Goal: Task Accomplishment & Management: Use online tool/utility

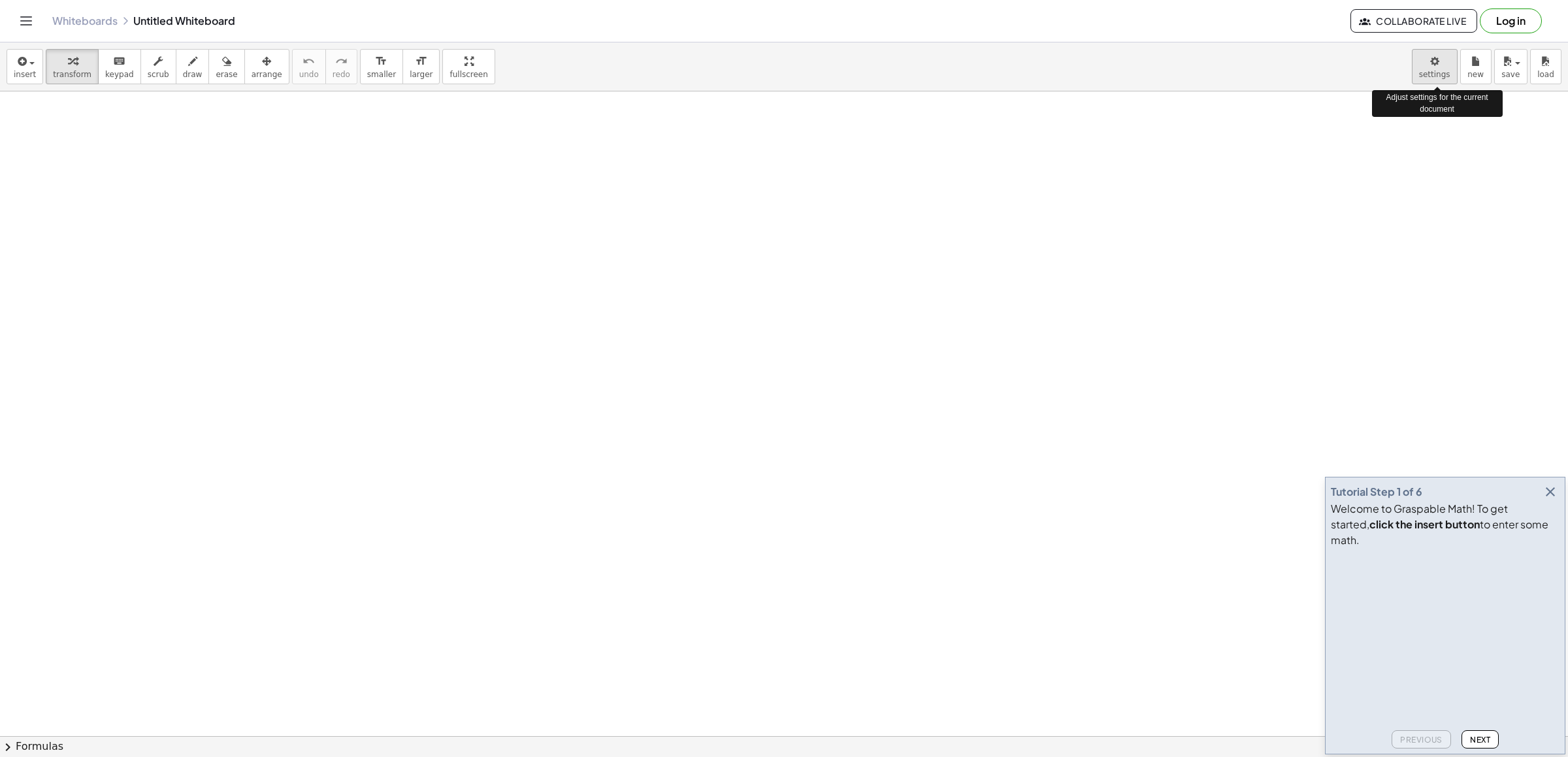
click at [1432, 70] on body "Graspable Math Activities Get Started Activity Bank Assigned Work Classes White…" at bounding box center [784, 378] width 1568 height 757
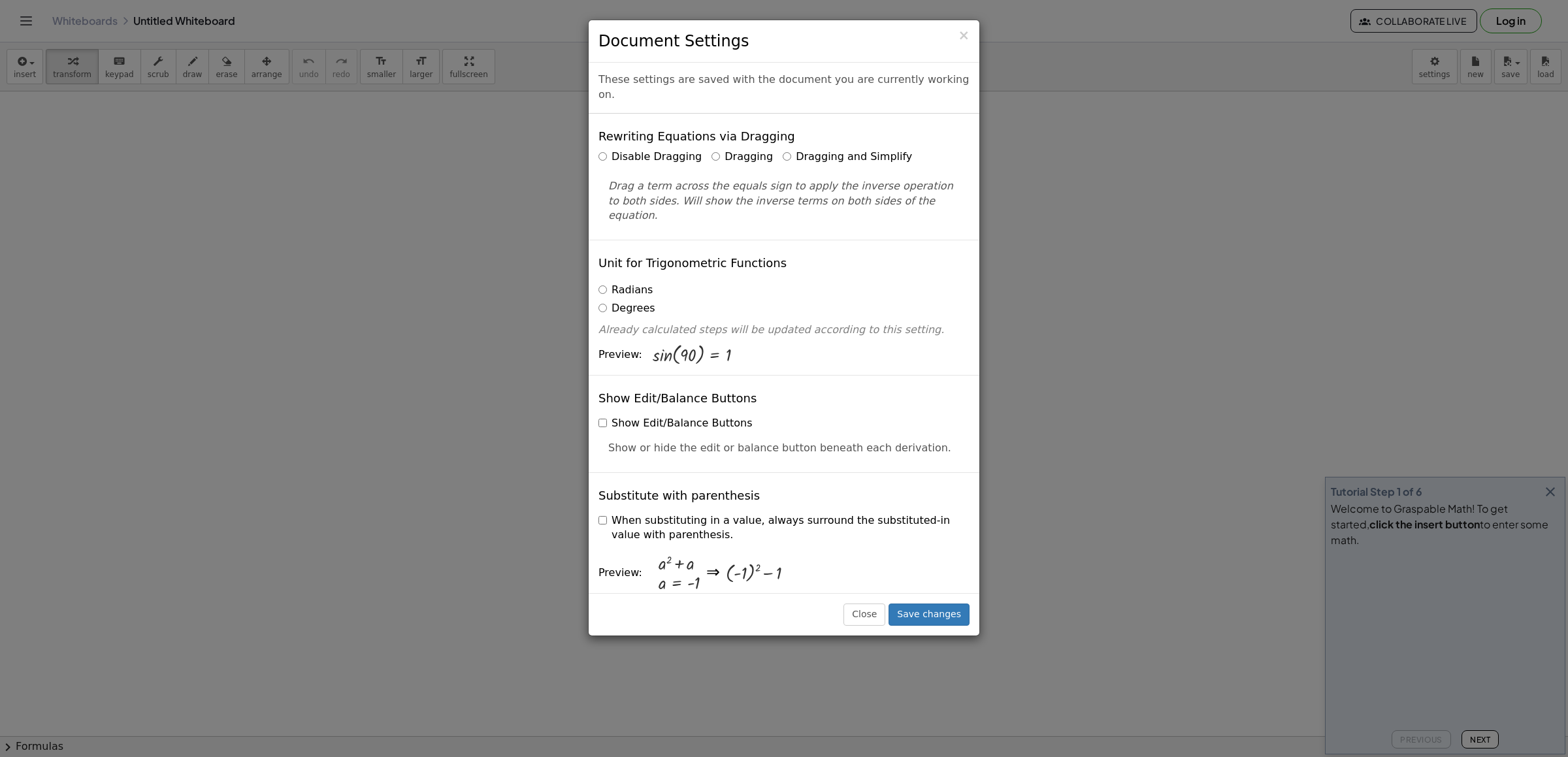
click at [815, 150] on label "Dragging and Simplify" at bounding box center [847, 157] width 129 height 15
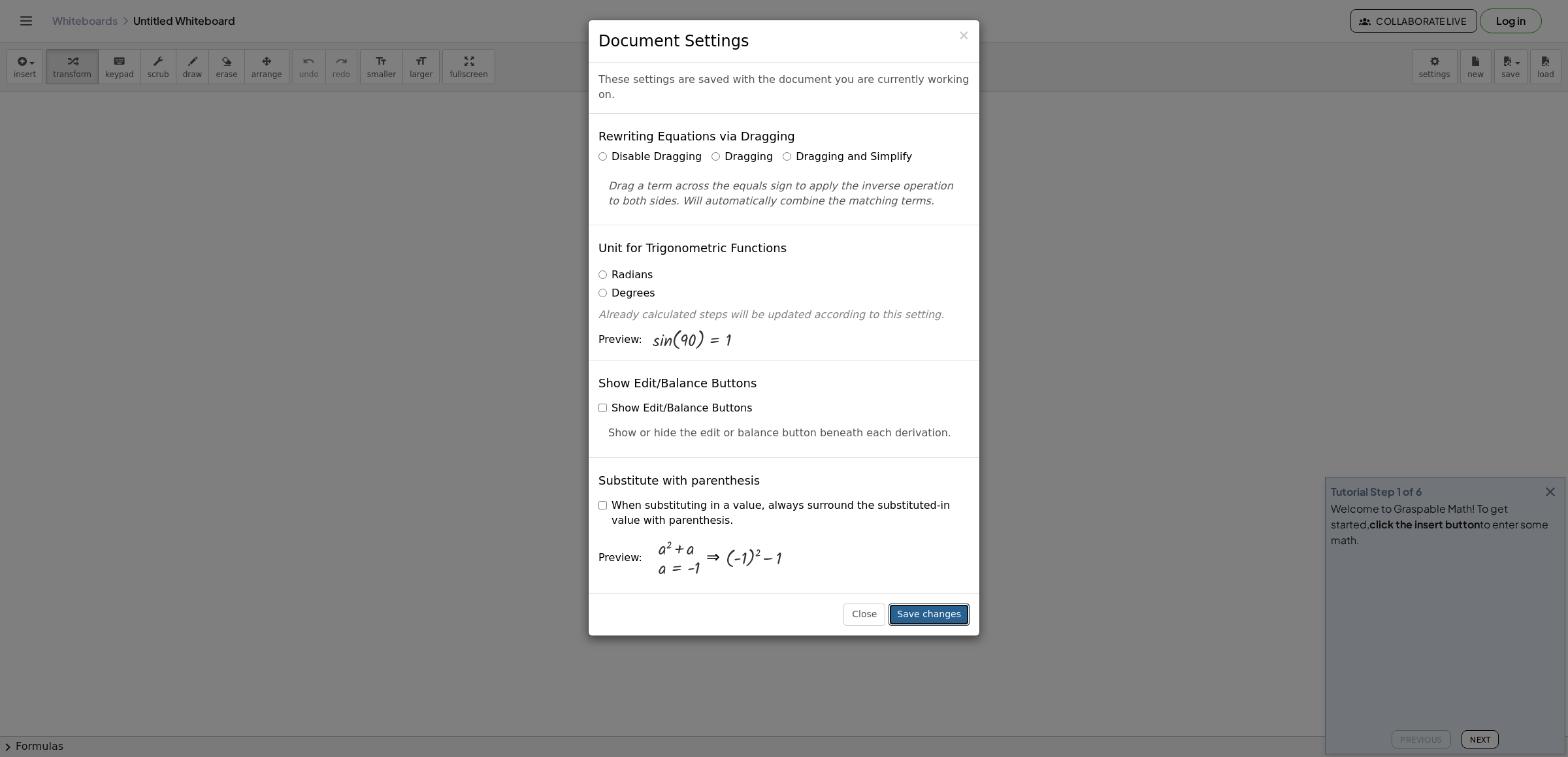
drag, startPoint x: 953, startPoint y: 620, endPoint x: 937, endPoint y: 594, distance: 30.5
click at [937, 604] on button "Save changes" at bounding box center [929, 614] width 81 height 22
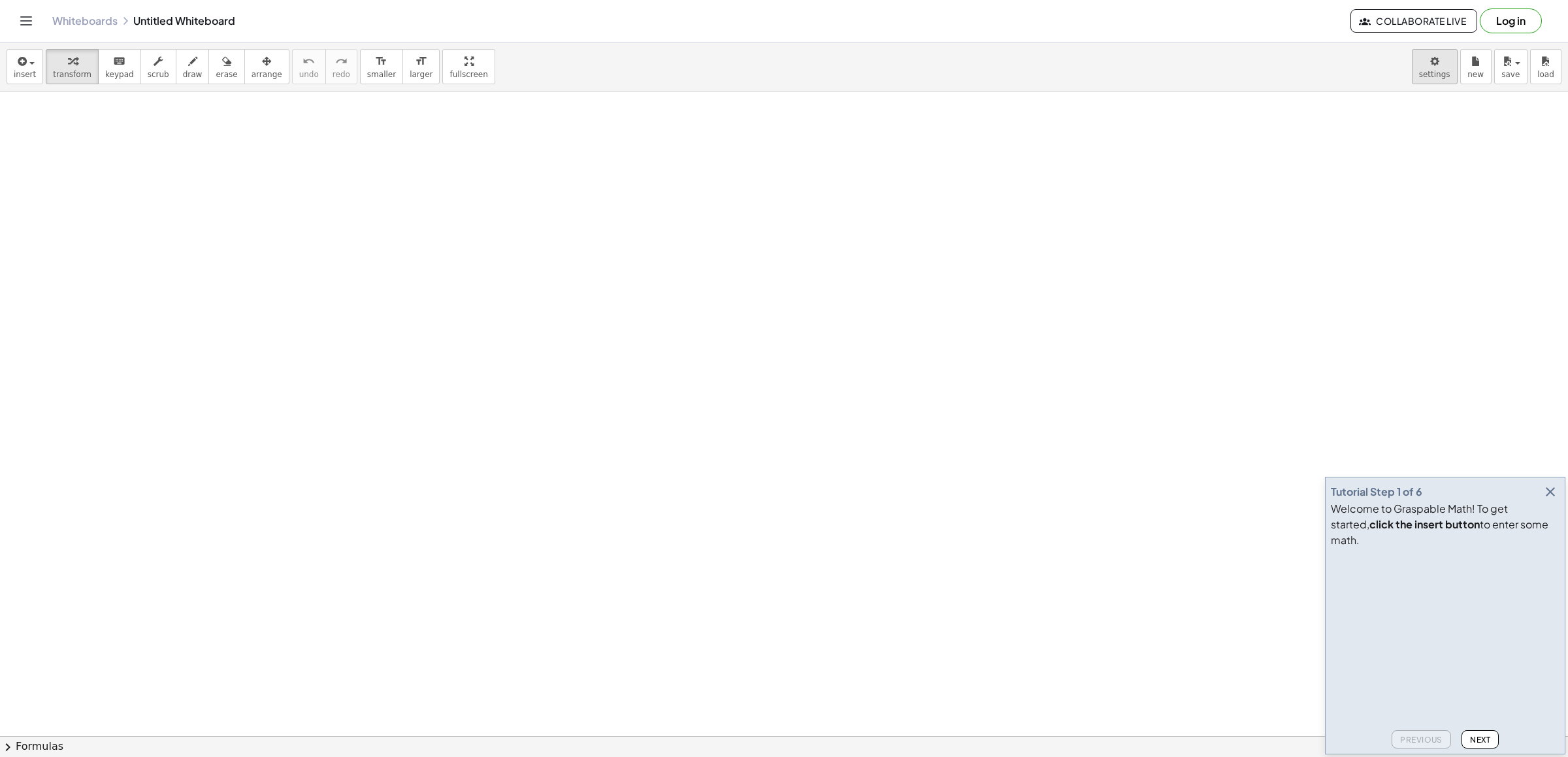
click at [1424, 74] on body "Graspable Math Activities Get Started Activity Bank Assigned Work Classes White…" at bounding box center [784, 378] width 1568 height 757
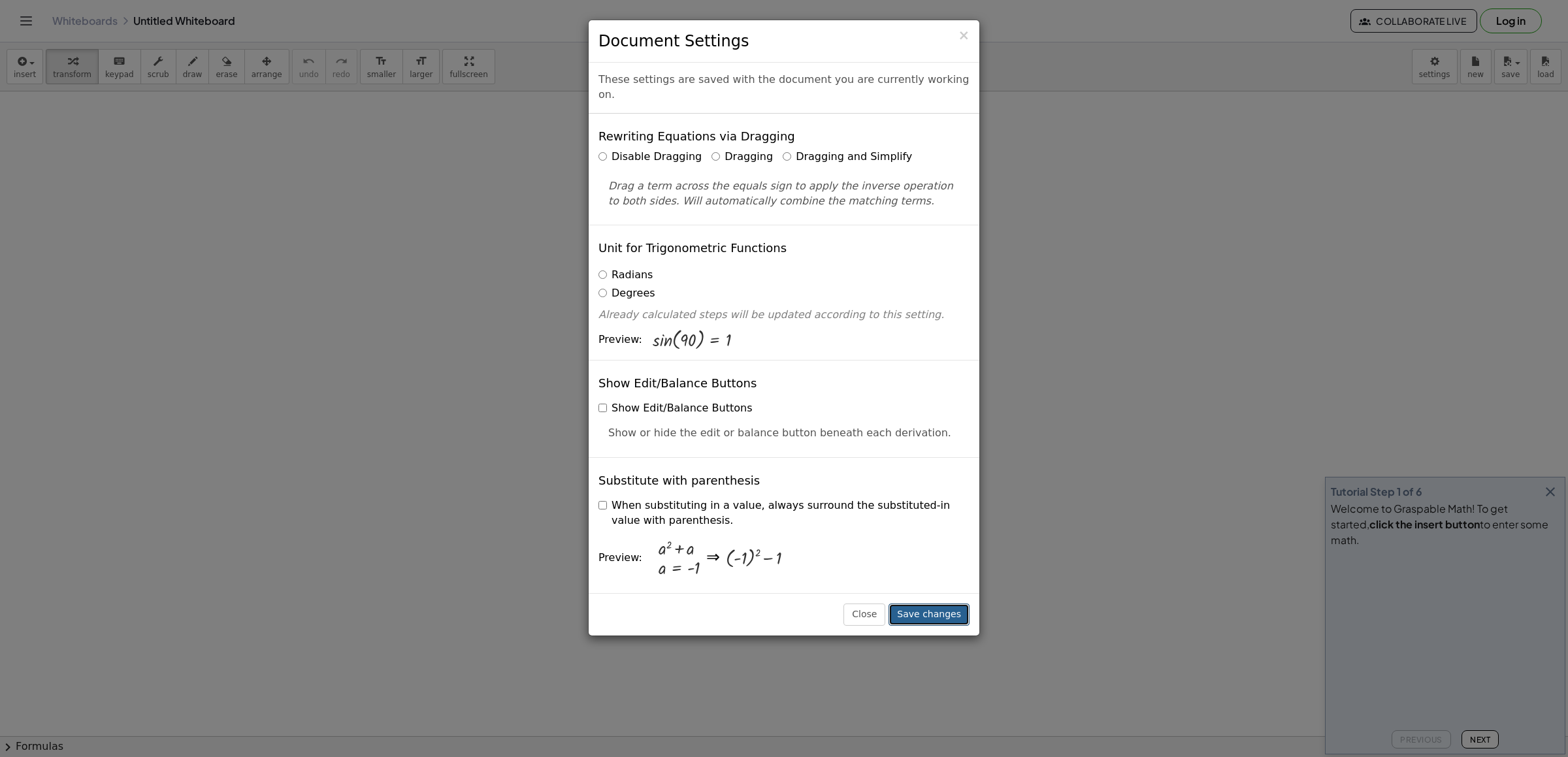
click at [916, 604] on button "Save changes" at bounding box center [929, 614] width 81 height 22
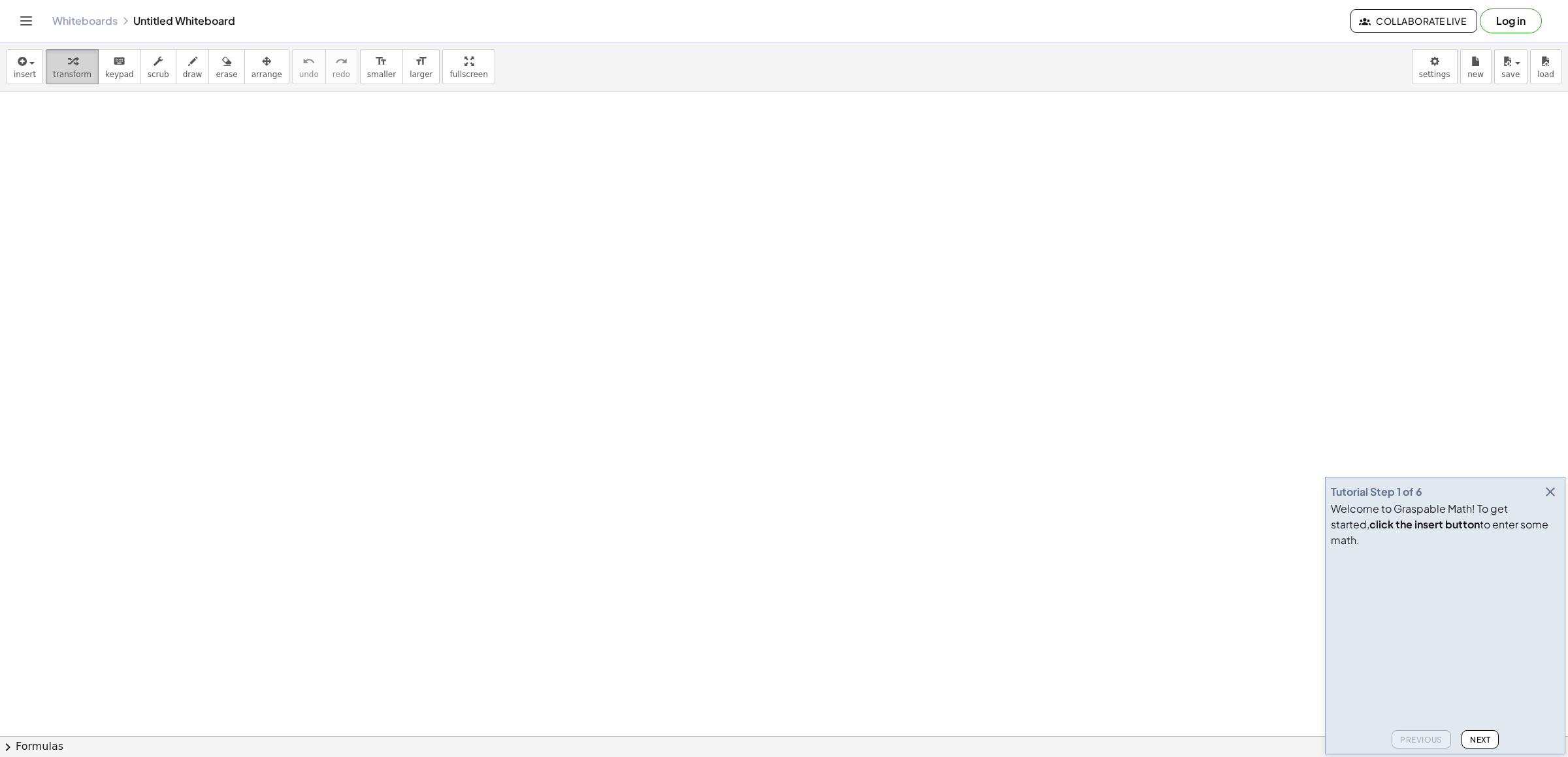
click at [68, 70] on icon "button" at bounding box center [72, 62] width 9 height 16
click at [68, 65] on icon "button" at bounding box center [72, 62] width 9 height 16
click at [68, 55] on icon "button" at bounding box center [72, 62] width 9 height 16
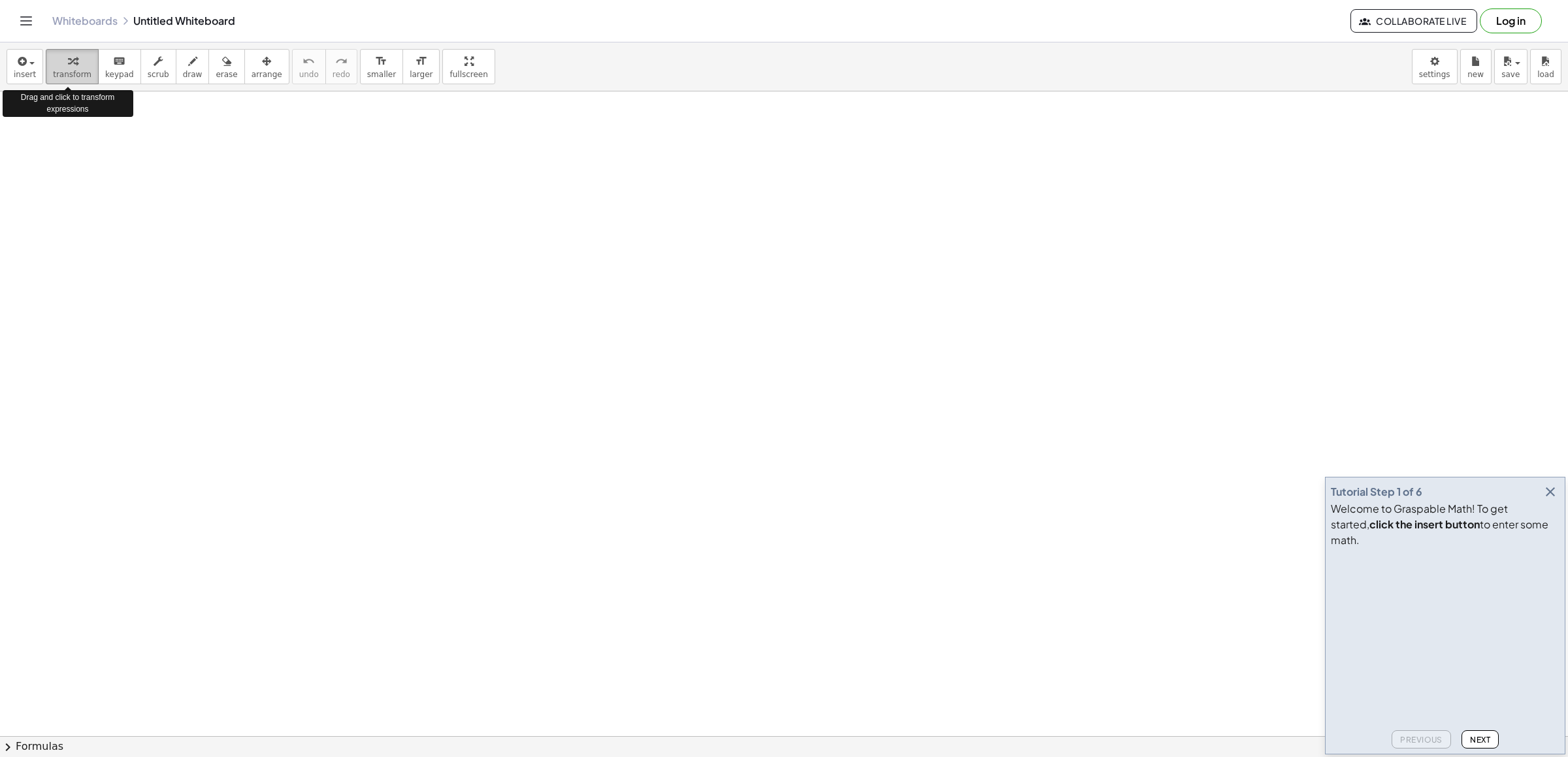
click at [68, 55] on icon "button" at bounding box center [72, 62] width 9 height 16
click at [74, 87] on div "insert select one: Math Expression Function Text Youtube Video Graphing Geometr…" at bounding box center [784, 67] width 1568 height 49
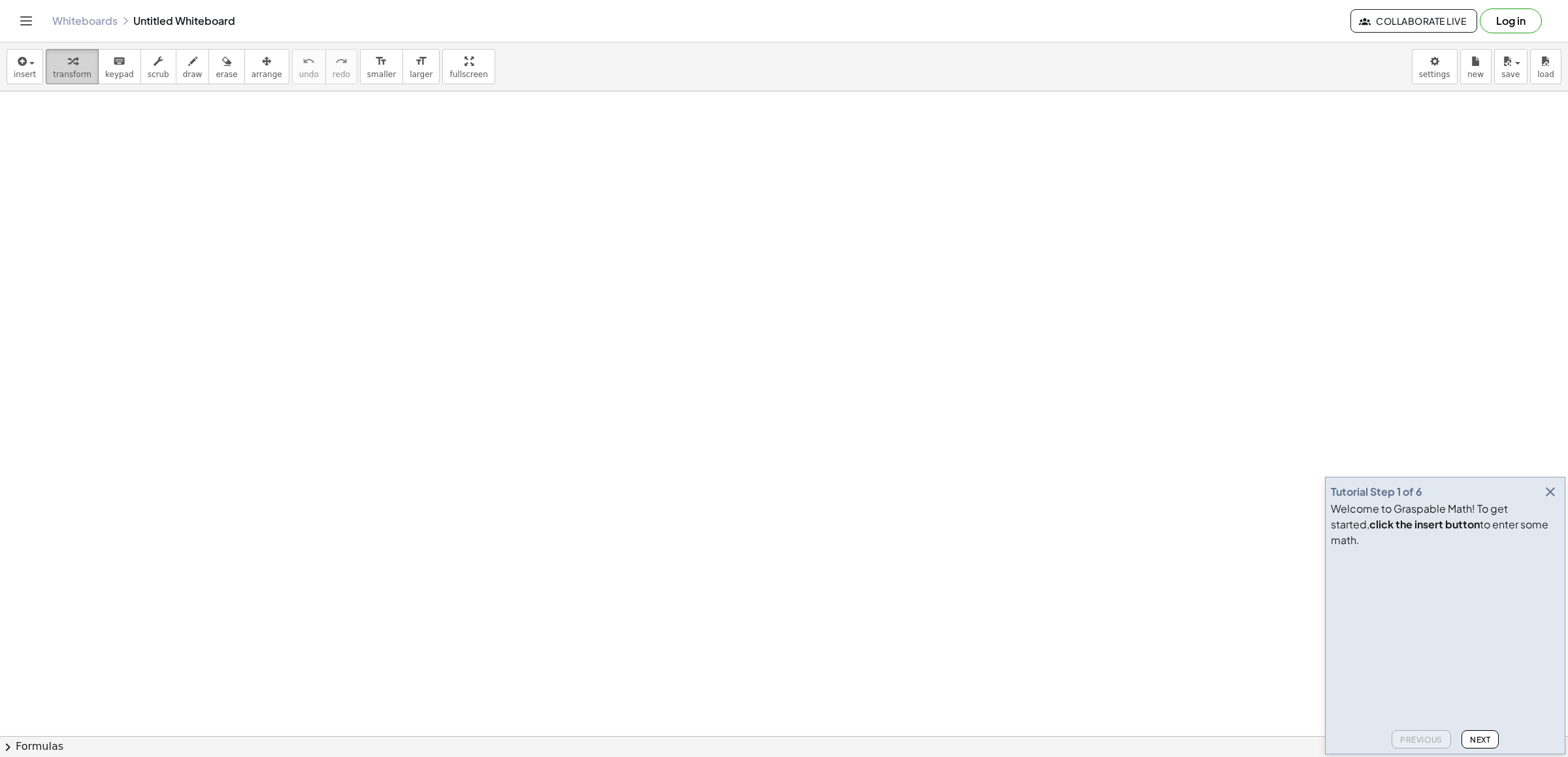
click at [77, 73] on span "transform" at bounding box center [72, 74] width 38 height 9
click at [77, 70] on span "transform" at bounding box center [72, 74] width 38 height 9
click at [77, 61] on div "button" at bounding box center [72, 61] width 38 height 16
click at [75, 55] on div "button" at bounding box center [72, 61] width 38 height 16
click at [77, 51] on button "transform" at bounding box center [72, 67] width 53 height 35
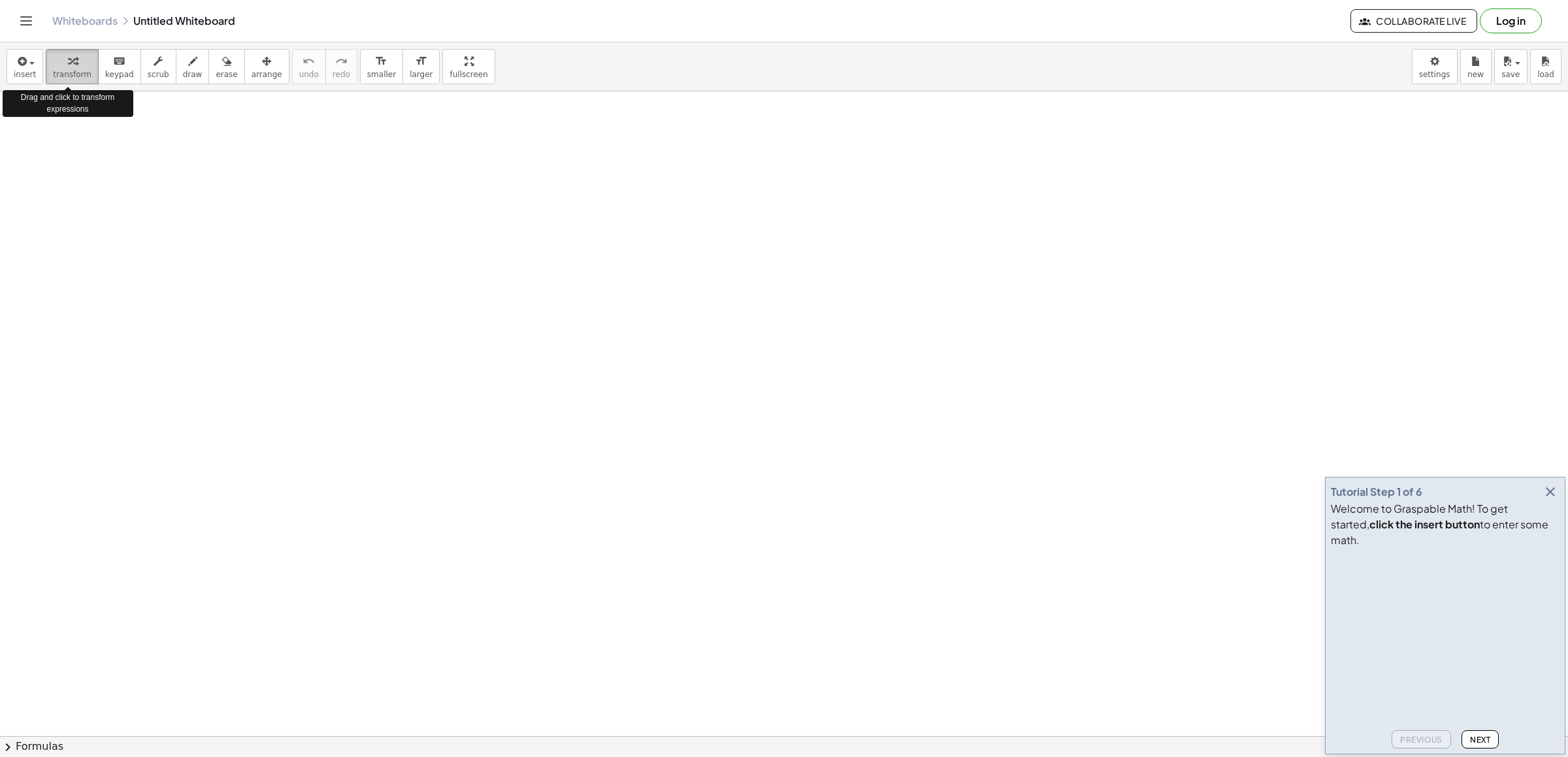
click at [65, 72] on span "transform" at bounding box center [72, 74] width 38 height 9
click at [98, 79] on button "keyboard keypad" at bounding box center [119, 67] width 43 height 35
click at [70, 77] on span "transform" at bounding box center [72, 74] width 38 height 9
click at [70, 60] on icon "button" at bounding box center [72, 62] width 9 height 16
click at [65, 75] on span "transform" at bounding box center [72, 74] width 38 height 9
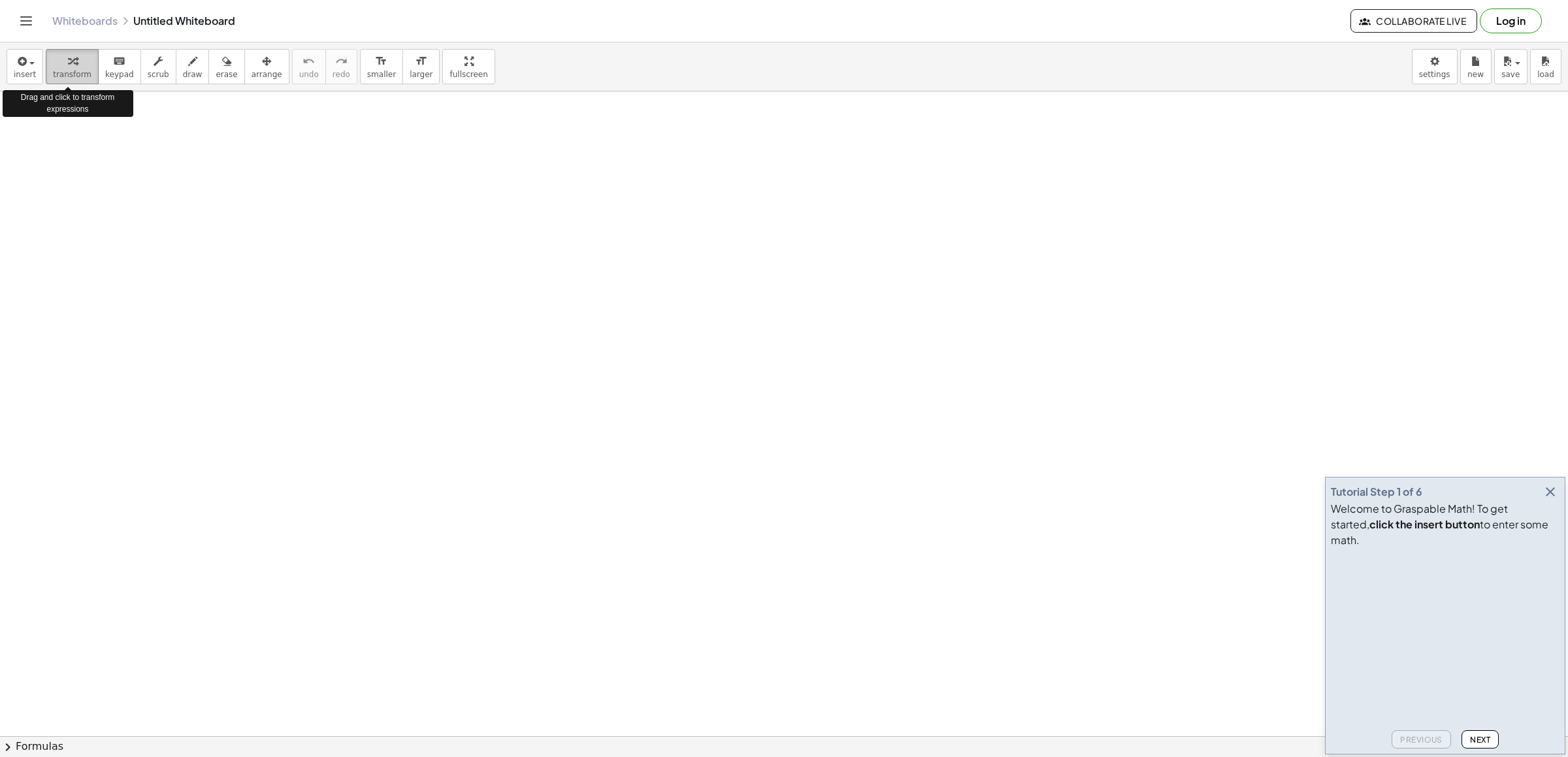
click at [75, 49] on button "transform" at bounding box center [72, 67] width 53 height 35
click at [1502, 651] on video at bounding box center [1429, 602] width 196 height 98
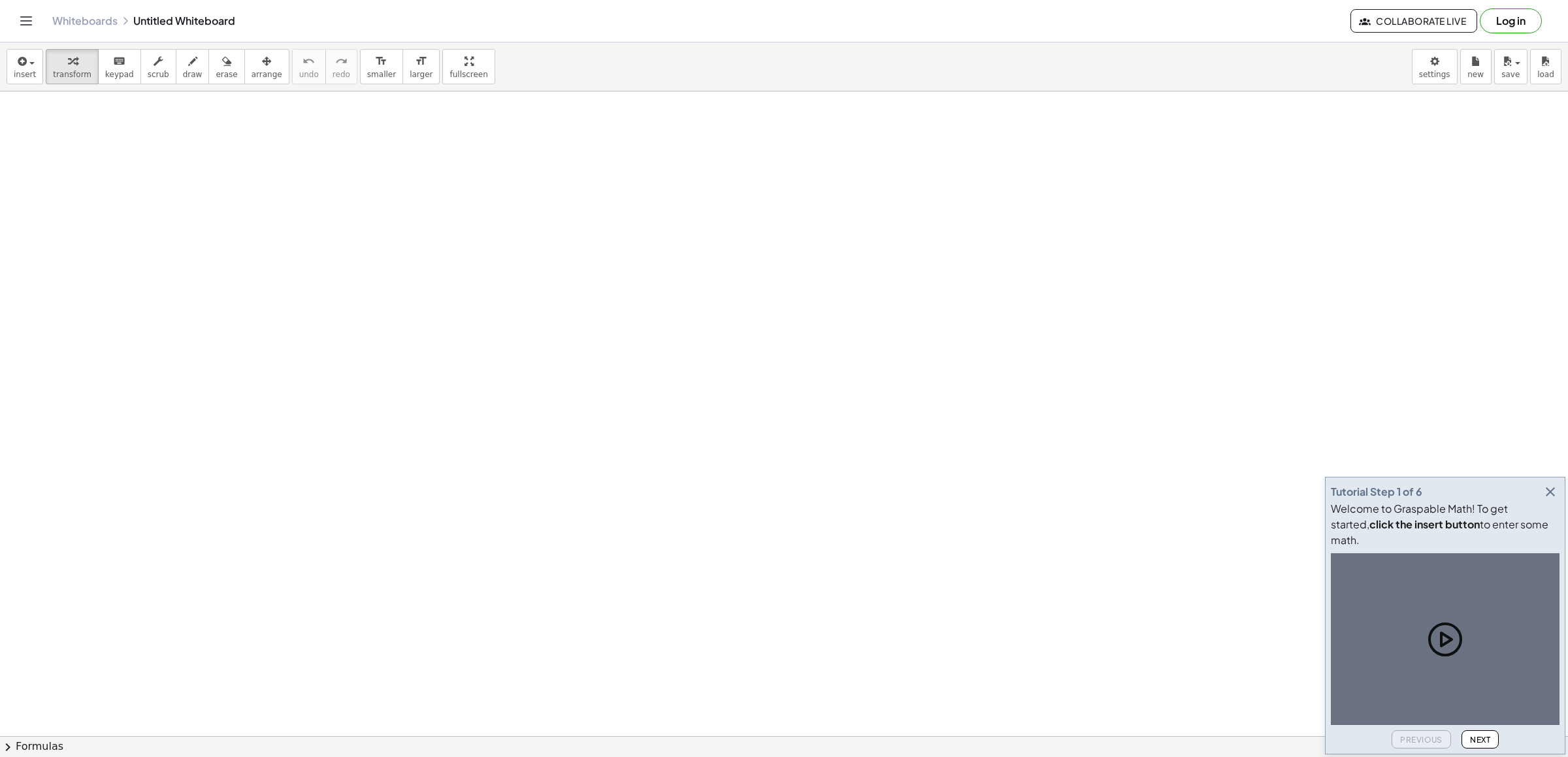
click at [1422, 631] on div at bounding box center [1445, 639] width 228 height 172
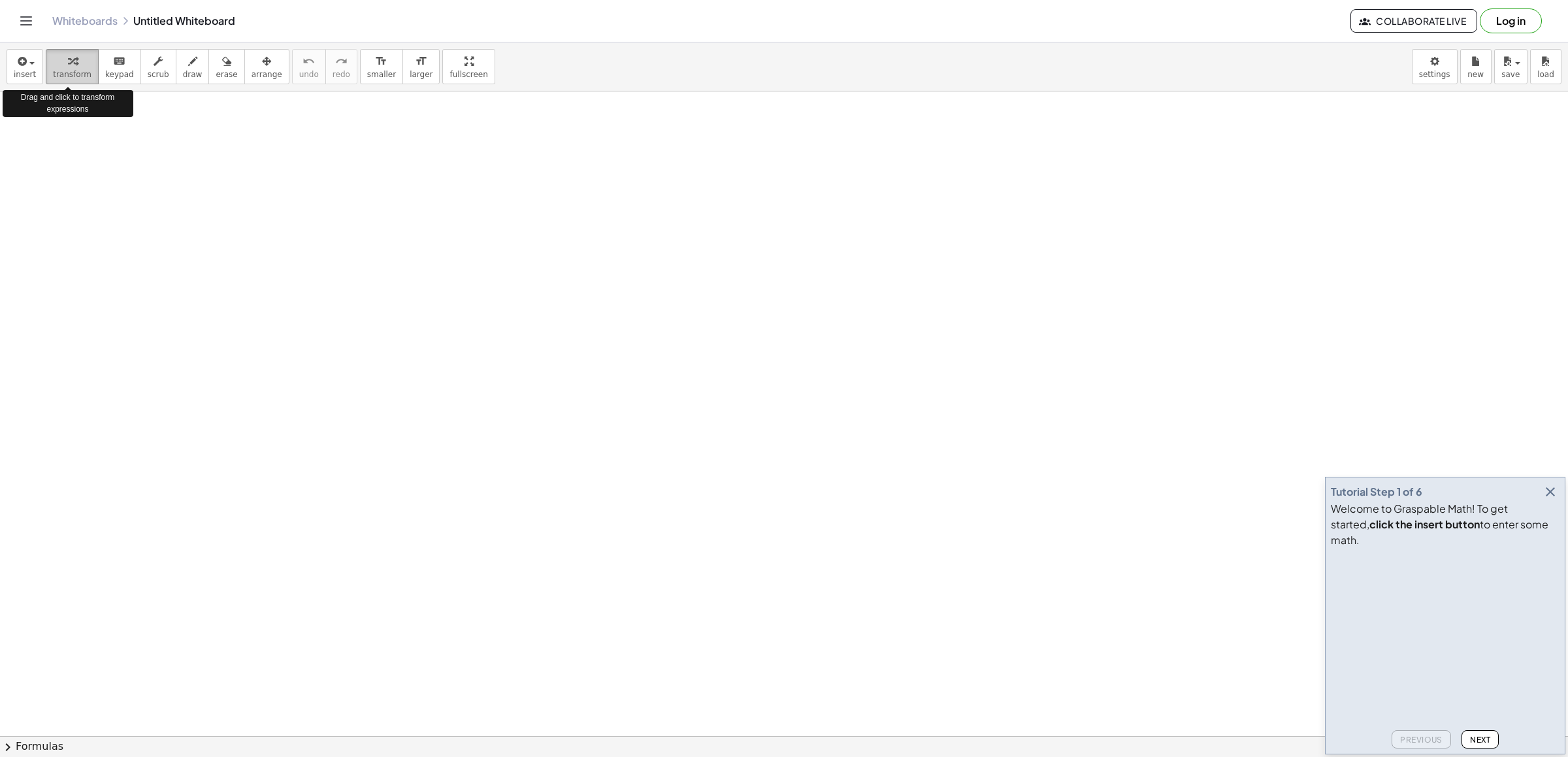
click at [71, 49] on button "transform" at bounding box center [72, 67] width 53 height 35
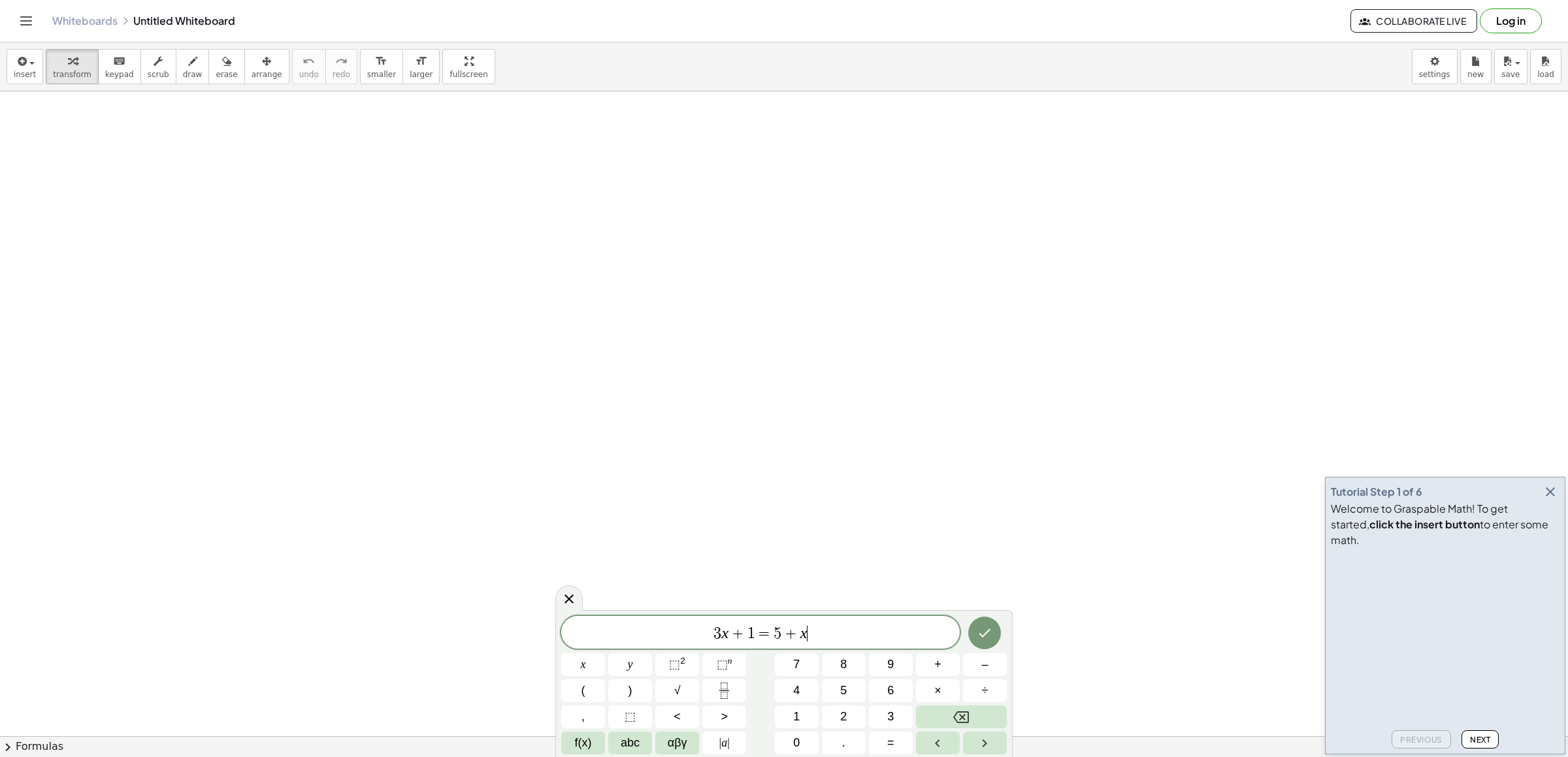
click at [971, 706] on button "Backspace" at bounding box center [961, 717] width 91 height 23
click at [971, 707] on button "Backspace" at bounding box center [961, 717] width 91 height 23
click at [956, 715] on button "Backspace" at bounding box center [961, 717] width 91 height 23
click at [956, 717] on icon "Backspace" at bounding box center [961, 717] width 16 height 16
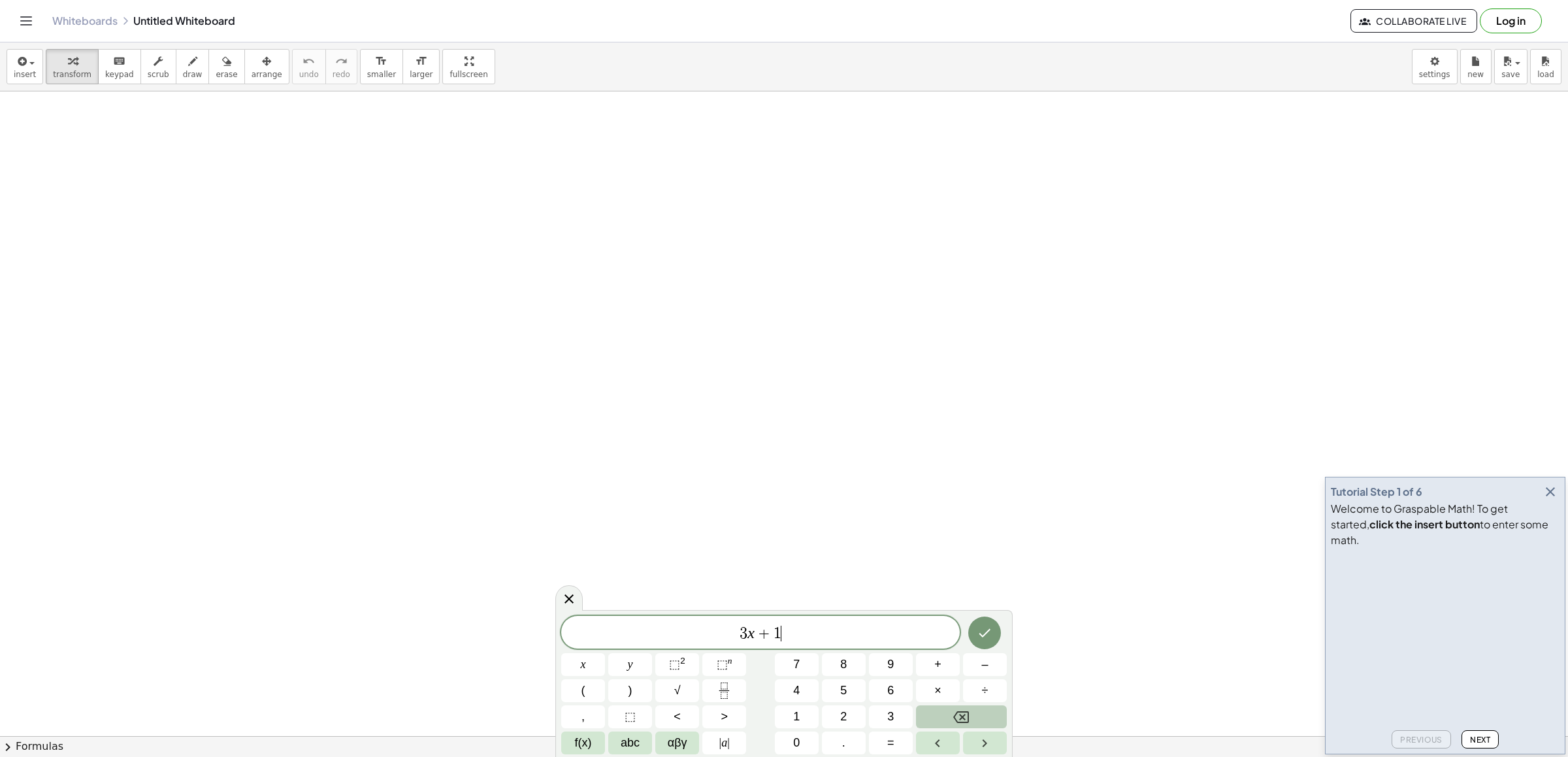
click at [956, 717] on icon "Backspace" at bounding box center [961, 717] width 16 height 16
click at [637, 738] on span "abc" at bounding box center [630, 743] width 19 height 18
click at [661, 744] on button "x" at bounding box center [653, 743] width 34 height 23
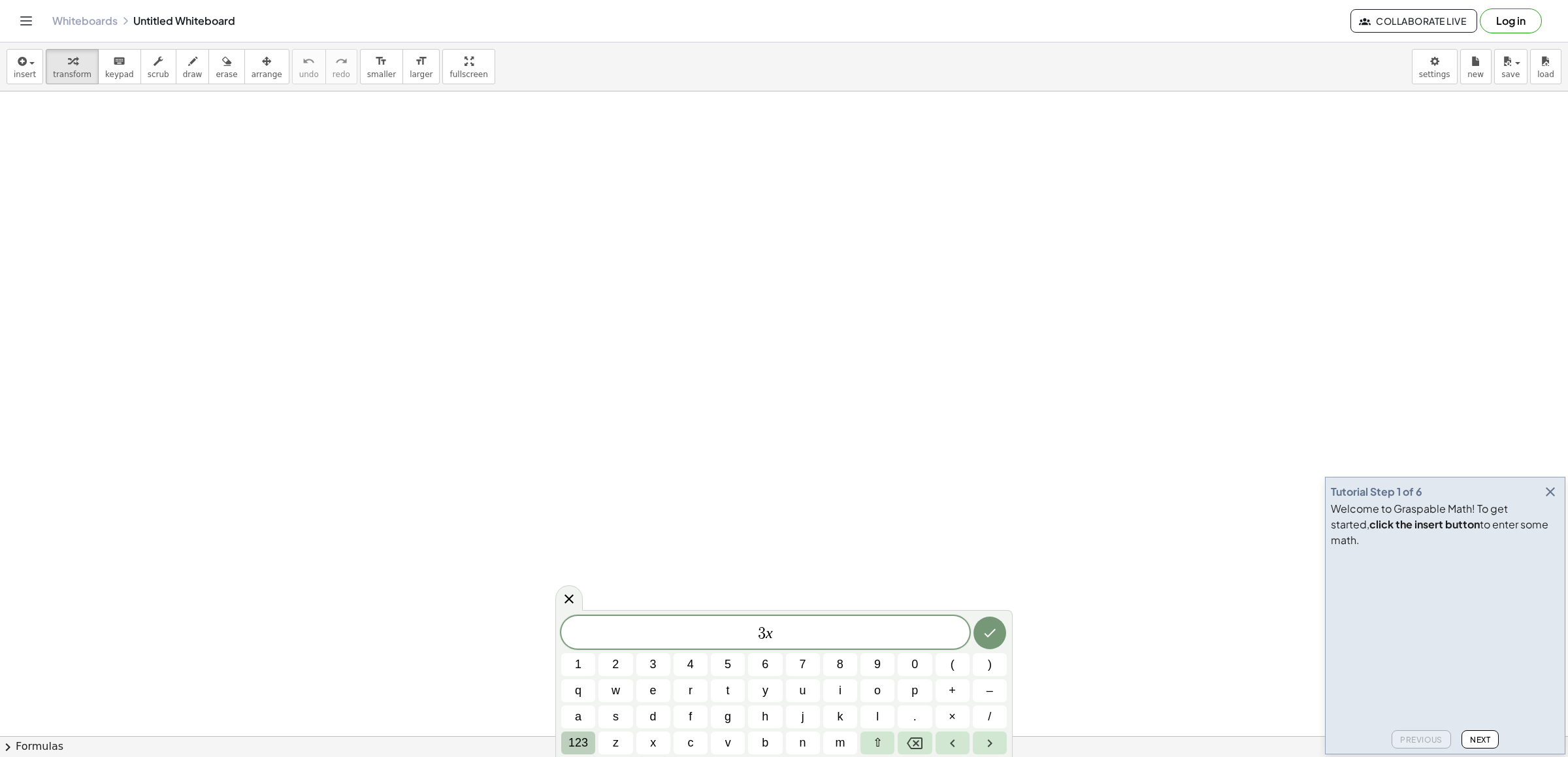
click at [565, 739] on button "123" at bounding box center [578, 743] width 34 height 23
click at [949, 673] on button "+" at bounding box center [938, 665] width 44 height 23
click at [800, 665] on span "7" at bounding box center [796, 665] width 6 height 18
click at [890, 745] on span "=" at bounding box center [891, 743] width 7 height 18
click at [985, 661] on span "–" at bounding box center [984, 665] width 6 height 18
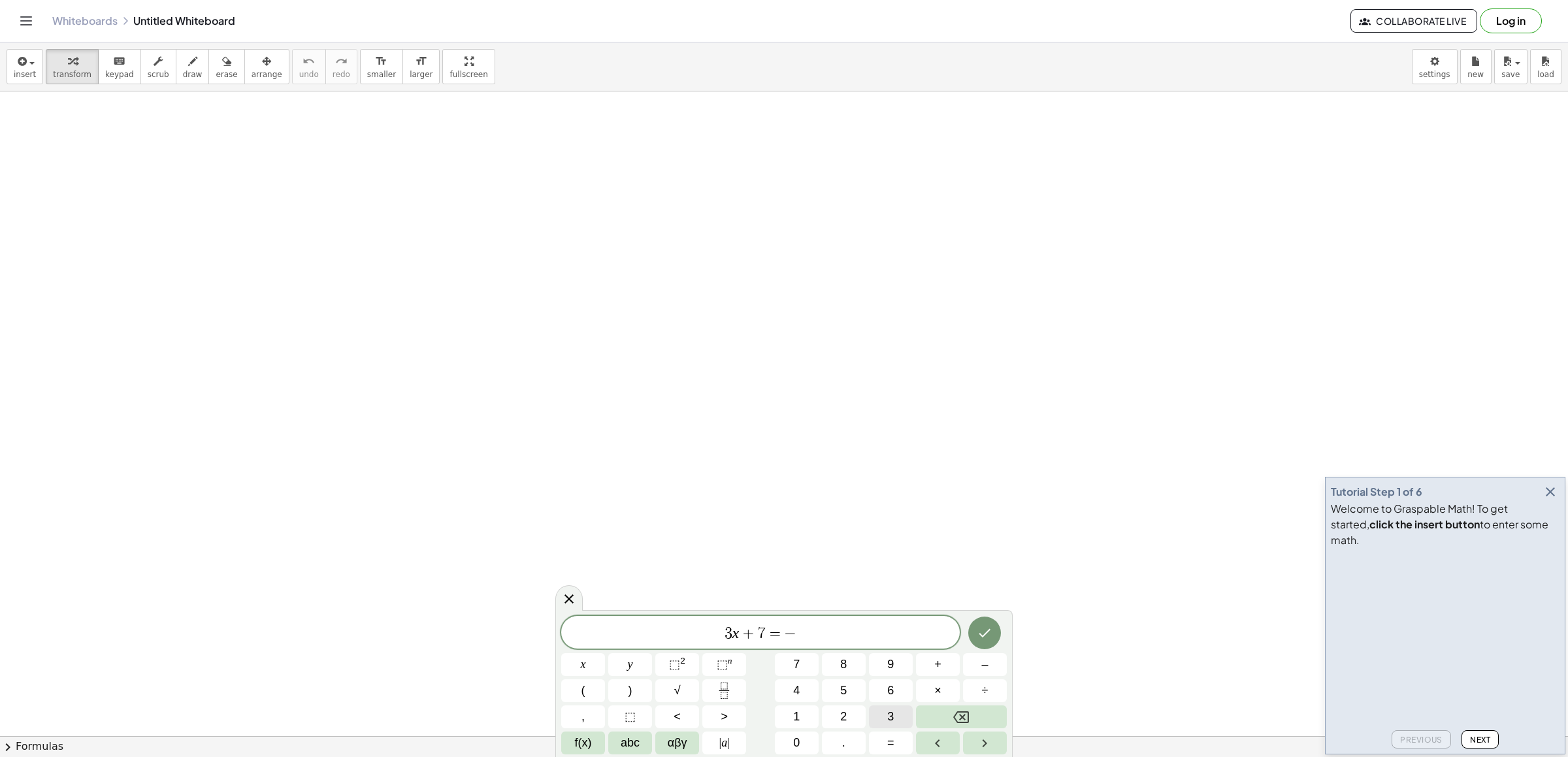
click at [895, 708] on button "3" at bounding box center [891, 717] width 44 height 23
click at [978, 632] on icon "Done" at bounding box center [985, 633] width 16 height 16
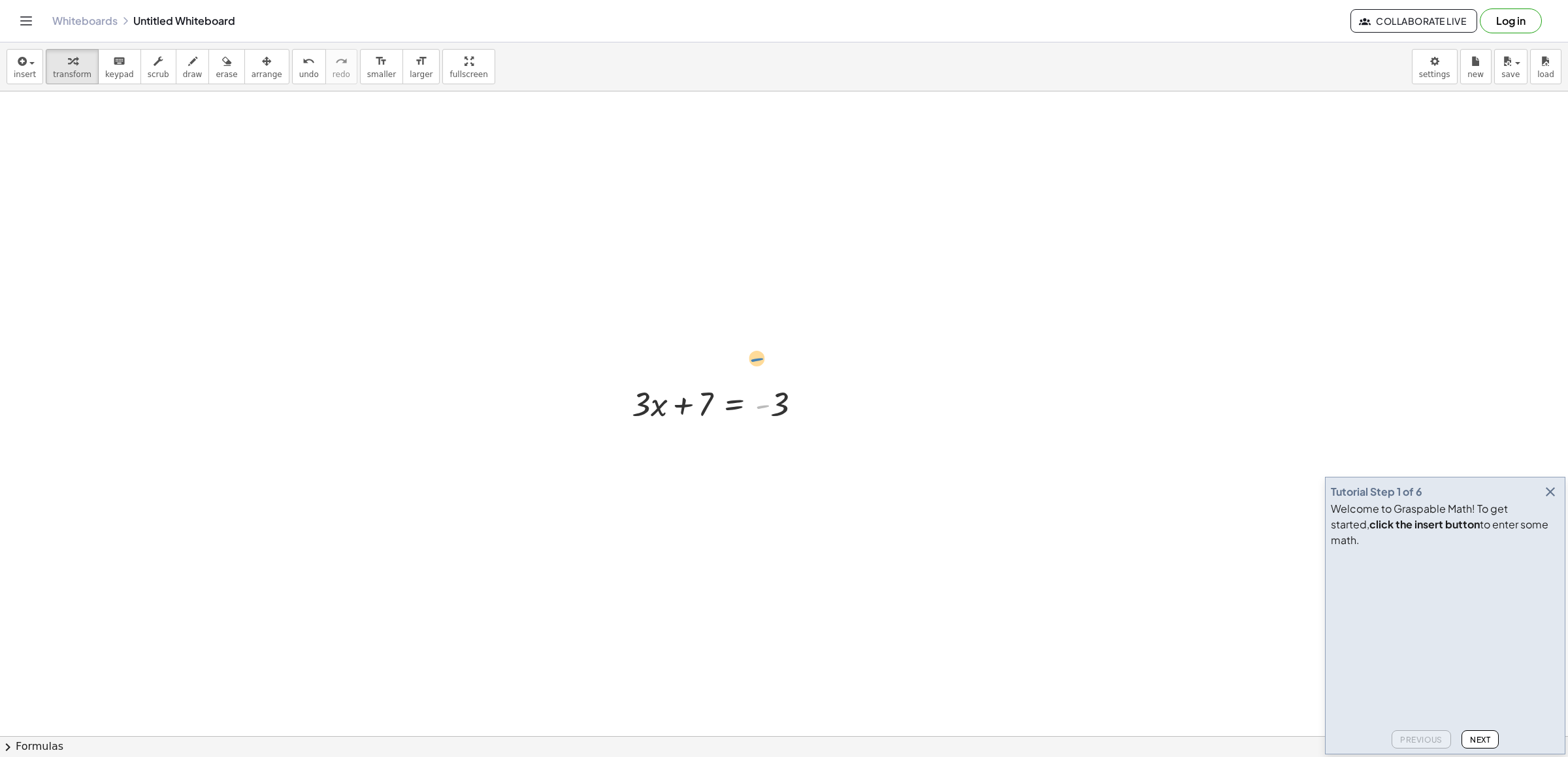
drag, startPoint x: 765, startPoint y: 412, endPoint x: 758, endPoint y: 365, distance: 47.5
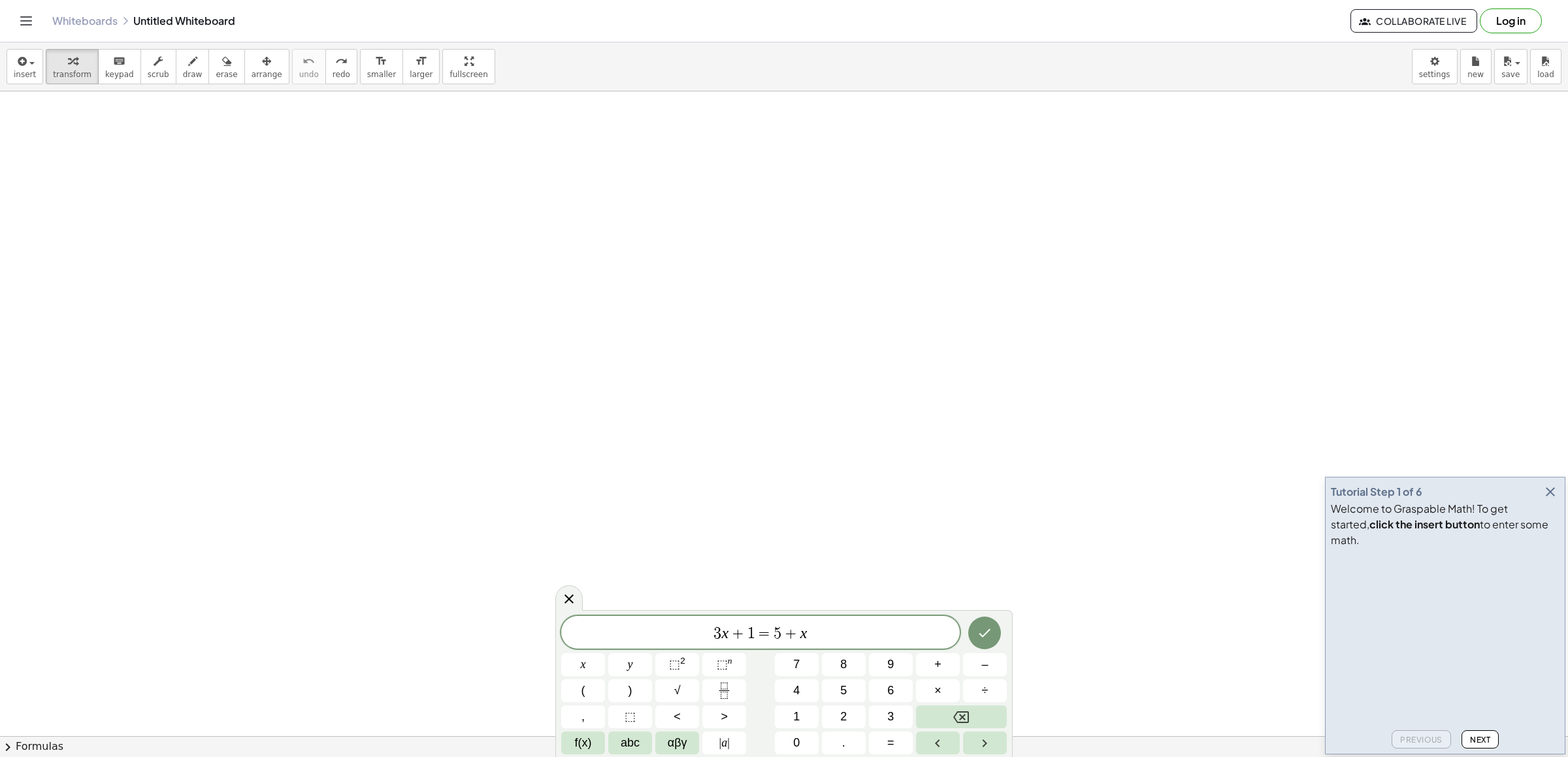
click at [827, 626] on span "3 x + 1 = 5 + x ​" at bounding box center [761, 634] width 399 height 18
click at [939, 712] on button "Backspace" at bounding box center [961, 717] width 91 height 23
click at [942, 704] on div "3 x + 1 = 5 + x y ⬚ 2 ⬚ n 7 8 9 + – ( ) √ 4 5 6 × ÷ , ⬚ < > 1 2 3 f(x) abc αβγ …" at bounding box center [784, 685] width 446 height 138
drag, startPoint x: 957, startPoint y: 735, endPoint x: 961, endPoint y: 717, distance: 18.4
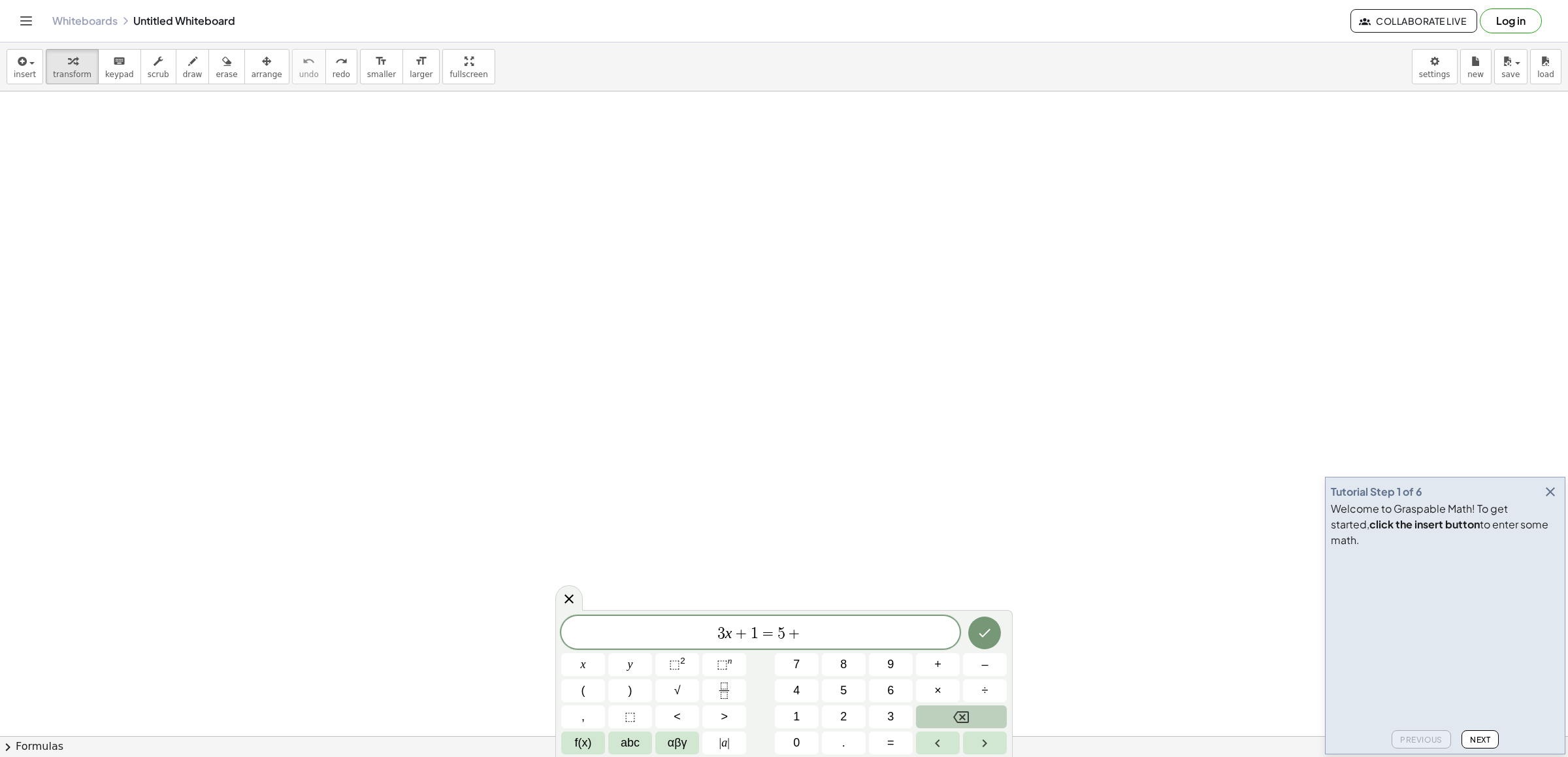
click at [961, 717] on div "3 x + 1 = 5 + x y ⬚ 2 ⬚ n 7 8 9 + – ( ) √ 4 5 6 × ÷ , ⬚ < > 1 2 3 f(x) abc αβγ …" at bounding box center [784, 685] width 446 height 138
click at [961, 712] on icon "Backspace" at bounding box center [961, 717] width 16 height 16
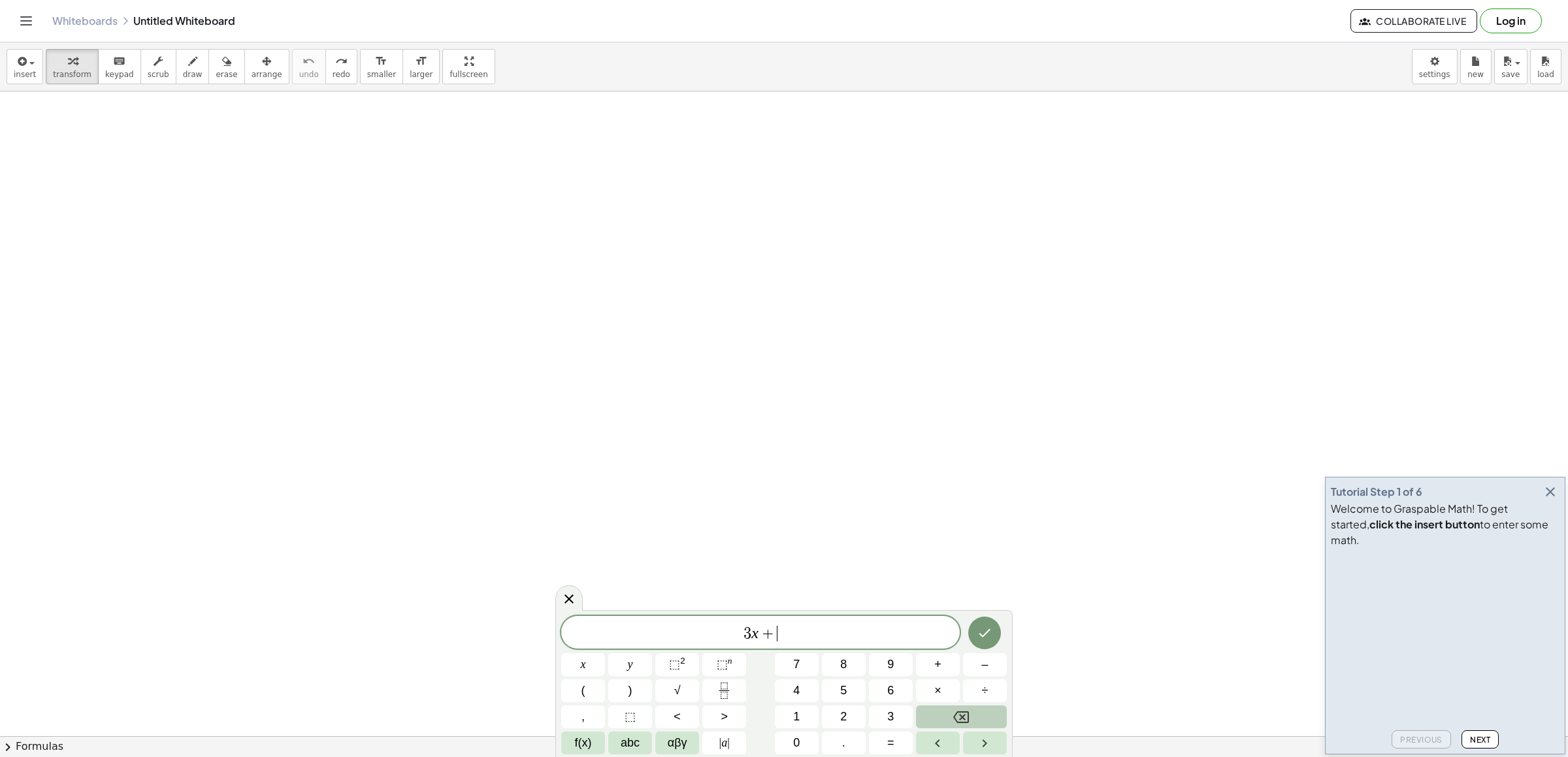
click at [961, 712] on icon "Backspace" at bounding box center [961, 717] width 16 height 16
click at [648, 740] on button "abc" at bounding box center [630, 743] width 44 height 23
click at [647, 737] on button "x" at bounding box center [653, 743] width 34 height 23
click at [584, 741] on span "123" at bounding box center [578, 743] width 20 height 18
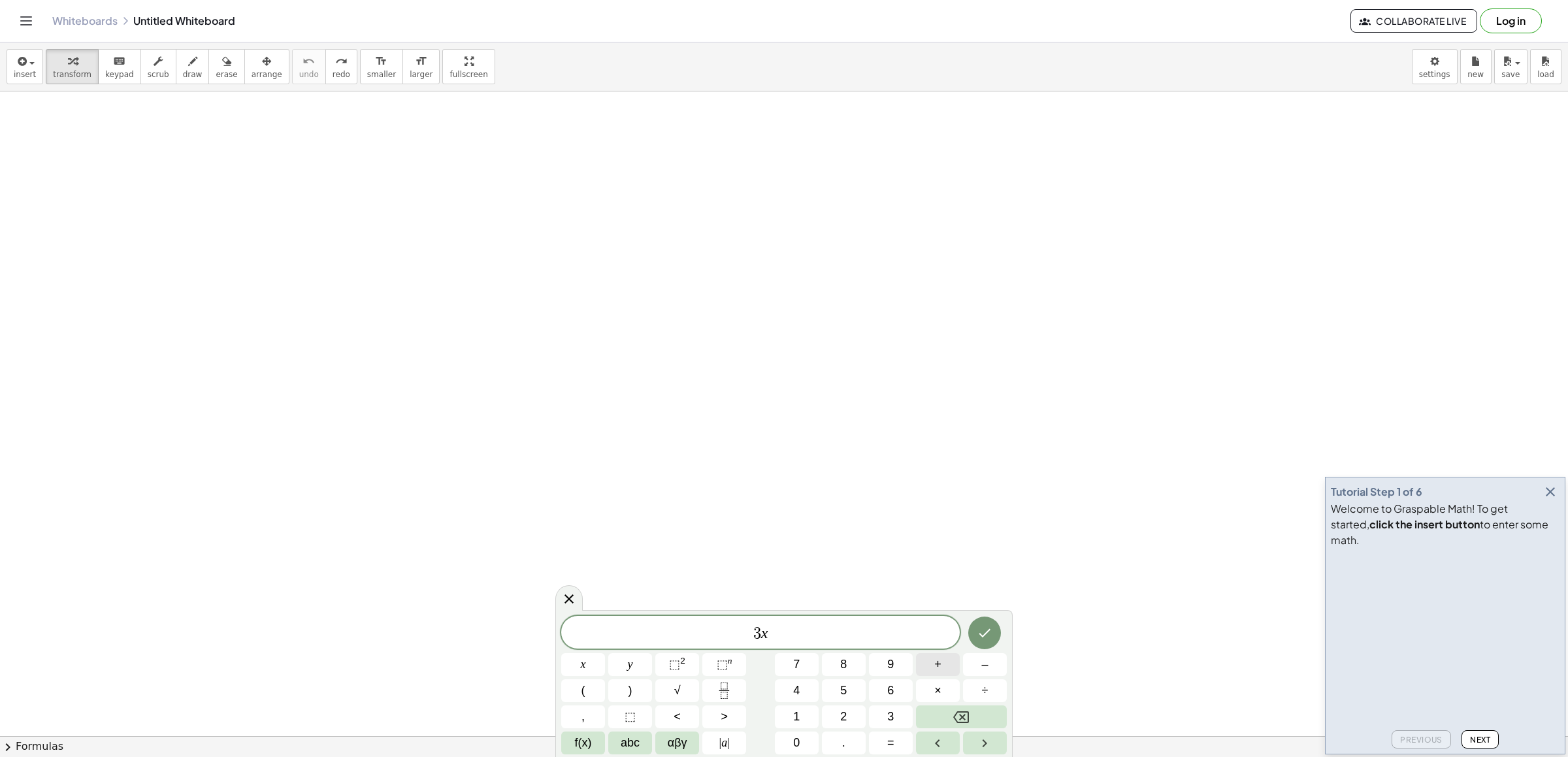
click at [943, 670] on button "+" at bounding box center [938, 665] width 44 height 23
click at [790, 661] on button "7" at bounding box center [797, 665] width 44 height 23
click at [898, 739] on button "=" at bounding box center [891, 743] width 44 height 23
click at [979, 661] on button "–" at bounding box center [985, 665] width 44 height 23
click at [896, 709] on button "3" at bounding box center [891, 717] width 44 height 23
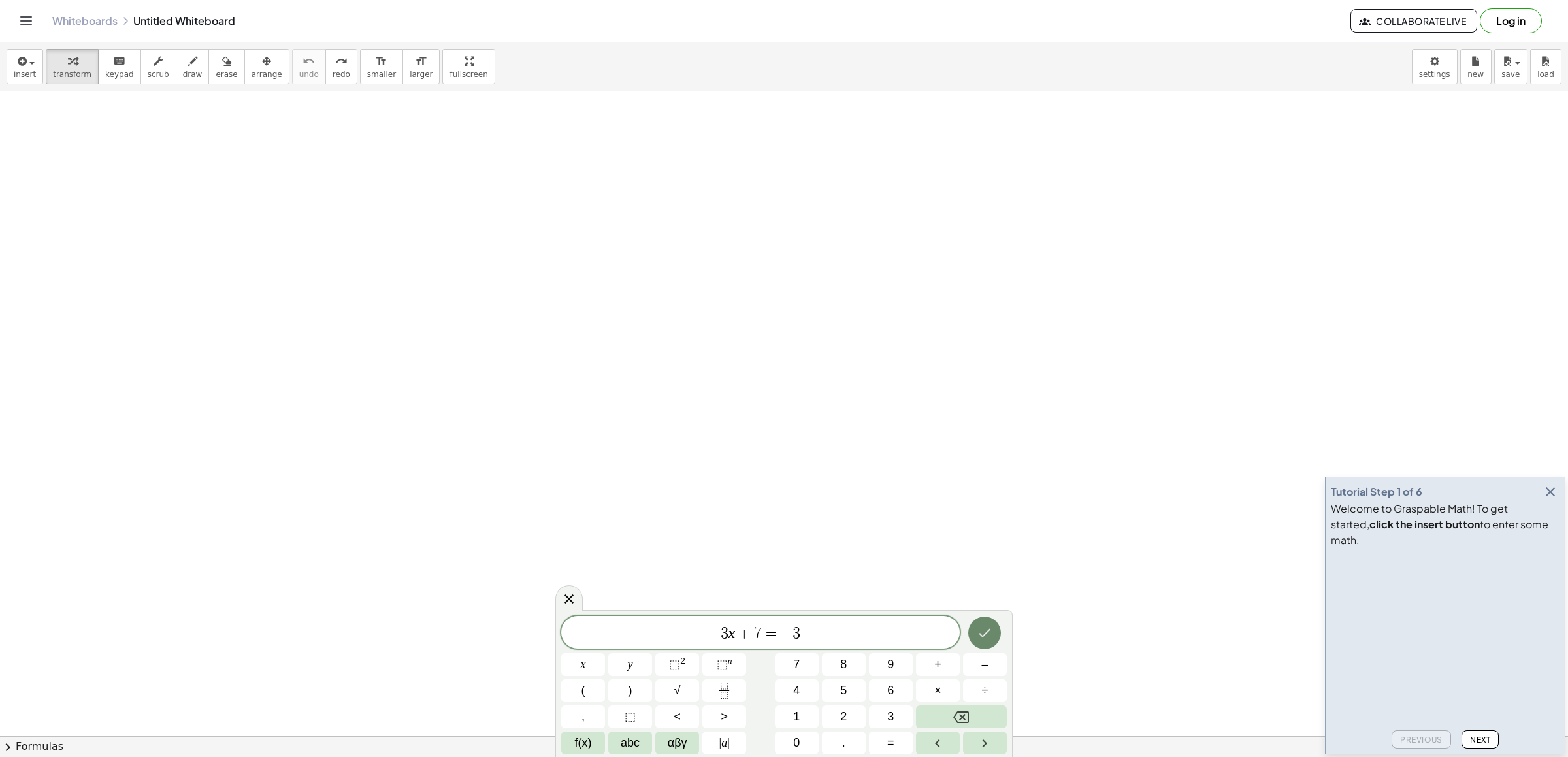
click at [990, 637] on icon "Done" at bounding box center [985, 633] width 16 height 16
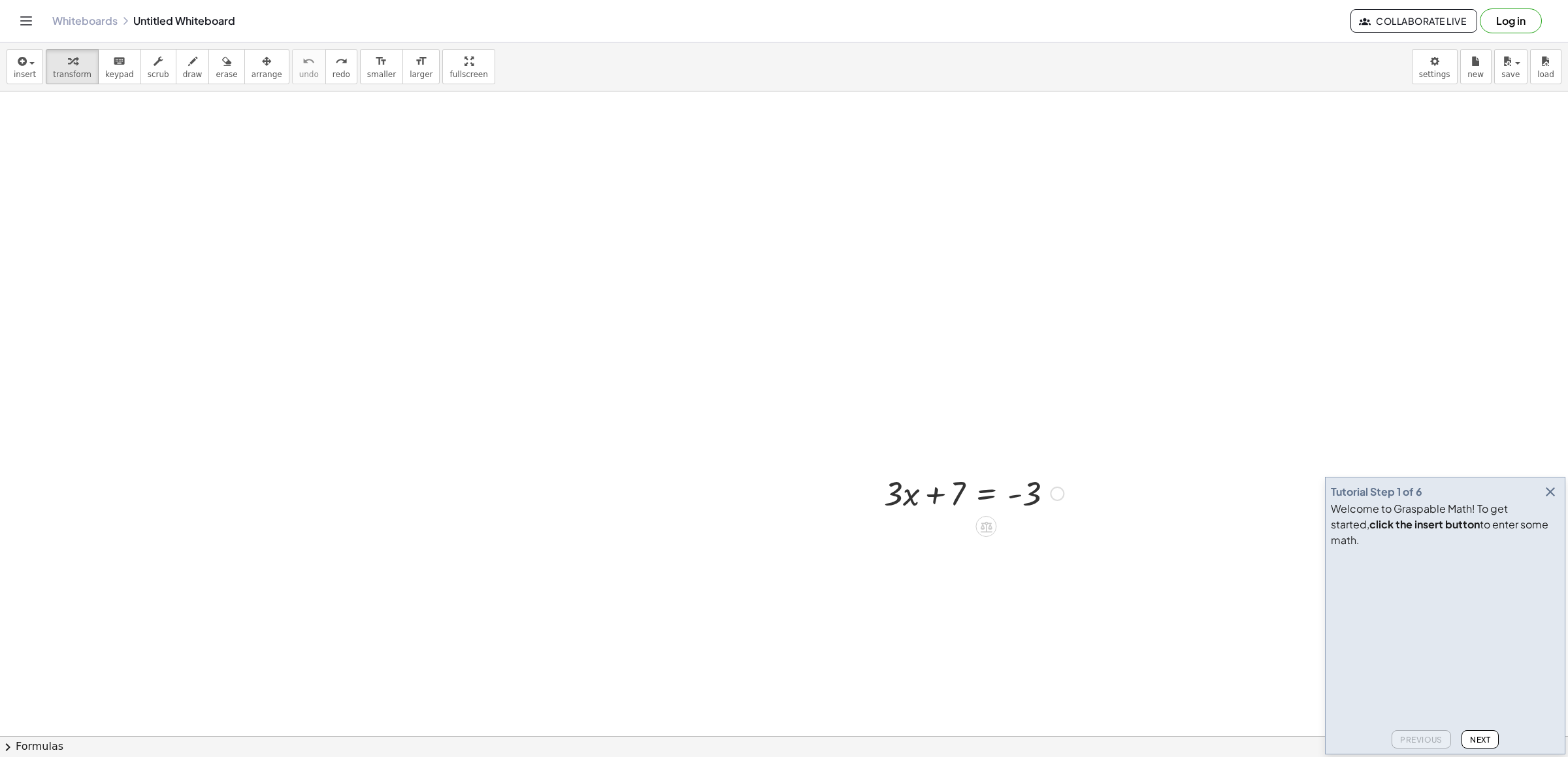
click at [943, 509] on div at bounding box center [974, 492] width 193 height 45
drag, startPoint x: 681, startPoint y: 414, endPoint x: 963, endPoint y: 547, distance: 311.8
click at [954, 485] on div at bounding box center [974, 492] width 193 height 45
click at [955, 512] on div at bounding box center [974, 492] width 193 height 45
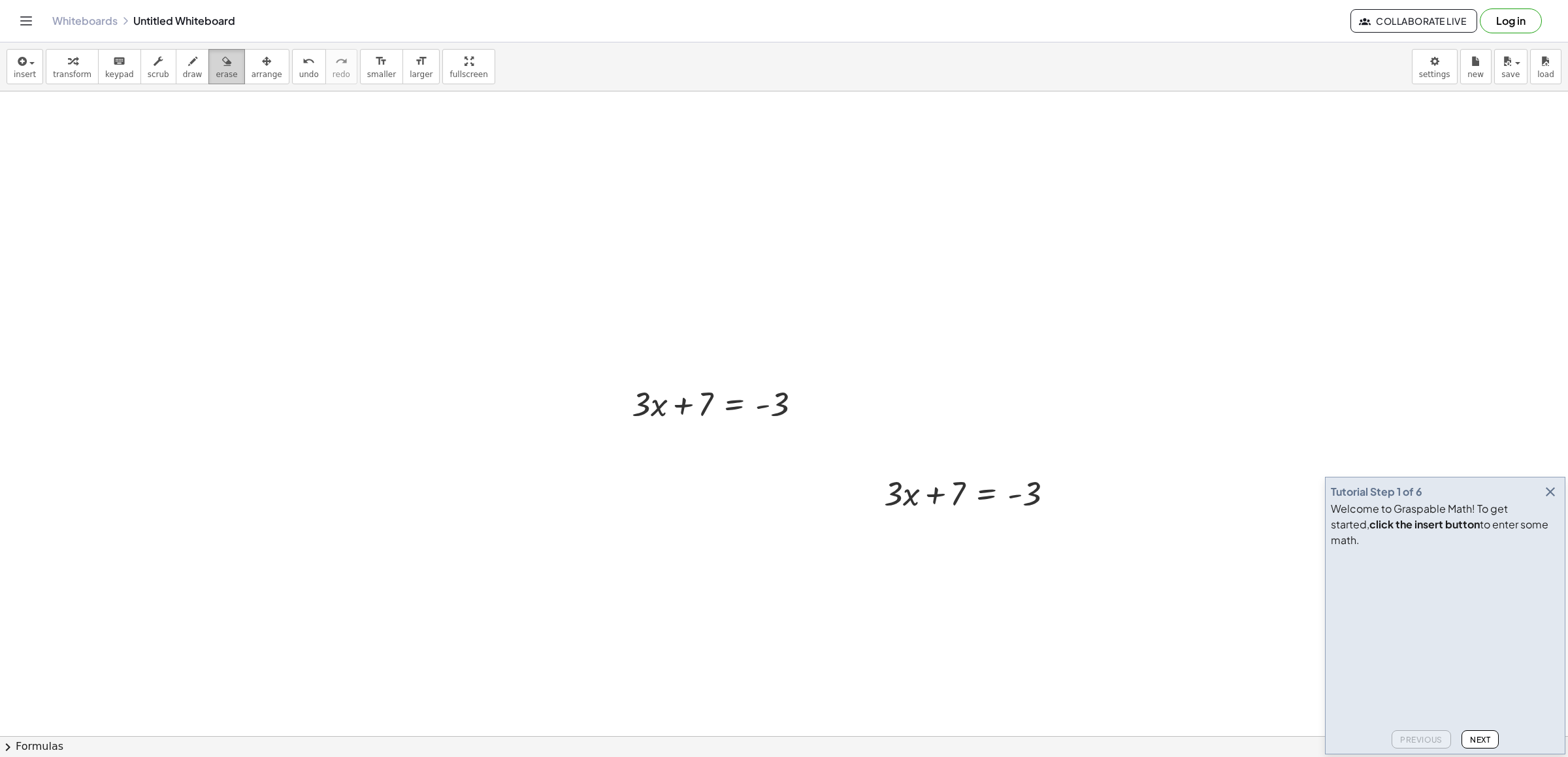
click at [216, 72] on span "erase" at bounding box center [226, 74] width 21 height 9
drag, startPoint x: 757, startPoint y: 412, endPoint x: 707, endPoint y: 432, distance: 53.9
drag, startPoint x: 681, startPoint y: 401, endPoint x: 1054, endPoint y: 514, distance: 389.7
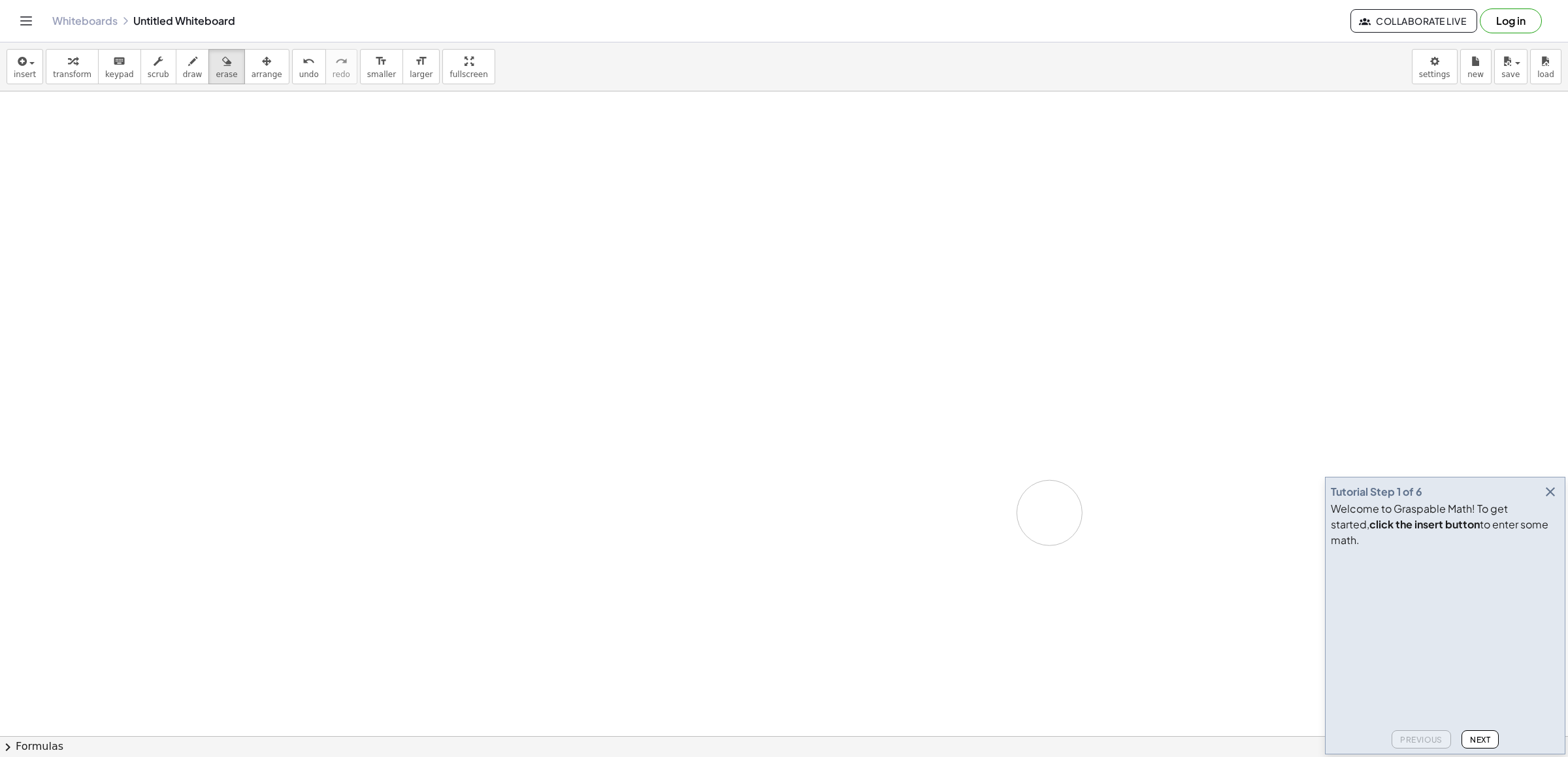
drag, startPoint x: 367, startPoint y: 447, endPoint x: 370, endPoint y: 453, distance: 6.7
drag, startPoint x: 380, startPoint y: 491, endPoint x: 434, endPoint y: 519, distance: 60.8
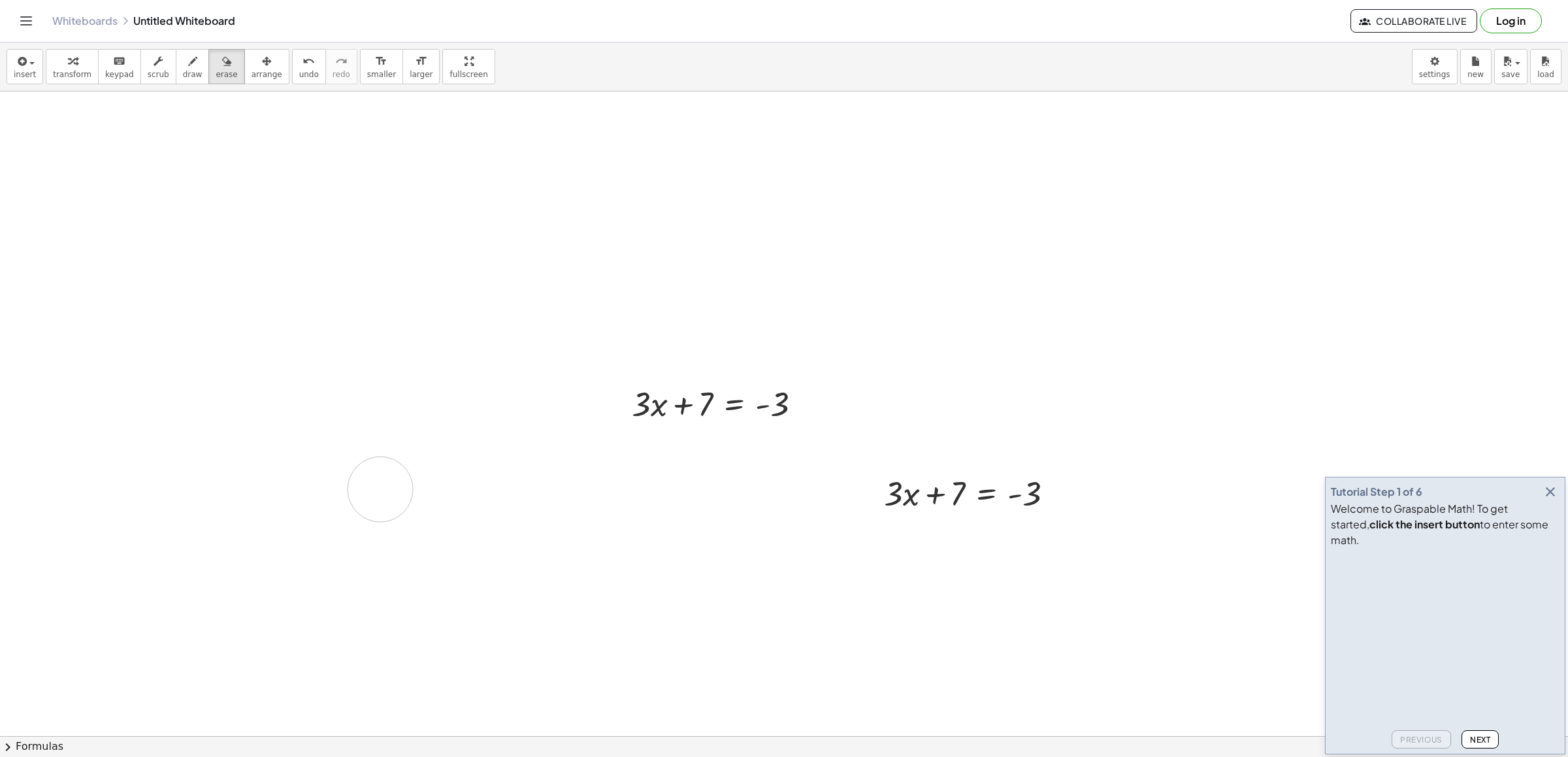
drag, startPoint x: 570, startPoint y: 545, endPoint x: 596, endPoint y: 541, distance: 26.3
drag, startPoint x: 633, startPoint y: 546, endPoint x: 638, endPoint y: 575, distance: 29.4
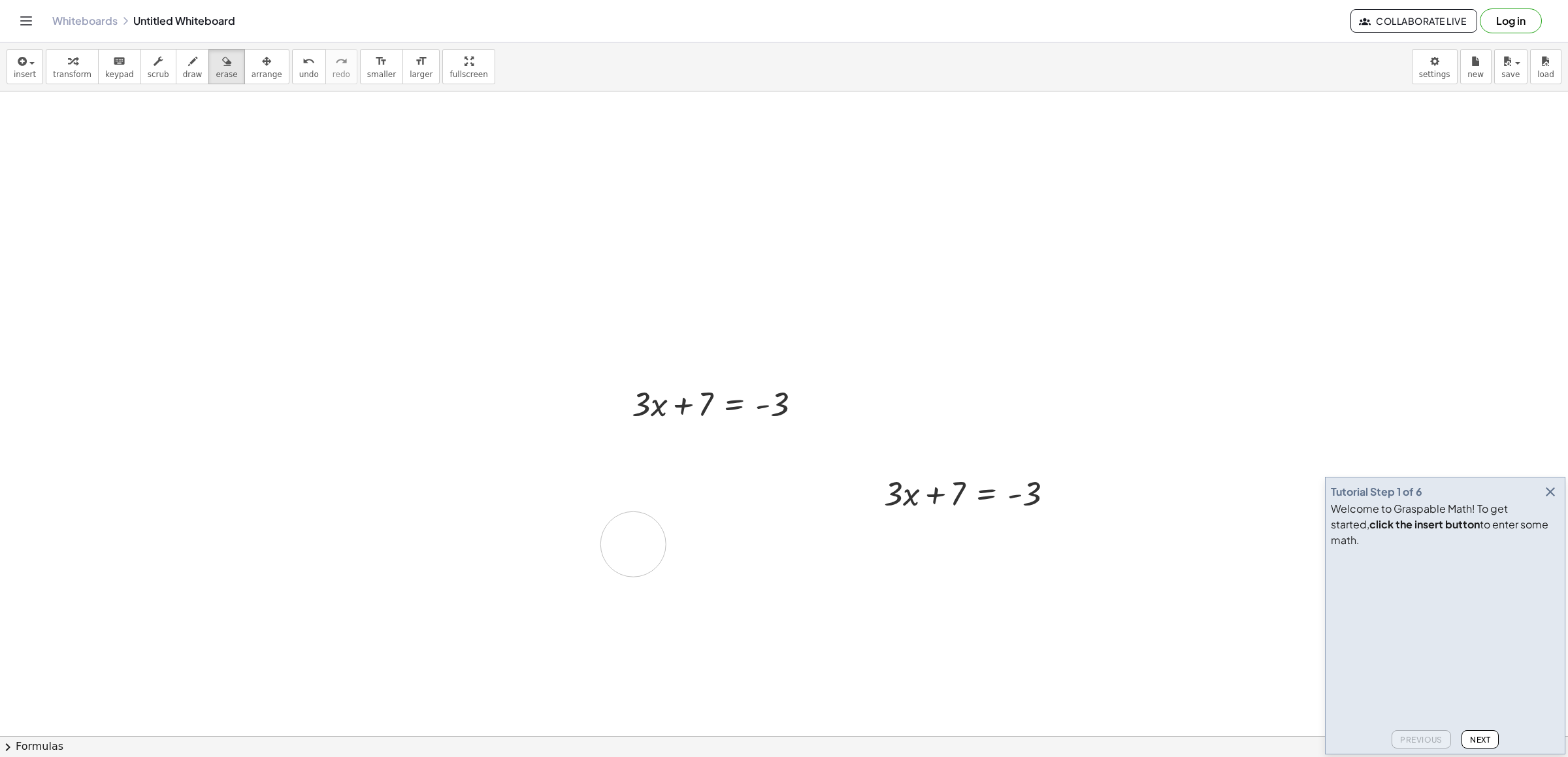
click at [65, 72] on button "transform" at bounding box center [72, 67] width 53 height 35
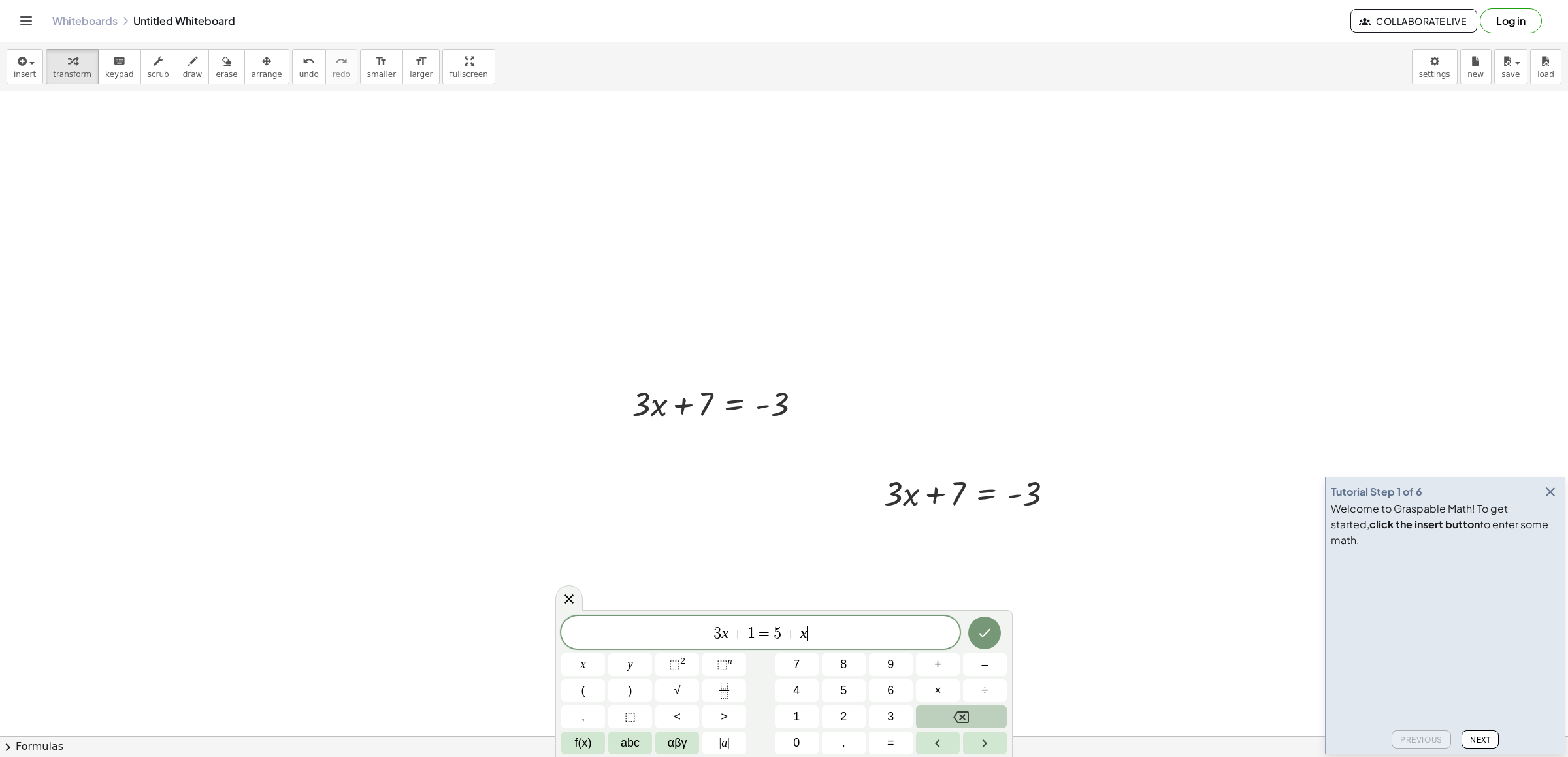
click at [939, 709] on button "Backspace" at bounding box center [961, 717] width 91 height 23
click at [943, 696] on button "×" at bounding box center [938, 691] width 44 height 23
click at [947, 710] on button "Backspace" at bounding box center [961, 717] width 91 height 23
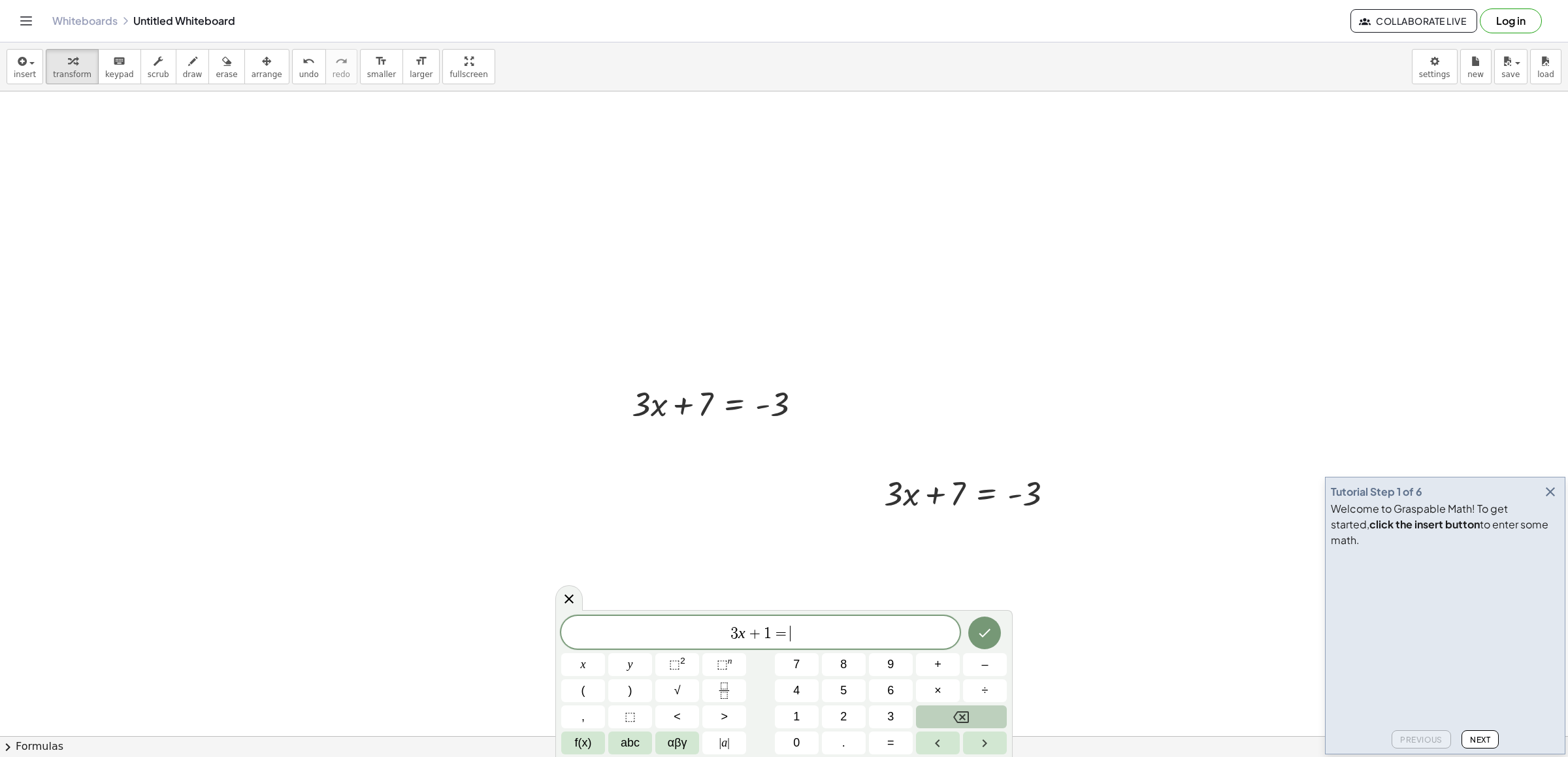
click at [947, 710] on button "Backspace" at bounding box center [961, 717] width 91 height 23
click at [947, 702] on div "×" at bounding box center [938, 691] width 44 height 23
click at [947, 702] on button "×" at bounding box center [938, 691] width 44 height 23
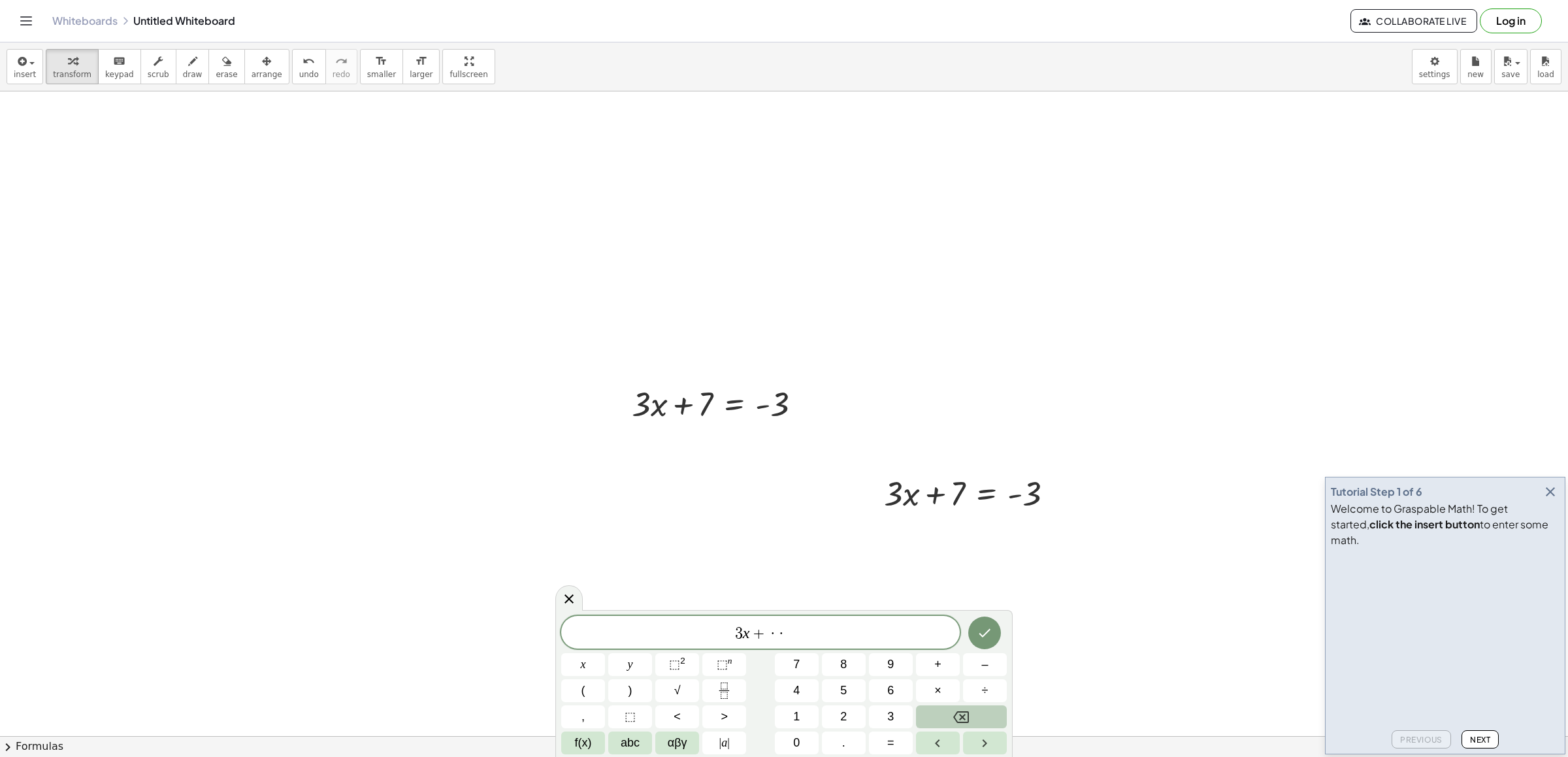
click at [951, 712] on button "Backspace" at bounding box center [961, 717] width 91 height 23
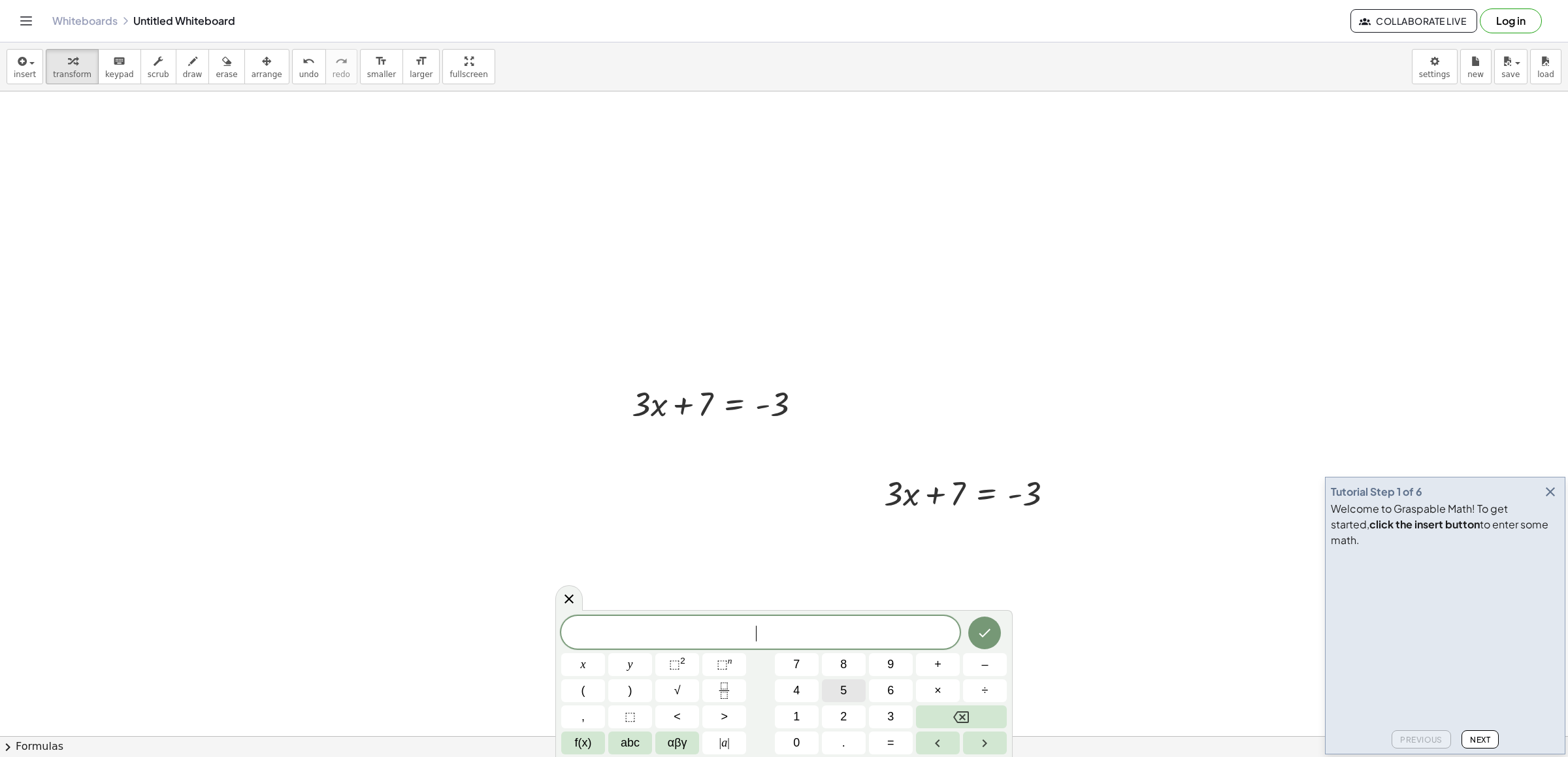
click at [835, 692] on button "5" at bounding box center [844, 691] width 44 height 23
click at [646, 741] on button "abc" at bounding box center [630, 743] width 44 height 23
click at [751, 697] on button "y" at bounding box center [766, 691] width 34 height 23
click at [563, 741] on button "123" at bounding box center [578, 743] width 34 height 23
click at [987, 663] on span "–" at bounding box center [984, 665] width 6 height 18
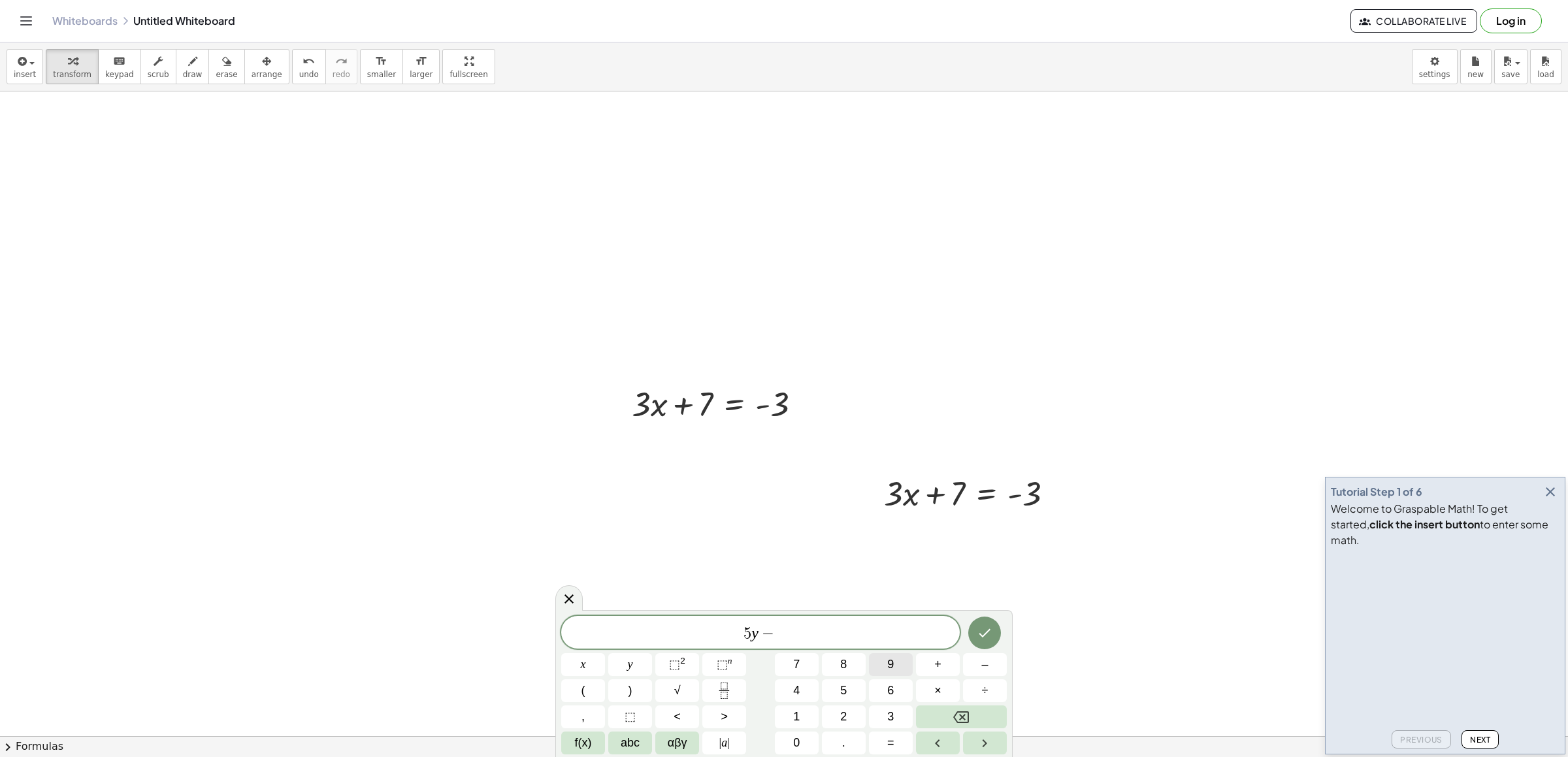
click at [889, 655] on button "9" at bounding box center [891, 665] width 44 height 23
click at [897, 738] on button "=" at bounding box center [891, 743] width 44 height 23
click at [794, 712] on span "1" at bounding box center [796, 717] width 6 height 18
click at [983, 641] on icon "Done" at bounding box center [985, 633] width 16 height 16
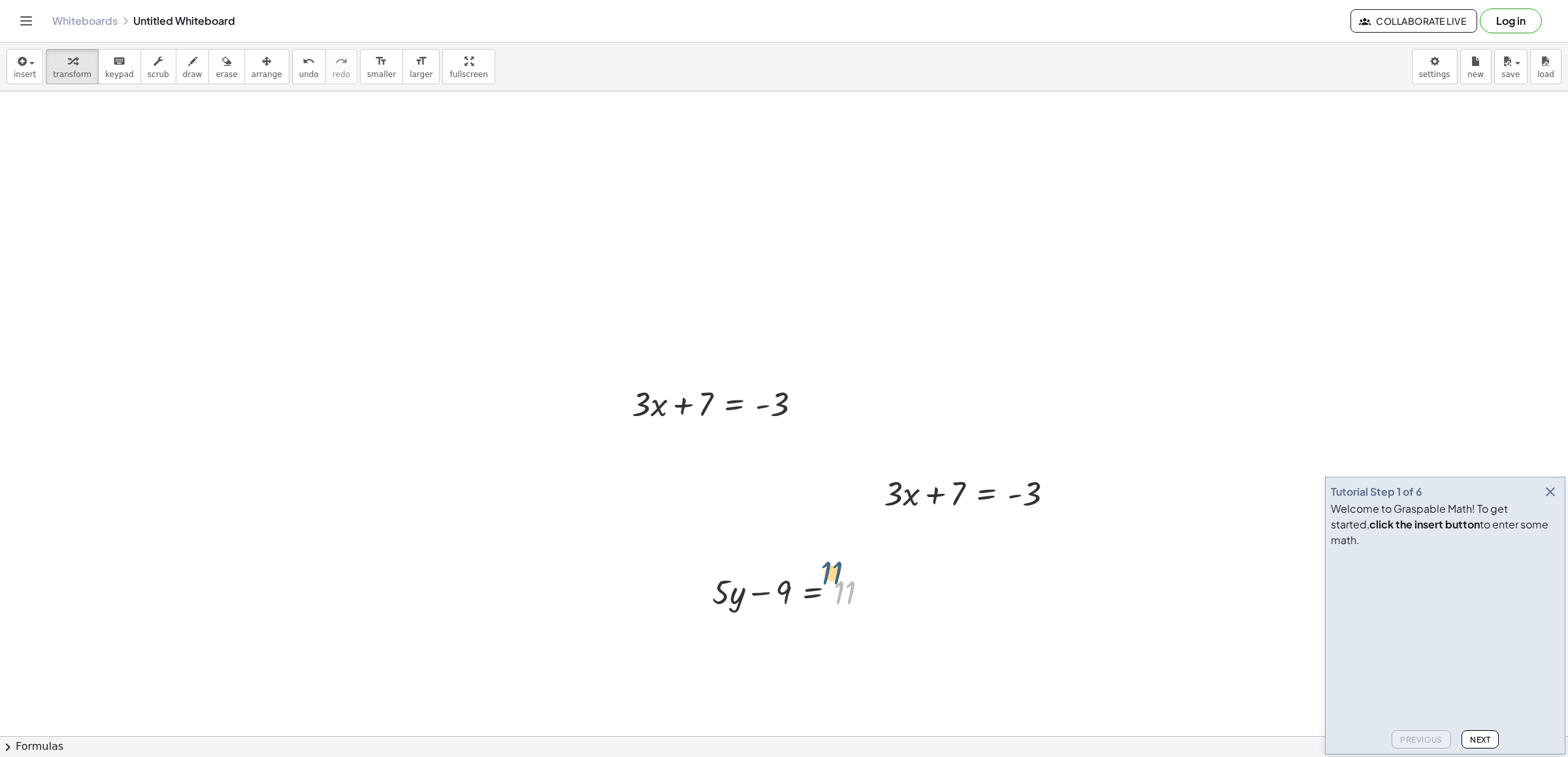
drag, startPoint x: 851, startPoint y: 608, endPoint x: 826, endPoint y: 570, distance: 45.5
click at [833, 580] on div at bounding box center [796, 591] width 180 height 45
drag, startPoint x: 797, startPoint y: 599, endPoint x: 922, endPoint y: 607, distance: 125.3
click at [922, 607] on div at bounding box center [824, 591] width 237 height 45
drag, startPoint x: 990, startPoint y: 614, endPoint x: 1005, endPoint y: 599, distance: 21.2
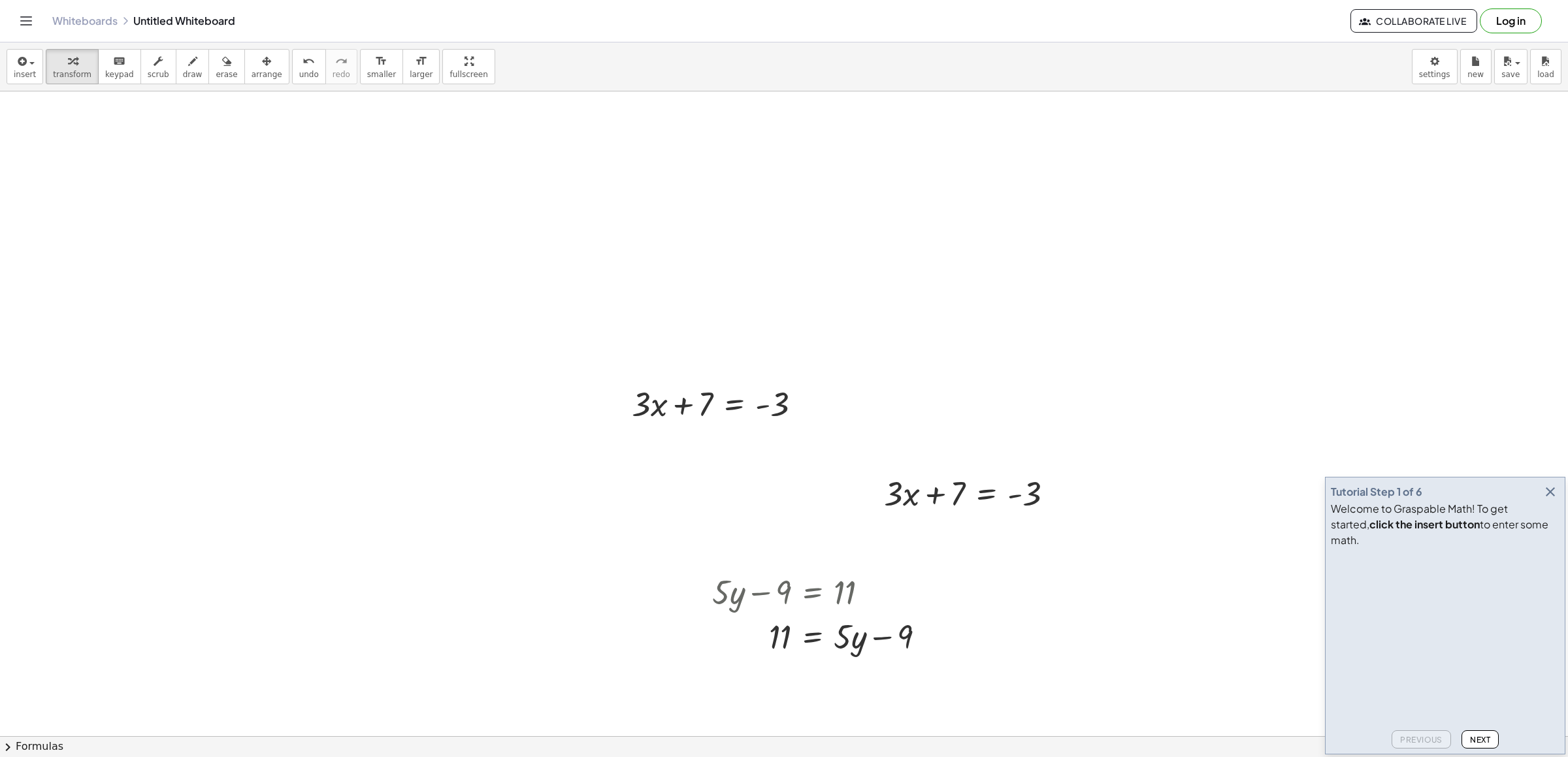
drag, startPoint x: 77, startPoint y: 67, endPoint x: 81, endPoint y: 74, distance: 8.1
click at [80, 73] on button "transform" at bounding box center [72, 67] width 53 height 35
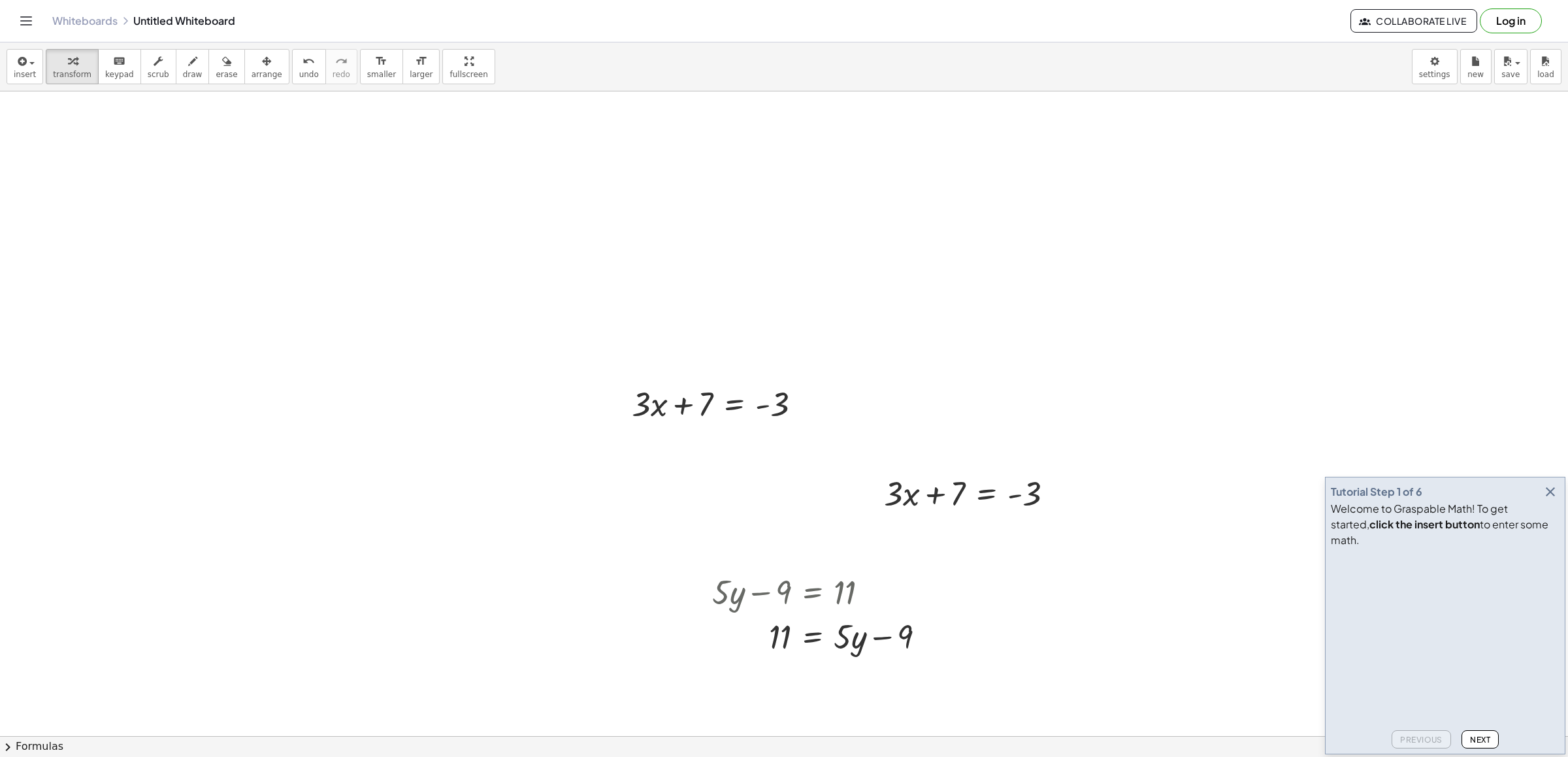
drag, startPoint x: 439, startPoint y: 431, endPoint x: 455, endPoint y: 459, distance: 32.2
drag, startPoint x: 475, startPoint y: 487, endPoint x: 482, endPoint y: 496, distance: 11.4
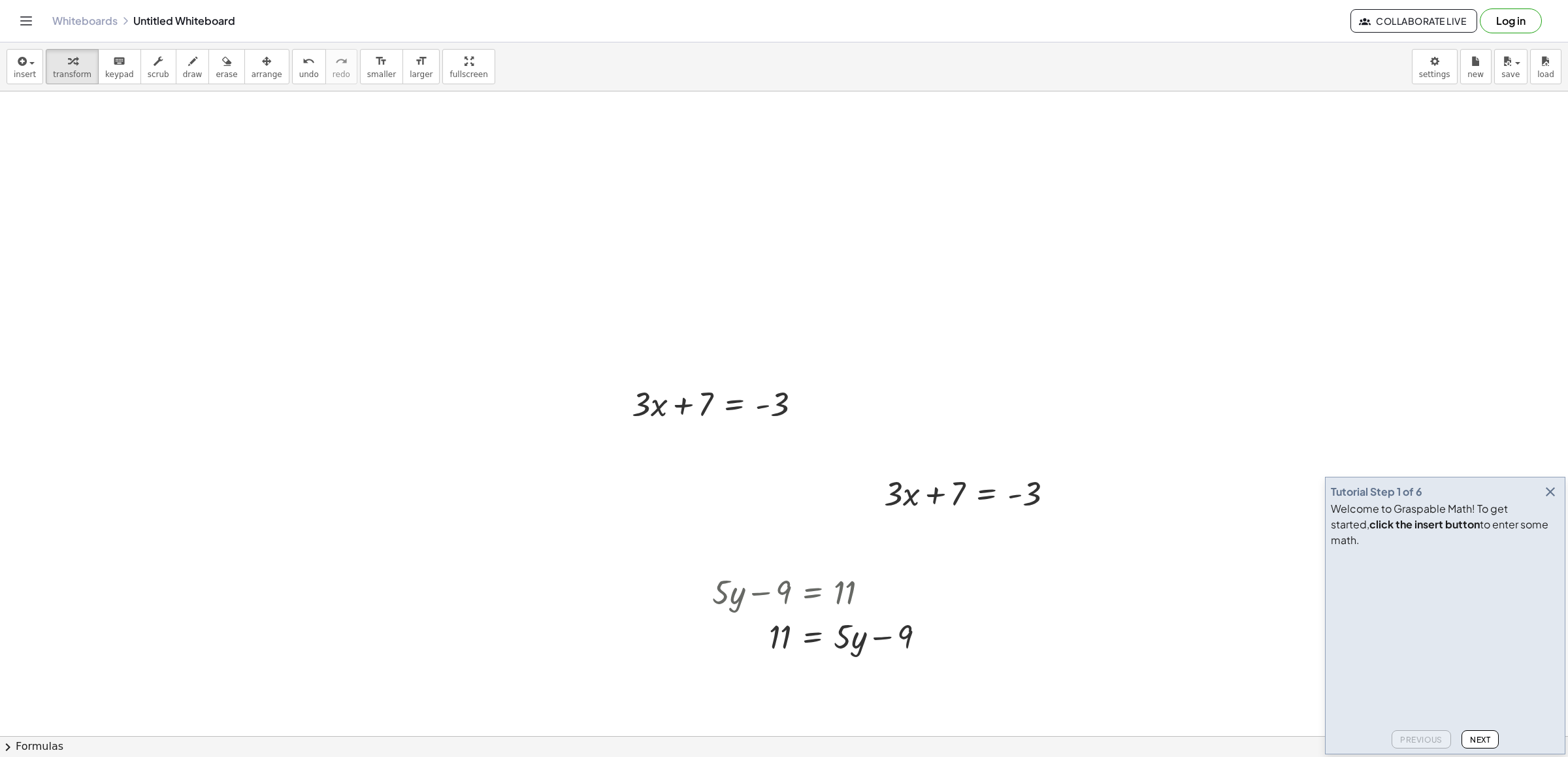
drag, startPoint x: 484, startPoint y: 529, endPoint x: 484, endPoint y: 541, distance: 12.0
drag, startPoint x: 846, startPoint y: 641, endPoint x: 822, endPoint y: 573, distance: 72.1
drag, startPoint x: 824, startPoint y: 634, endPoint x: 802, endPoint y: 627, distance: 23.1
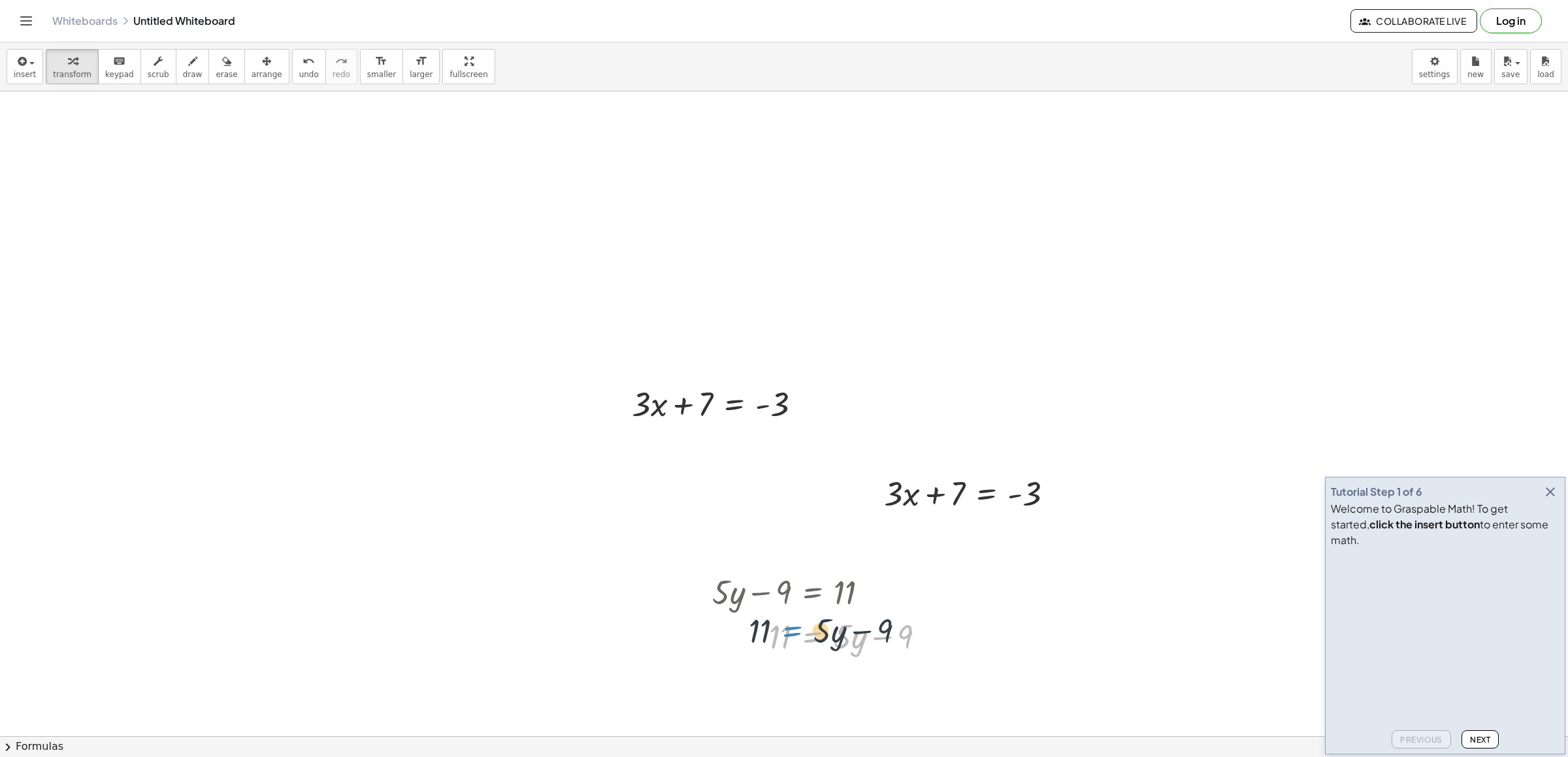
click at [802, 627] on div at bounding box center [824, 636] width 237 height 45
drag, startPoint x: 802, startPoint y: 627, endPoint x: 790, endPoint y: 624, distance: 12.4
click at [794, 625] on div at bounding box center [824, 636] width 237 height 45
drag, startPoint x: 841, startPoint y: 632, endPoint x: 717, endPoint y: 619, distance: 124.7
click at [718, 619] on div at bounding box center [824, 636] width 237 height 45
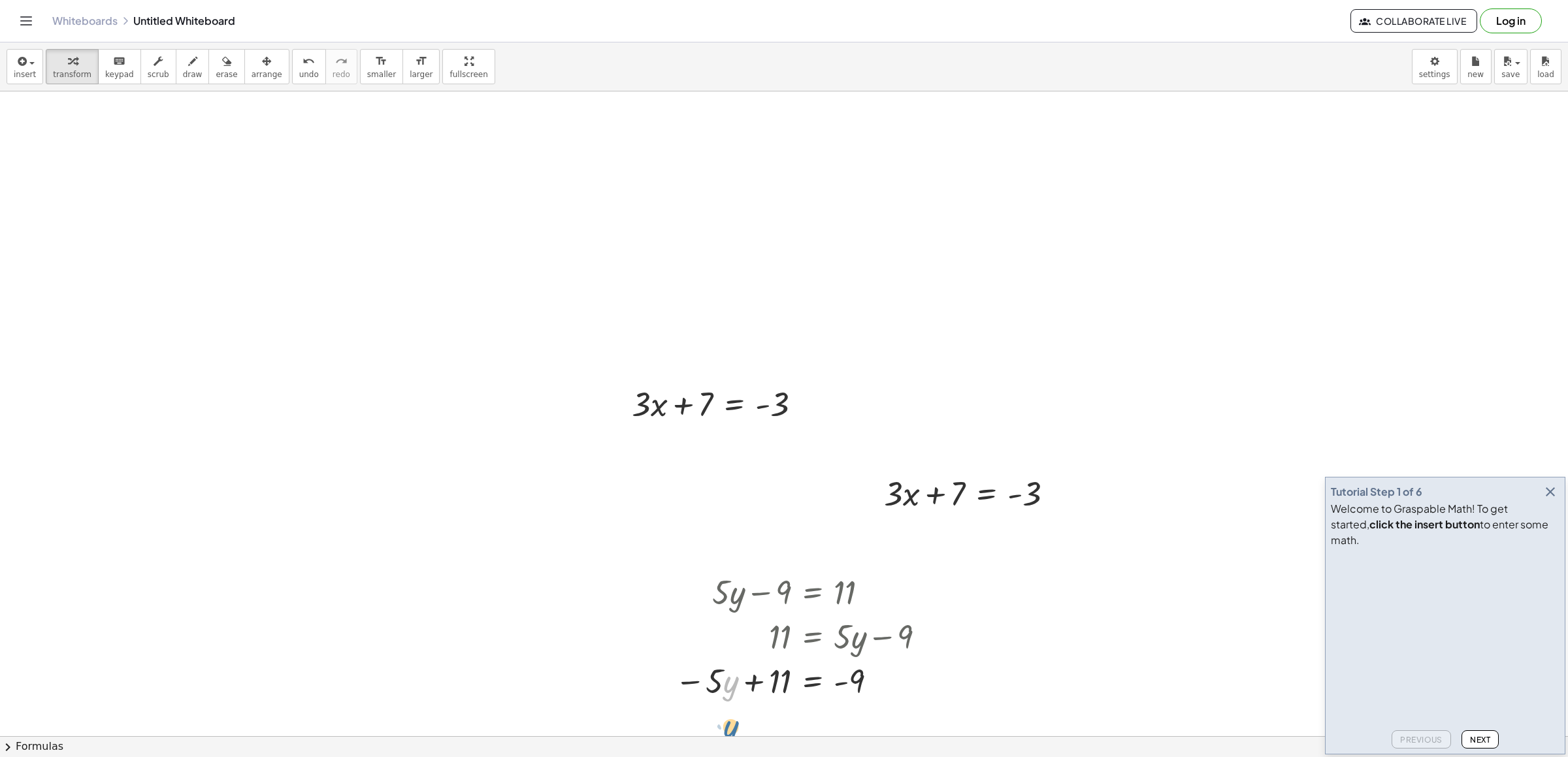
drag, startPoint x: 731, startPoint y: 692, endPoint x: 739, endPoint y: 731, distance: 39.8
click at [737, 738] on div "insert select one: Math Expression Function Text Youtube Video Graphing Geometr…" at bounding box center [784, 400] width 1568 height 715
drag, startPoint x: 734, startPoint y: 606, endPoint x: 753, endPoint y: 614, distance: 20.6
click at [118, 70] on span "keypad" at bounding box center [119, 74] width 29 height 9
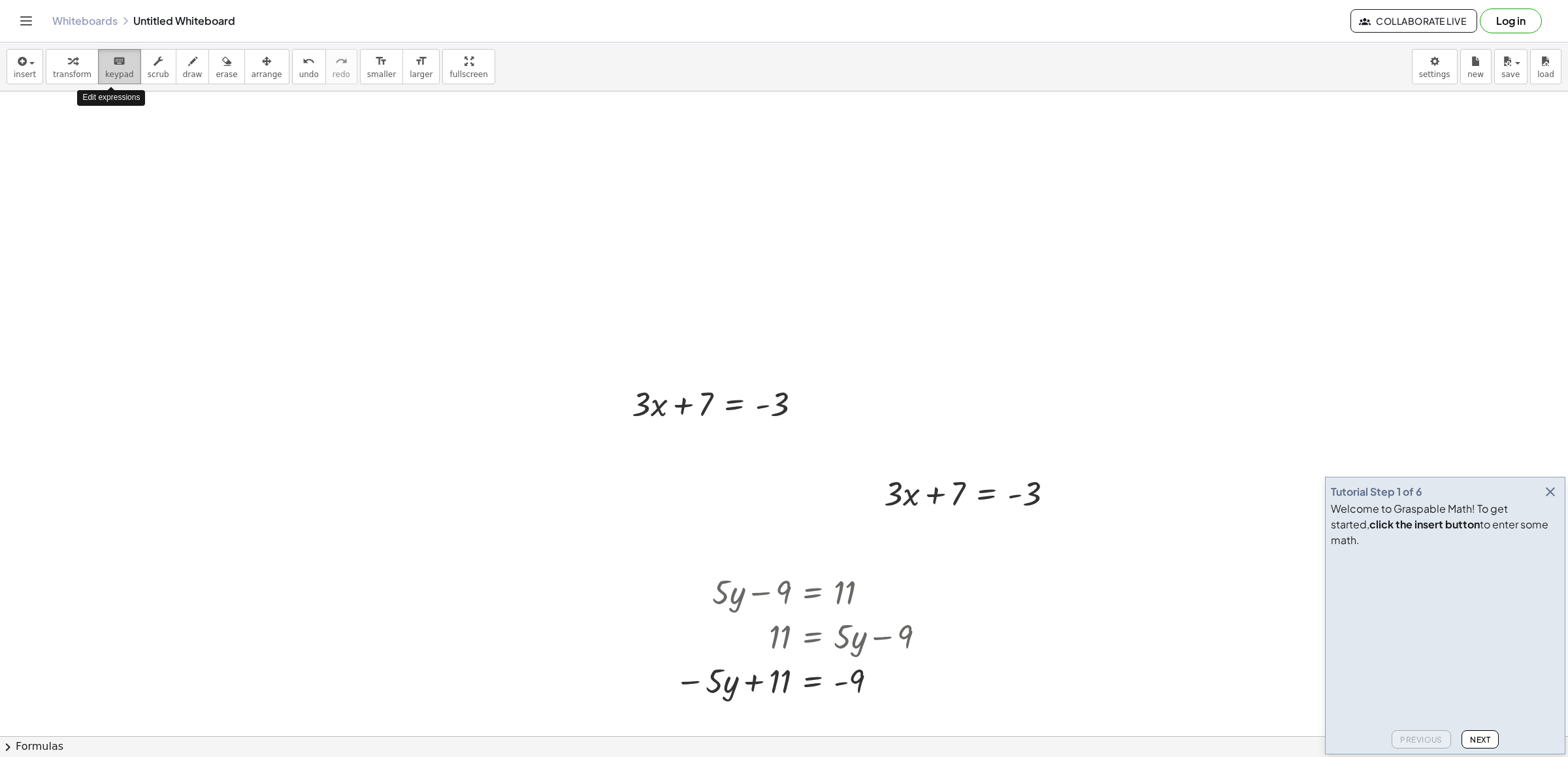
click at [118, 70] on span "keypad" at bounding box center [119, 74] width 29 height 9
click at [216, 87] on div "insert select one: Math Expression Function Text Youtube Video Graphing Geometr…" at bounding box center [784, 67] width 1568 height 49
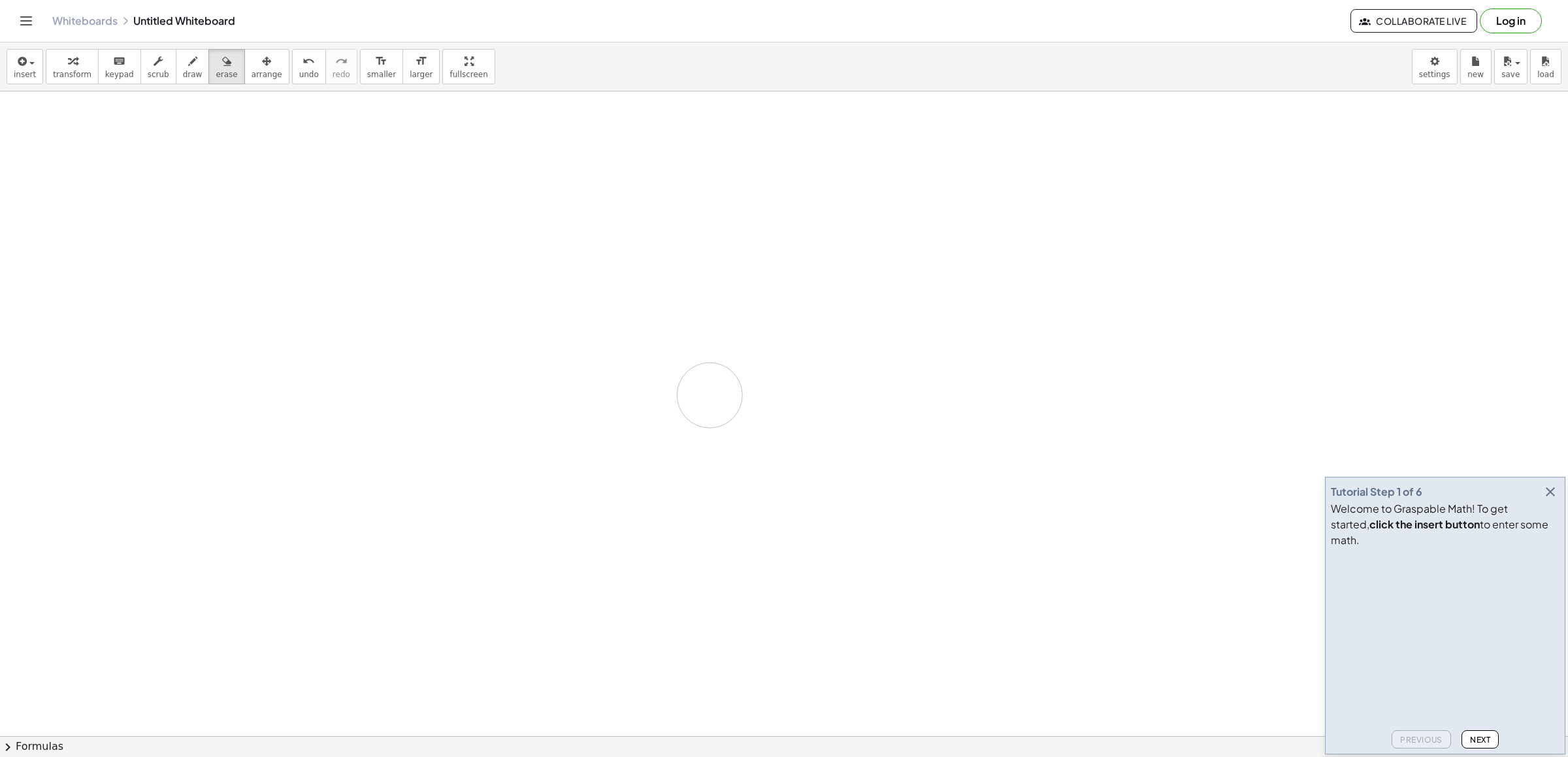
drag, startPoint x: 1049, startPoint y: 658, endPoint x: 714, endPoint y: 408, distance: 418.0
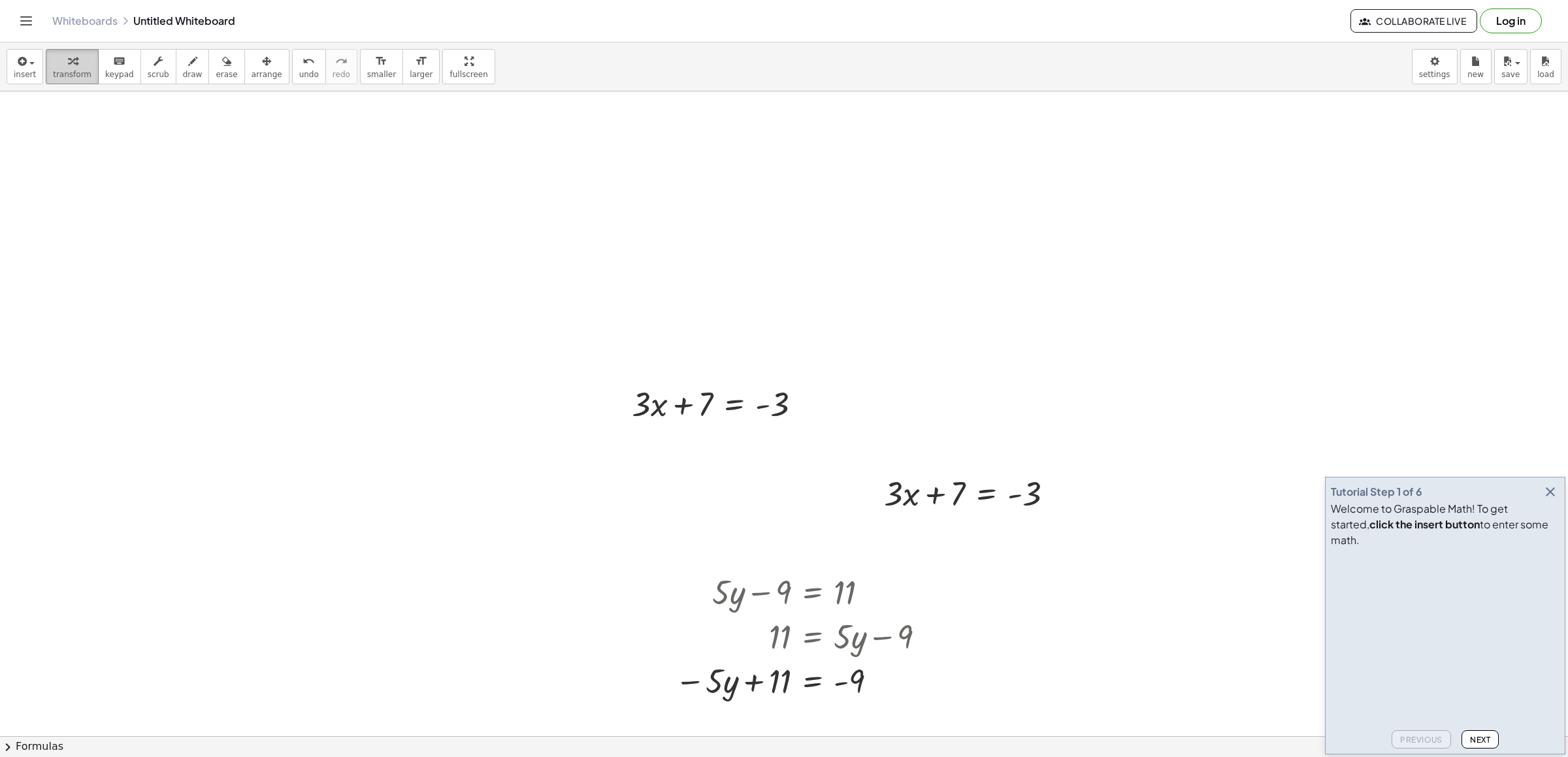
click at [62, 61] on div "button" at bounding box center [72, 61] width 38 height 16
drag, startPoint x: 221, startPoint y: 375, endPoint x: 231, endPoint y: 385, distance: 14.1
drag, startPoint x: 263, startPoint y: 459, endPoint x: 357, endPoint y: 535, distance: 120.9
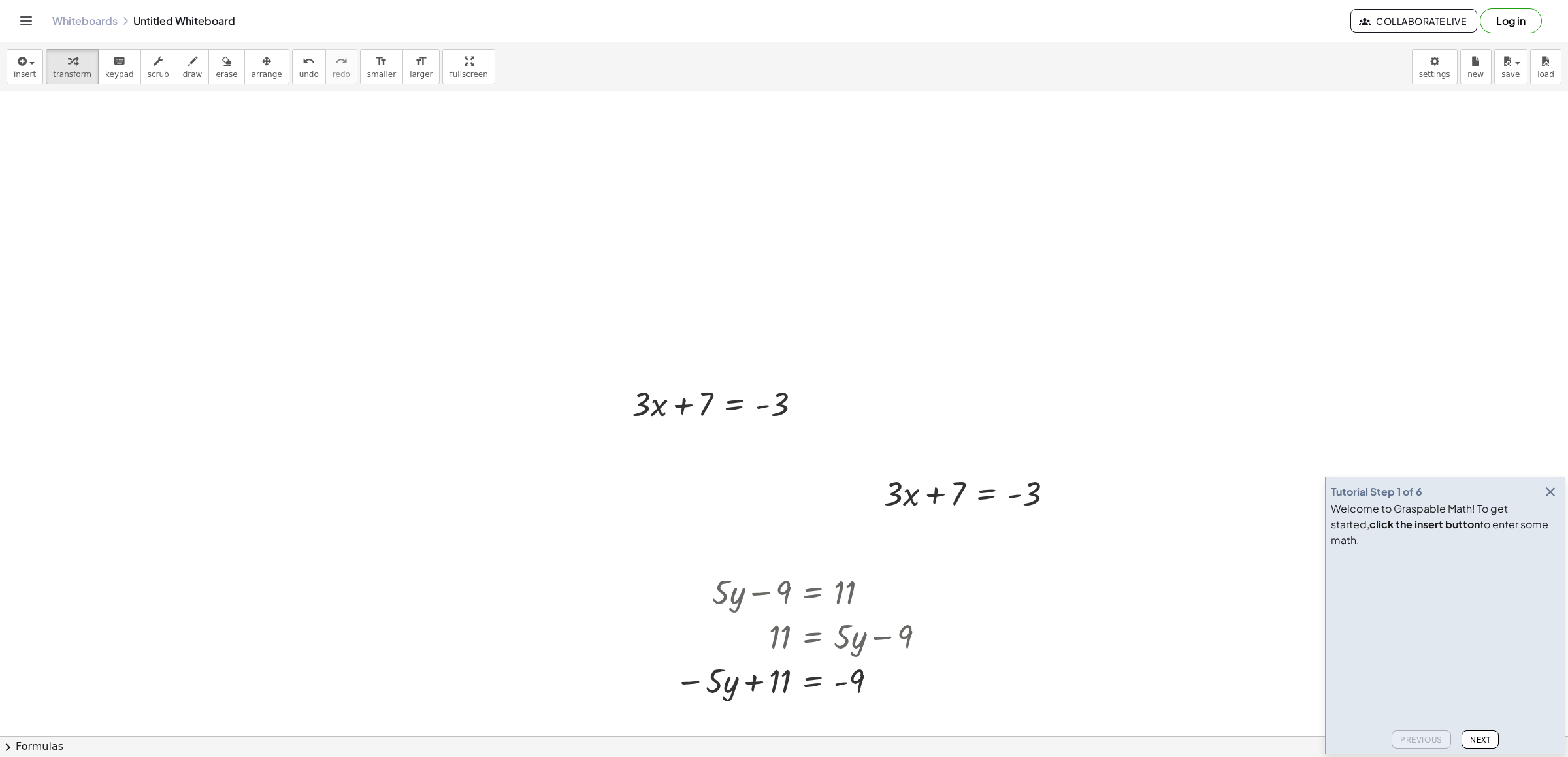
drag, startPoint x: 402, startPoint y: 559, endPoint x: 438, endPoint y: 560, distance: 36.0
drag, startPoint x: 525, startPoint y: 570, endPoint x: 592, endPoint y: 558, distance: 68.1
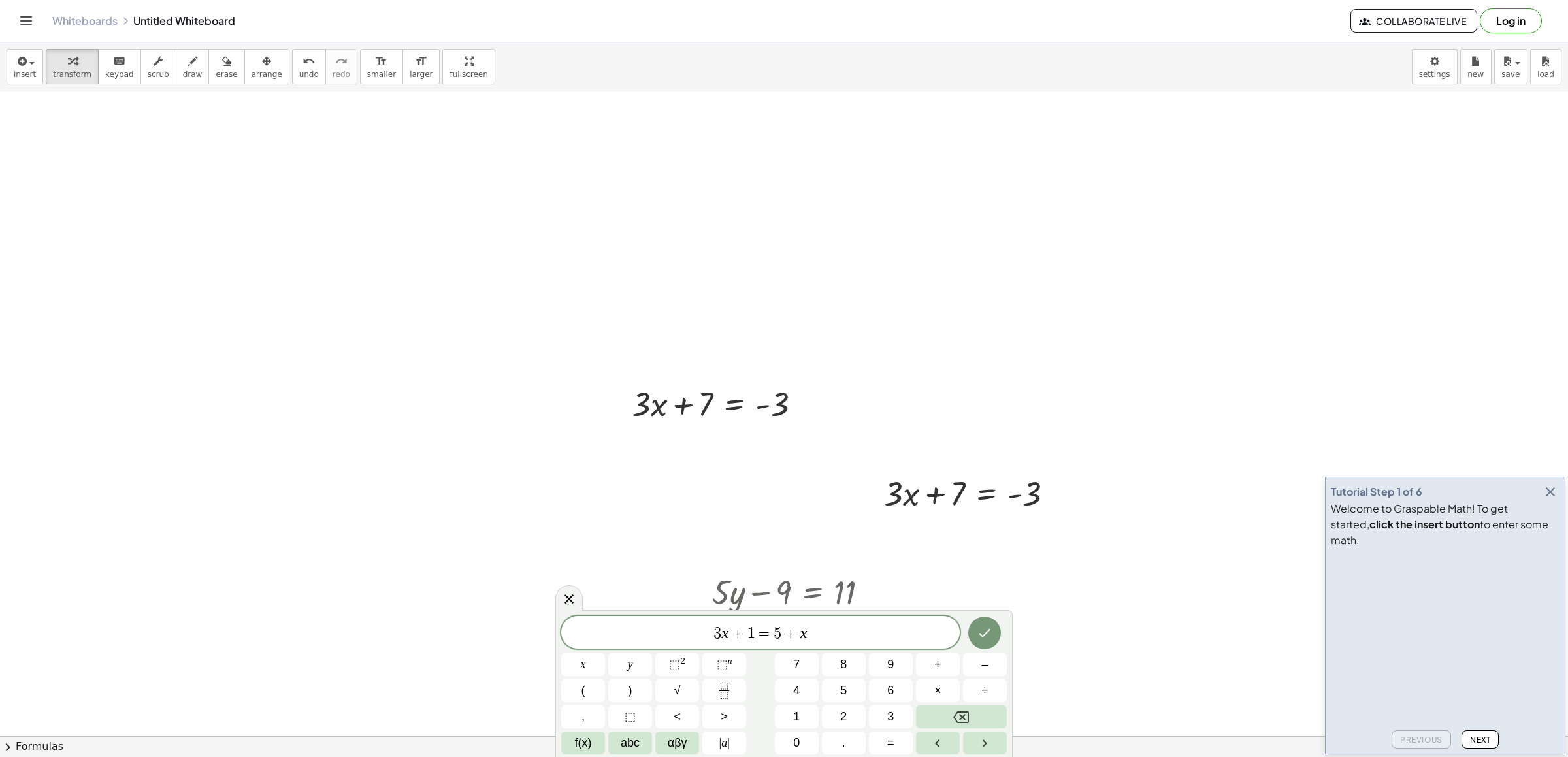
click at [972, 704] on div "3 x + 1 = 5 + x ​ x y ⬚ 2 ⬚ n 7 8 9 + – ( ) √ 4 5 6 × ÷ , ⬚ < > 1 2 3 f(x) abc …" at bounding box center [784, 685] width 446 height 138
drag, startPoint x: 972, startPoint y: 704, endPoint x: 969, endPoint y: 719, distance: 15.3
click at [969, 719] on div "3 x + 1 = 5 + x x y ⬚ 2 ⬚ n 7 8 9 + – ( ) √ 4 5 6 × ÷ , ⬚ < > 1 2 3 f(x) abc αβ…" at bounding box center [784, 685] width 446 height 138
click at [969, 719] on button "Backspace" at bounding box center [961, 717] width 91 height 23
click at [969, 717] on button "Backspace" at bounding box center [961, 717] width 91 height 23
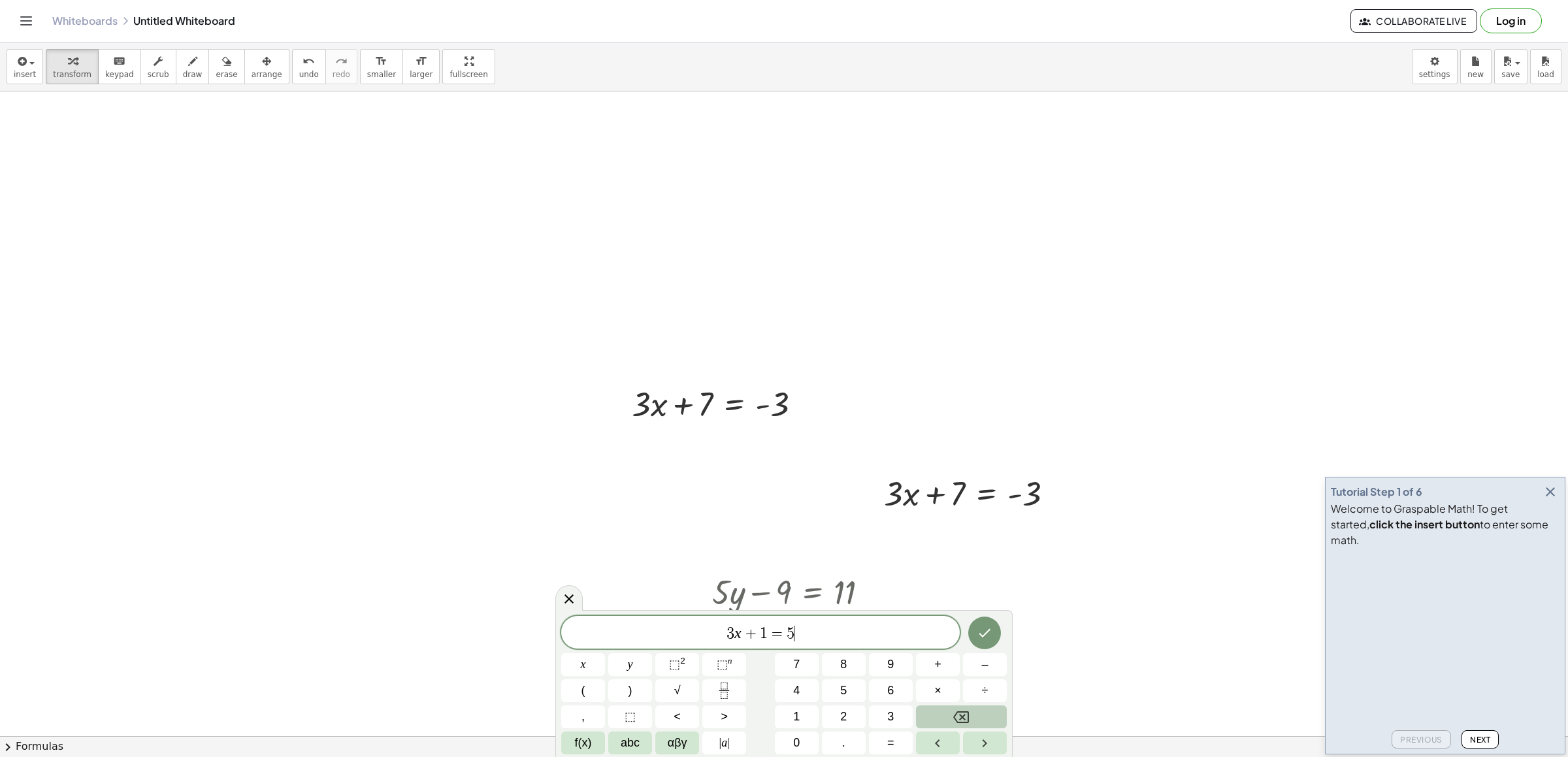
click at [969, 717] on button "Backspace" at bounding box center [961, 717] width 91 height 23
click at [968, 716] on icon "Backspace" at bounding box center [961, 717] width 16 height 12
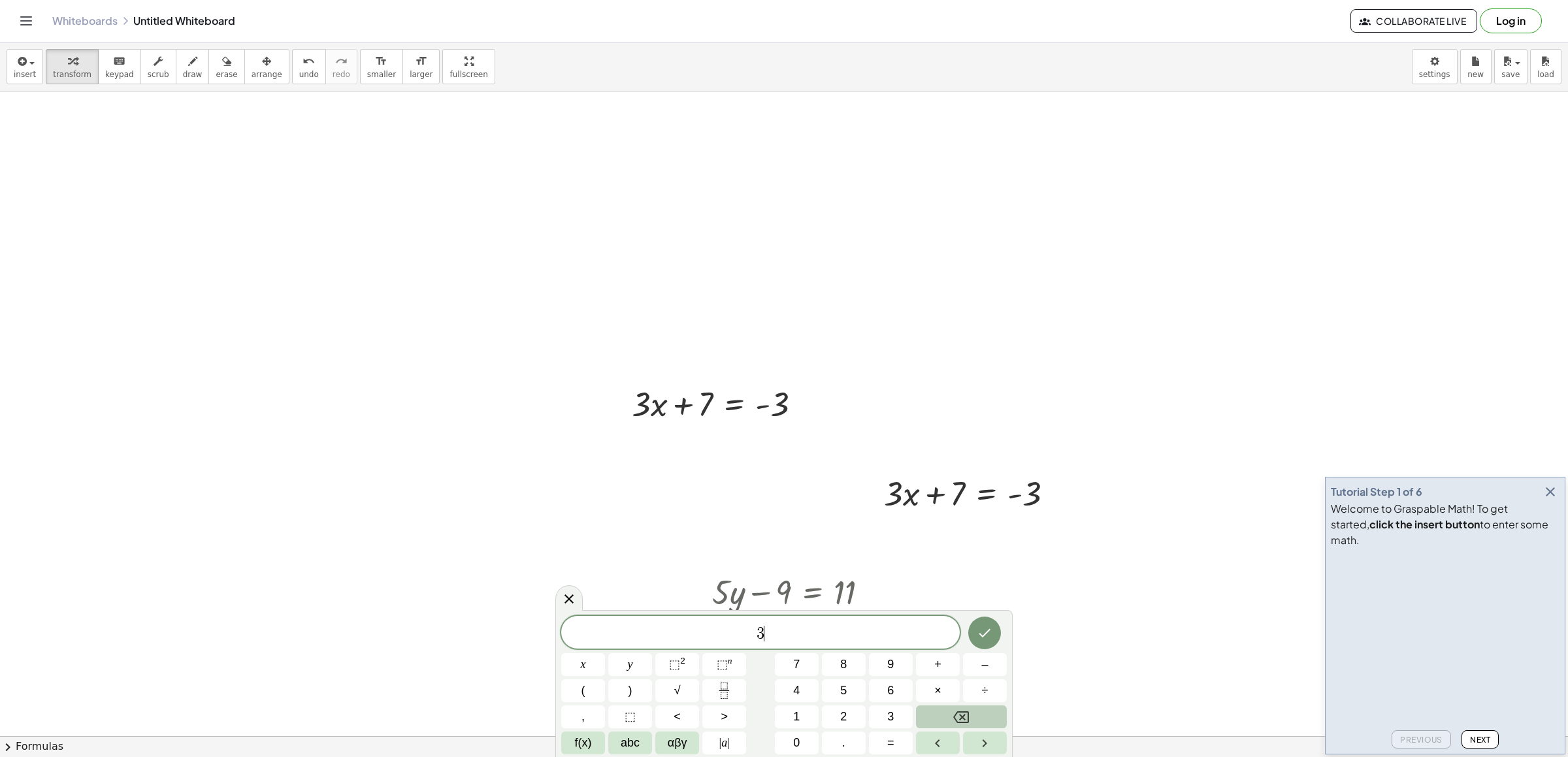
click at [968, 716] on icon "Backspace" at bounding box center [961, 717] width 16 height 12
click at [804, 673] on button "7" at bounding box center [797, 665] width 44 height 23
click at [641, 743] on button "abc" at bounding box center [630, 743] width 44 height 23
click at [641, 743] on button "x" at bounding box center [653, 743] width 34 height 23
click at [576, 735] on span "123" at bounding box center [578, 743] width 20 height 18
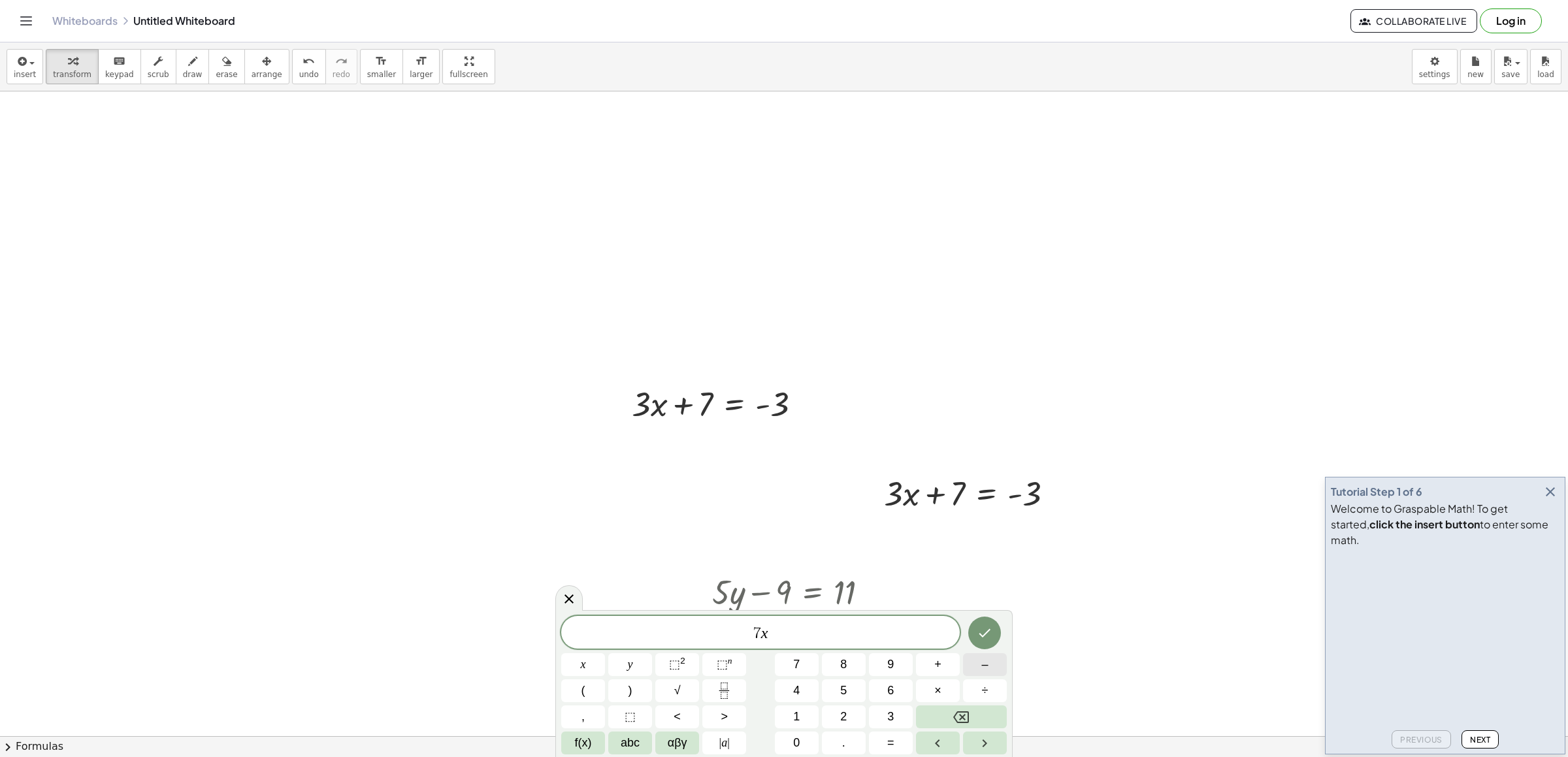
click at [982, 667] on span "–" at bounding box center [984, 665] width 6 height 18
click at [830, 715] on button "2" at bounding box center [844, 717] width 44 height 23
click at [798, 714] on span "1" at bounding box center [796, 717] width 6 height 18
click at [878, 743] on button "=" at bounding box center [891, 743] width 44 height 23
click at [847, 709] on span "2" at bounding box center [843, 717] width 6 height 18
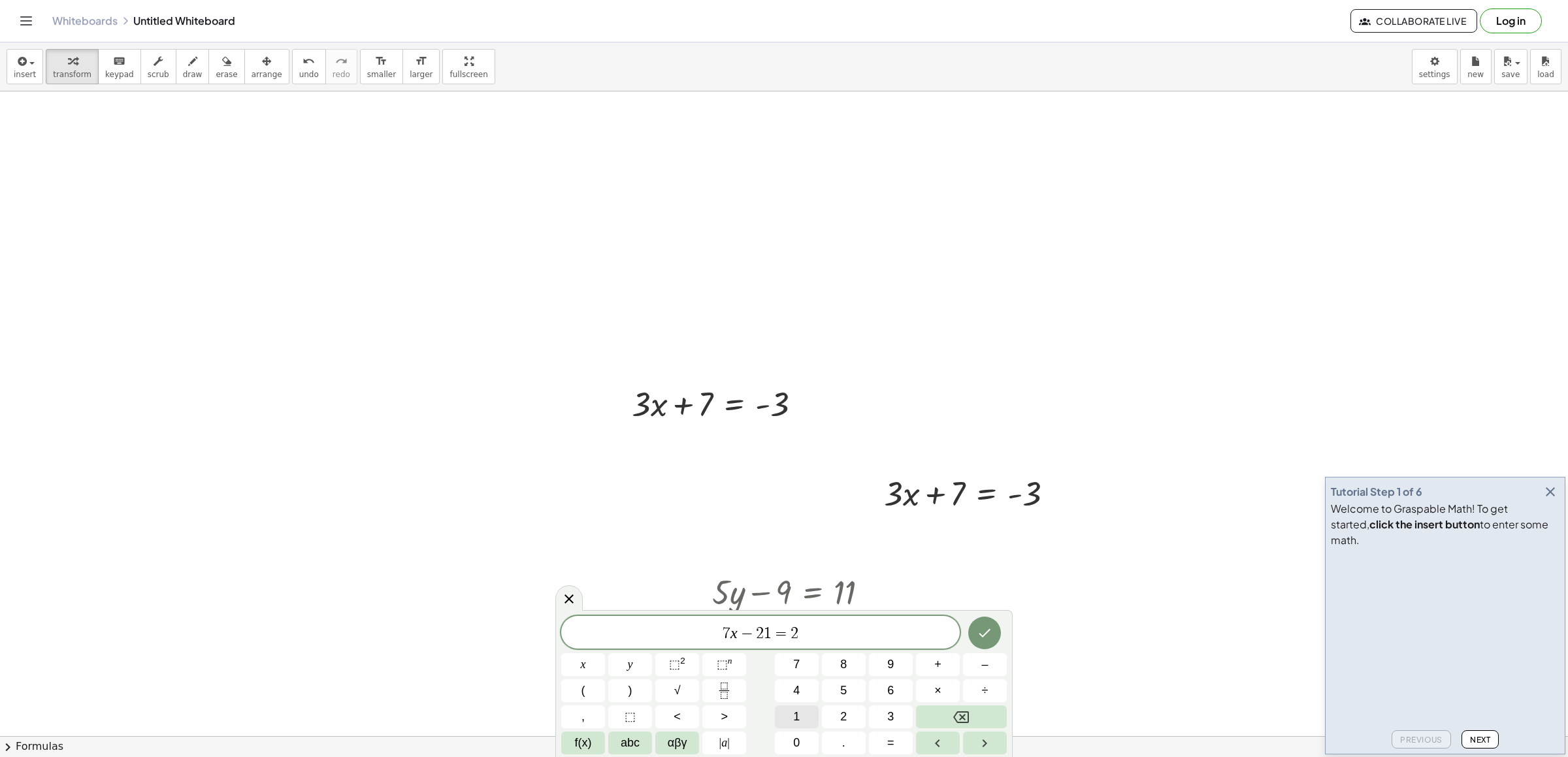
click at [793, 709] on span "1" at bounding box center [796, 717] width 6 height 18
click at [986, 636] on icon "Done" at bounding box center [985, 633] width 16 height 16
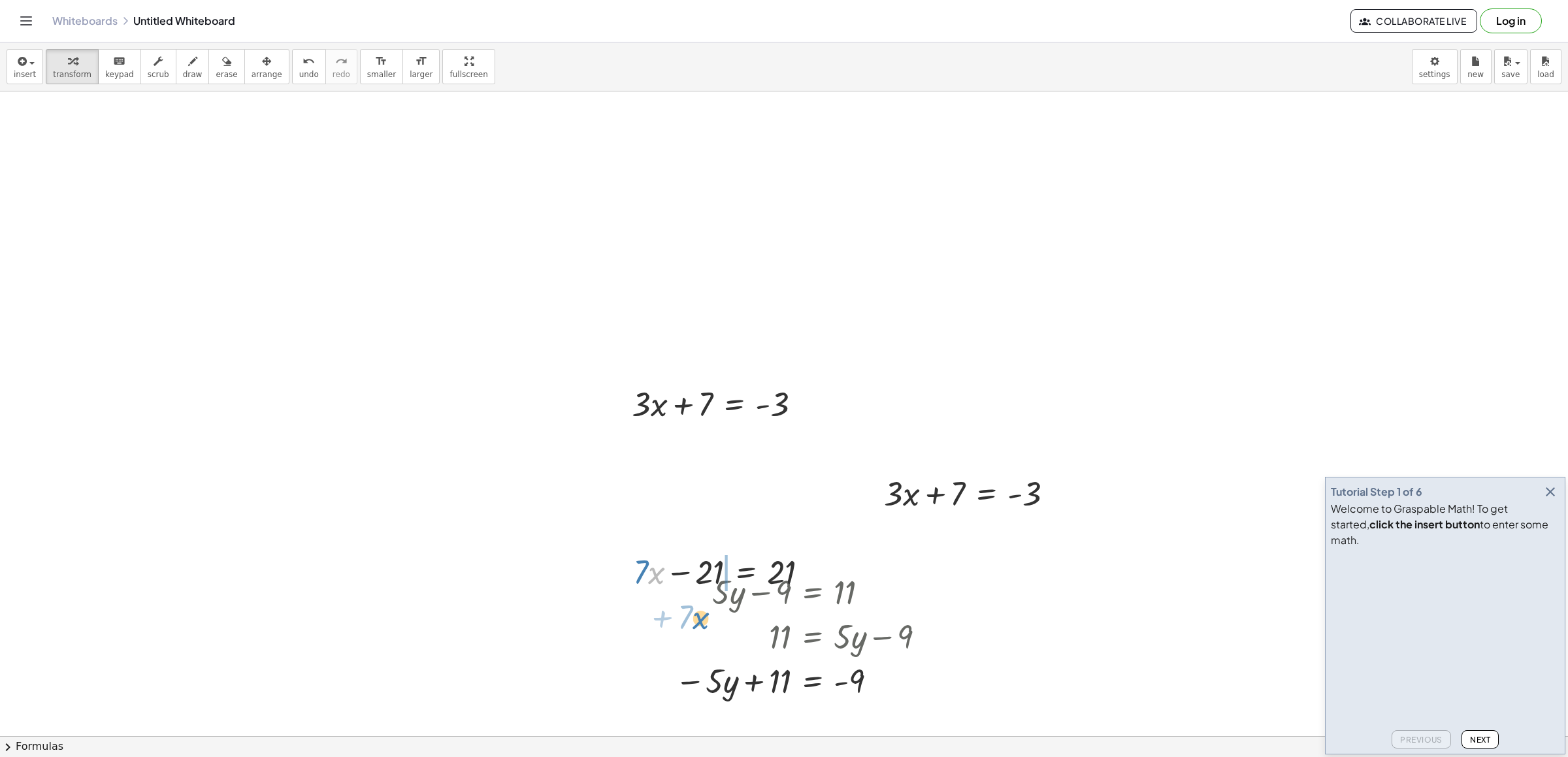
drag, startPoint x: 656, startPoint y: 560, endPoint x: 700, endPoint y: 606, distance: 63.7
drag, startPoint x: 700, startPoint y: 553, endPoint x: 688, endPoint y: 624, distance: 72.0
drag, startPoint x: 720, startPoint y: 561, endPoint x: 695, endPoint y: 627, distance: 70.6
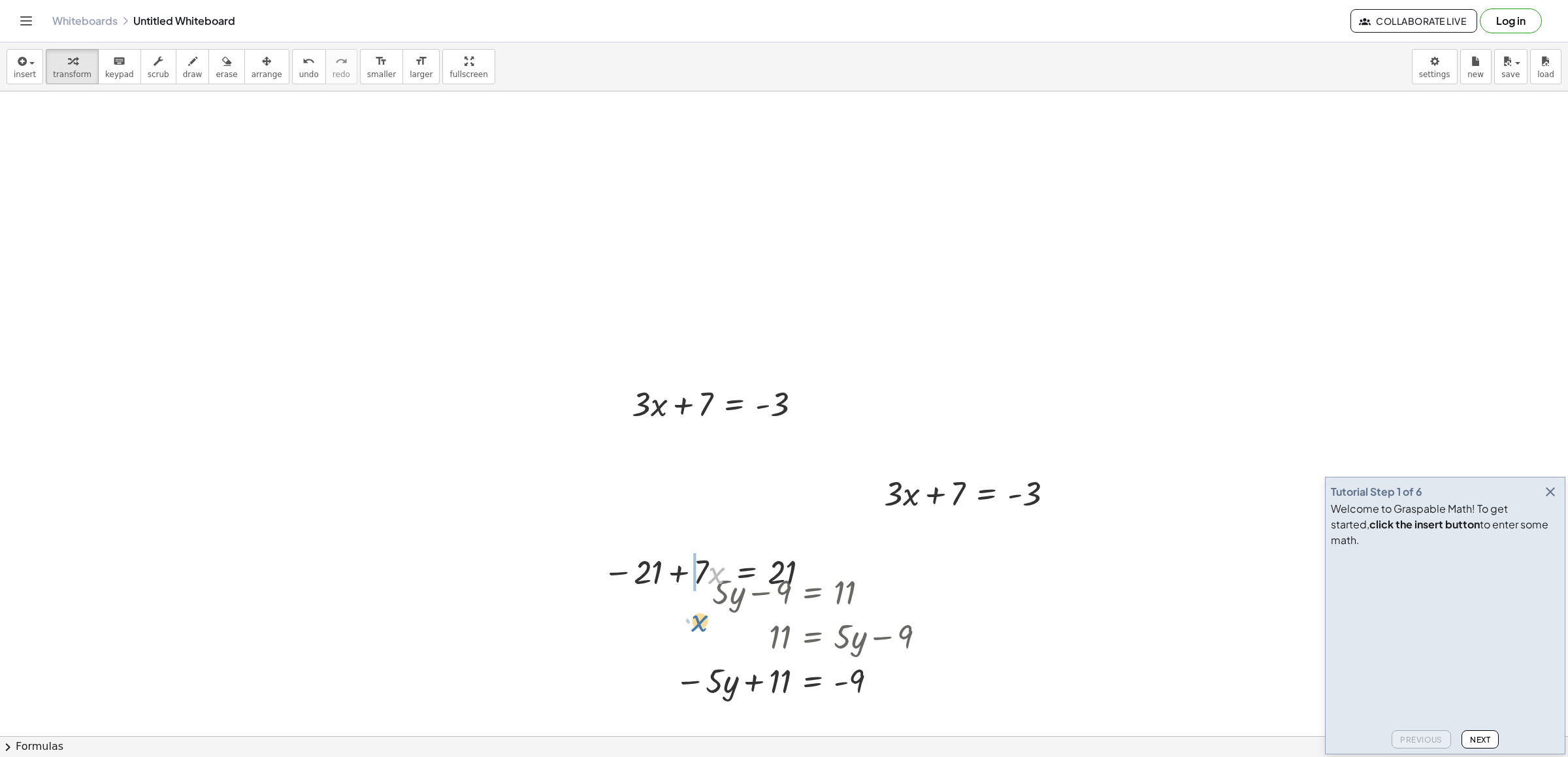
drag, startPoint x: 708, startPoint y: 568, endPoint x: 659, endPoint y: 697, distance: 138.0
drag, startPoint x: 706, startPoint y: 608, endPoint x: 768, endPoint y: 608, distance: 62.0
click at [768, 608] on div at bounding box center [805, 591] width 274 height 45
drag, startPoint x: 727, startPoint y: 646, endPoint x: 763, endPoint y: 576, distance: 78.7
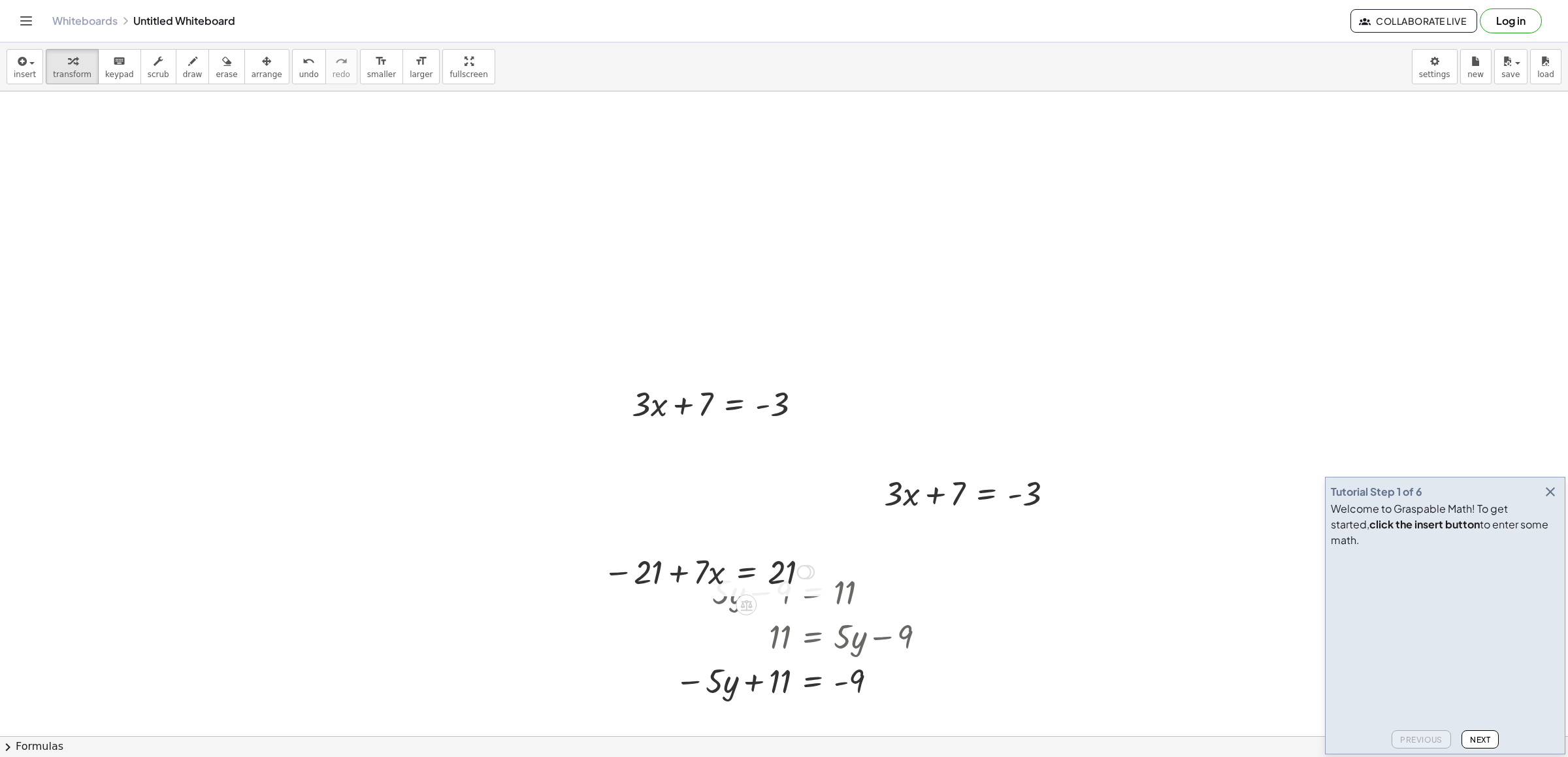
click at [749, 570] on div at bounding box center [709, 571] width 224 height 45
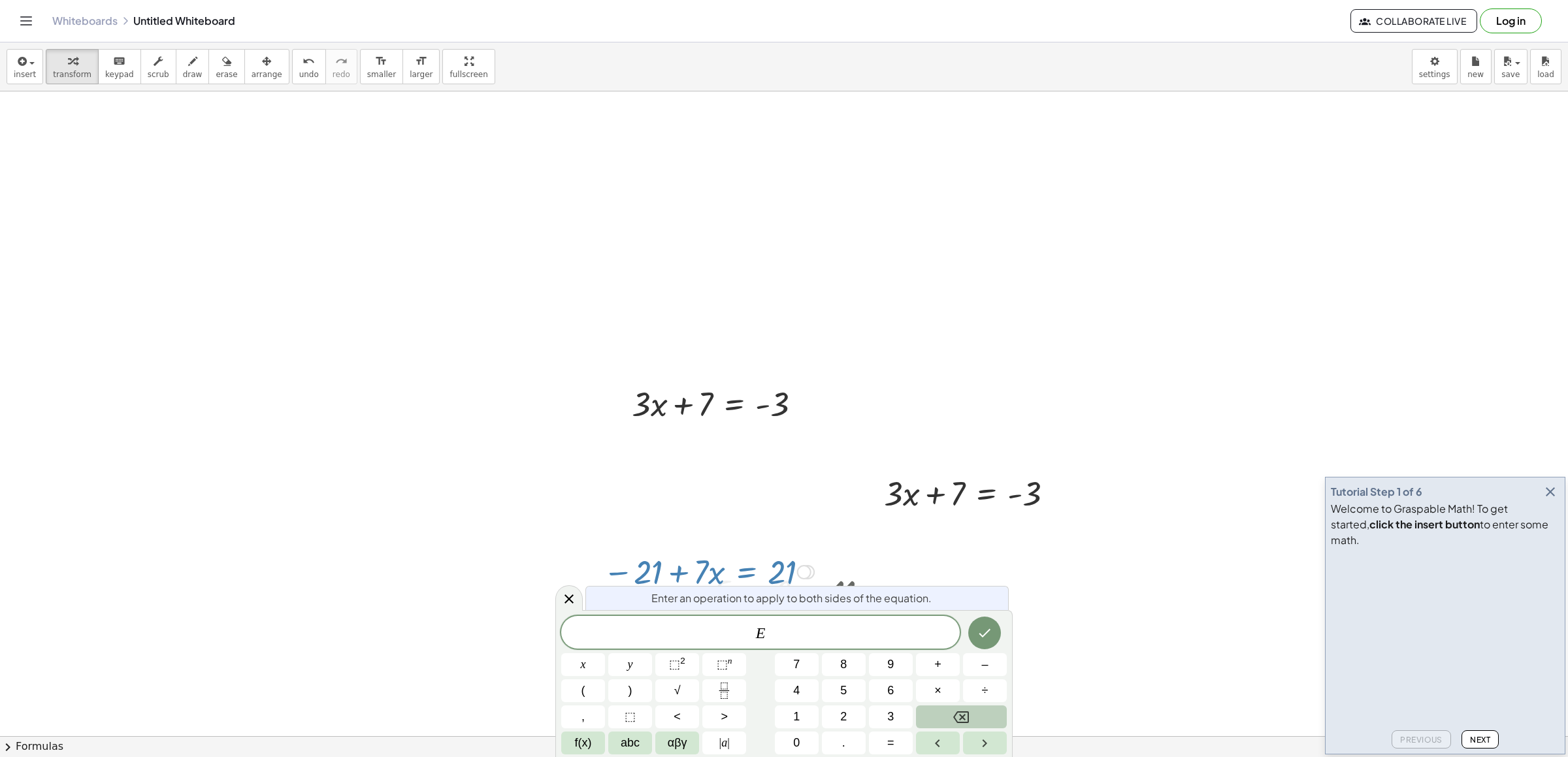
drag, startPoint x: 988, startPoint y: 704, endPoint x: 987, endPoint y: 714, distance: 10.0
click at [987, 714] on div "E x y ⬚ 2 ⬚ n 7 8 9 + – ( ) √ 4 5 6 × ÷ , ⬚ < > 1 2 3 f(x) abc αβγ | a | 0 . =" at bounding box center [784, 685] width 446 height 138
click at [987, 712] on button "Backspace" at bounding box center [961, 717] width 91 height 23
click at [977, 628] on icon "Done" at bounding box center [985, 633] width 16 height 16
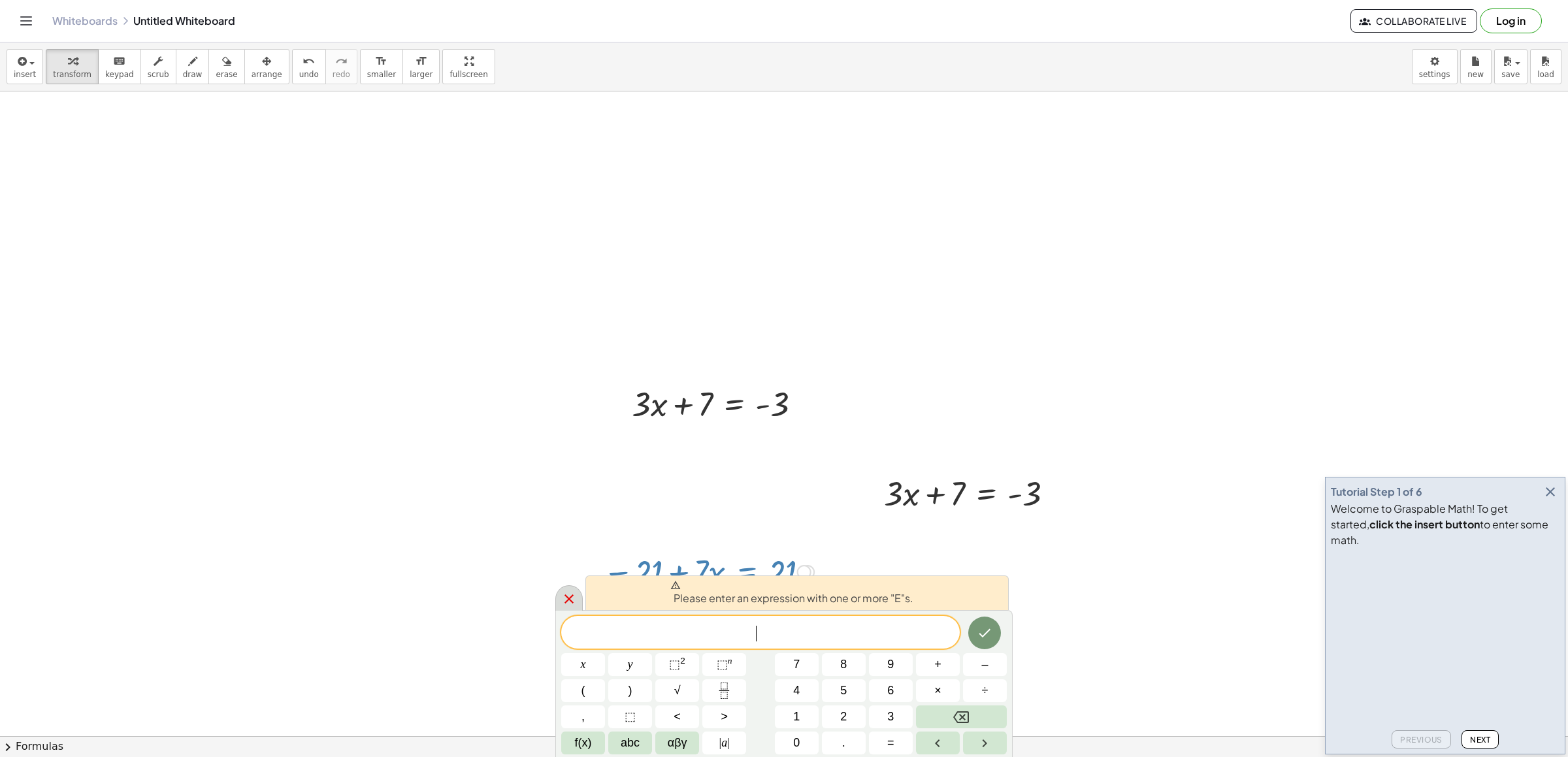
click at [575, 594] on icon at bounding box center [569, 599] width 16 height 16
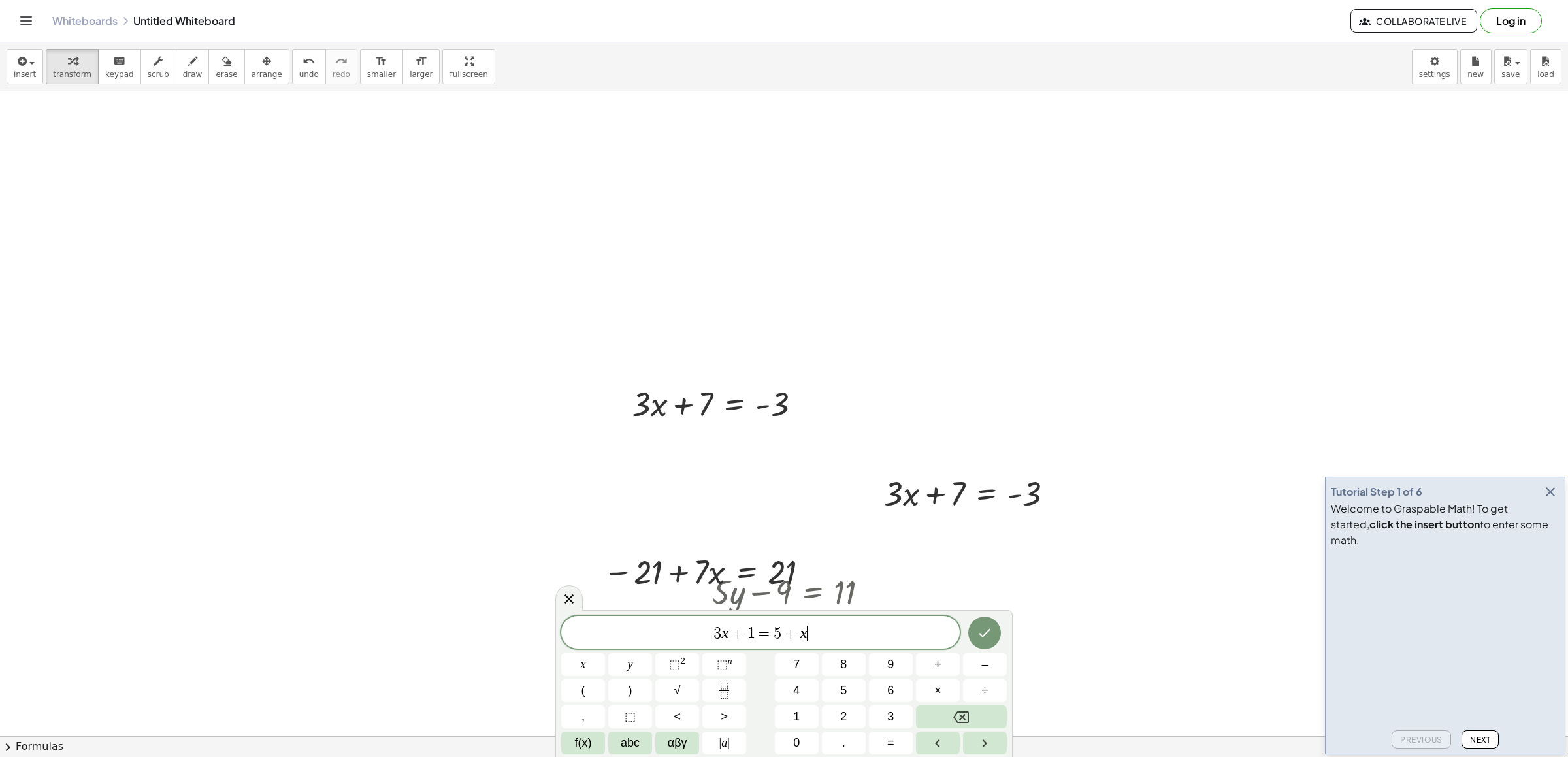
click at [943, 708] on button "Backspace" at bounding box center [961, 717] width 91 height 23
click at [944, 709] on button "Backspace" at bounding box center [961, 717] width 91 height 23
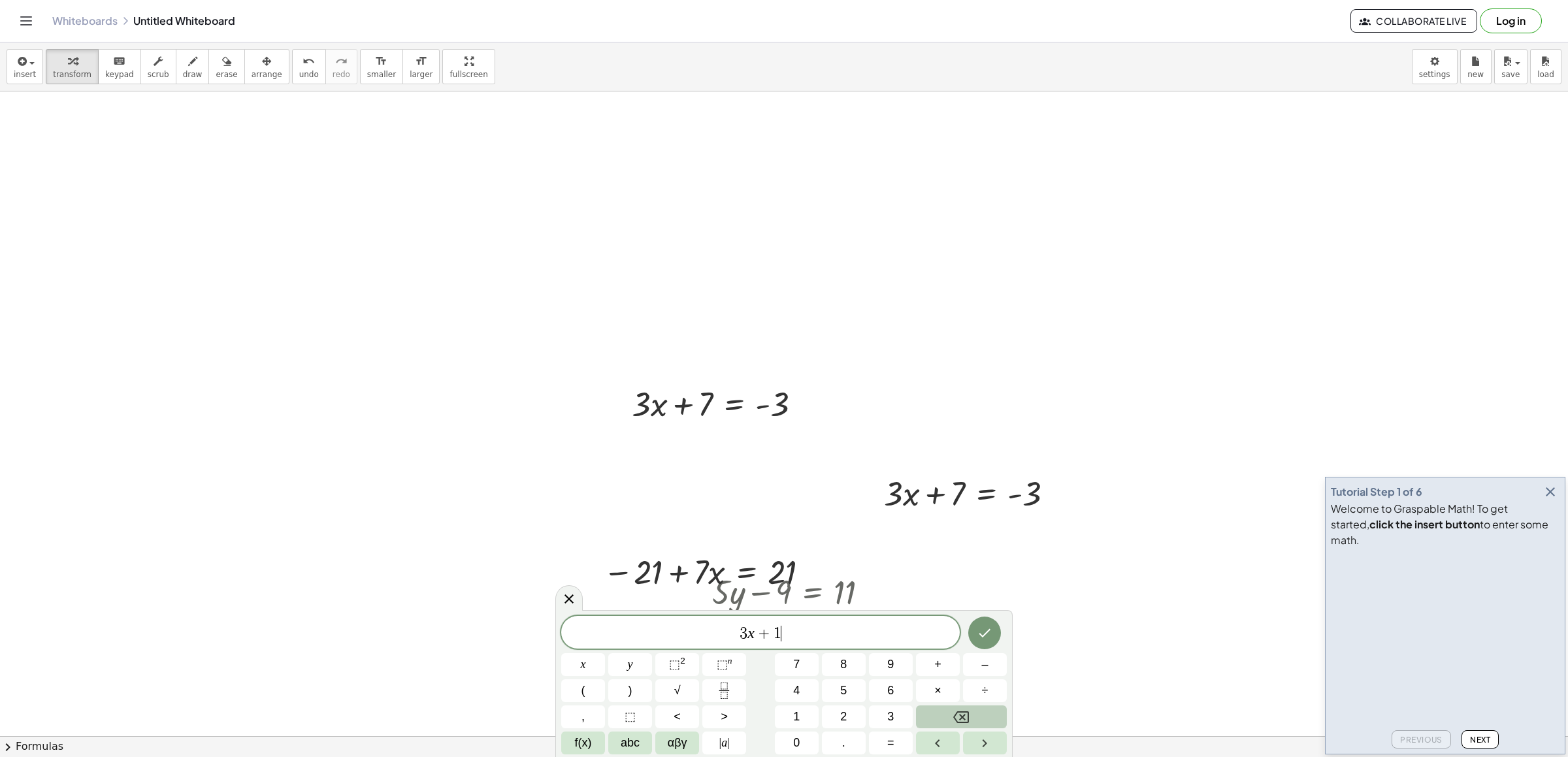
click at [944, 709] on button "Backspace" at bounding box center [961, 717] width 91 height 23
click at [892, 663] on span "9" at bounding box center [890, 665] width 6 height 18
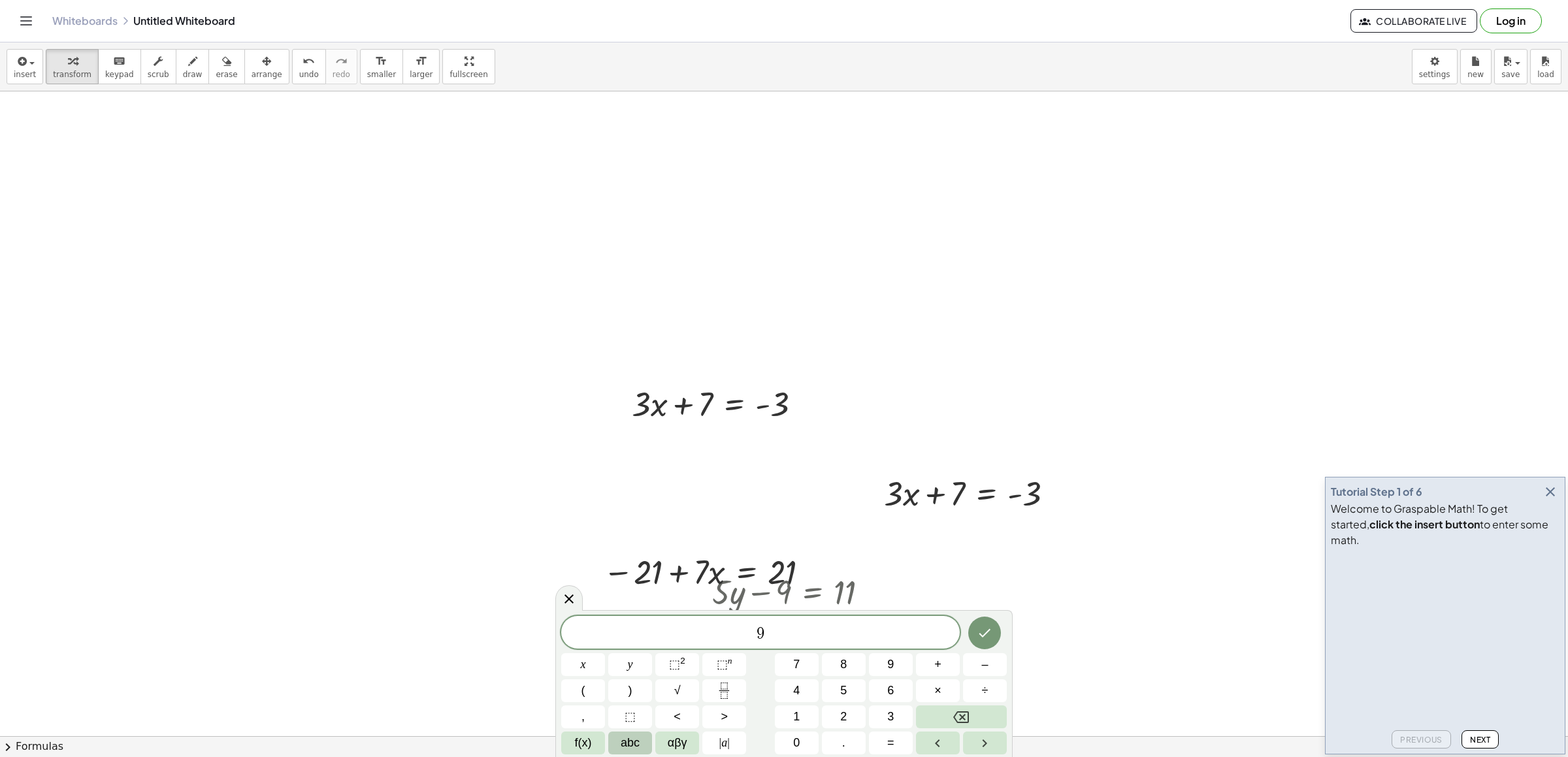
click at [627, 733] on button "abc" at bounding box center [630, 743] width 44 height 23
click at [763, 683] on span "y" at bounding box center [766, 690] width 6 height 18
click at [990, 685] on span "–" at bounding box center [990, 690] width 6 height 18
click at [730, 655] on button "5" at bounding box center [728, 665] width 34 height 23
click at [575, 734] on span "123" at bounding box center [578, 743] width 20 height 18
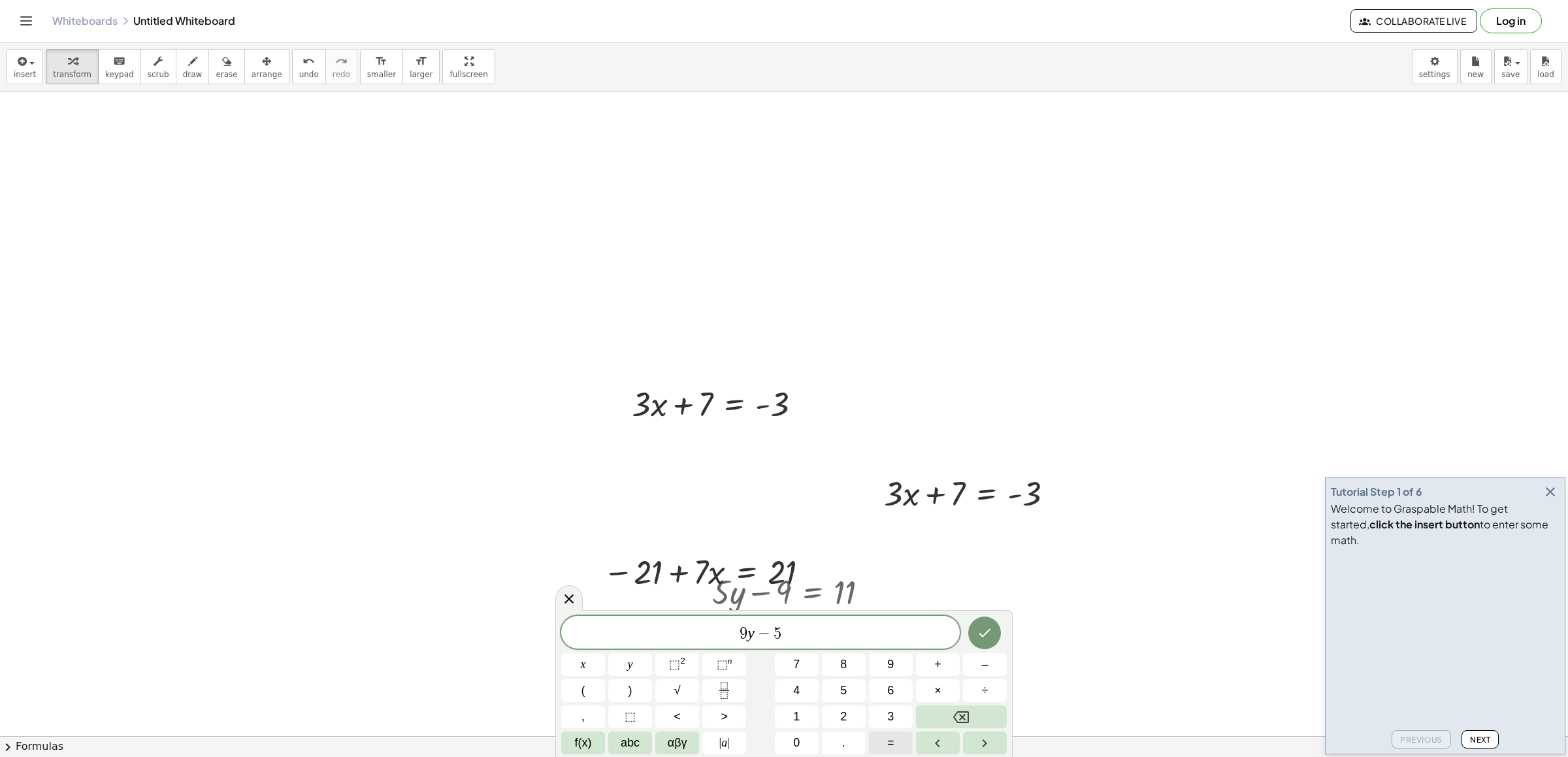
click at [898, 741] on button "=" at bounding box center [891, 743] width 44 height 23
click at [1004, 666] on button "–" at bounding box center [985, 665] width 44 height 23
click at [841, 709] on span "2" at bounding box center [843, 717] width 6 height 18
click at [988, 628] on icon "Done" at bounding box center [985, 633] width 16 height 16
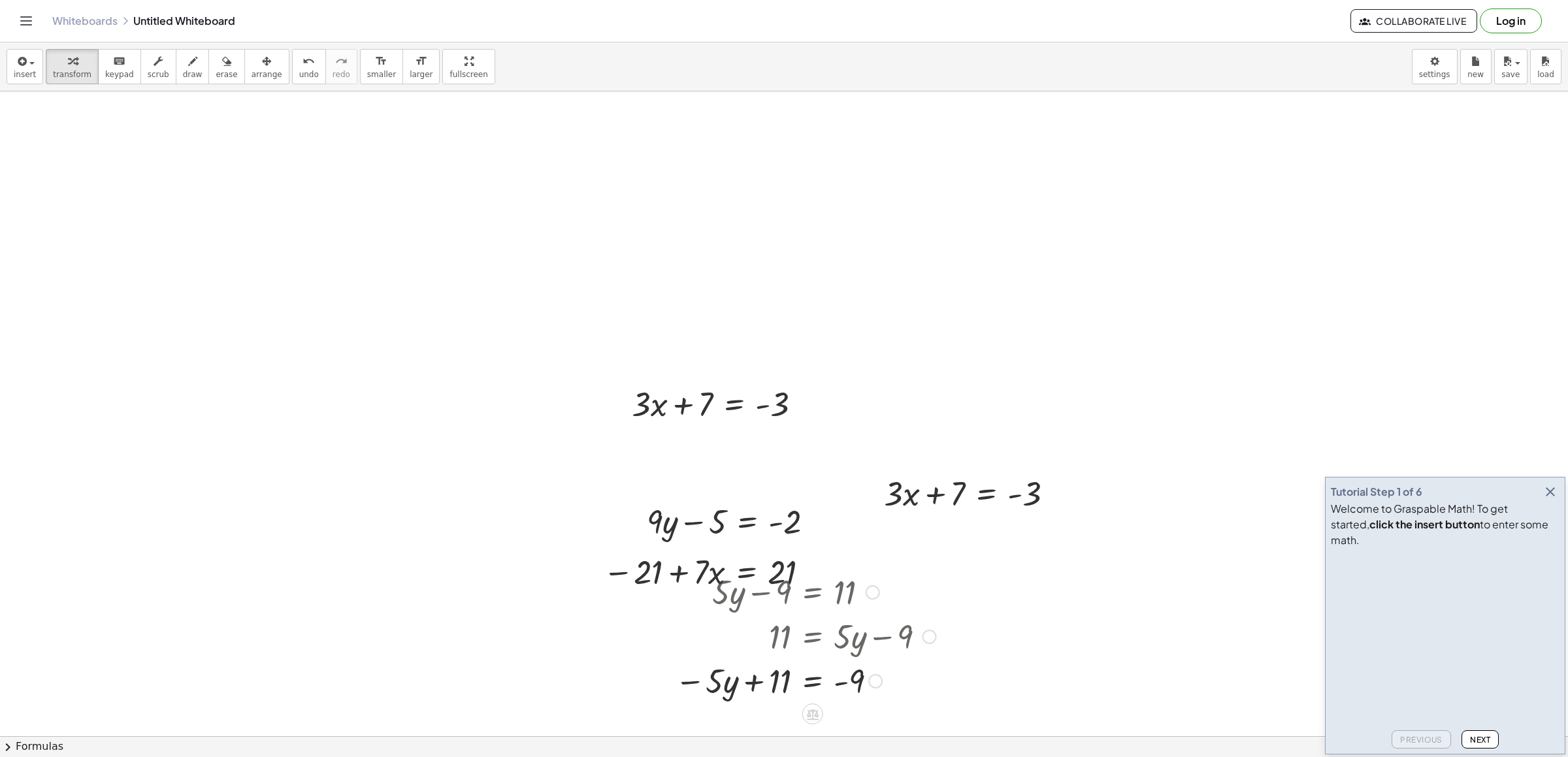
click at [790, 614] on div at bounding box center [805, 591] width 274 height 45
drag, startPoint x: 792, startPoint y: 576, endPoint x: 702, endPoint y: 558, distance: 91.8
click at [702, 558] on div at bounding box center [709, 571] width 224 height 45
drag, startPoint x: 668, startPoint y: 567, endPoint x: 463, endPoint y: 449, distance: 236.5
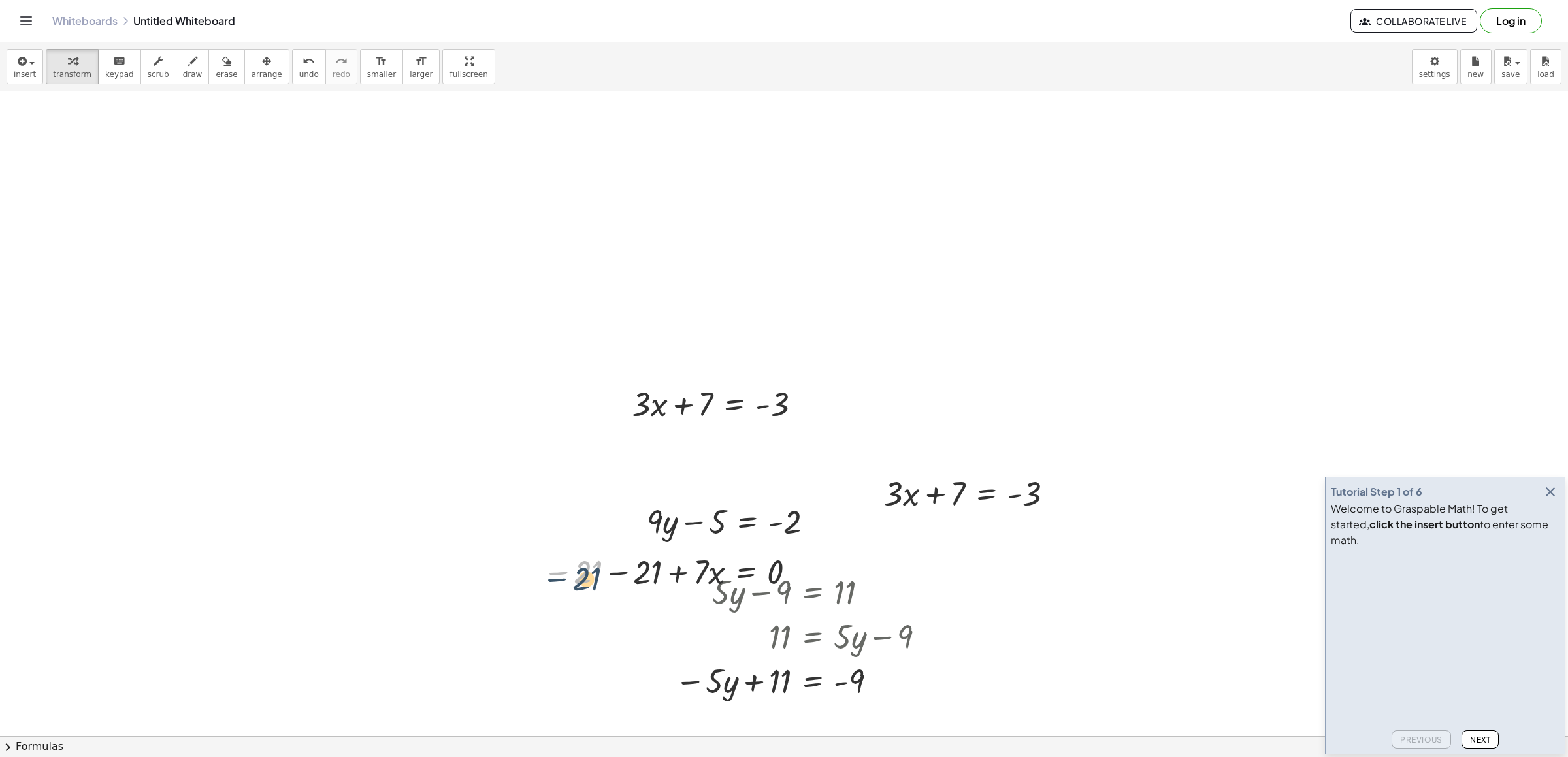
click at [596, 558] on div at bounding box center [672, 571] width 271 height 45
drag, startPoint x: 712, startPoint y: 643, endPoint x: 729, endPoint y: 640, distance: 17.3
click at [726, 641] on div at bounding box center [805, 636] width 274 height 45
drag, startPoint x: 779, startPoint y: 586, endPoint x: 769, endPoint y: 625, distance: 40.3
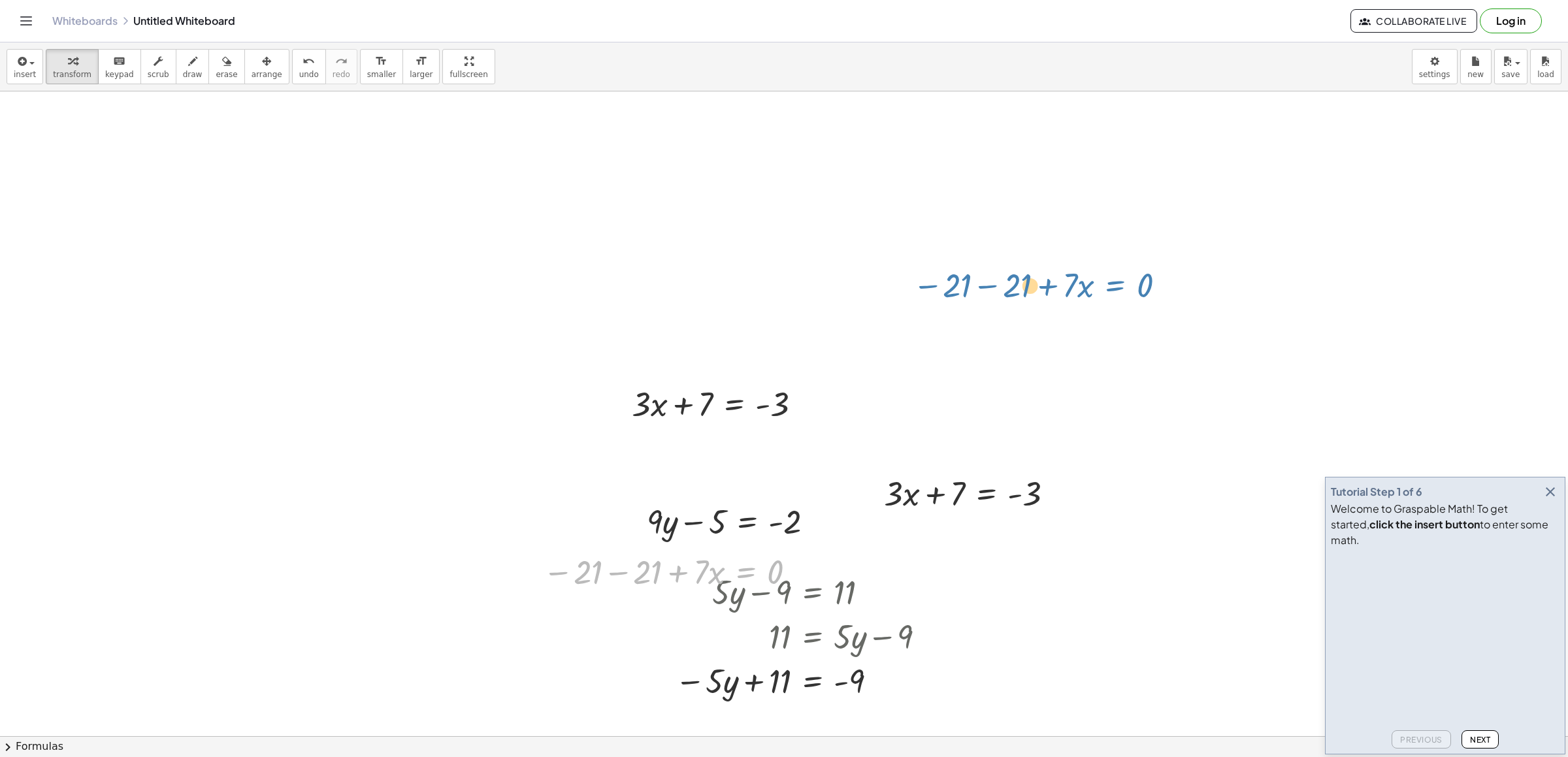
drag, startPoint x: 730, startPoint y: 589, endPoint x: 1105, endPoint y: 298, distance: 474.7
drag, startPoint x: 730, startPoint y: 507, endPoint x: 540, endPoint y: 478, distance: 192.2
drag, startPoint x: 836, startPoint y: 602, endPoint x: 859, endPoint y: 590, distance: 25.9
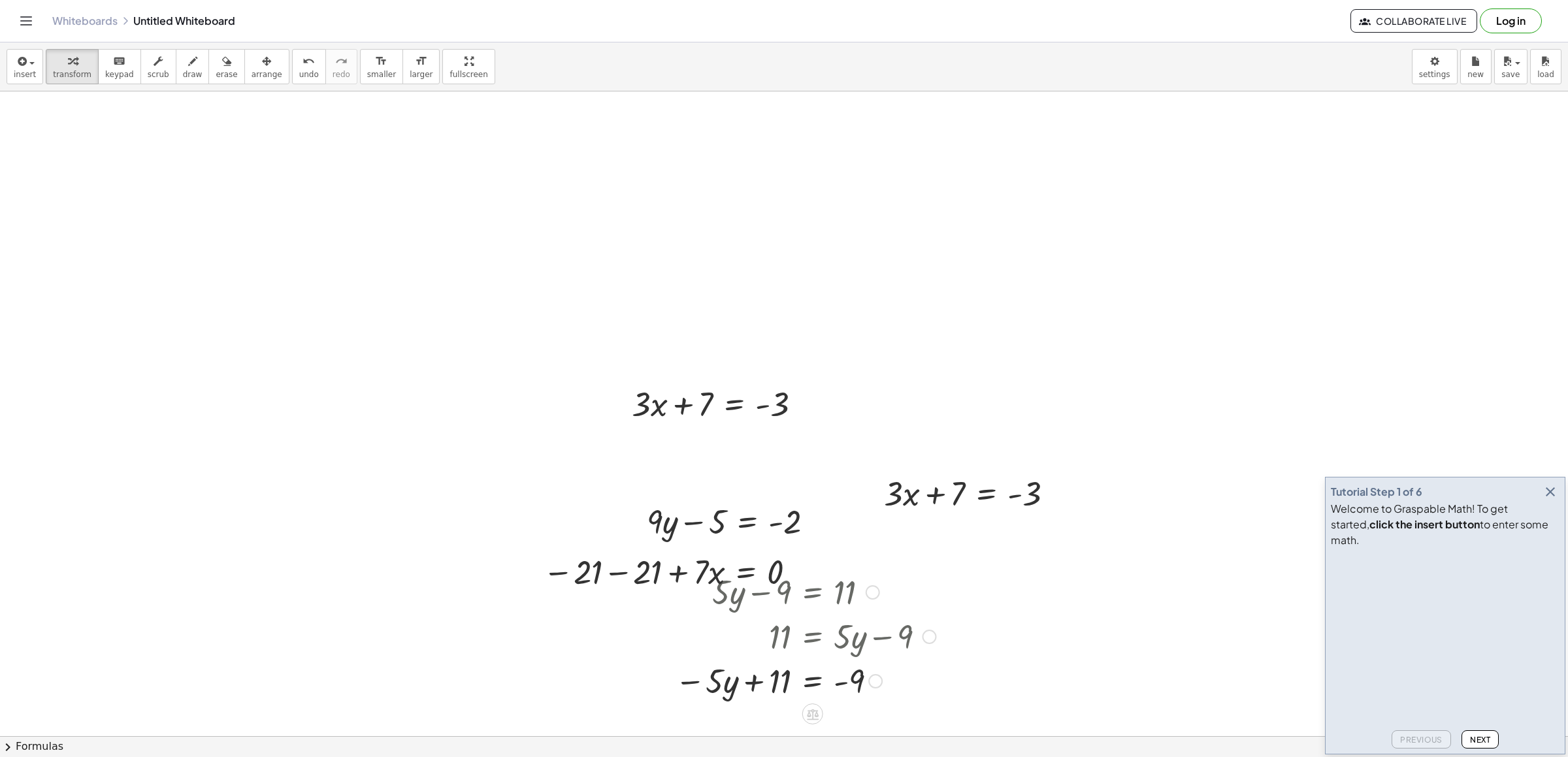
click at [859, 590] on div at bounding box center [805, 591] width 274 height 45
drag, startPoint x: 825, startPoint y: 587, endPoint x: 874, endPoint y: 585, distance: 49.0
click at [874, 585] on div at bounding box center [805, 591] width 274 height 45
drag, startPoint x: 802, startPoint y: 599, endPoint x: 858, endPoint y: 598, distance: 56.0
click at [858, 598] on div at bounding box center [805, 591] width 274 height 45
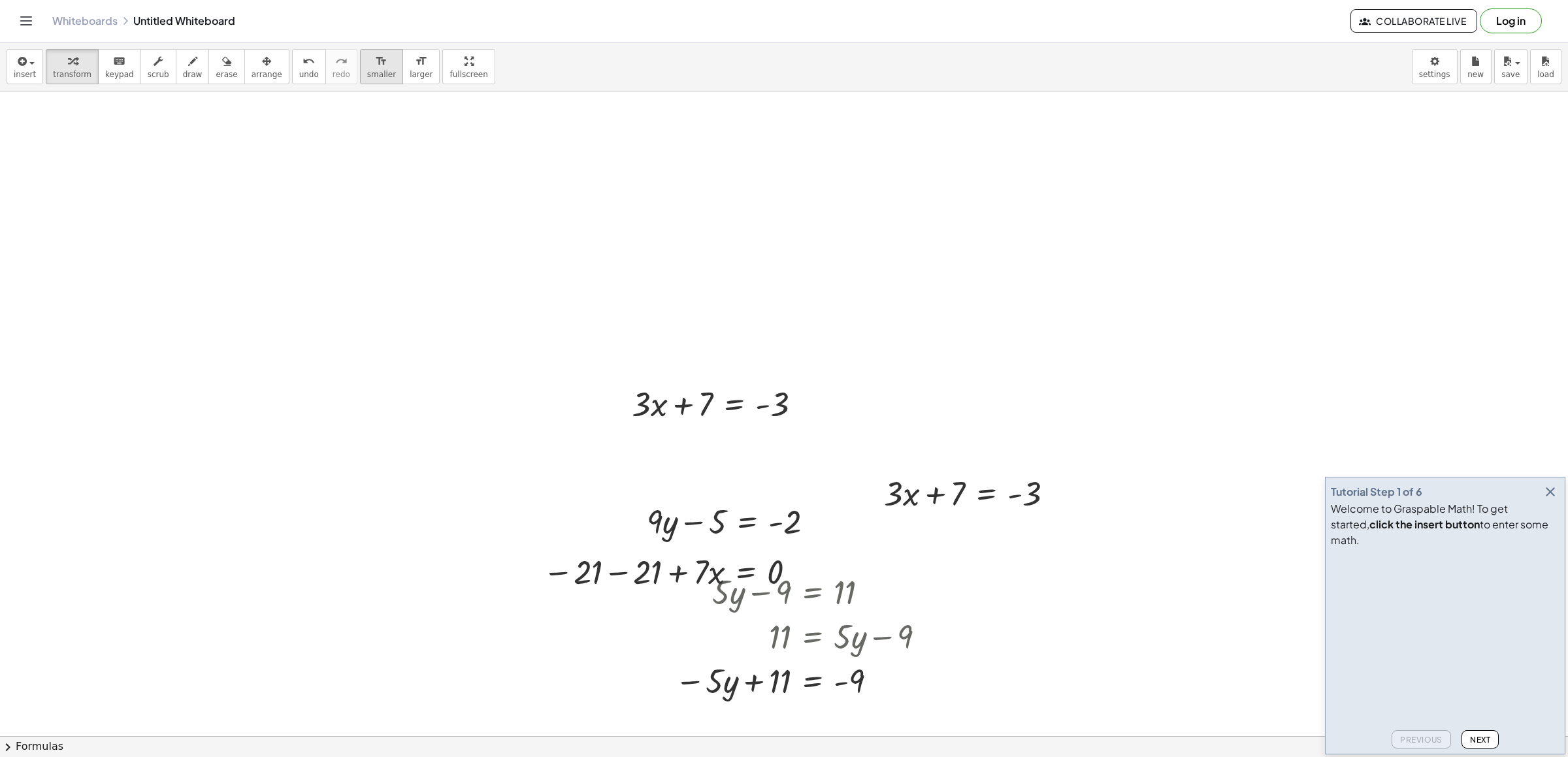
click at [368, 73] on span "smaller" at bounding box center [382, 74] width 29 height 9
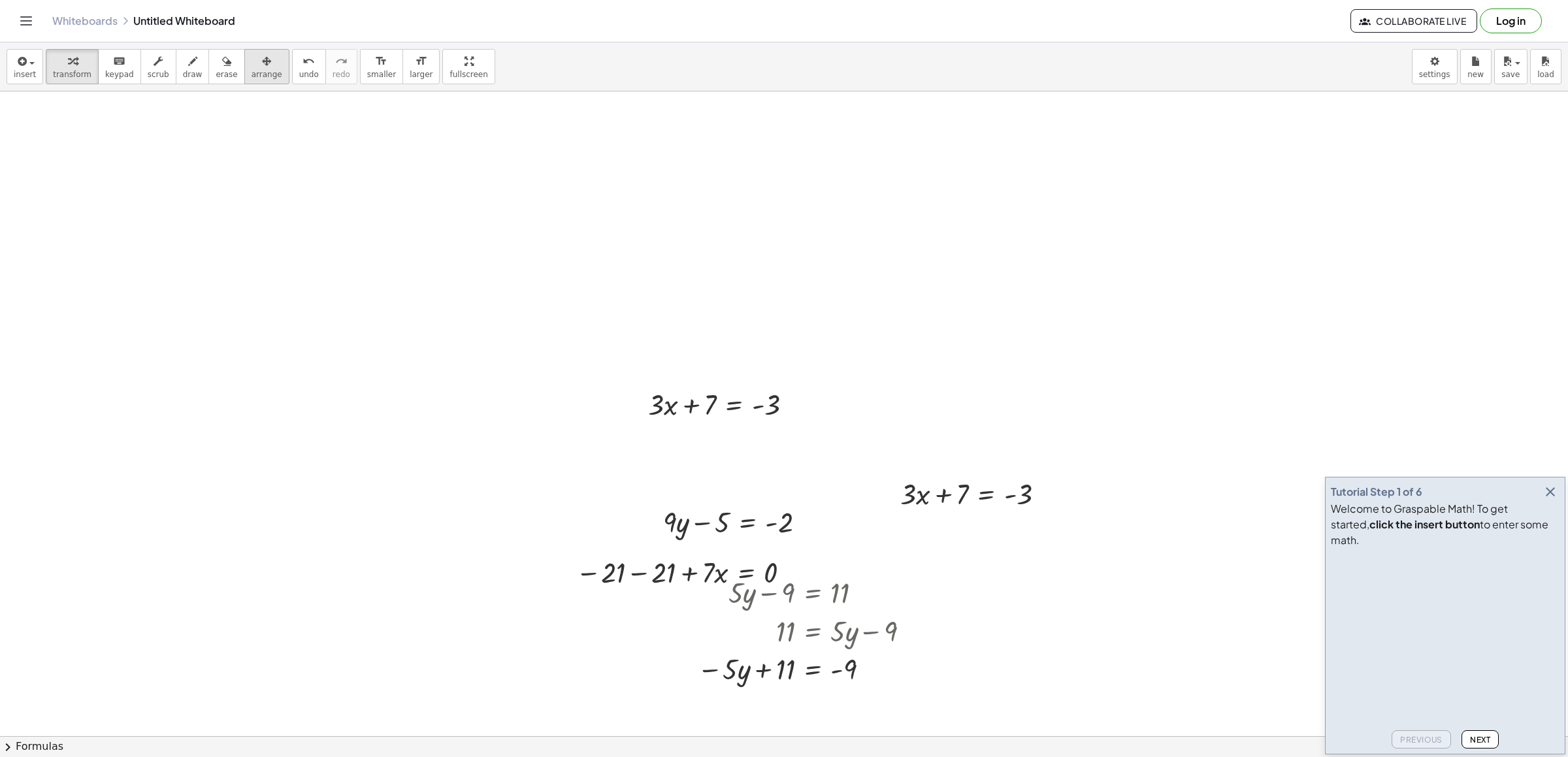
click at [253, 62] on div "button" at bounding box center [267, 61] width 31 height 16
drag, startPoint x: 817, startPoint y: 504, endPoint x: 796, endPoint y: 541, distance: 42.5
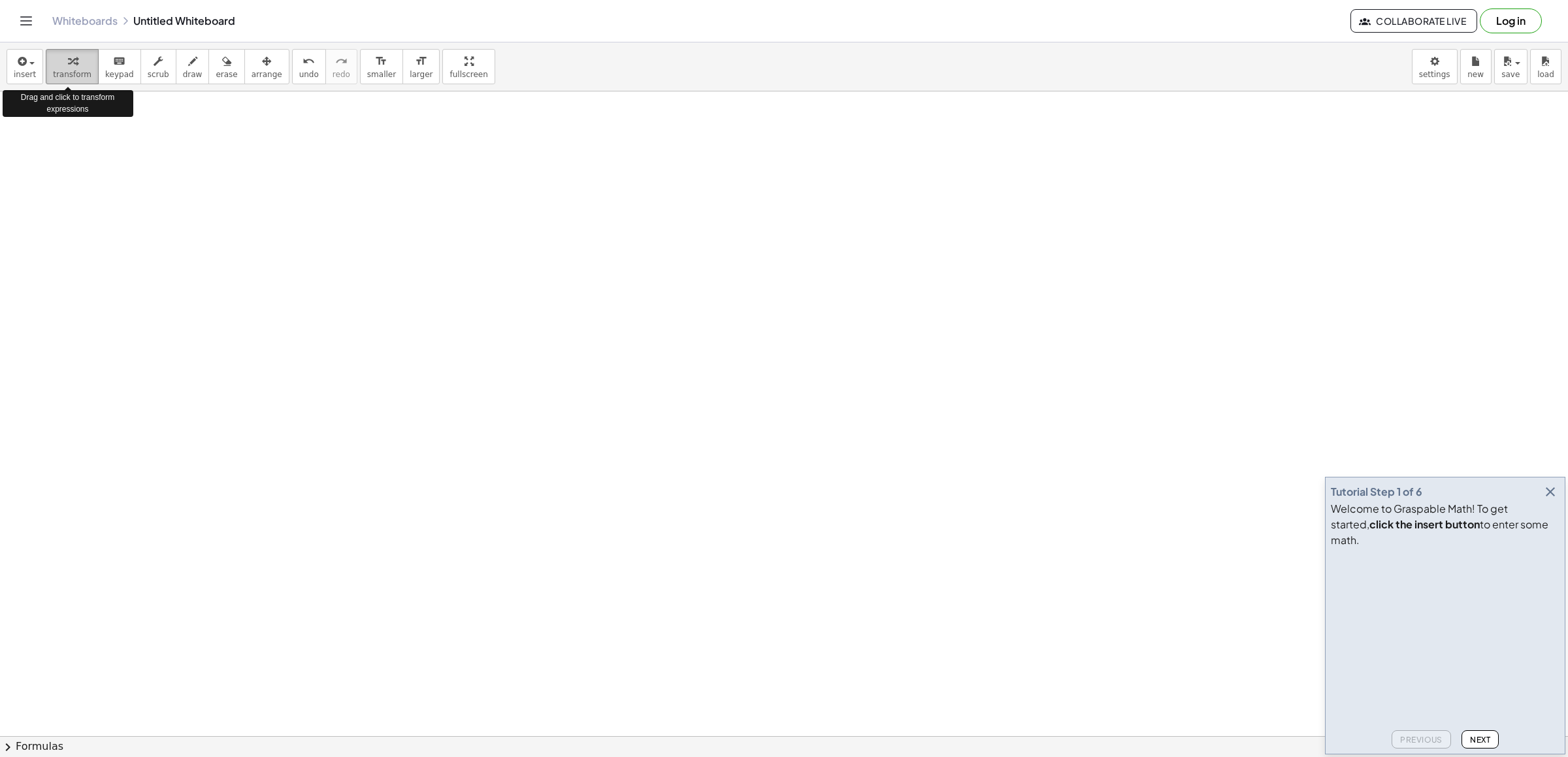
click at [81, 74] on span "transform" at bounding box center [72, 74] width 38 height 9
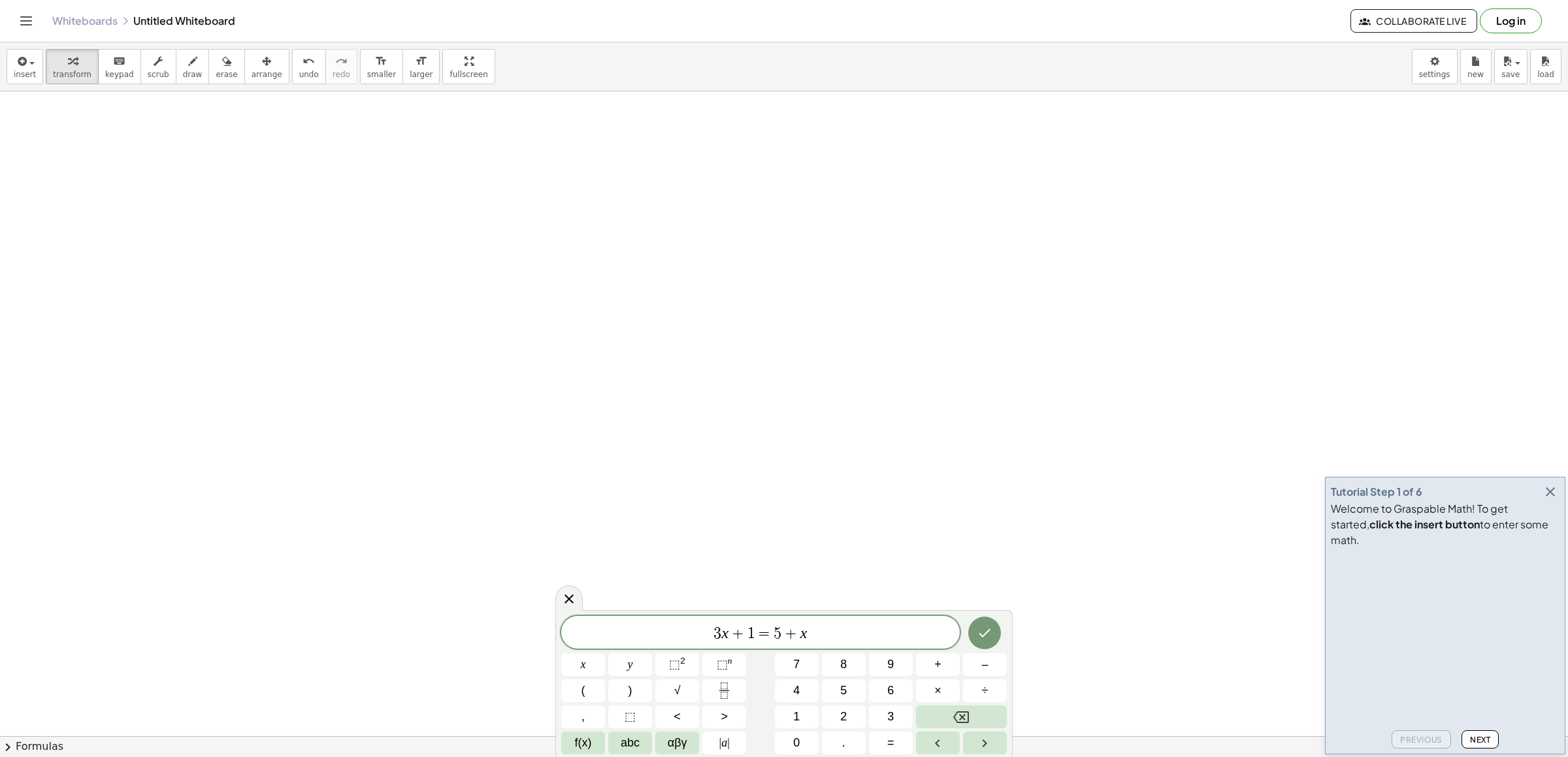
click at [976, 702] on div "÷" at bounding box center [985, 691] width 44 height 23
click at [973, 725] on button "Backspace" at bounding box center [961, 717] width 91 height 23
click at [971, 719] on button "Backspace" at bounding box center [961, 717] width 91 height 23
click at [971, 714] on button "Backspace" at bounding box center [961, 717] width 91 height 23
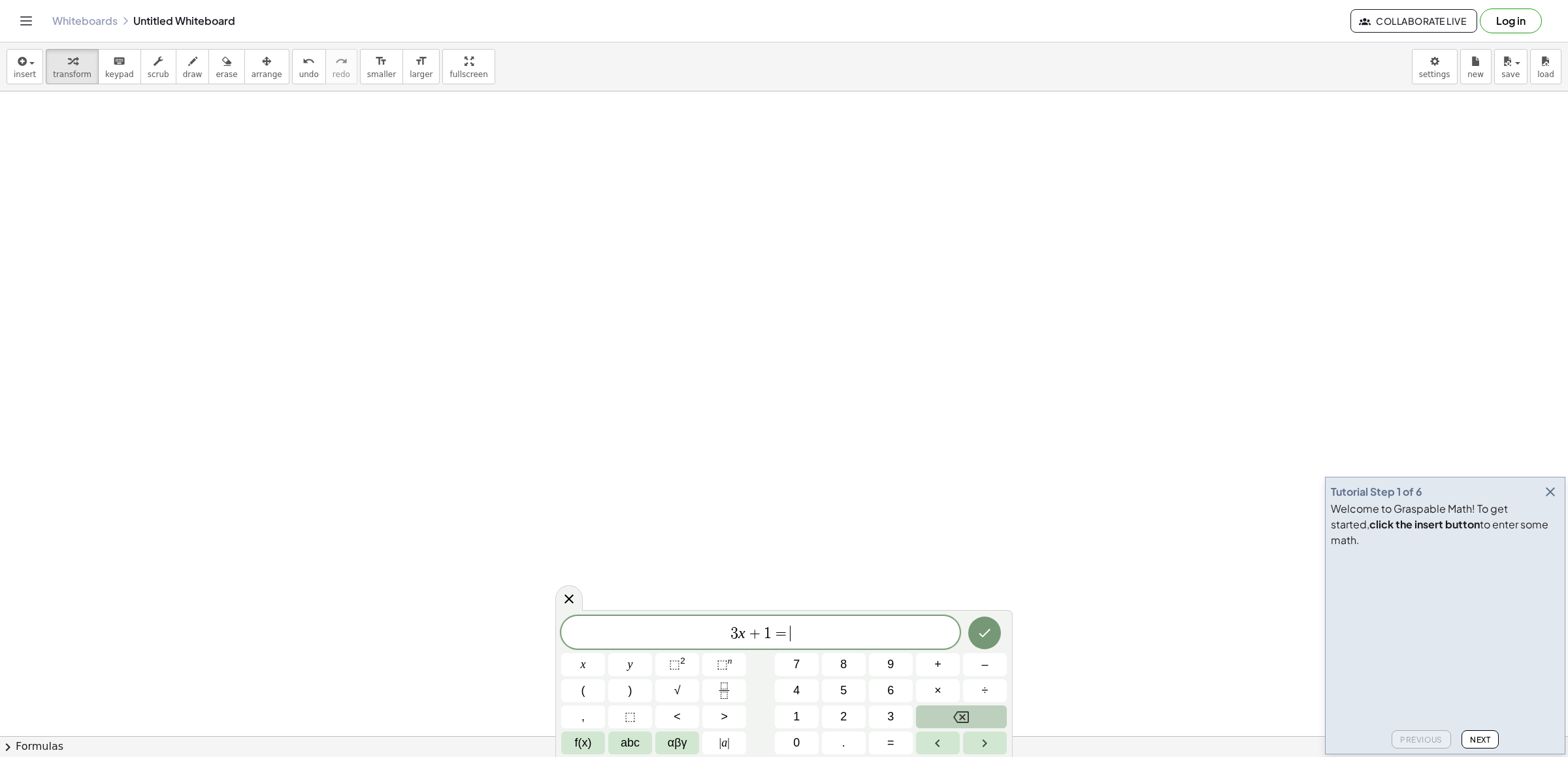
click at [971, 714] on button "Backspace" at bounding box center [961, 717] width 91 height 23
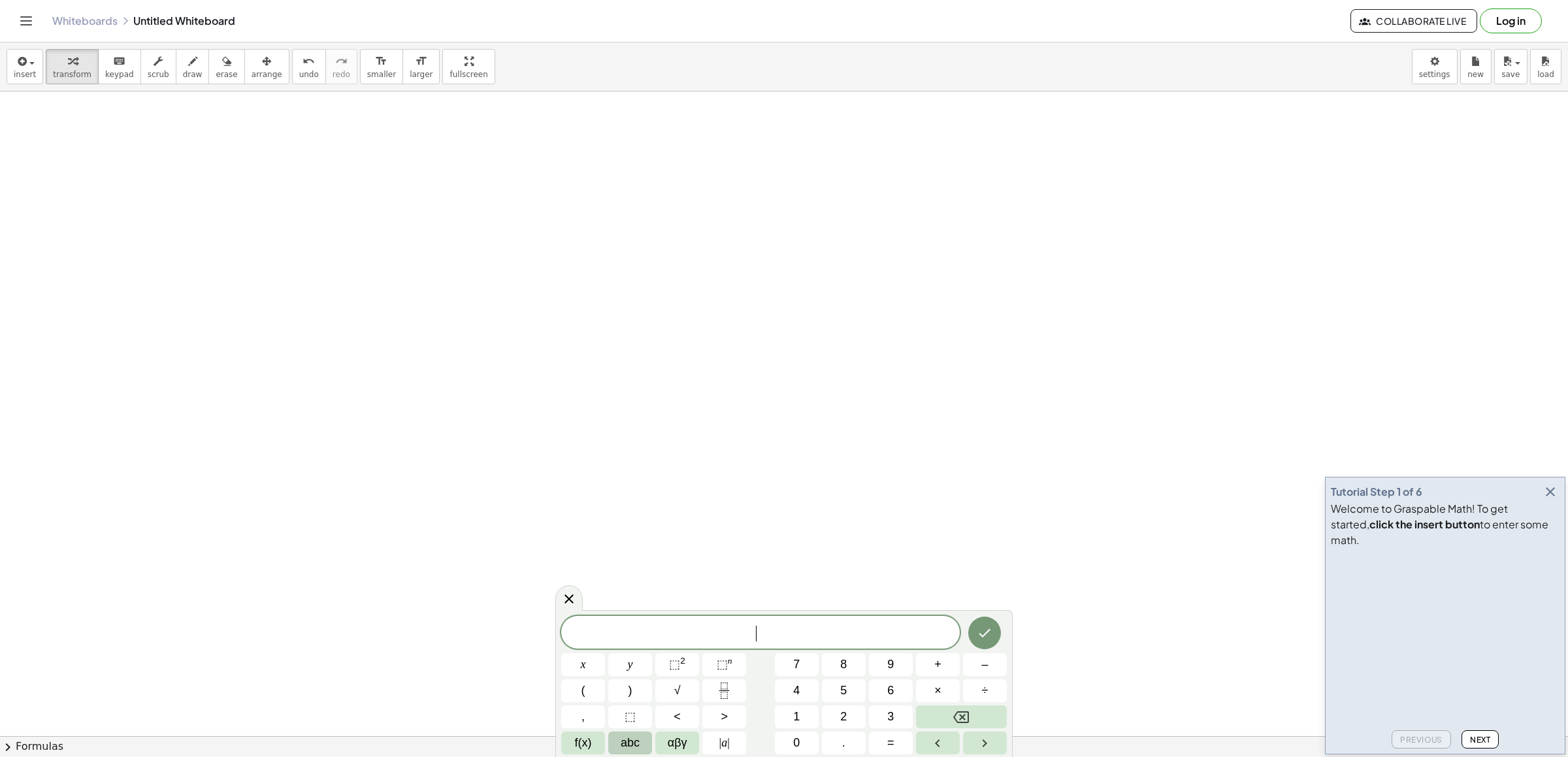
click at [631, 741] on span "abc" at bounding box center [630, 743] width 19 height 18
click at [765, 695] on span "y" at bounding box center [766, 690] width 6 height 18
click at [949, 694] on span "+" at bounding box center [952, 690] width 7 height 18
click at [657, 656] on button "3" at bounding box center [653, 665] width 34 height 23
click at [580, 741] on span "123" at bounding box center [578, 743] width 20 height 18
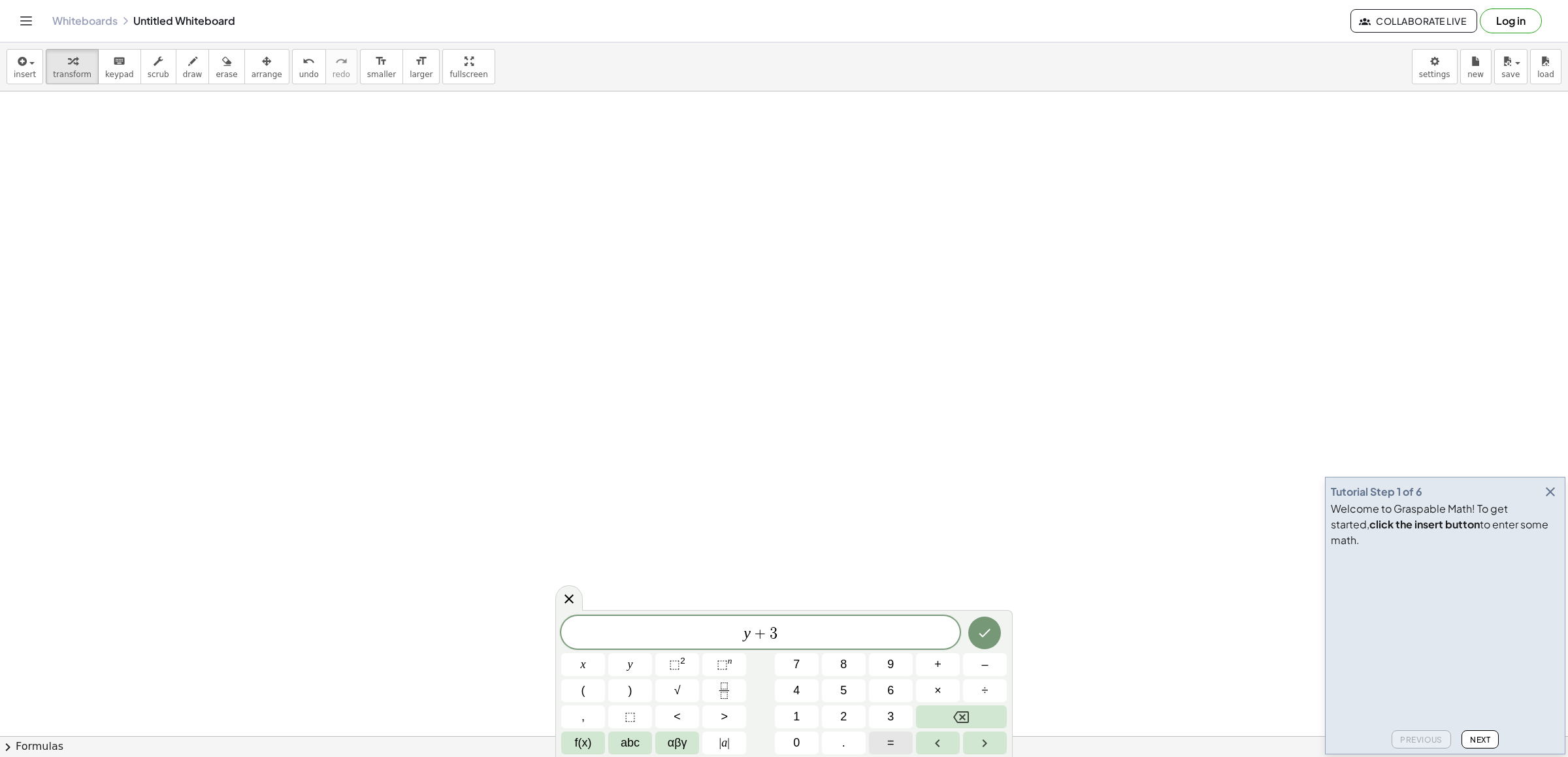
click at [900, 748] on button "=" at bounding box center [891, 743] width 44 height 23
click at [790, 666] on button "7" at bounding box center [797, 665] width 44 height 23
click at [974, 712] on button "Backspace" at bounding box center [961, 717] width 91 height 23
click at [761, 631] on span "3" at bounding box center [763, 634] width 8 height 16
click at [775, 639] on span "=" at bounding box center [777, 634] width 19 height 16
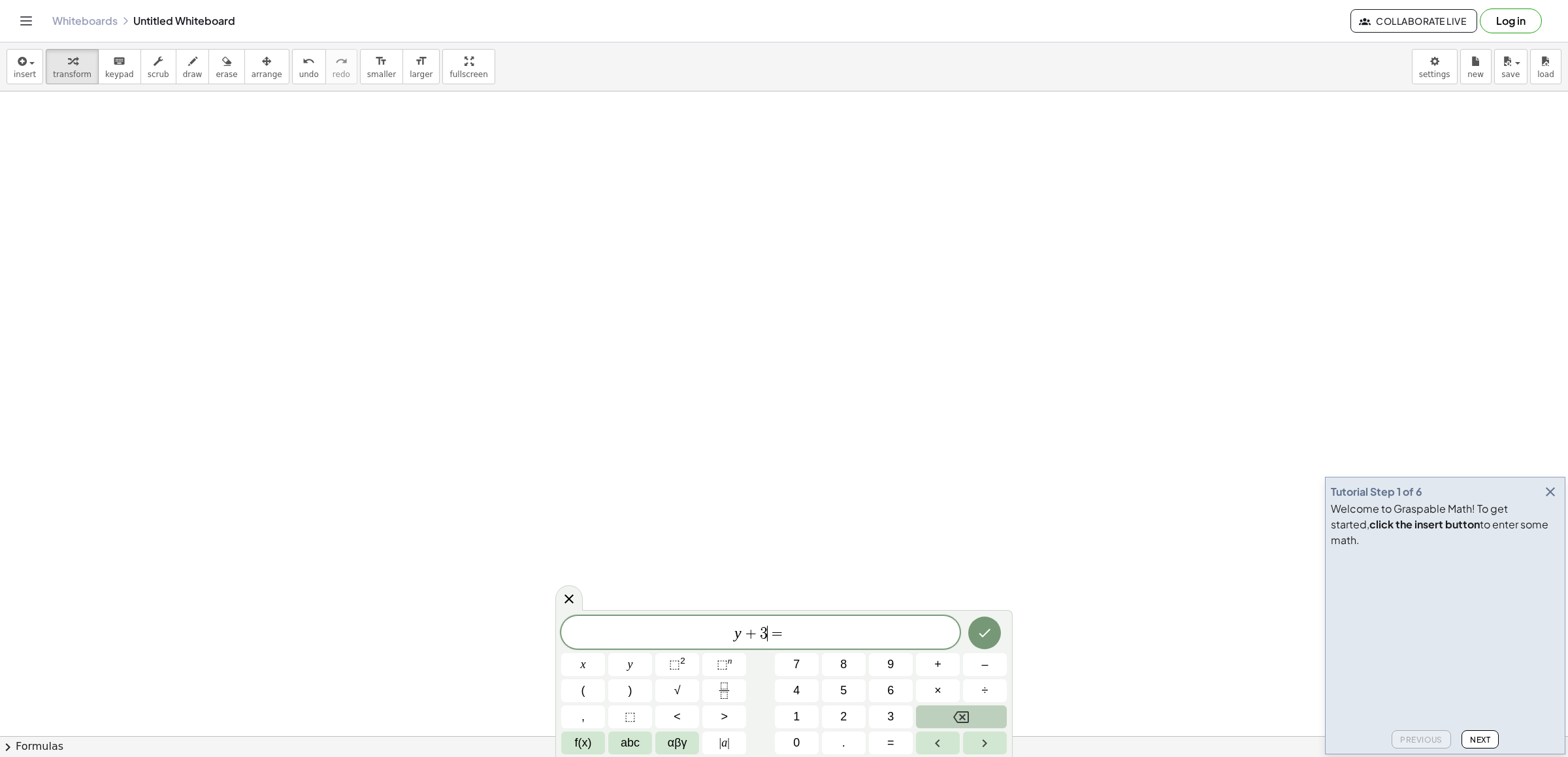
click at [954, 710] on icon "Backspace" at bounding box center [961, 717] width 16 height 16
click at [793, 653] on div "y + = x y ⬚ 2 ⬚ n 7 8 9 + – ( ) √ 4 5 6 × ÷ , ⬚ < > 1 2 3 f(x) abc αβγ | a | 0 …" at bounding box center [784, 685] width 446 height 138
click at [787, 625] on span "y + = ​" at bounding box center [761, 634] width 399 height 18
click at [763, 632] on span "y + ​ =" at bounding box center [761, 634] width 399 height 18
click at [786, 658] on button "7" at bounding box center [797, 665] width 44 height 23
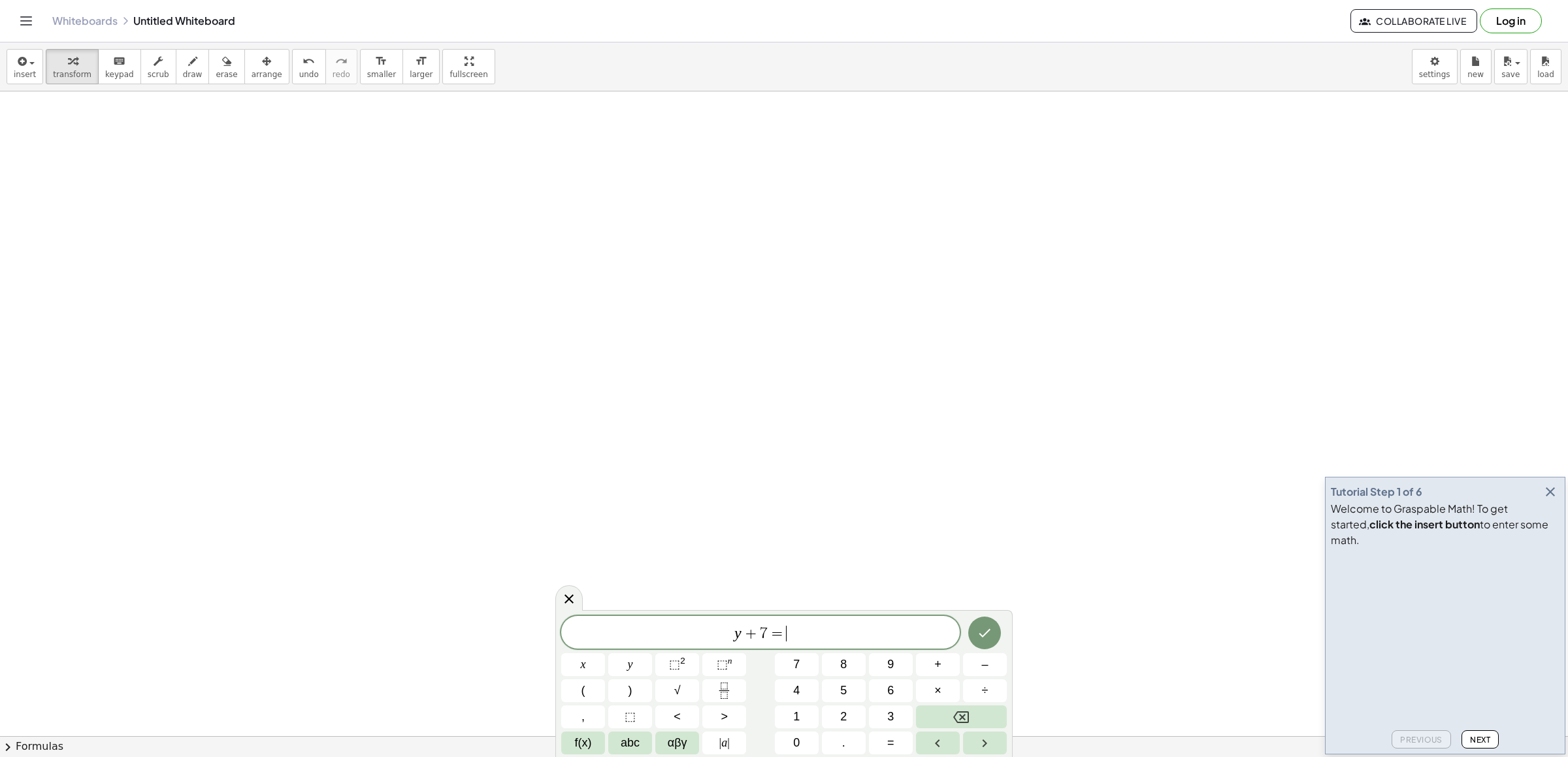
click at [790, 636] on span "y + 7 = ​" at bounding box center [761, 634] width 399 height 18
click at [883, 709] on button "3" at bounding box center [891, 717] width 44 height 23
click at [979, 635] on icon "Done" at bounding box center [985, 633] width 16 height 16
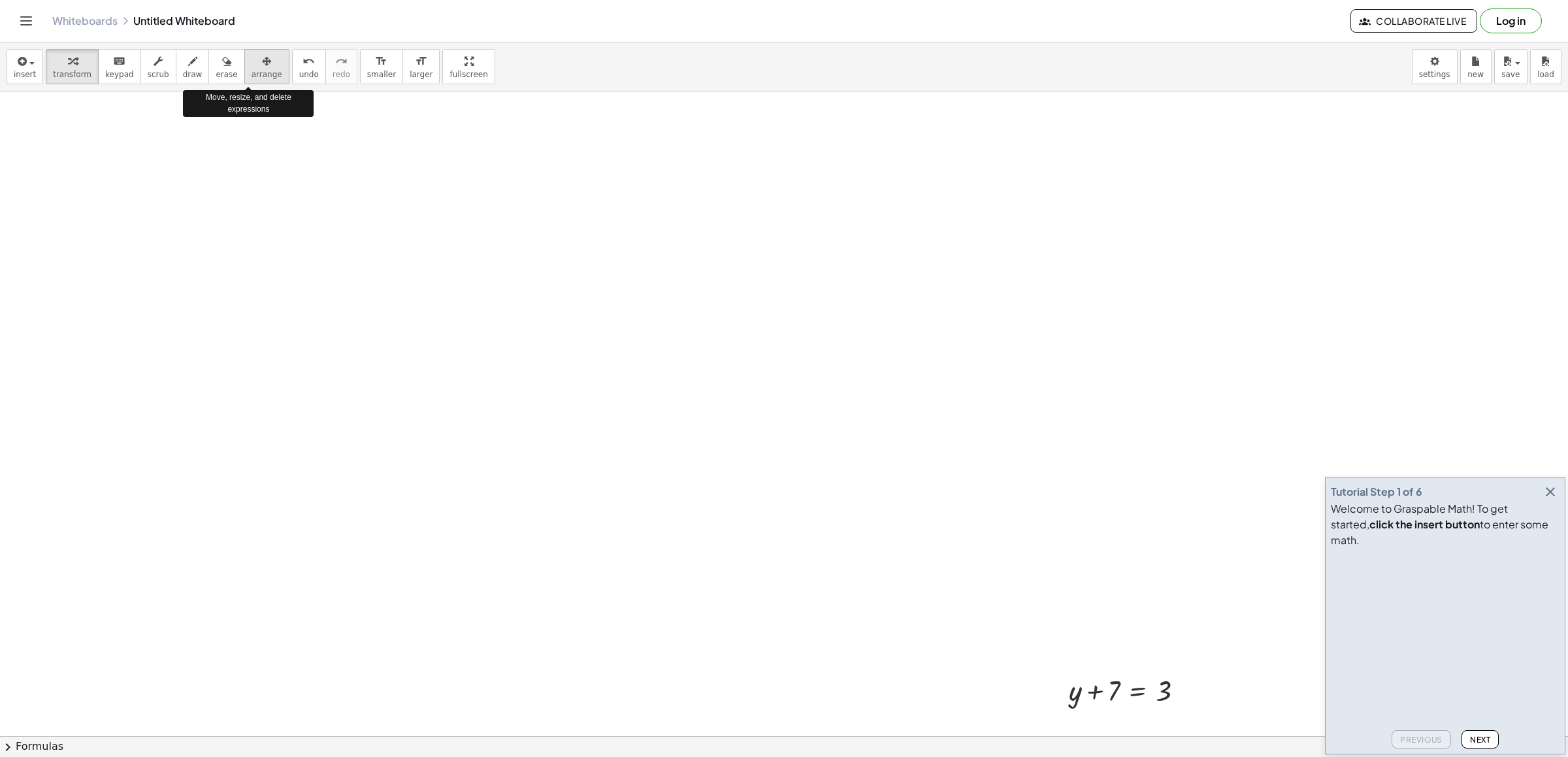
click at [262, 62] on icon "button" at bounding box center [266, 62] width 9 height 16
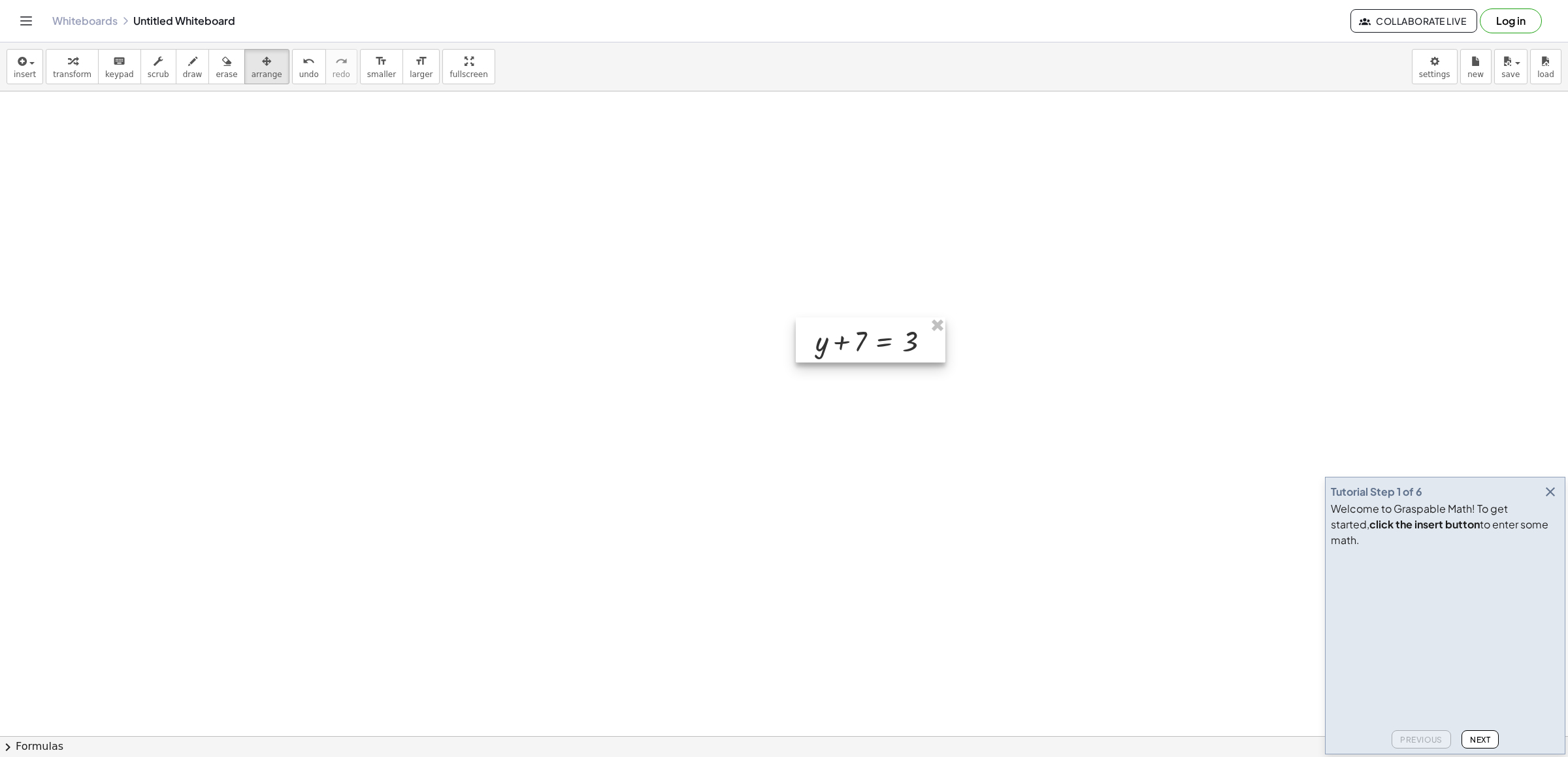
drag, startPoint x: 1137, startPoint y: 678, endPoint x: 880, endPoint y: 326, distance: 435.8
click at [880, 326] on div at bounding box center [871, 341] width 150 height 45
click at [53, 63] on div "button" at bounding box center [72, 61] width 38 height 16
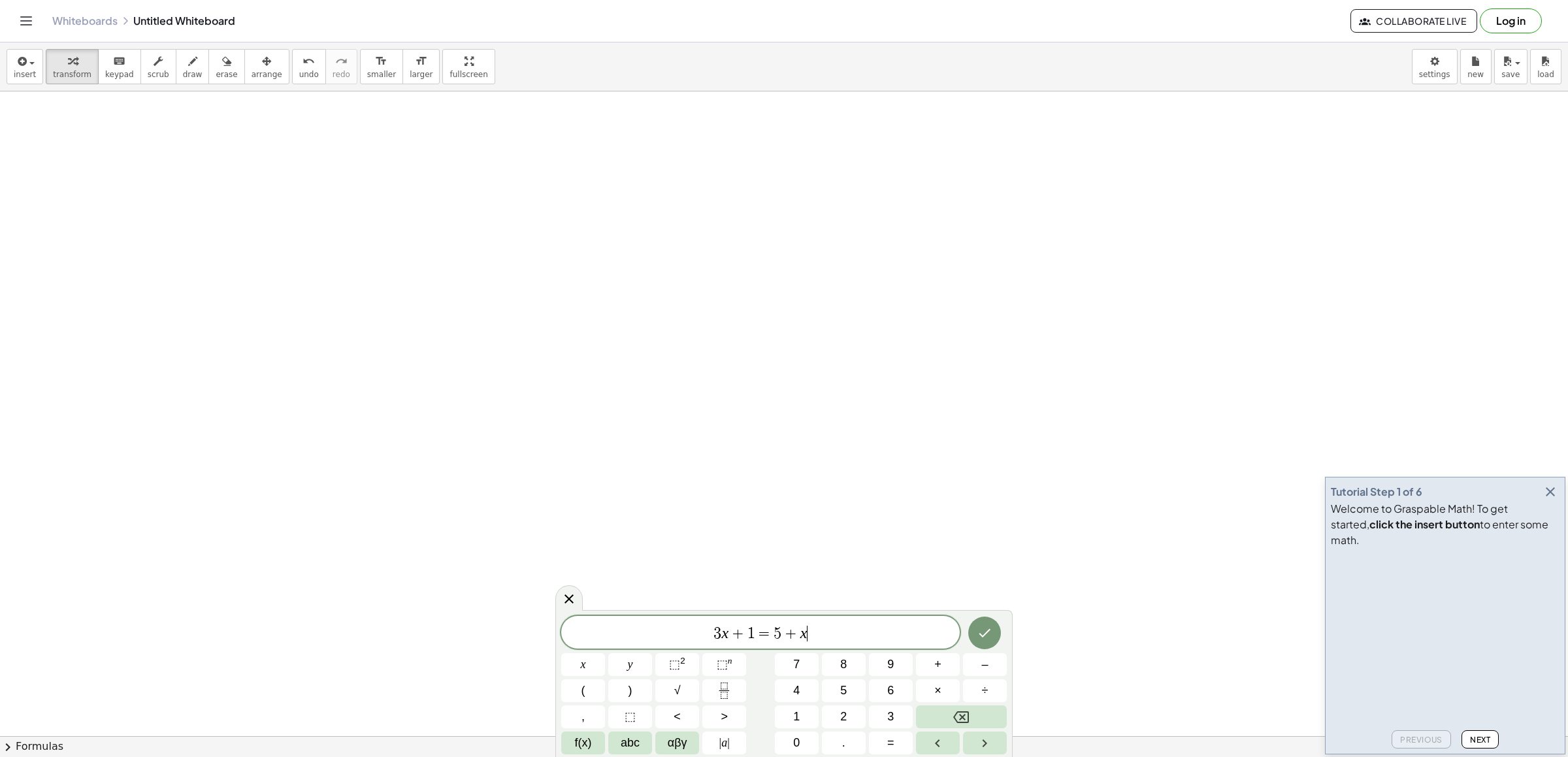
drag, startPoint x: 492, startPoint y: 500, endPoint x: 497, endPoint y: 508, distance: 9.4
click at [969, 695] on div "3 x + 1 = 5 + x ​ x y ⬚ 2 ⬚ n 7 8 9 + – ( ) √ 4 5 6 × ÷ , ⬚ < > 1 2 3 f(x) abc …" at bounding box center [784, 685] width 446 height 138
click at [969, 706] on div "3 x + 1 = 5 + x ​ x y ⬚ 2 ⬚ n 7 8 9 + – ( ) √ 4 5 6 × ÷ , ⬚ < > 1 2 3 f(x) abc …" at bounding box center [784, 685] width 446 height 138
click at [969, 709] on button "Backspace" at bounding box center [961, 717] width 91 height 23
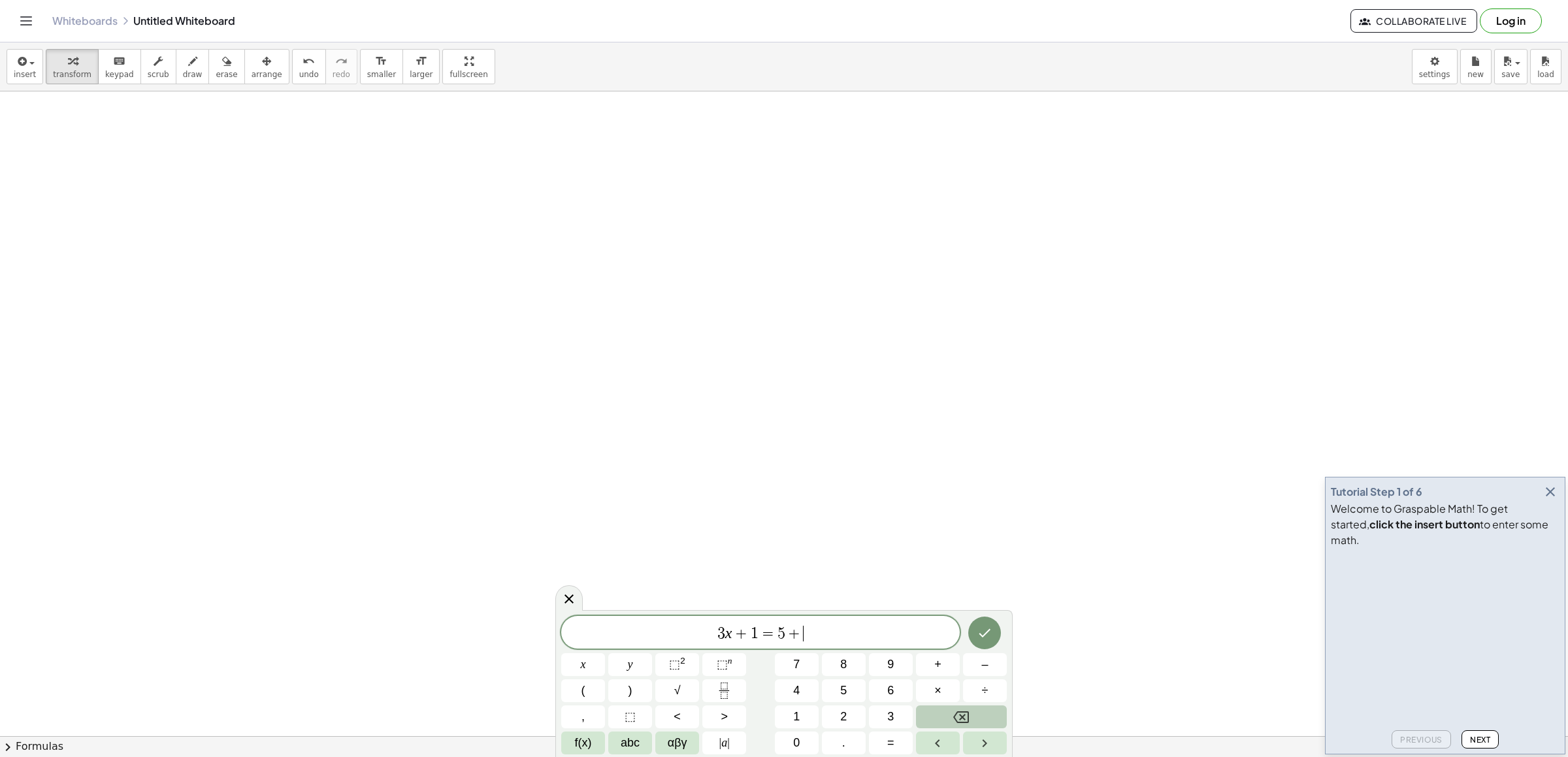
click at [969, 709] on button "Backspace" at bounding box center [961, 717] width 91 height 23
click at [968, 710] on icon "Backspace" at bounding box center [961, 717] width 16 height 16
click at [967, 709] on icon "Backspace" at bounding box center [961, 717] width 16 height 16
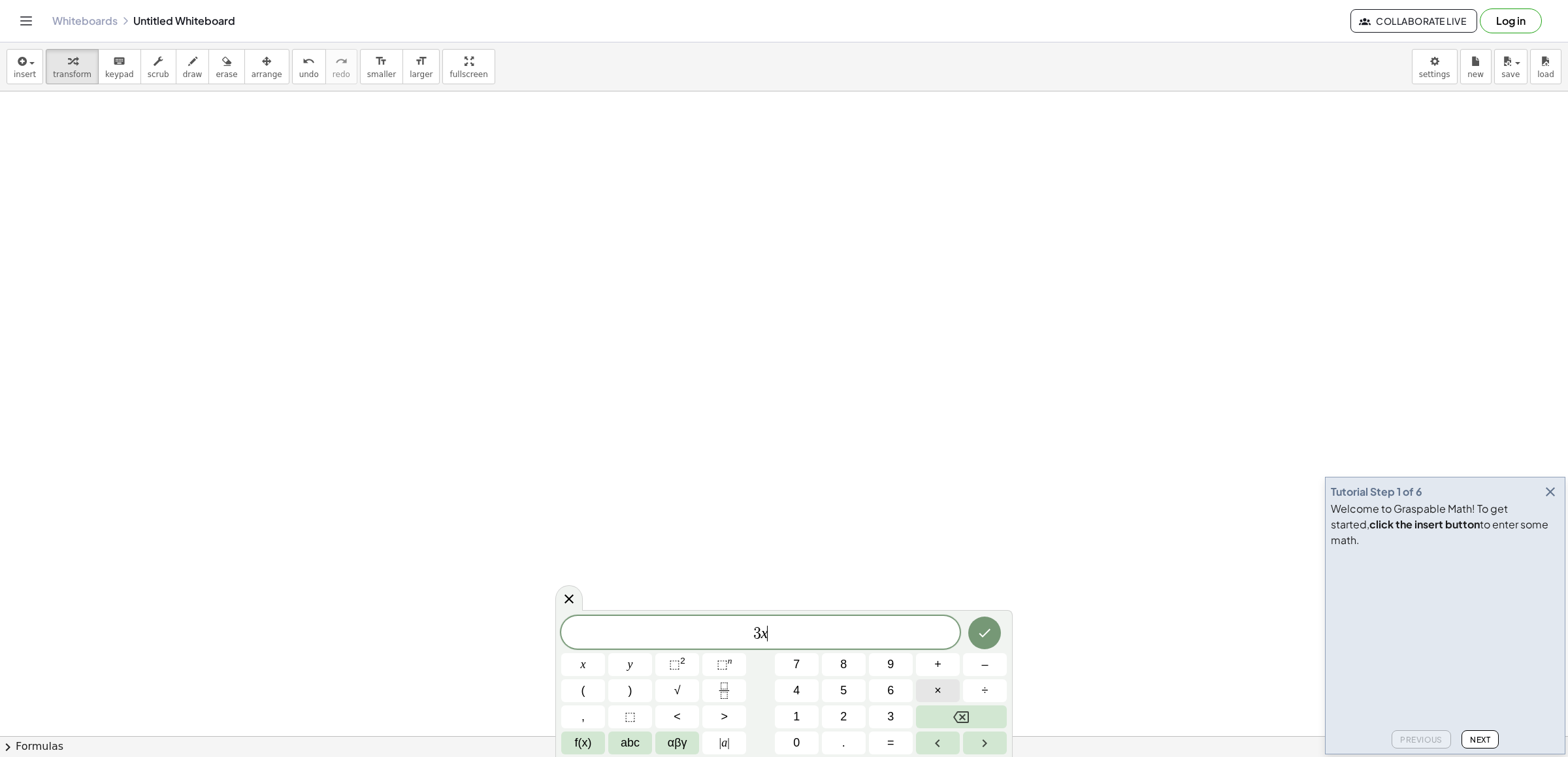
click at [949, 700] on button "×" at bounding box center [938, 691] width 44 height 23
click at [949, 734] on button "Left arrow" at bounding box center [938, 743] width 44 height 23
click at [943, 720] on button "Backspace" at bounding box center [961, 717] width 91 height 23
click at [943, 719] on button "Backspace" at bounding box center [961, 717] width 91 height 23
click at [942, 719] on button "Backspace" at bounding box center [961, 717] width 91 height 23
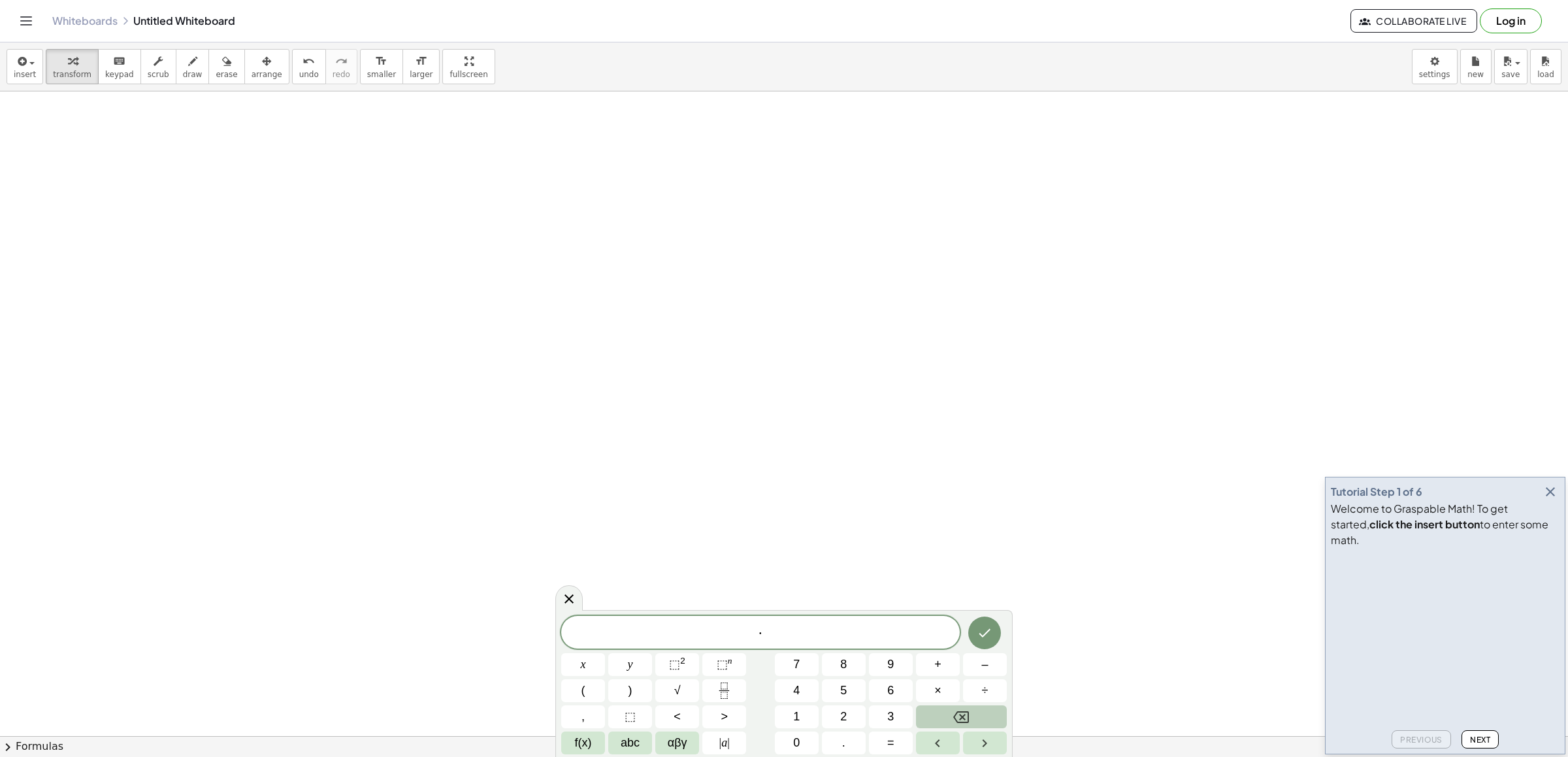
click at [982, 722] on button "Backspace" at bounding box center [961, 717] width 91 height 23
click at [812, 641] on span "· ​" at bounding box center [761, 634] width 399 height 18
click at [951, 722] on button "Backspace" at bounding box center [961, 717] width 91 height 23
click at [984, 661] on span "–" at bounding box center [984, 665] width 6 height 18
click at [853, 690] on button "5" at bounding box center [844, 691] width 44 height 23
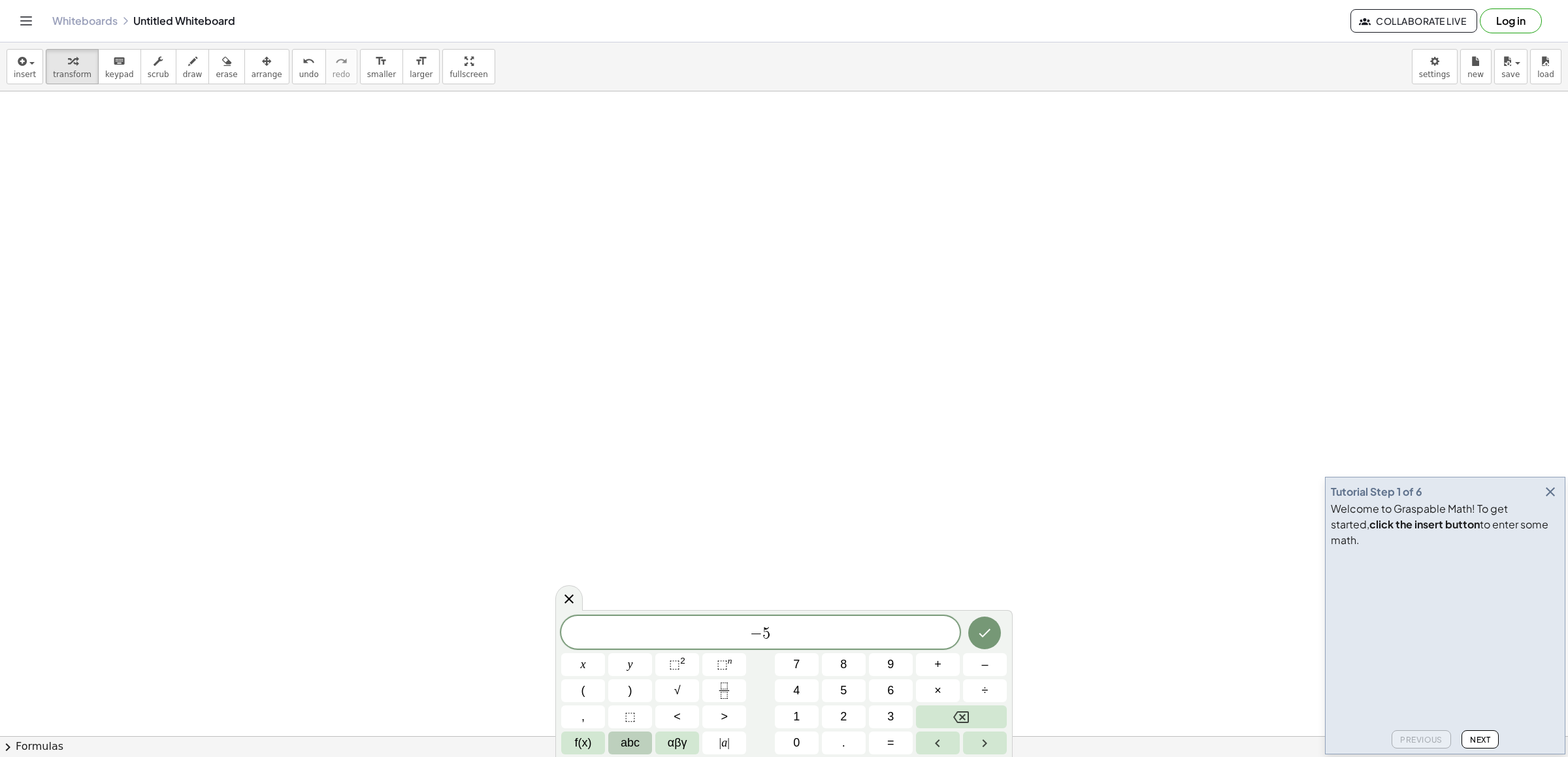
click at [635, 734] on span "abc" at bounding box center [630, 743] width 19 height 18
click at [756, 685] on button "y" at bounding box center [766, 691] width 34 height 23
click at [573, 738] on span "123" at bounding box center [578, 743] width 20 height 18
click at [945, 665] on button "+" at bounding box center [938, 665] width 44 height 23
click at [947, 696] on button "×" at bounding box center [938, 691] width 44 height 23
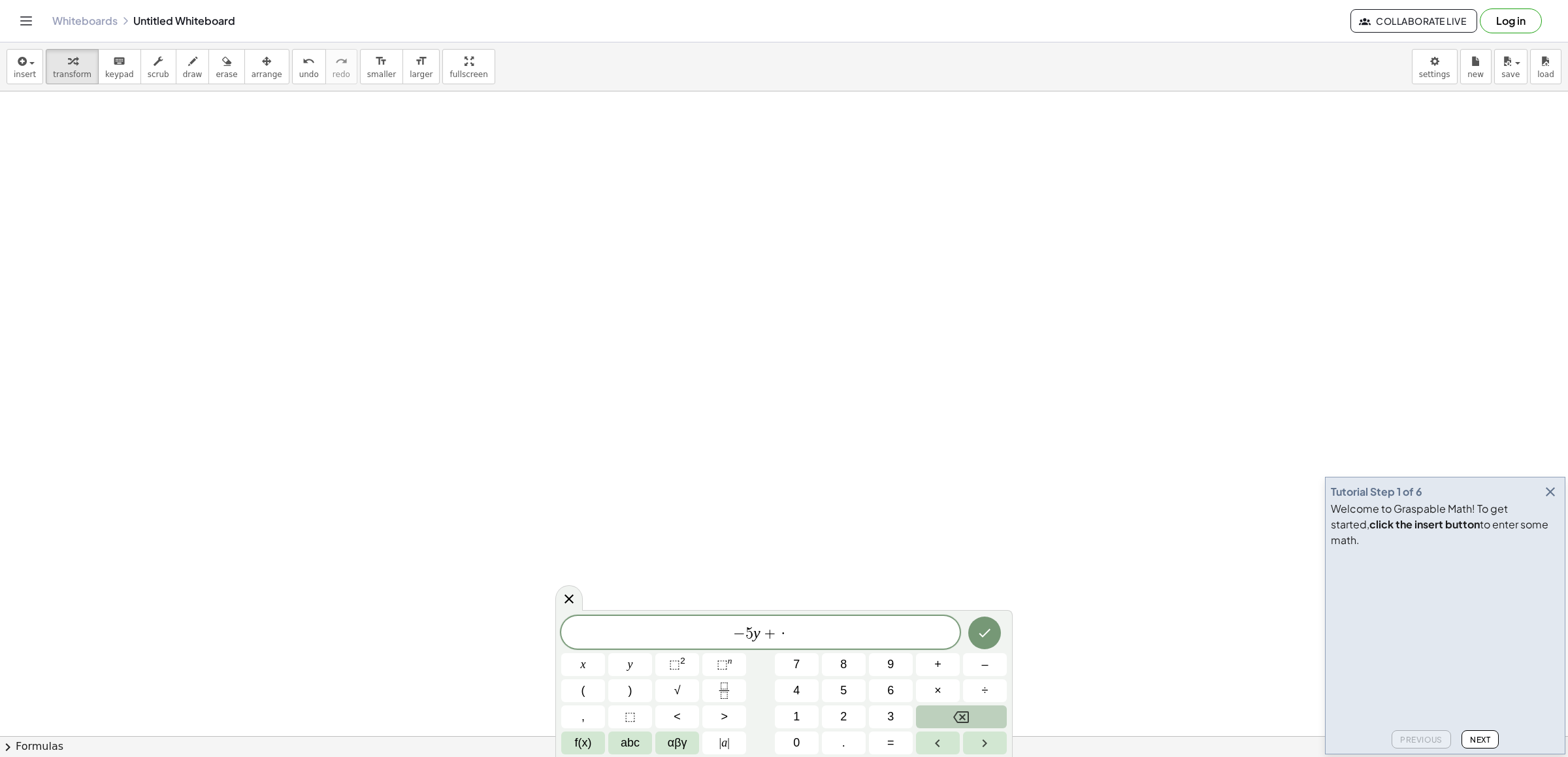
click at [961, 715] on icon "Backspace" at bounding box center [961, 717] width 16 height 16
click at [624, 737] on span "abc" at bounding box center [630, 743] width 19 height 18
click at [659, 747] on button "x" at bounding box center [653, 743] width 34 height 23
click at [586, 745] on span "123" at bounding box center [578, 743] width 20 height 18
click at [961, 708] on button "Backspace" at bounding box center [961, 717] width 91 height 23
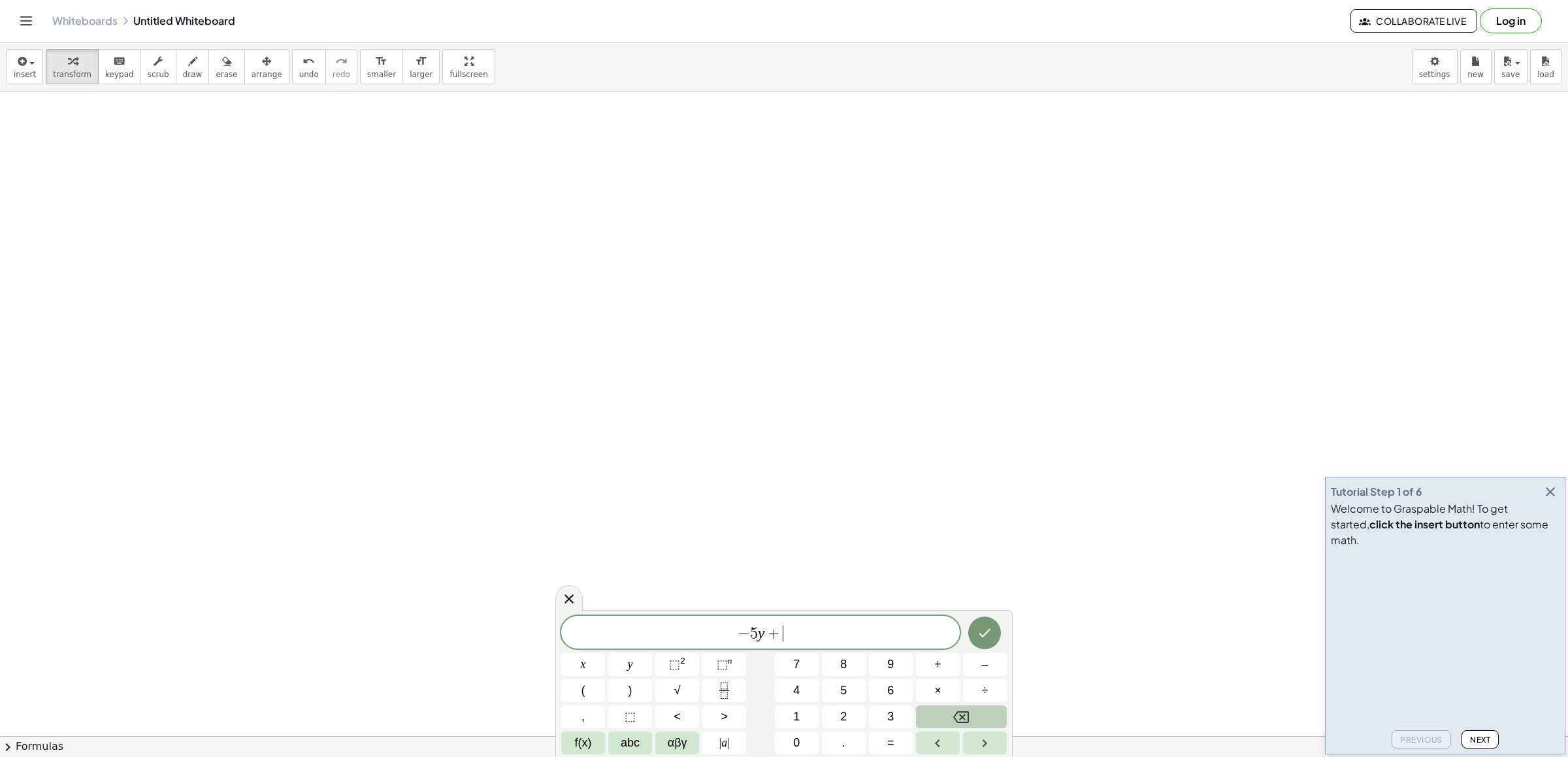
click at [963, 712] on button "Backspace" at bounding box center [961, 717] width 91 height 23
click at [963, 714] on icon "Backspace" at bounding box center [961, 717] width 16 height 16
click at [961, 712] on icon "Backspace" at bounding box center [961, 717] width 16 height 12
click at [959, 710] on icon "Backspace" at bounding box center [961, 717] width 16 height 16
click at [992, 668] on button "–" at bounding box center [985, 665] width 44 height 23
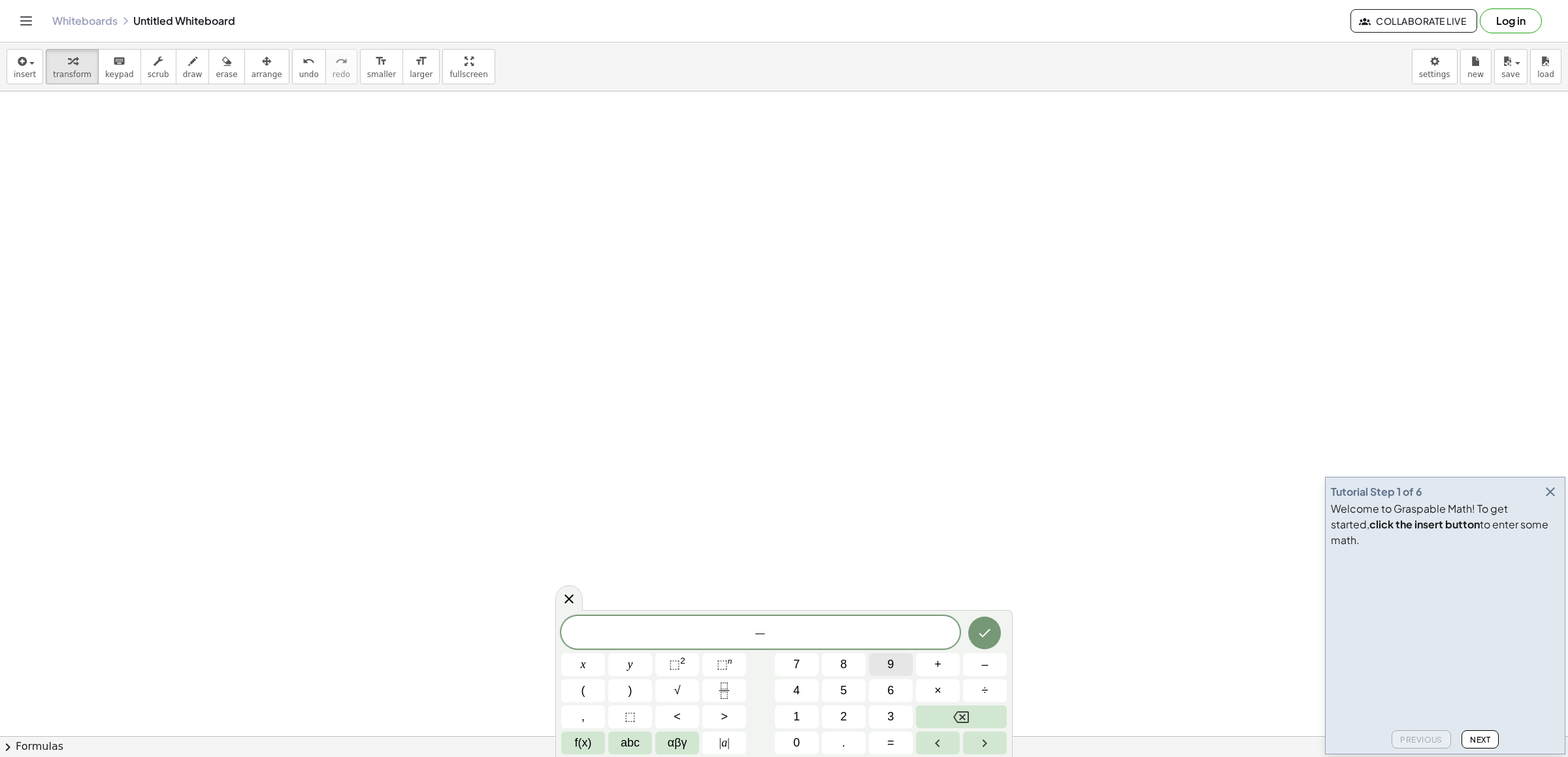
click at [898, 656] on button "9" at bounding box center [891, 665] width 44 height 23
click at [616, 740] on button "abc" at bounding box center [630, 743] width 44 height 23
click at [657, 741] on button "x" at bounding box center [653, 743] width 34 height 23
click at [576, 744] on span "123" at bounding box center [578, 743] width 20 height 18
click at [937, 669] on span "+" at bounding box center [938, 665] width 7 height 18
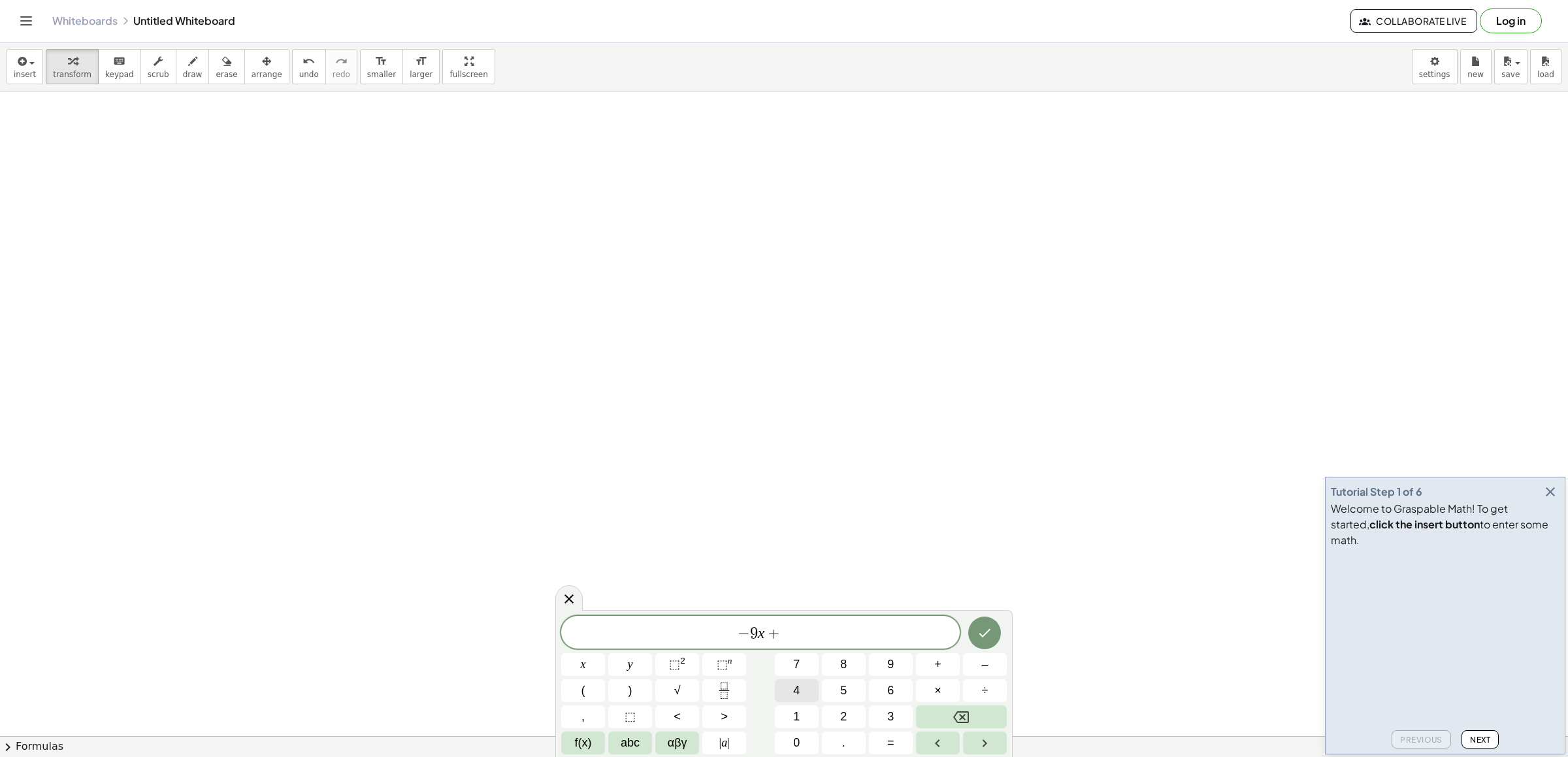
click at [798, 686] on span "4" at bounding box center [796, 690] width 6 height 18
click at [895, 745] on button "=" at bounding box center [891, 743] width 44 height 23
click at [792, 689] on button "4" at bounding box center [797, 691] width 44 height 23
click at [978, 633] on icon "Done" at bounding box center [985, 633] width 16 height 16
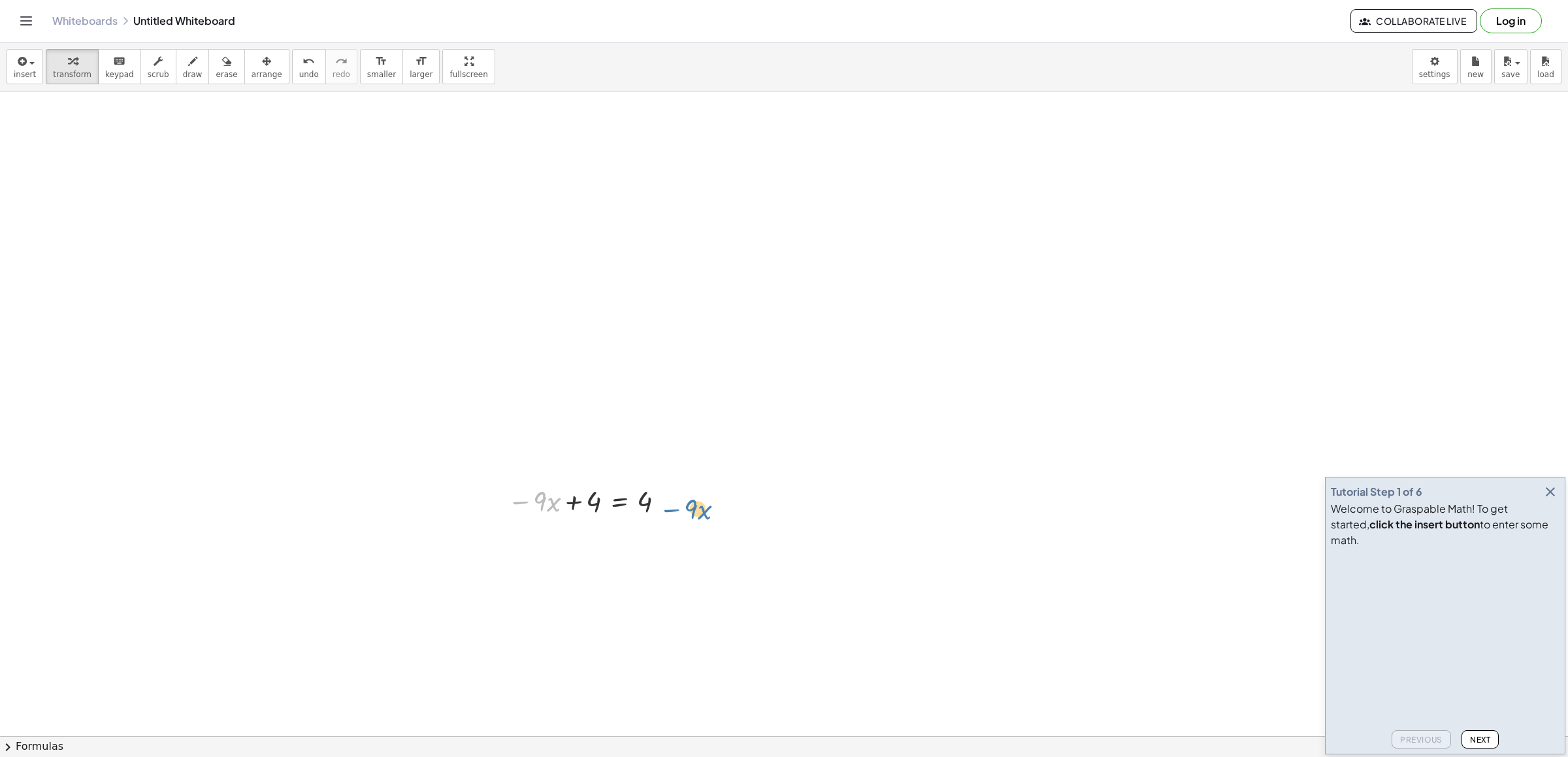
drag, startPoint x: 524, startPoint y: 498, endPoint x: 683, endPoint y: 508, distance: 159.3
drag, startPoint x: 545, startPoint y: 500, endPoint x: 690, endPoint y: 502, distance: 145.0
click at [360, 61] on button "format_size smaller" at bounding box center [381, 67] width 43 height 35
click at [360, 52] on button "format_size smaller" at bounding box center [381, 67] width 43 height 35
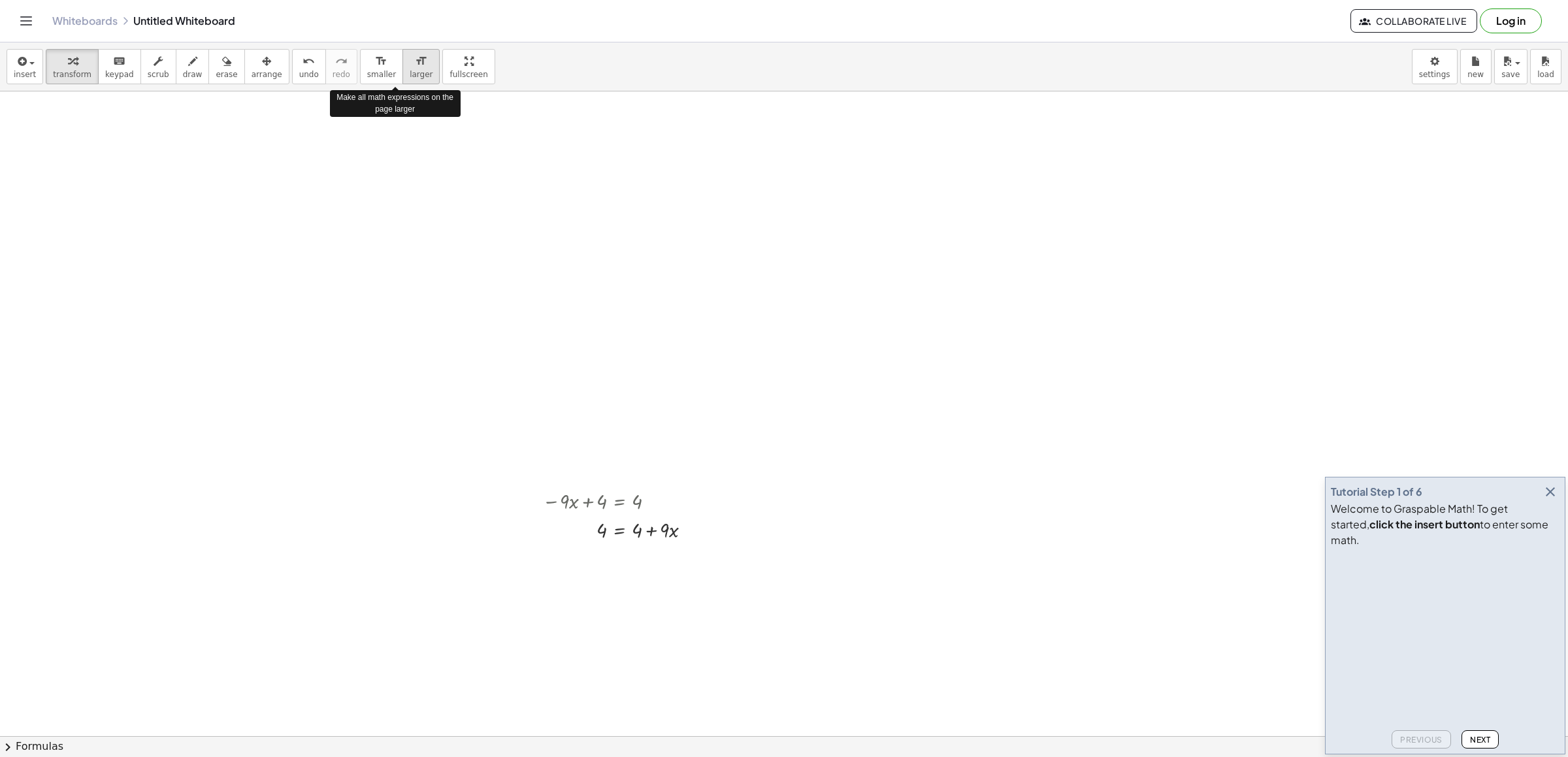
click at [402, 52] on button "format_size larger" at bounding box center [421, 67] width 37 height 35
click at [409, 54] on div "format_size" at bounding box center [421, 61] width 23 height 16
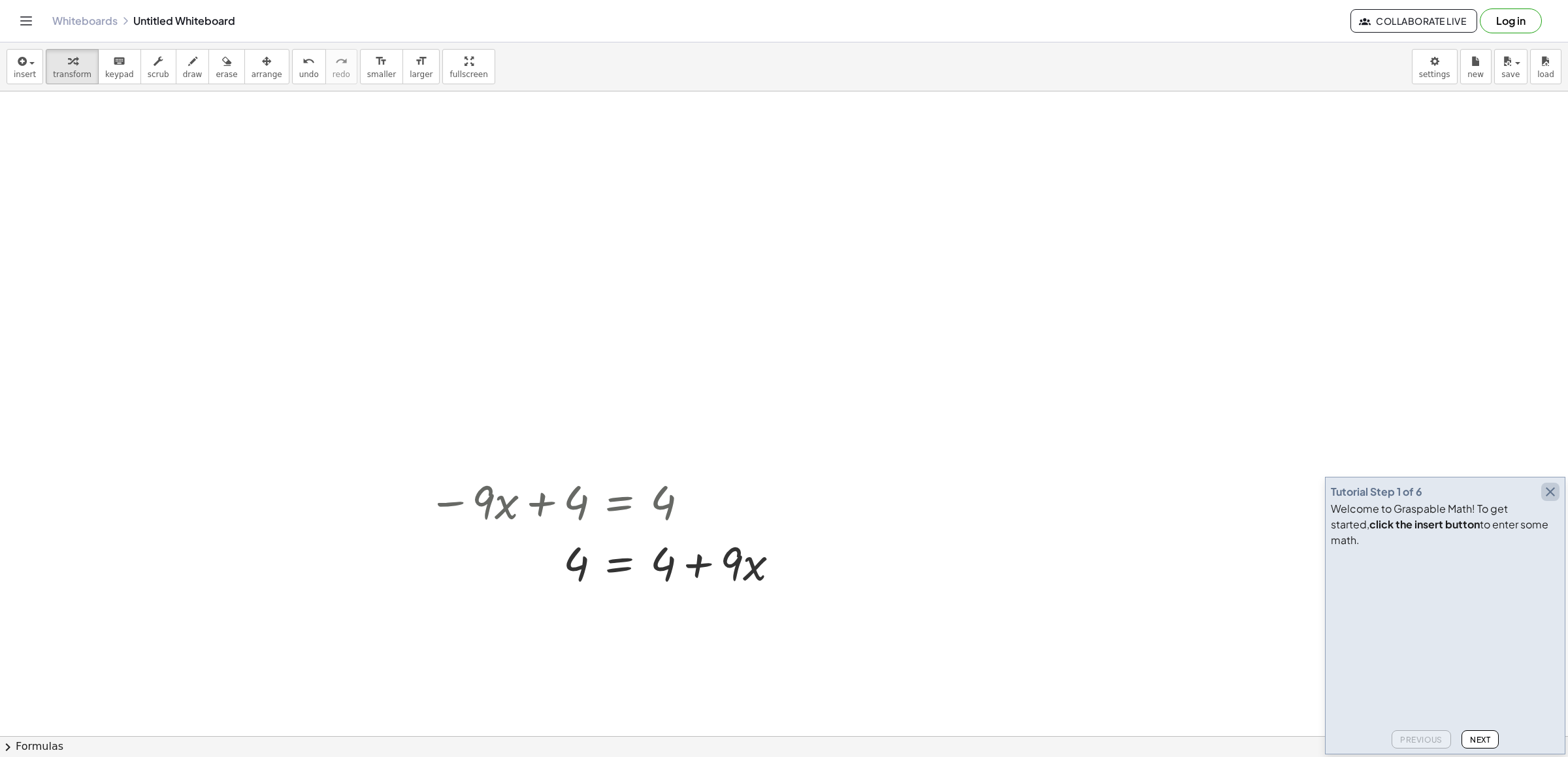
click at [1550, 500] on icon "button" at bounding box center [1550, 492] width 16 height 16
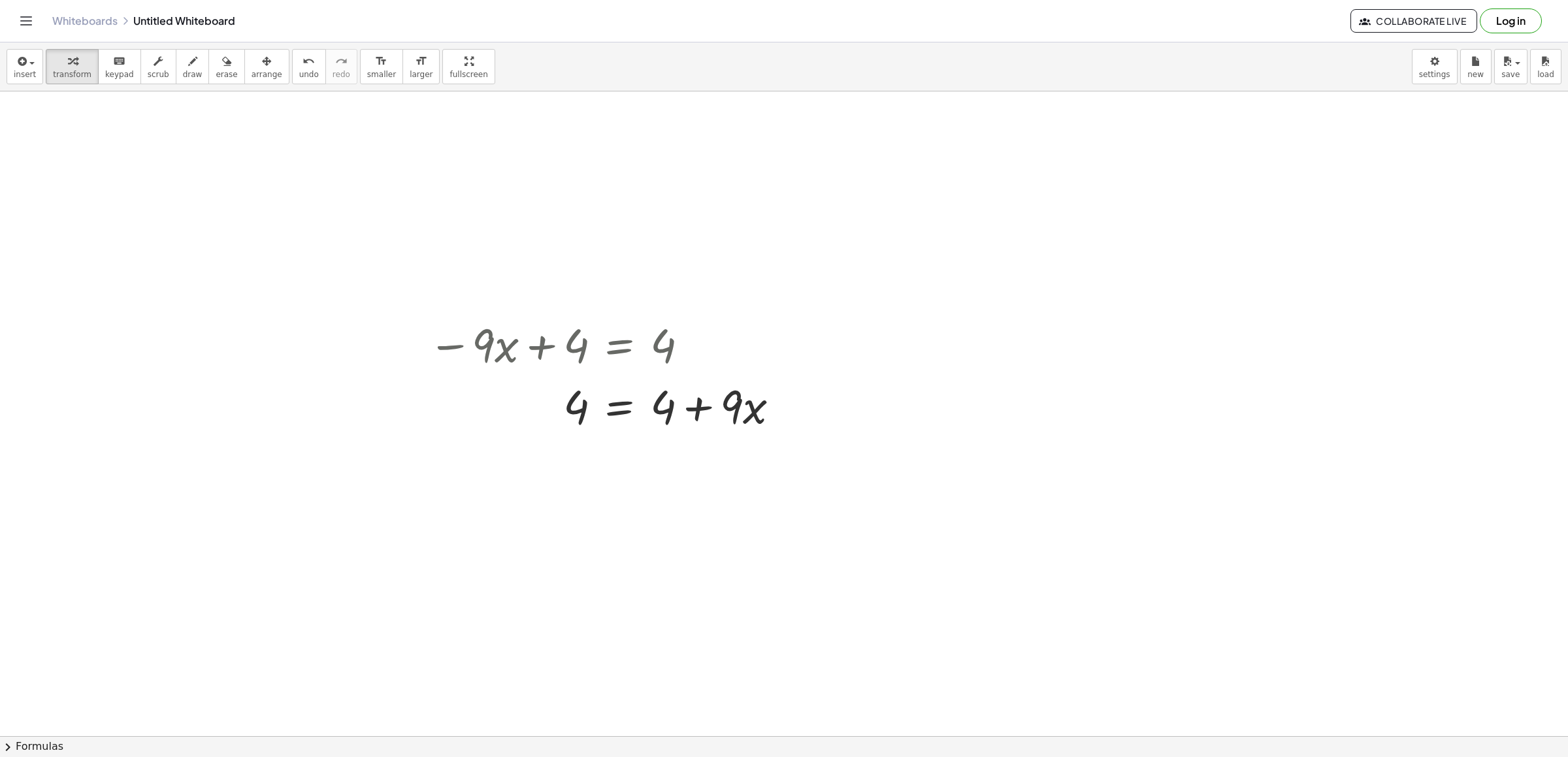
scroll to position [719, 0]
click at [675, 509] on div at bounding box center [784, 59] width 1568 height 1374
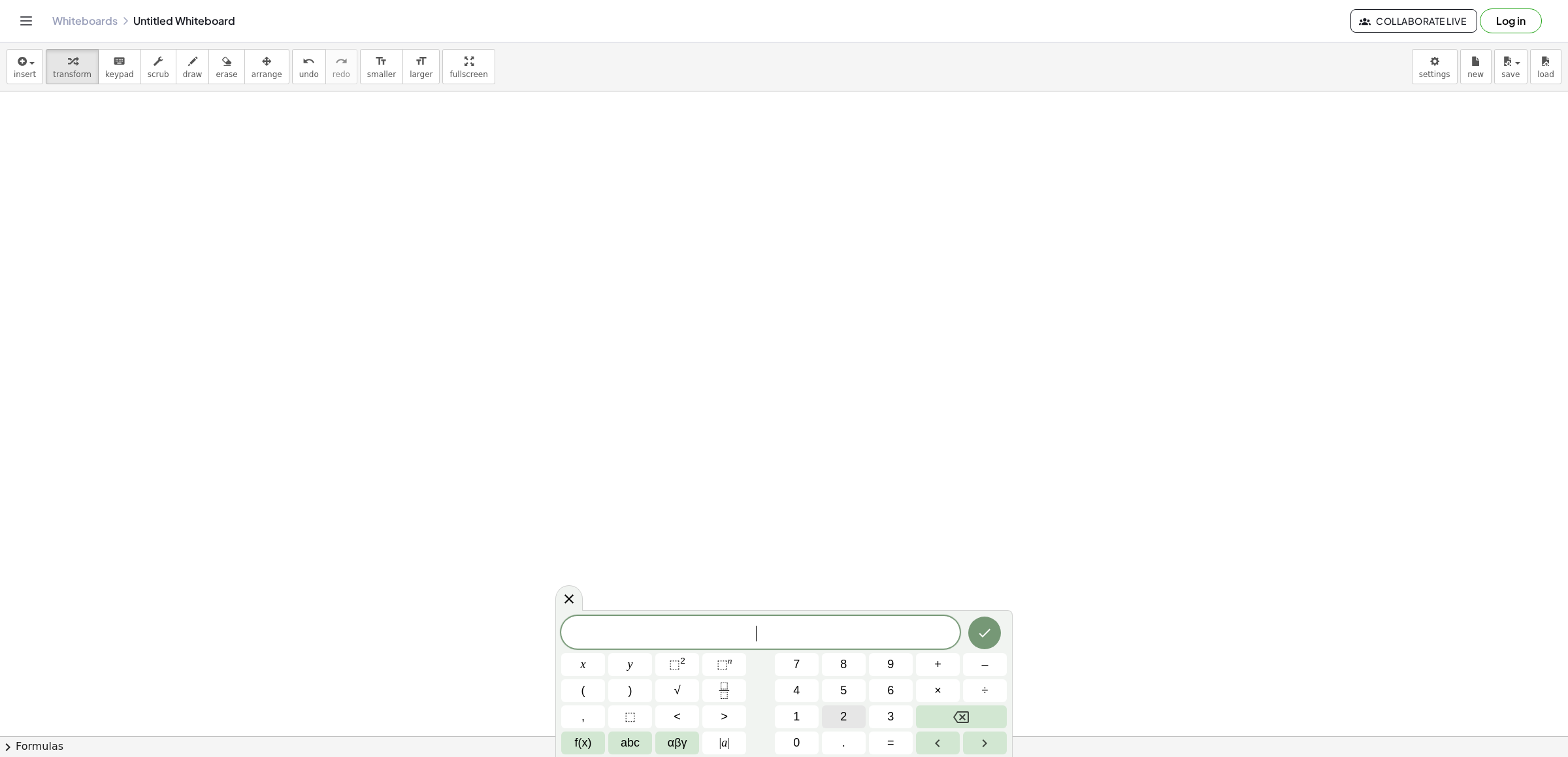
click at [838, 709] on button "2" at bounding box center [844, 717] width 44 height 23
click at [643, 741] on button "abc" at bounding box center [630, 743] width 44 height 23
click at [658, 738] on button "x" at bounding box center [653, 743] width 34 height 23
click at [573, 738] on span "123" at bounding box center [578, 743] width 20 height 18
click at [944, 667] on button "+" at bounding box center [938, 665] width 44 height 23
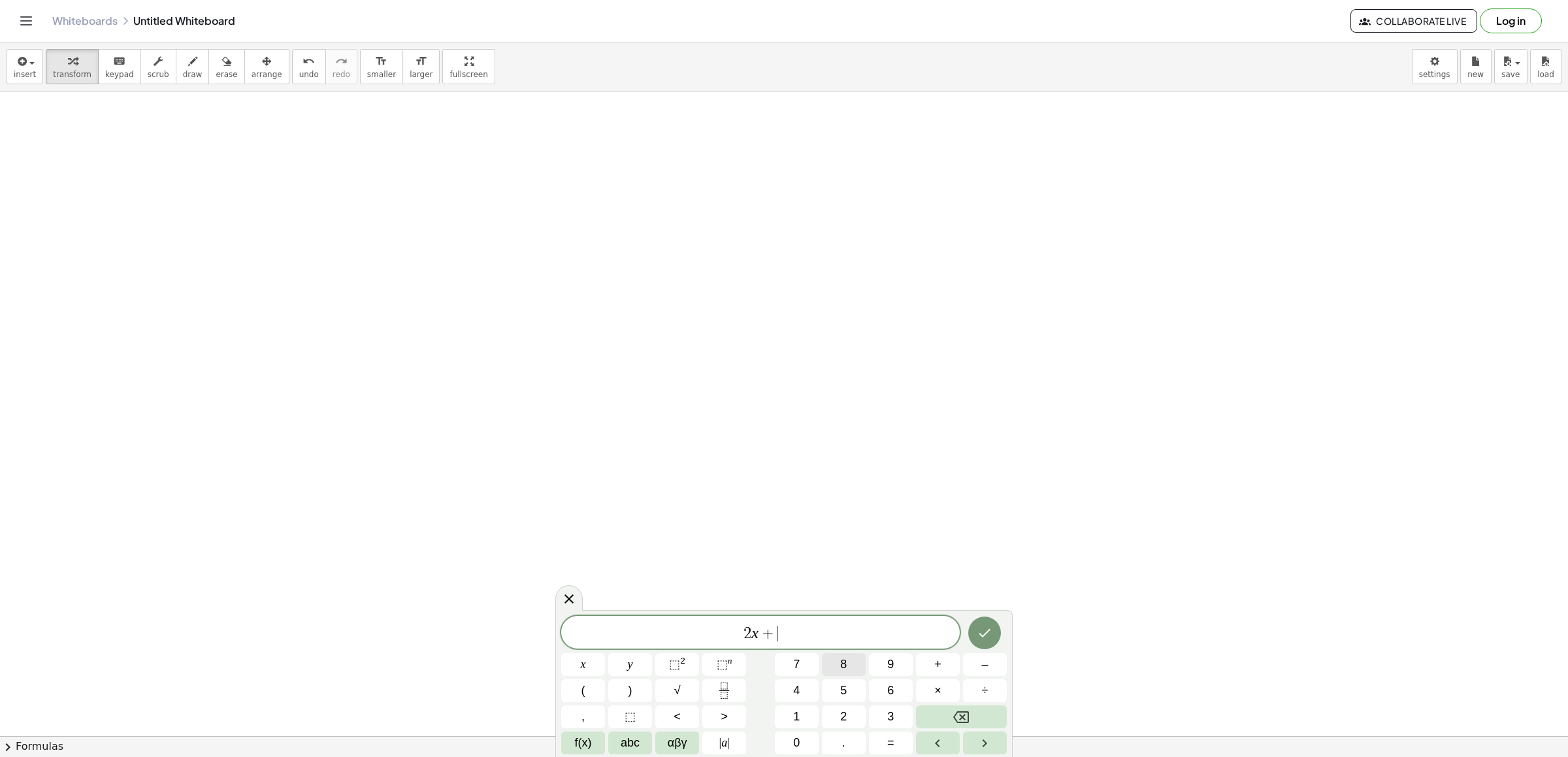
click at [851, 665] on button "8" at bounding box center [844, 665] width 44 height 23
click at [636, 741] on span "abc" at bounding box center [630, 743] width 19 height 18
click at [761, 686] on button "y" at bounding box center [766, 691] width 34 height 23
click at [584, 736] on span "123" at bounding box center [578, 743] width 20 height 18
click at [905, 744] on button "=" at bounding box center [891, 743] width 44 height 23
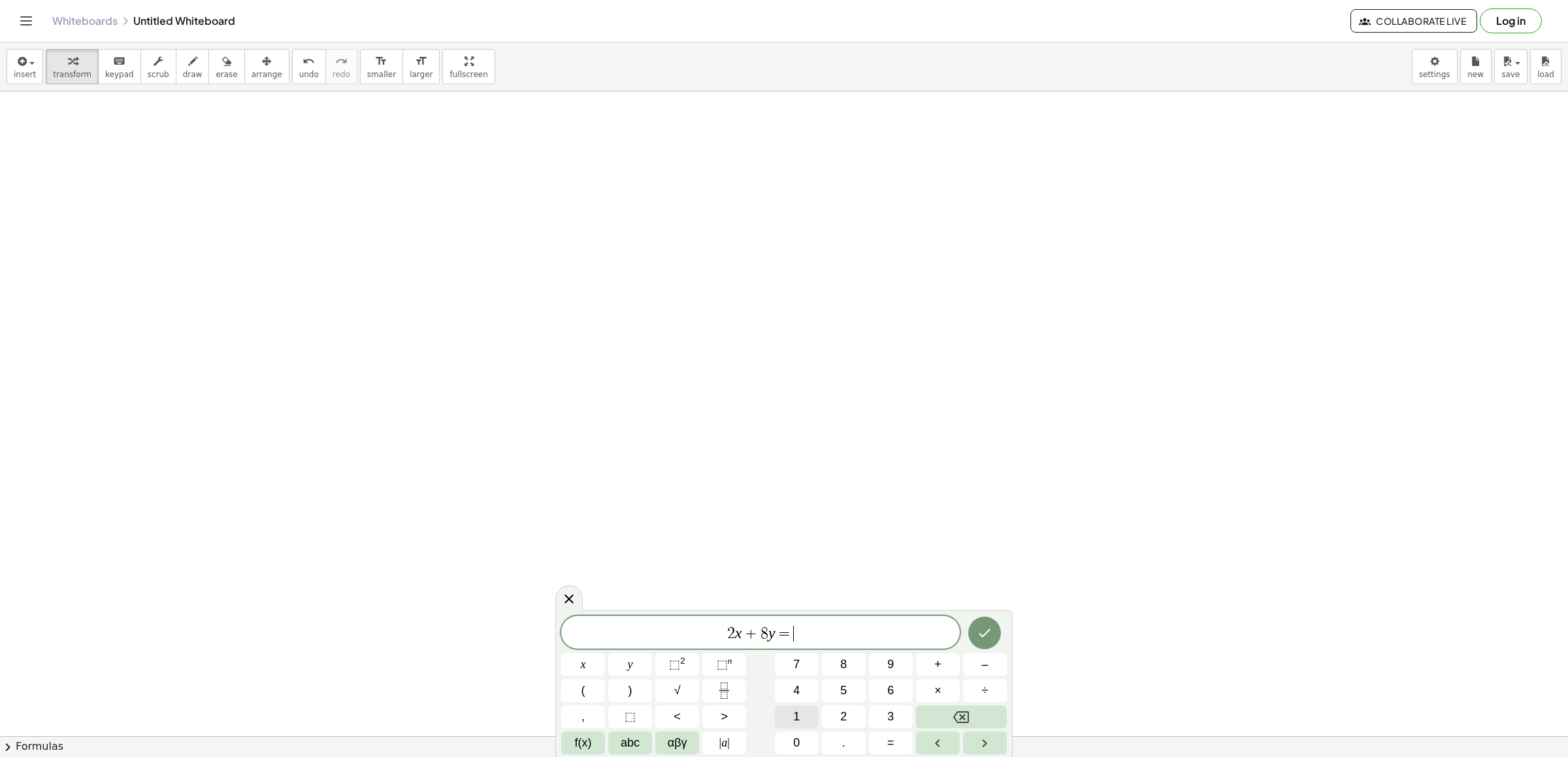
click at [806, 712] on button "1" at bounding box center [797, 717] width 44 height 23
click at [794, 744] on span "0" at bounding box center [796, 743] width 6 height 18
click at [984, 628] on icon "Done" at bounding box center [985, 633] width 16 height 16
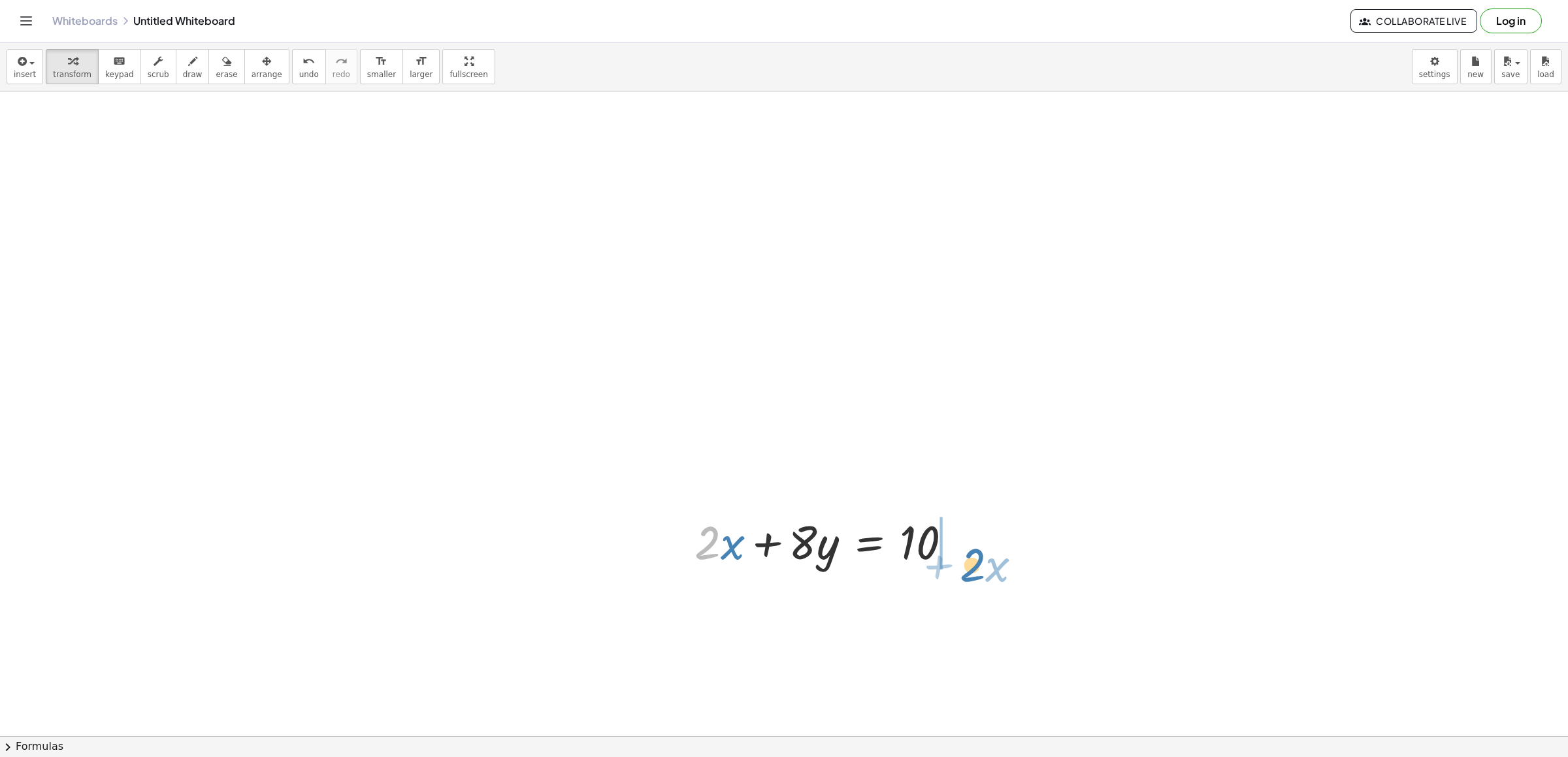
drag, startPoint x: 720, startPoint y: 549, endPoint x: 984, endPoint y: 561, distance: 264.3
click at [988, 567] on div "− · 9 · x + 4 = 4 · 9 · x 4 = 4 + + · 2 + · x + · 2 · x + · 8 · y = 10" at bounding box center [784, 59] width 1568 height 1374
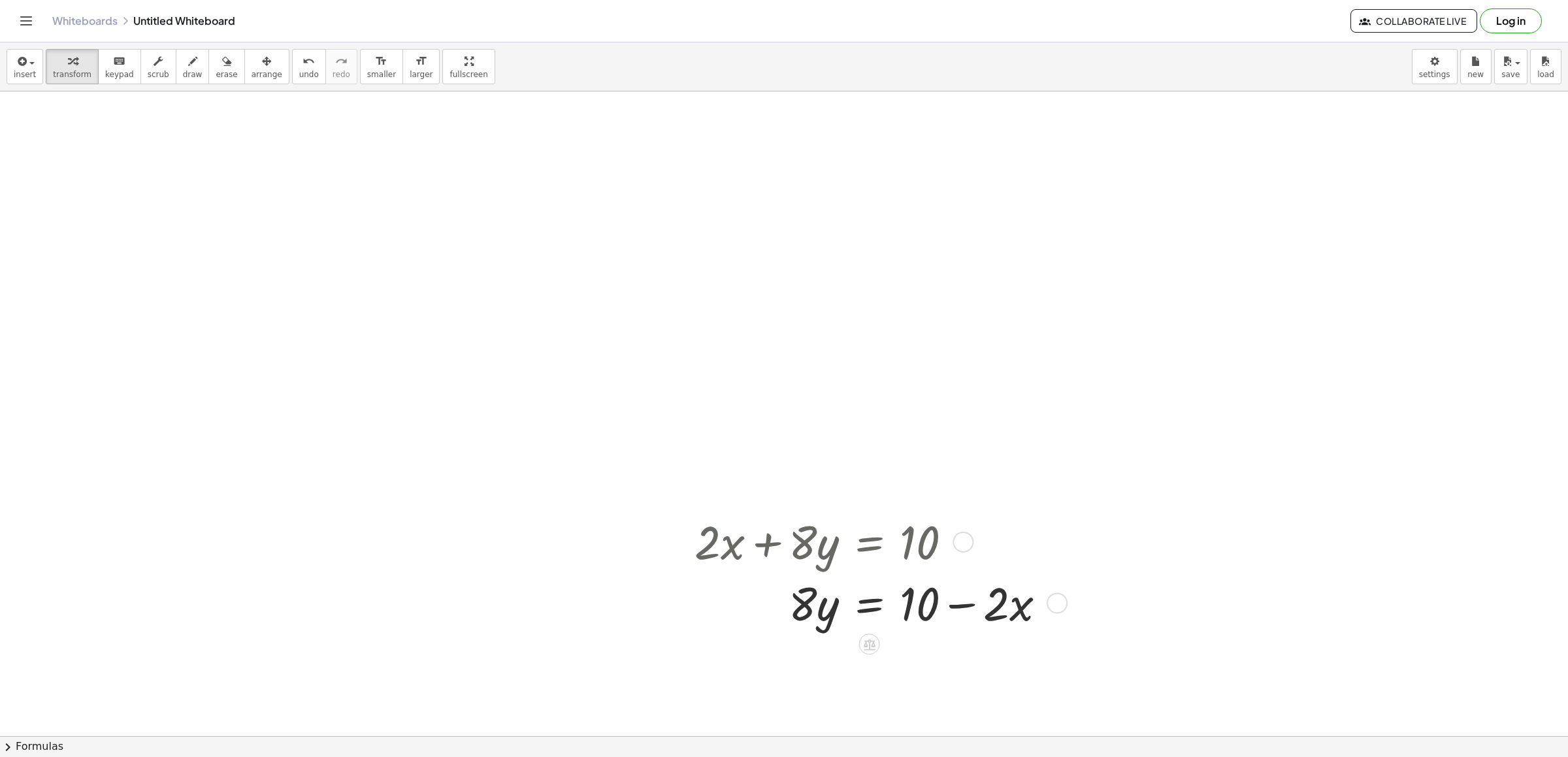
drag, startPoint x: 800, startPoint y: 546, endPoint x: 817, endPoint y: 557, distance: 20.2
click at [820, 560] on div at bounding box center [876, 541] width 375 height 62
drag, startPoint x: 808, startPoint y: 541, endPoint x: 841, endPoint y: 534, distance: 33.7
click at [841, 534] on div at bounding box center [876, 541] width 375 height 62
click at [822, 604] on div at bounding box center [876, 602] width 375 height 62
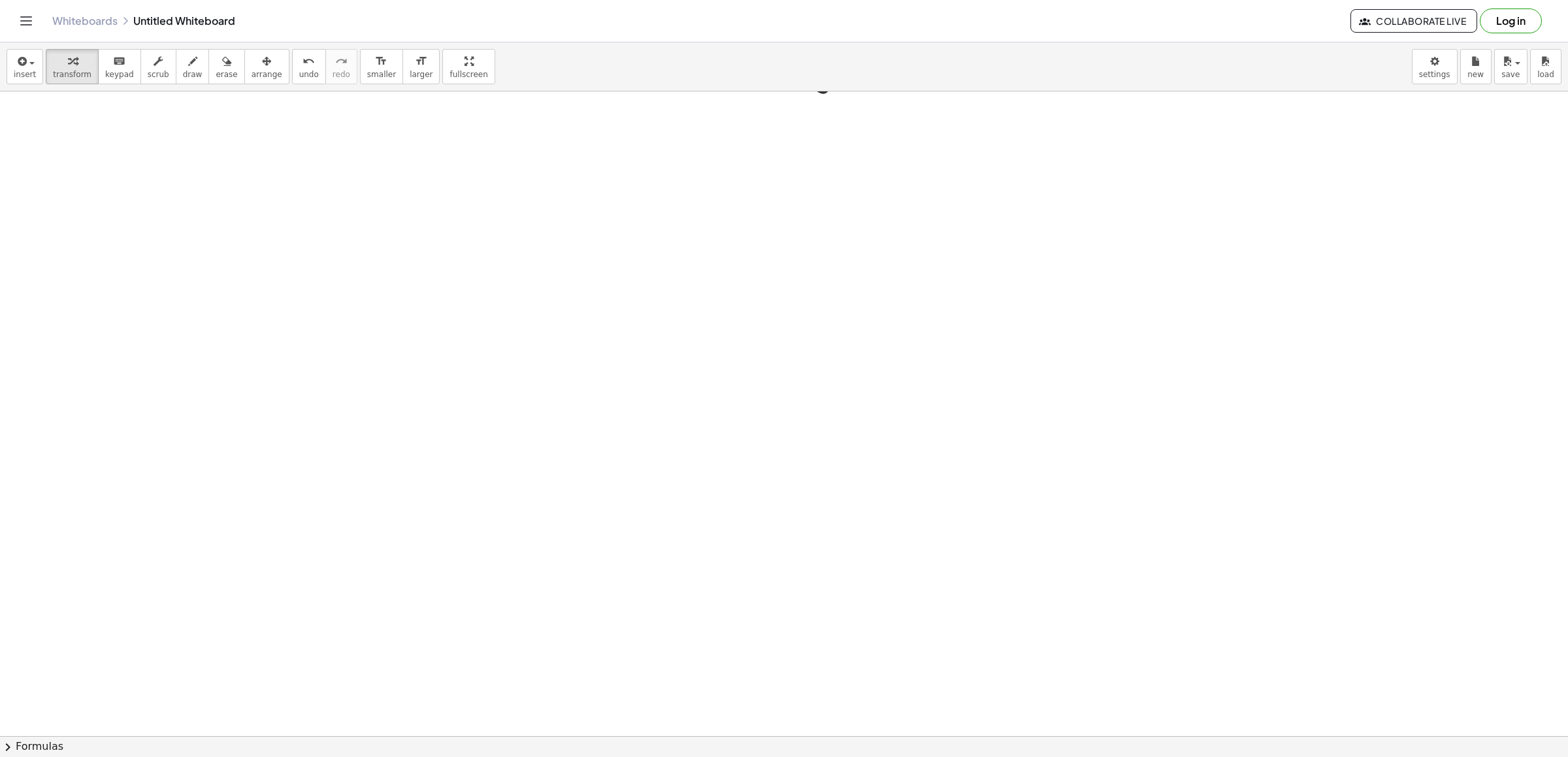
scroll to position [1278, 0]
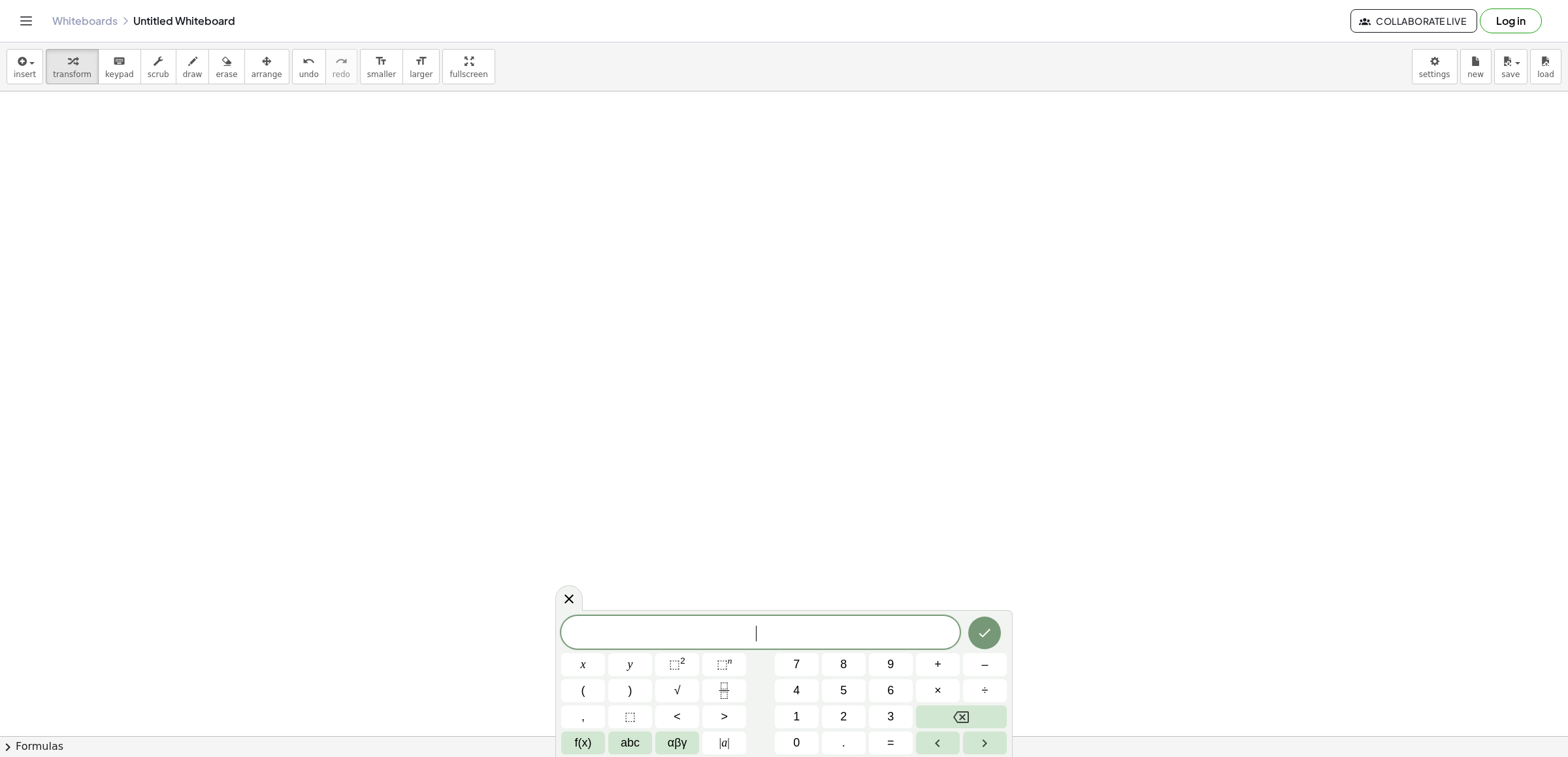
click at [787, 661] on button "7" at bounding box center [797, 665] width 44 height 23
click at [645, 735] on button "abc" at bounding box center [630, 743] width 44 height 23
click at [761, 682] on button "y" at bounding box center [766, 691] width 34 height 23
click at [587, 739] on span "123" at bounding box center [578, 743] width 20 height 18
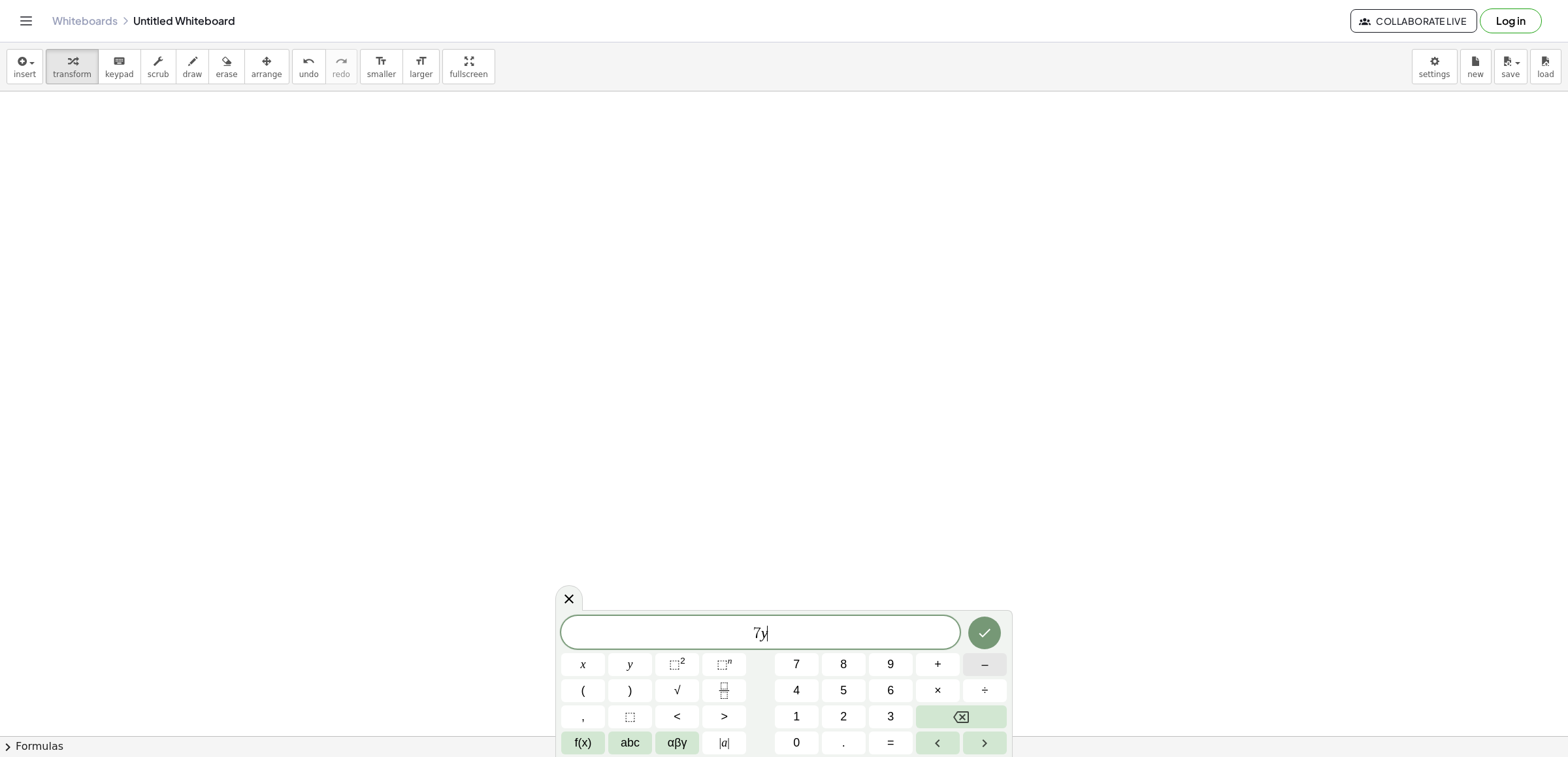
click at [993, 663] on button "–" at bounding box center [985, 665] width 44 height 23
click at [790, 709] on button "1" at bounding box center [797, 717] width 44 height 23
click at [793, 694] on span "4" at bounding box center [796, 690] width 6 height 18
click at [625, 739] on span "abc" at bounding box center [630, 743] width 19 height 18
click at [663, 739] on button "x" at bounding box center [653, 743] width 34 height 23
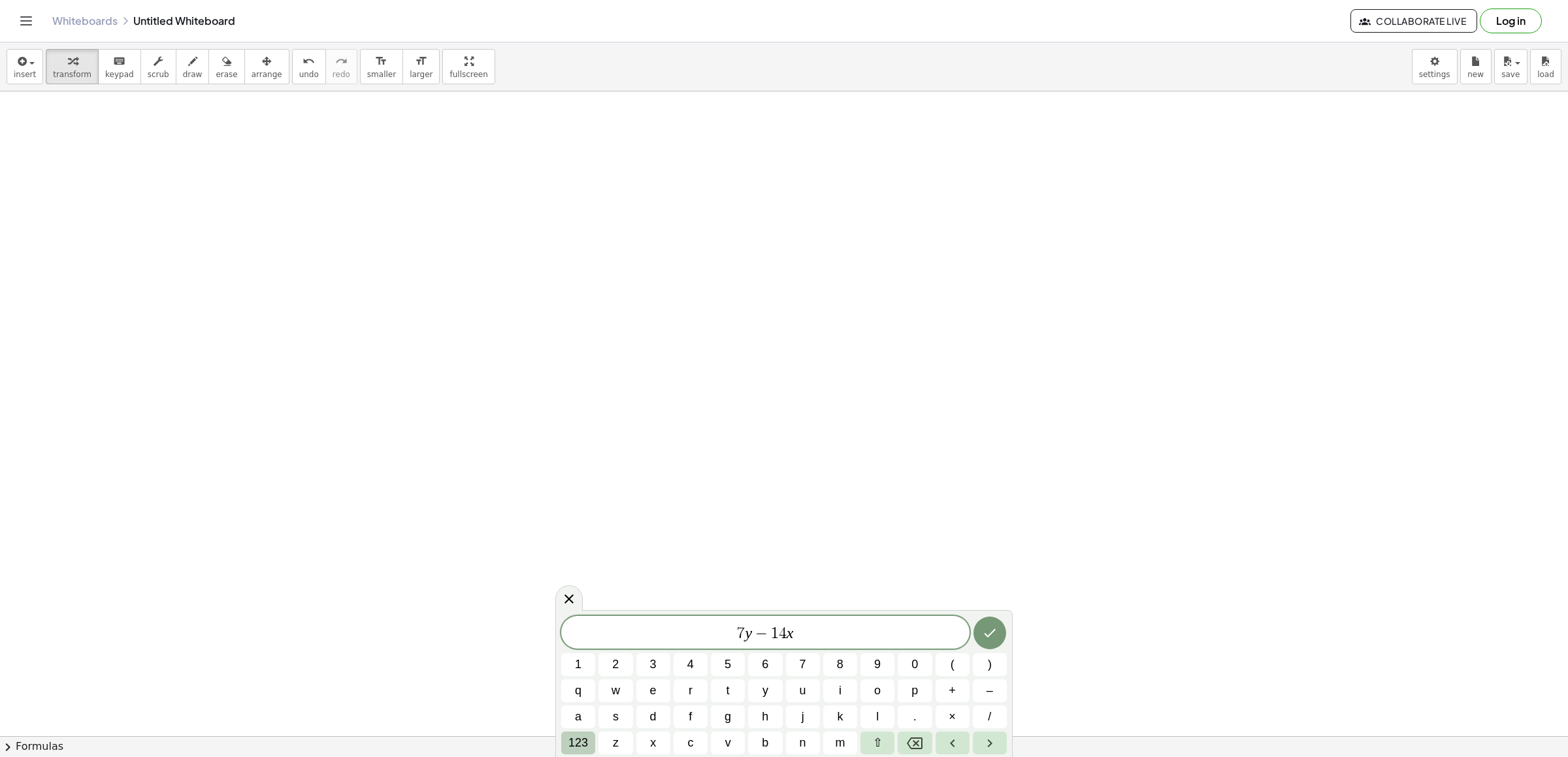
click at [580, 740] on span "123" at bounding box center [578, 743] width 20 height 18
click at [897, 741] on button "=" at bounding box center [891, 743] width 44 height 23
click at [836, 720] on button "2" at bounding box center [844, 717] width 44 height 23
click at [798, 720] on span "1" at bounding box center [796, 717] width 6 height 18
click at [994, 637] on button "Done" at bounding box center [985, 633] width 33 height 33
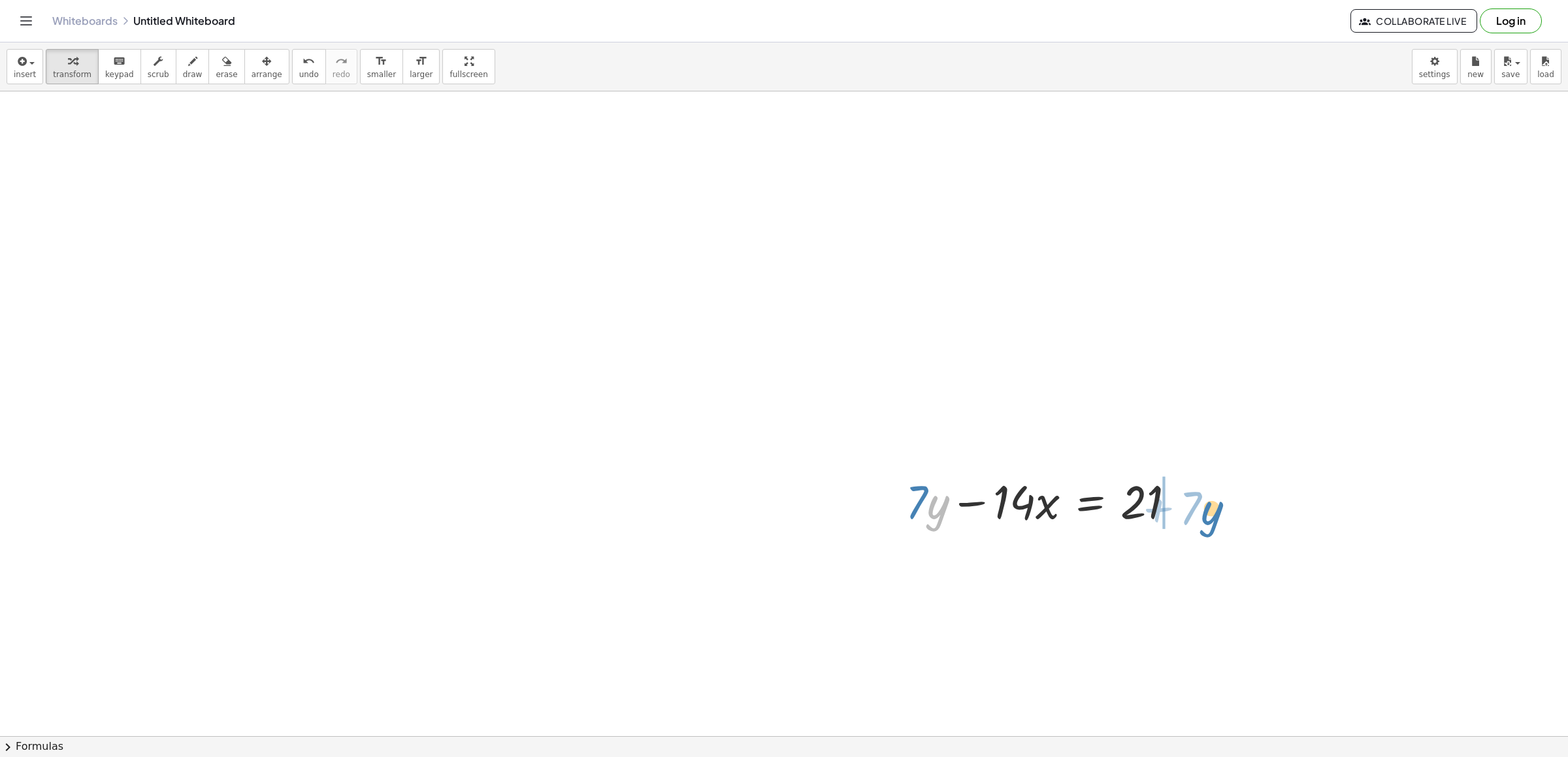
drag, startPoint x: 936, startPoint y: 500, endPoint x: 1218, endPoint y: 496, distance: 282.0
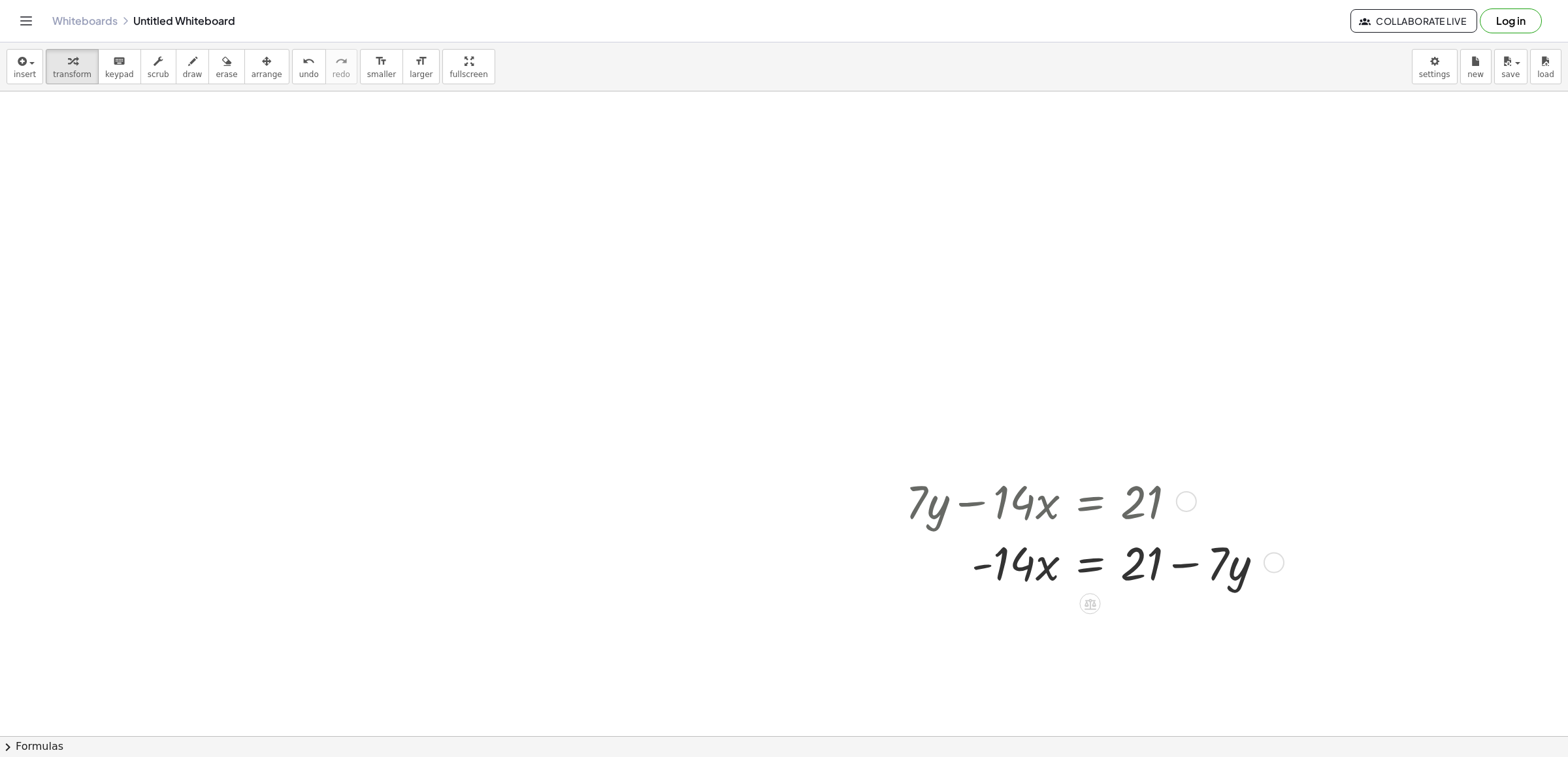
drag, startPoint x: 984, startPoint y: 488, endPoint x: 1024, endPoint y: 504, distance: 43.1
click at [1024, 504] on div at bounding box center [1089, 500] width 381 height 62
drag, startPoint x: 1024, startPoint y: 504, endPoint x: 1028, endPoint y: 575, distance: 71.1
click at [1090, 502] on div "+ · 7 · y − · 14 · x = 21 · 7 · y · 14 · x = 21 - + −" at bounding box center [1090, 502] width 0 height 0
drag, startPoint x: 1033, startPoint y: 566, endPoint x: 1333, endPoint y: 568, distance: 300.0
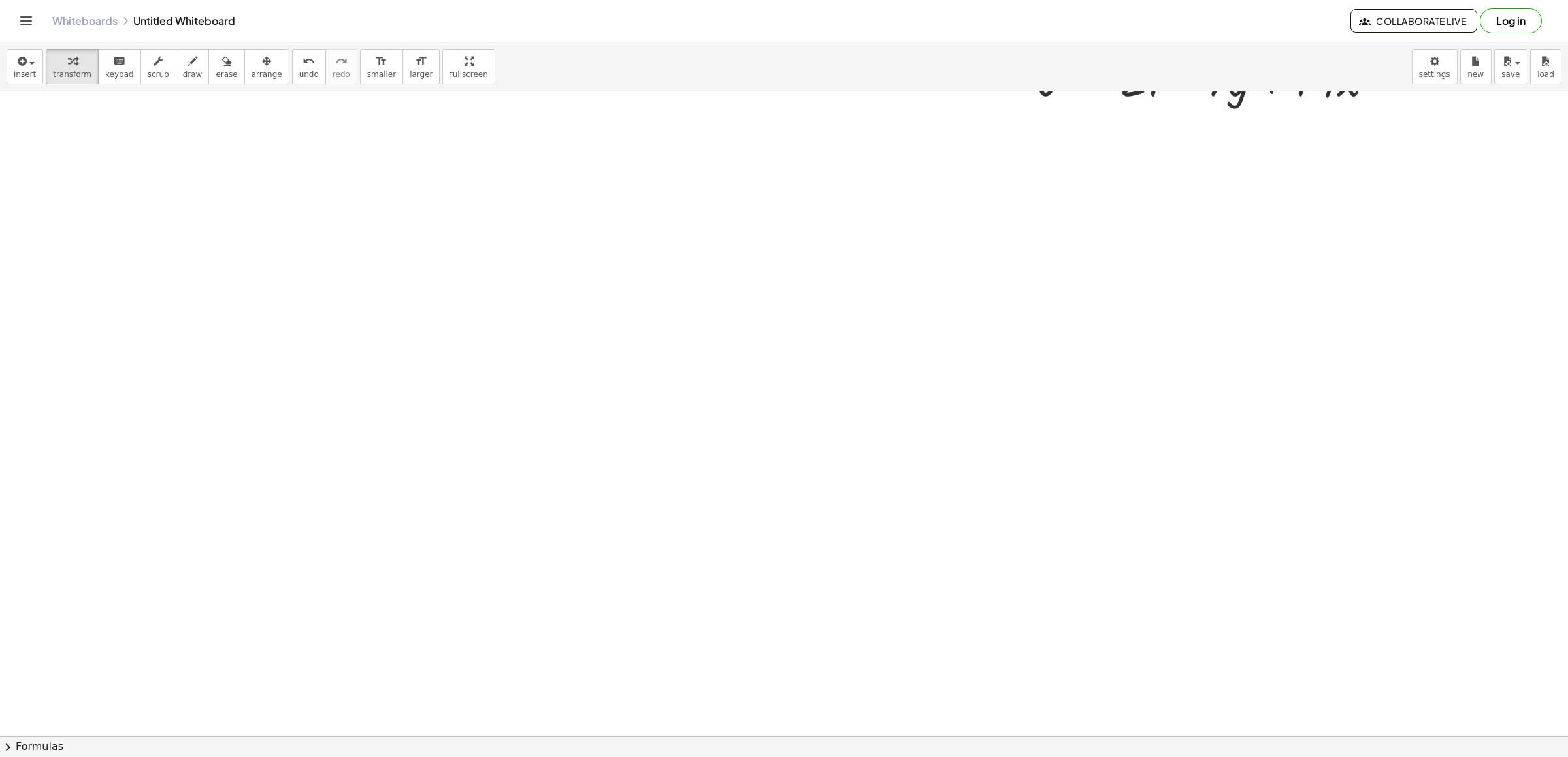
scroll to position [1931, 0]
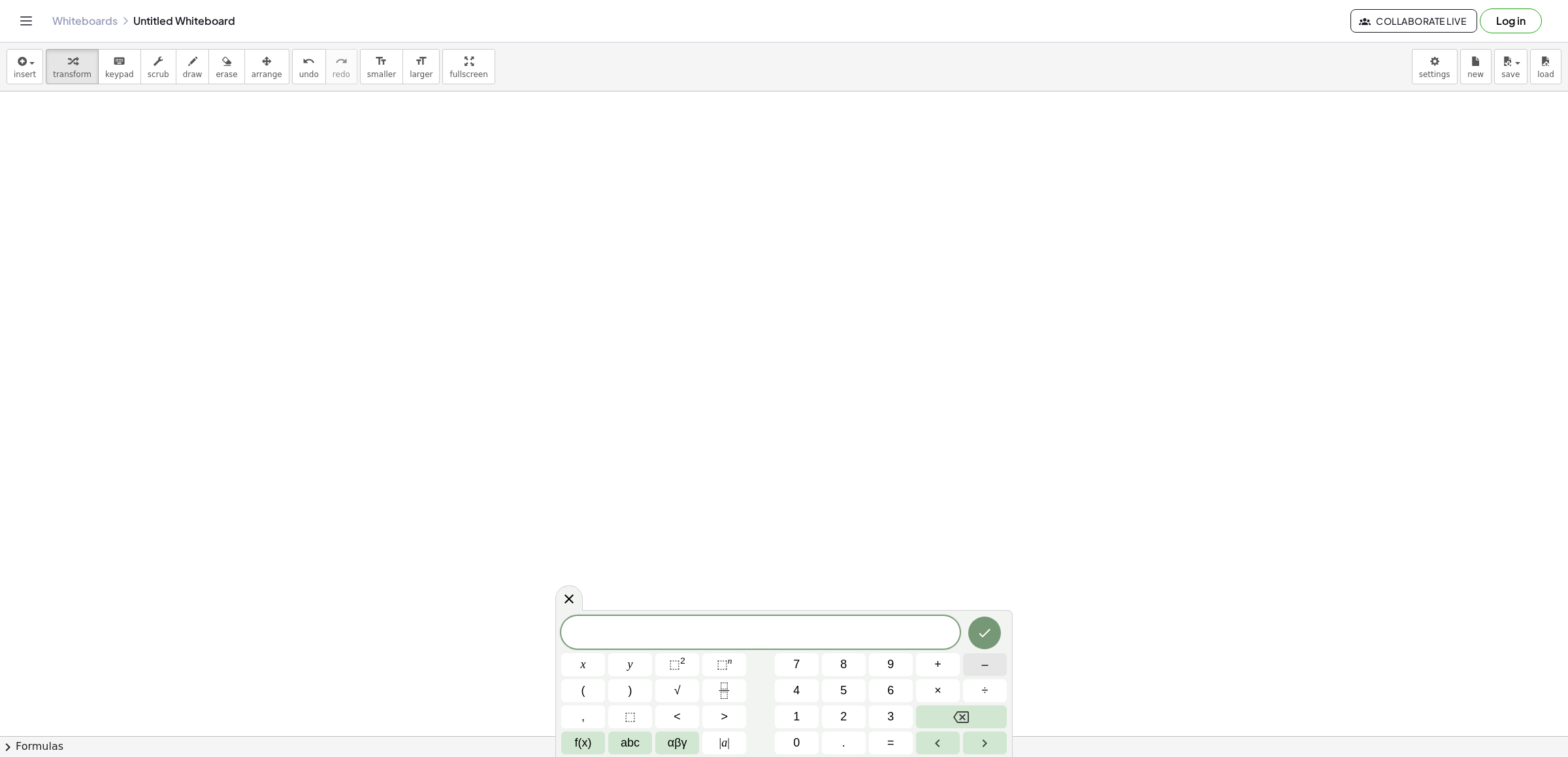
click at [993, 657] on button "–" at bounding box center [985, 665] width 44 height 23
click at [875, 707] on button "3" at bounding box center [891, 717] width 44 height 23
click at [637, 736] on span "abc" at bounding box center [630, 743] width 19 height 18
click at [651, 738] on button "x" at bounding box center [653, 743] width 34 height 23
click at [583, 746] on span "123" at bounding box center [578, 743] width 20 height 18
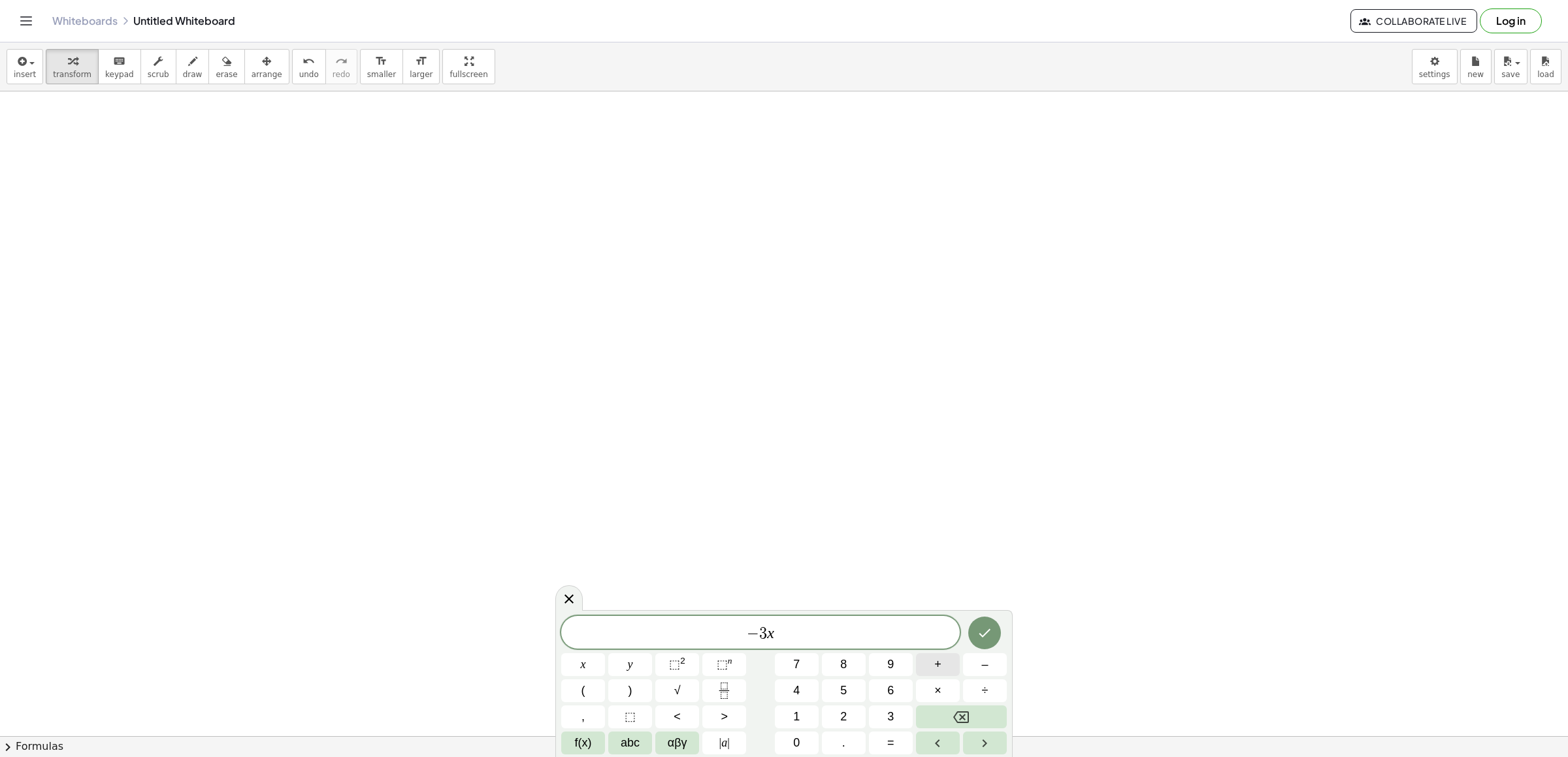
click at [935, 665] on span "+" at bounding box center [938, 665] width 7 height 18
click at [835, 690] on button "5" at bounding box center [844, 691] width 44 height 23
click at [645, 741] on button "abc" at bounding box center [630, 743] width 44 height 23
click at [766, 685] on span "y" at bounding box center [766, 690] width 6 height 18
click at [566, 735] on button "123" at bounding box center [578, 743] width 34 height 23
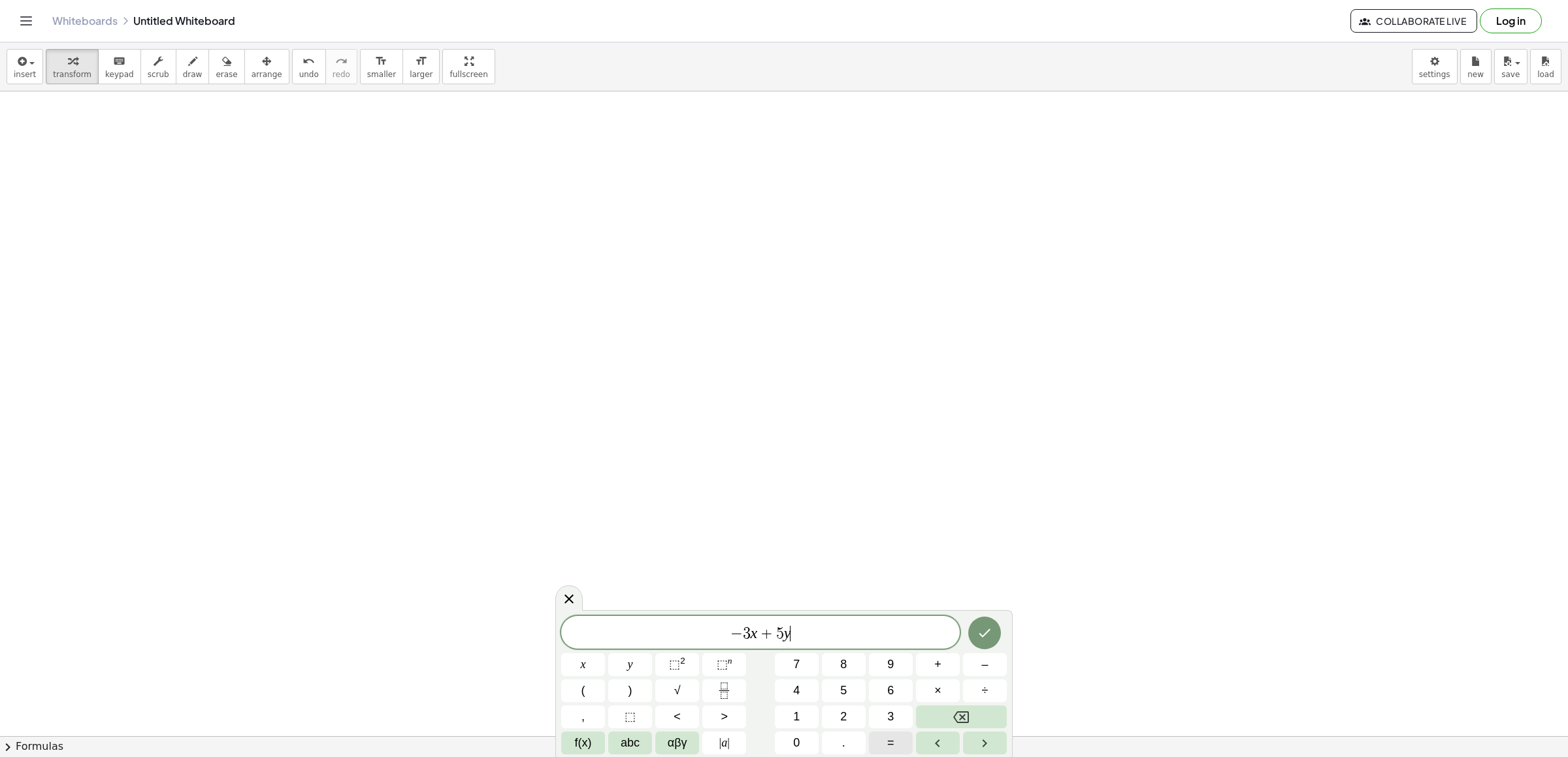
click at [896, 731] on button "=" at bounding box center [891, 743] width 44 height 23
click at [840, 714] on span "2" at bounding box center [843, 717] width 6 height 18
click at [998, 628] on button "Done" at bounding box center [985, 633] width 33 height 33
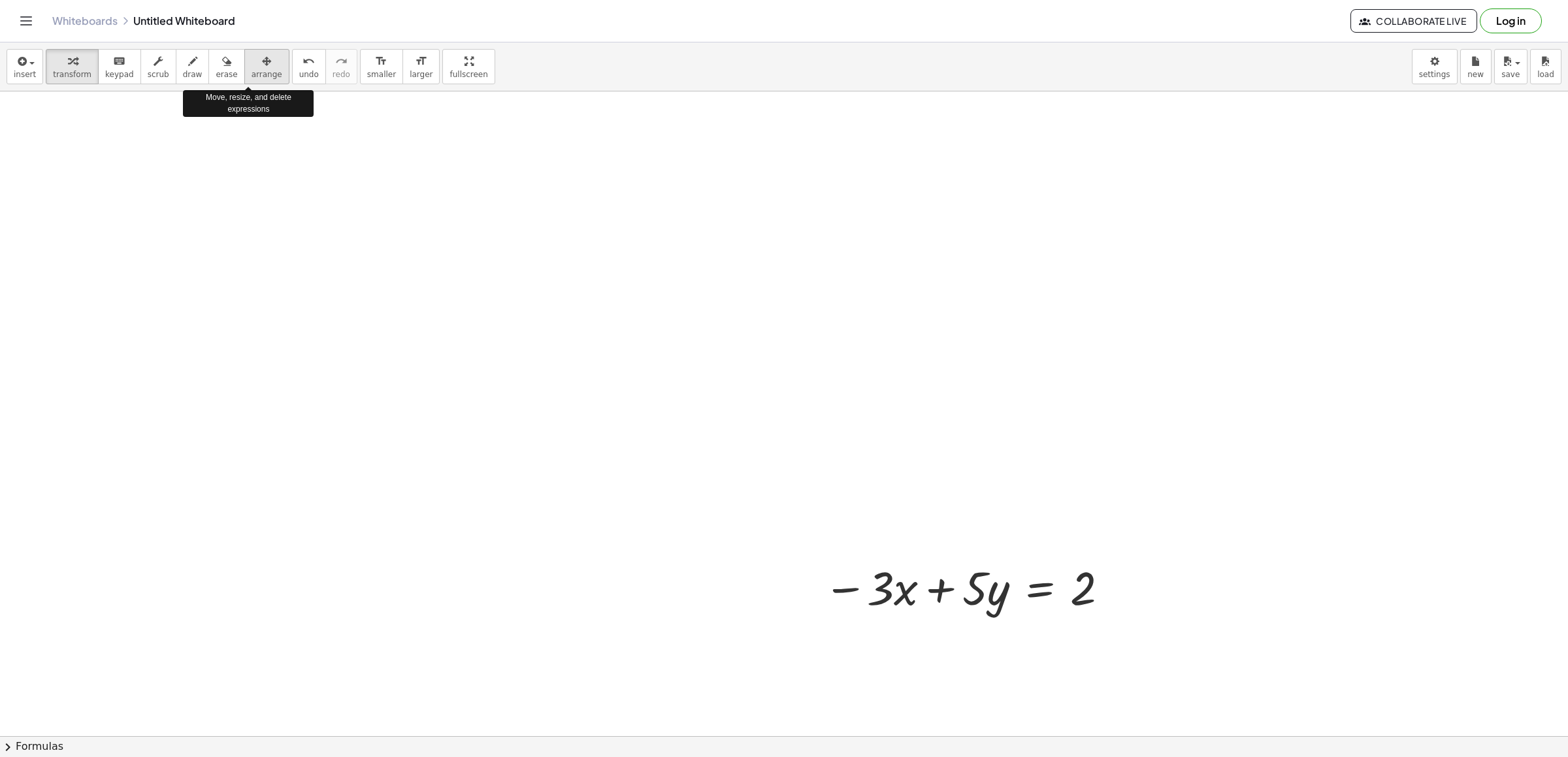
click at [262, 62] on icon "button" at bounding box center [266, 62] width 9 height 16
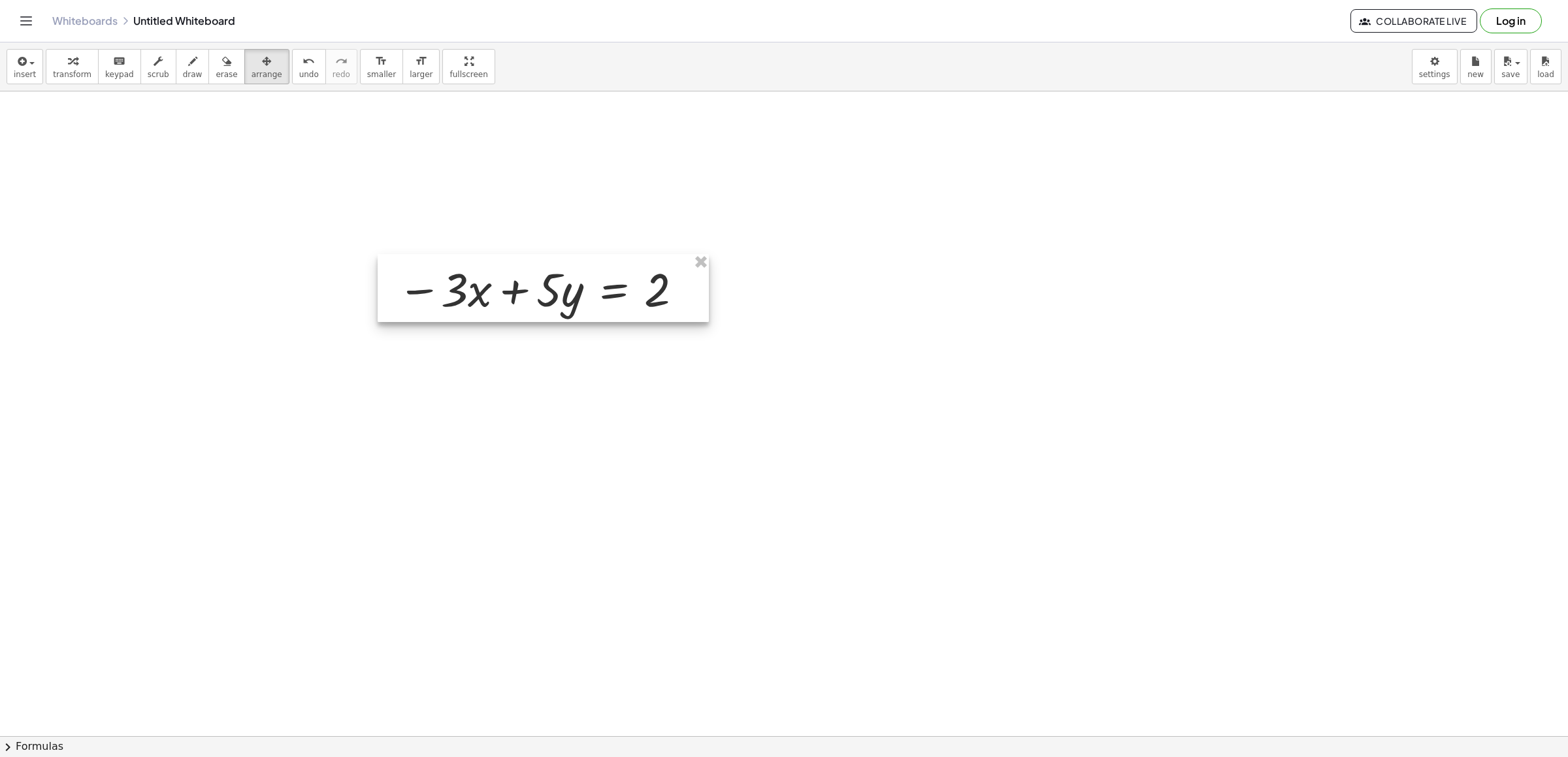
drag, startPoint x: 1044, startPoint y: 581, endPoint x: 612, endPoint y: 280, distance: 526.5
click at [616, 281] on div at bounding box center [543, 288] width 331 height 68
click at [62, 57] on div "button" at bounding box center [72, 61] width 38 height 16
drag, startPoint x: 524, startPoint y: 426, endPoint x: 539, endPoint y: 430, distance: 15.5
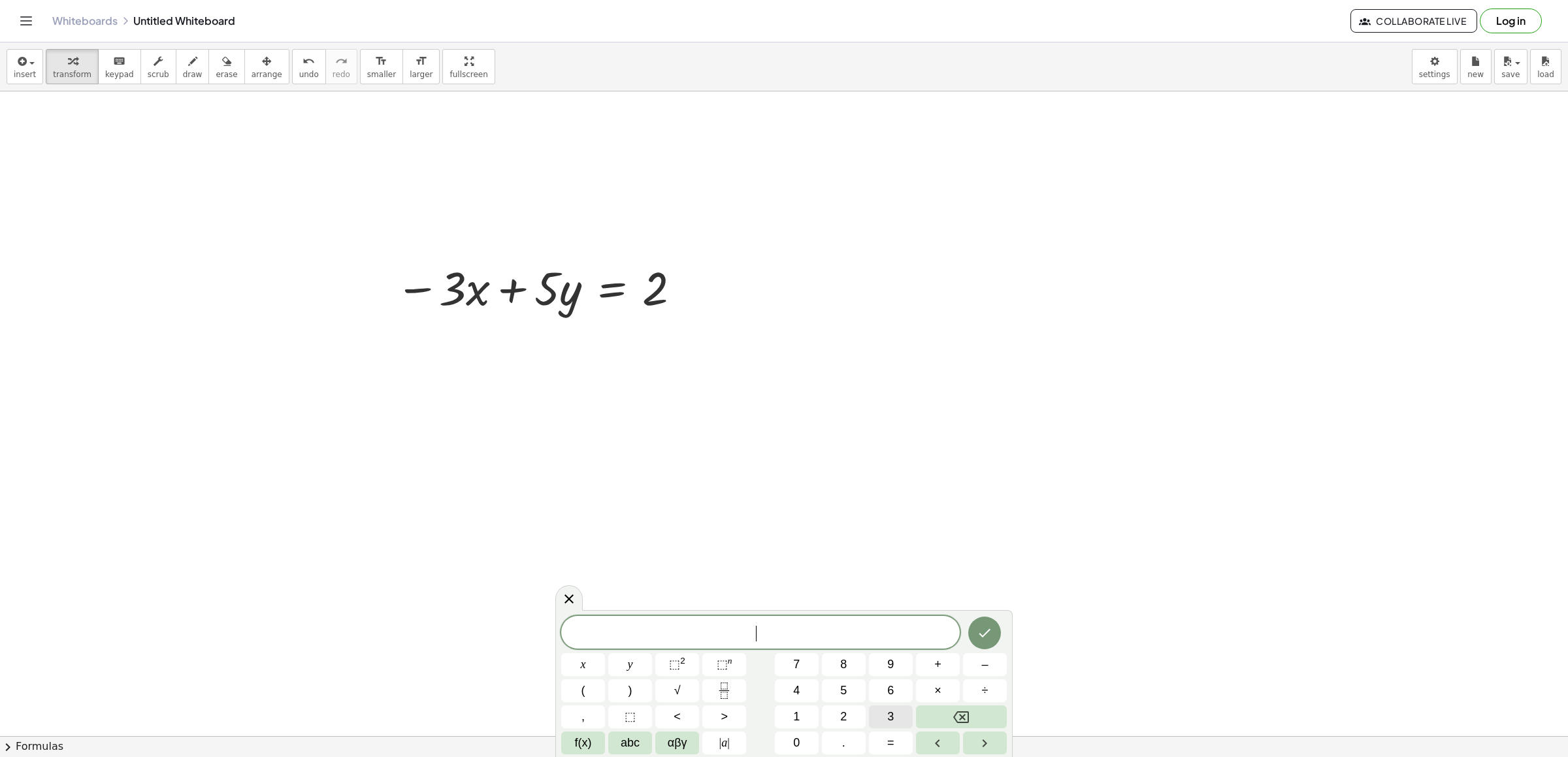
click at [888, 710] on span "3" at bounding box center [890, 717] width 6 height 18
click at [634, 735] on span "abc" at bounding box center [630, 743] width 19 height 18
click at [653, 743] on span "x" at bounding box center [653, 743] width 6 height 18
click at [585, 741] on span "123" at bounding box center [578, 743] width 20 height 18
click at [930, 661] on button "+" at bounding box center [938, 665] width 44 height 23
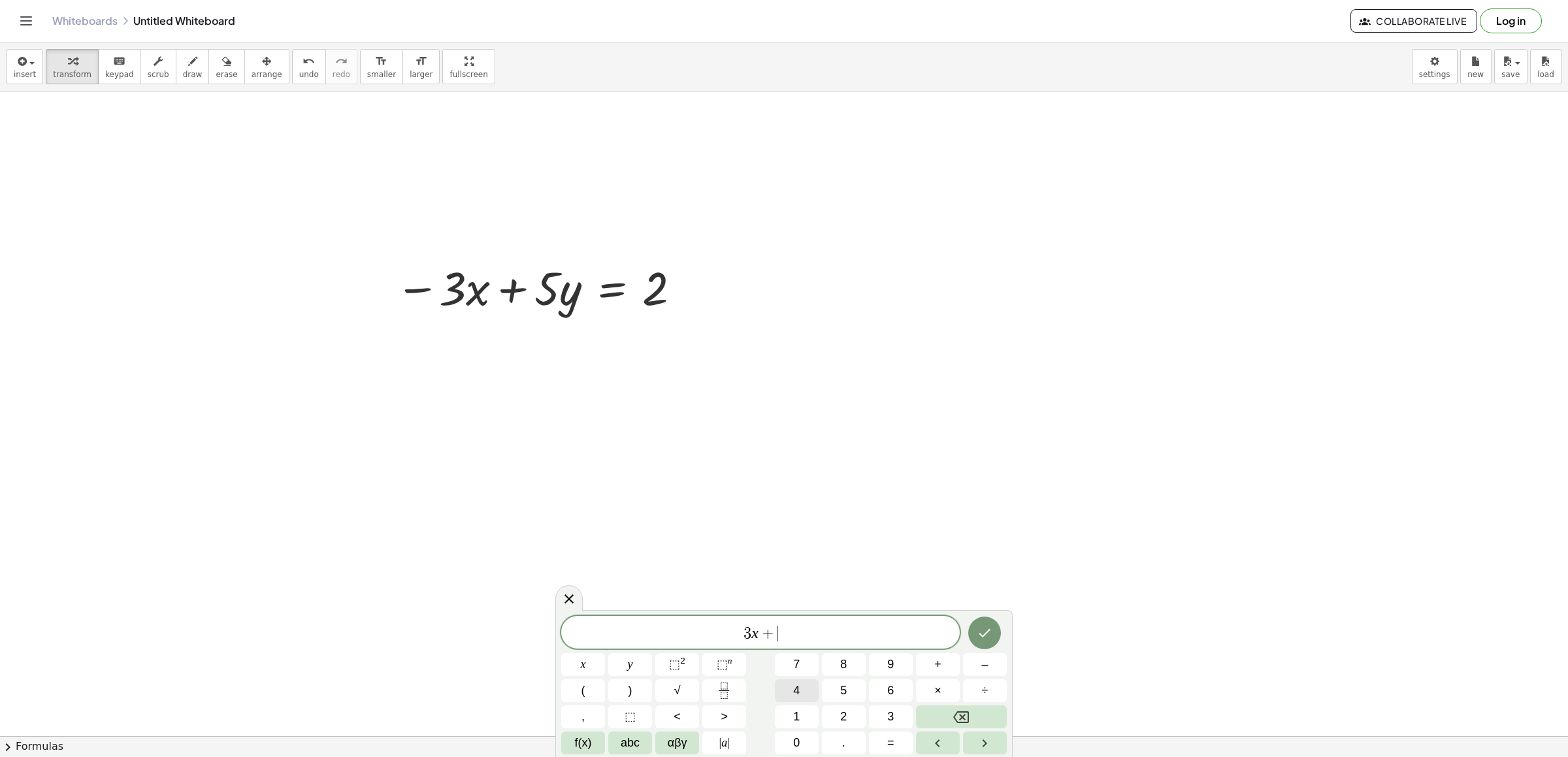
click at [795, 685] on span "4" at bounding box center [796, 690] width 6 height 18
click at [631, 731] on button "abc" at bounding box center [630, 743] width 44 height 23
click at [767, 689] on span "y" at bounding box center [766, 690] width 6 height 18
click at [591, 735] on button "123" at bounding box center [578, 743] width 34 height 23
click at [894, 748] on span "=" at bounding box center [891, 743] width 7 height 18
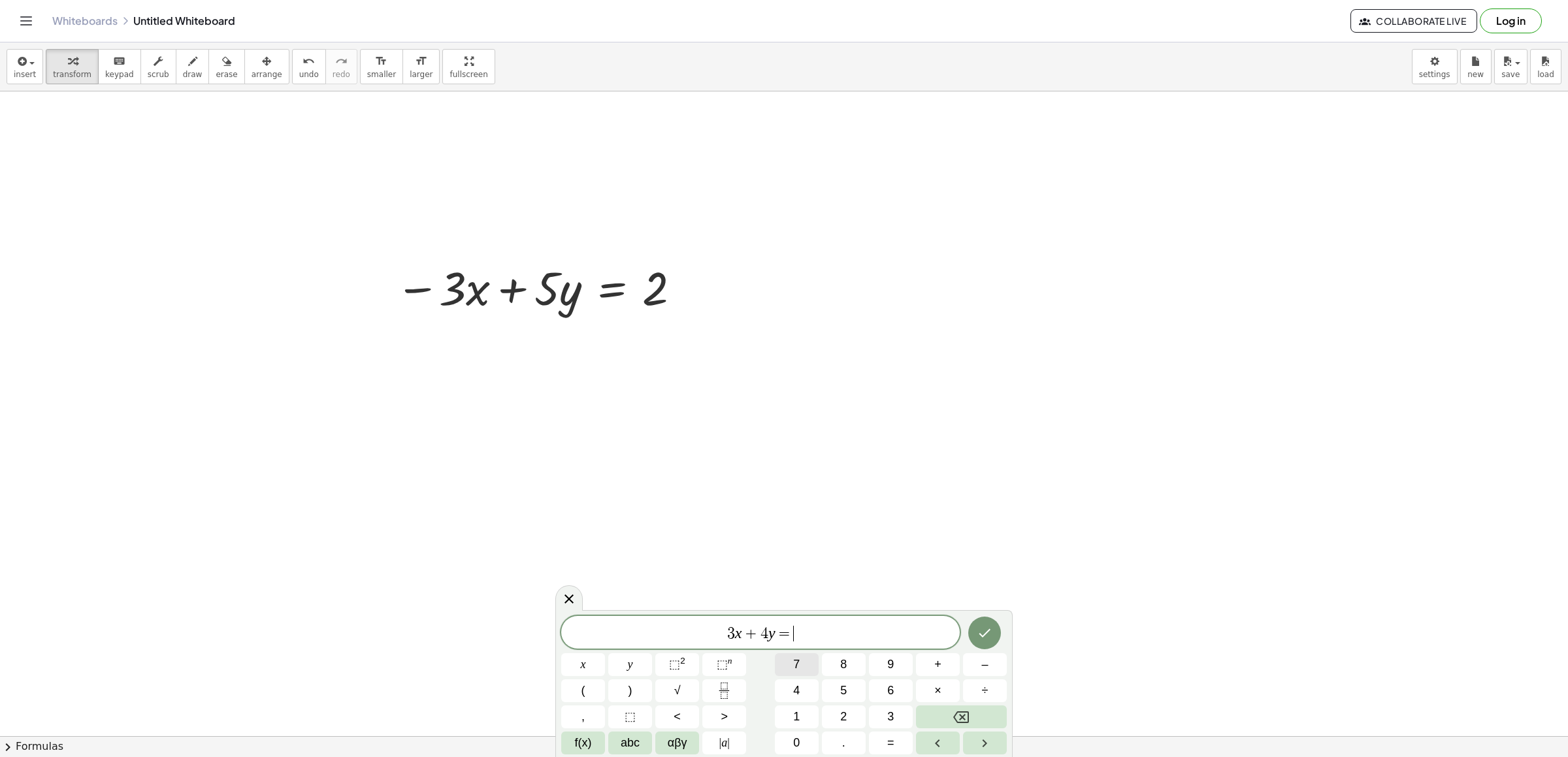
click at [804, 656] on button "7" at bounding box center [797, 665] width 44 height 23
click at [981, 631] on icon "Done" at bounding box center [985, 633] width 16 height 16
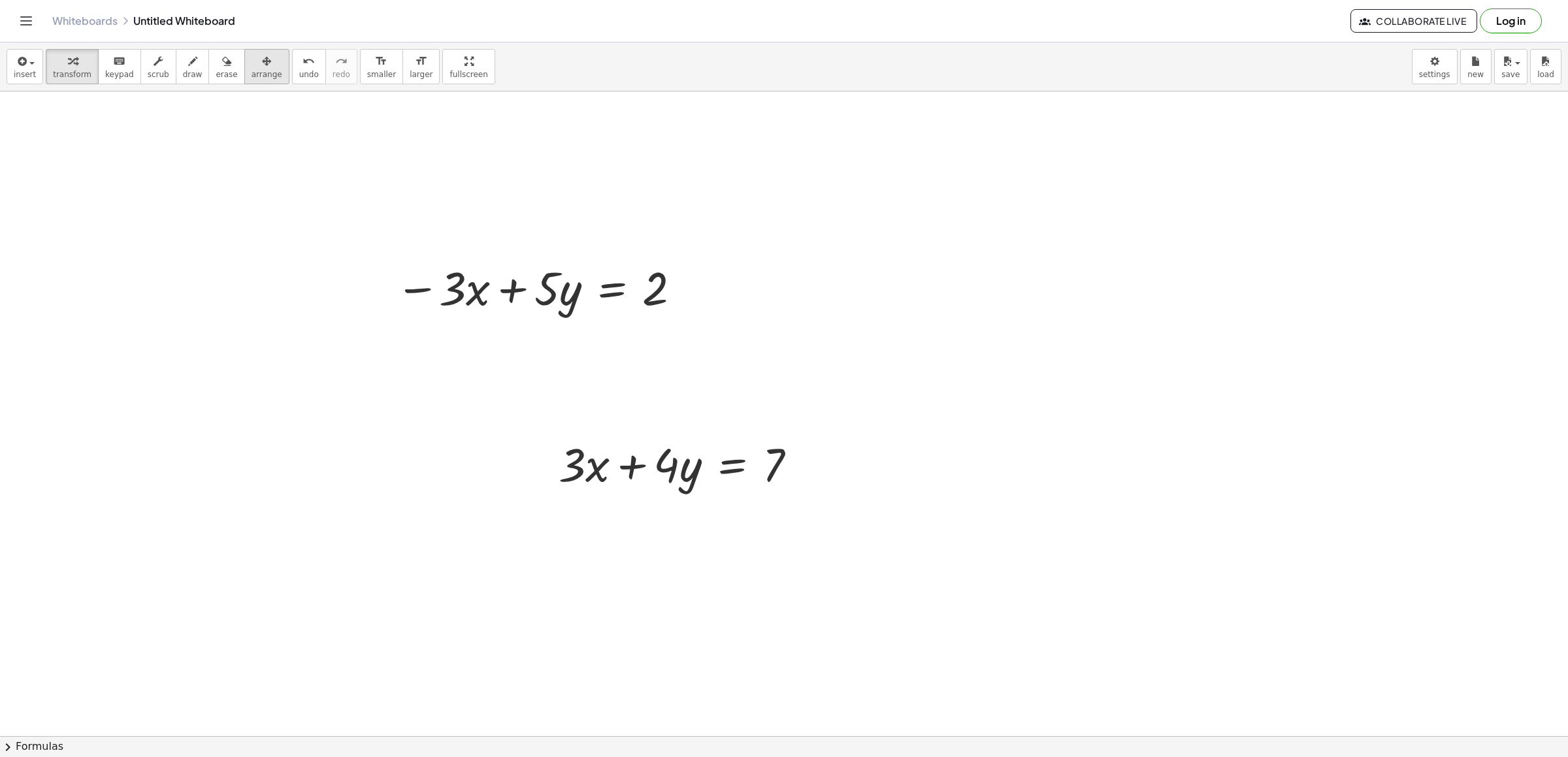
click at [244, 55] on button "arrange" at bounding box center [267, 67] width 45 height 35
drag, startPoint x: 648, startPoint y: 447, endPoint x: 600, endPoint y: 441, distance: 48.4
click at [604, 443] on div at bounding box center [646, 461] width 292 height 68
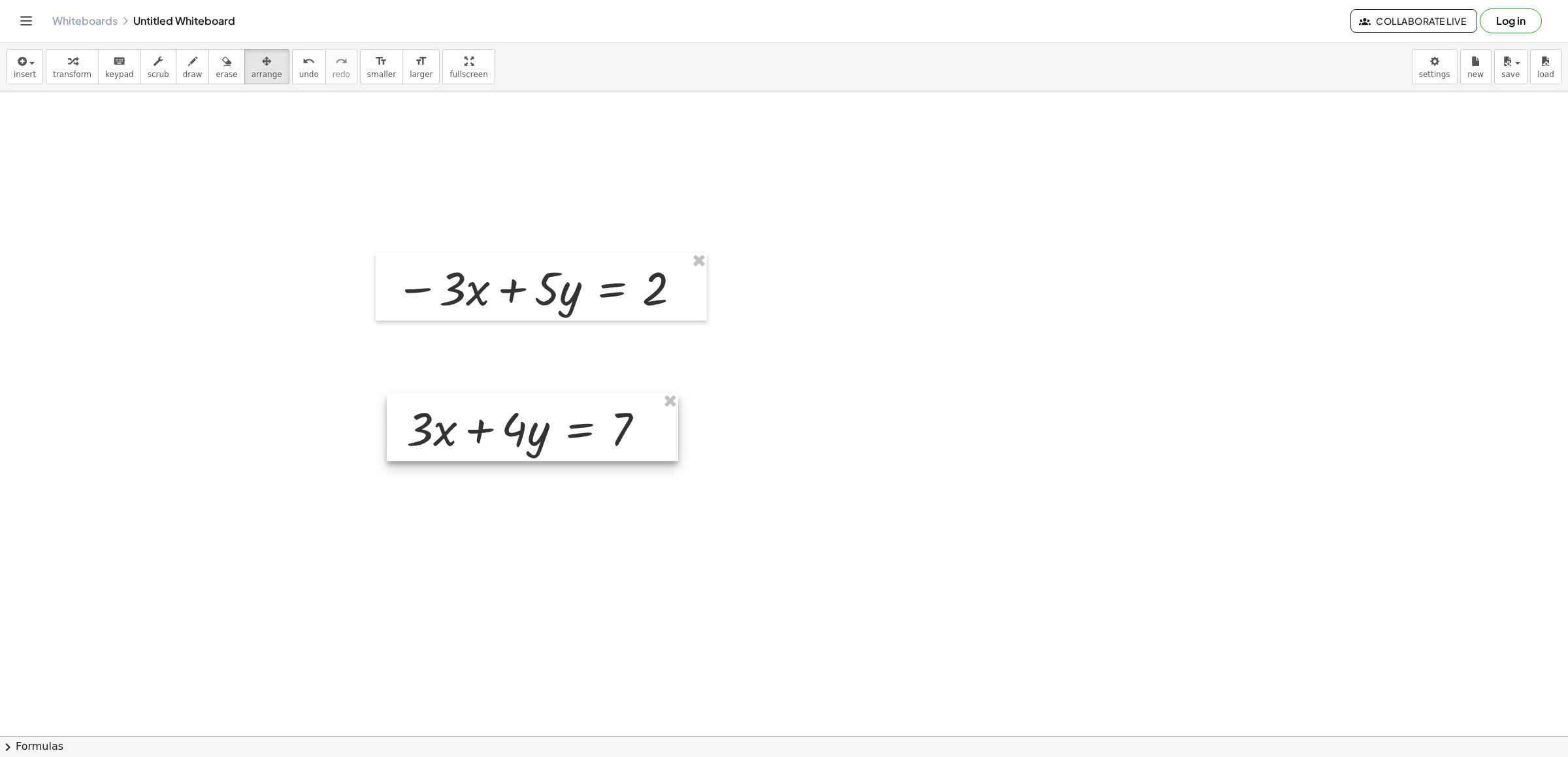
drag, startPoint x: 589, startPoint y: 428, endPoint x: 485, endPoint y: 399, distance: 108.0
click at [485, 399] on div at bounding box center [532, 427] width 292 height 68
click at [74, 72] on span "transform" at bounding box center [72, 74] width 38 height 9
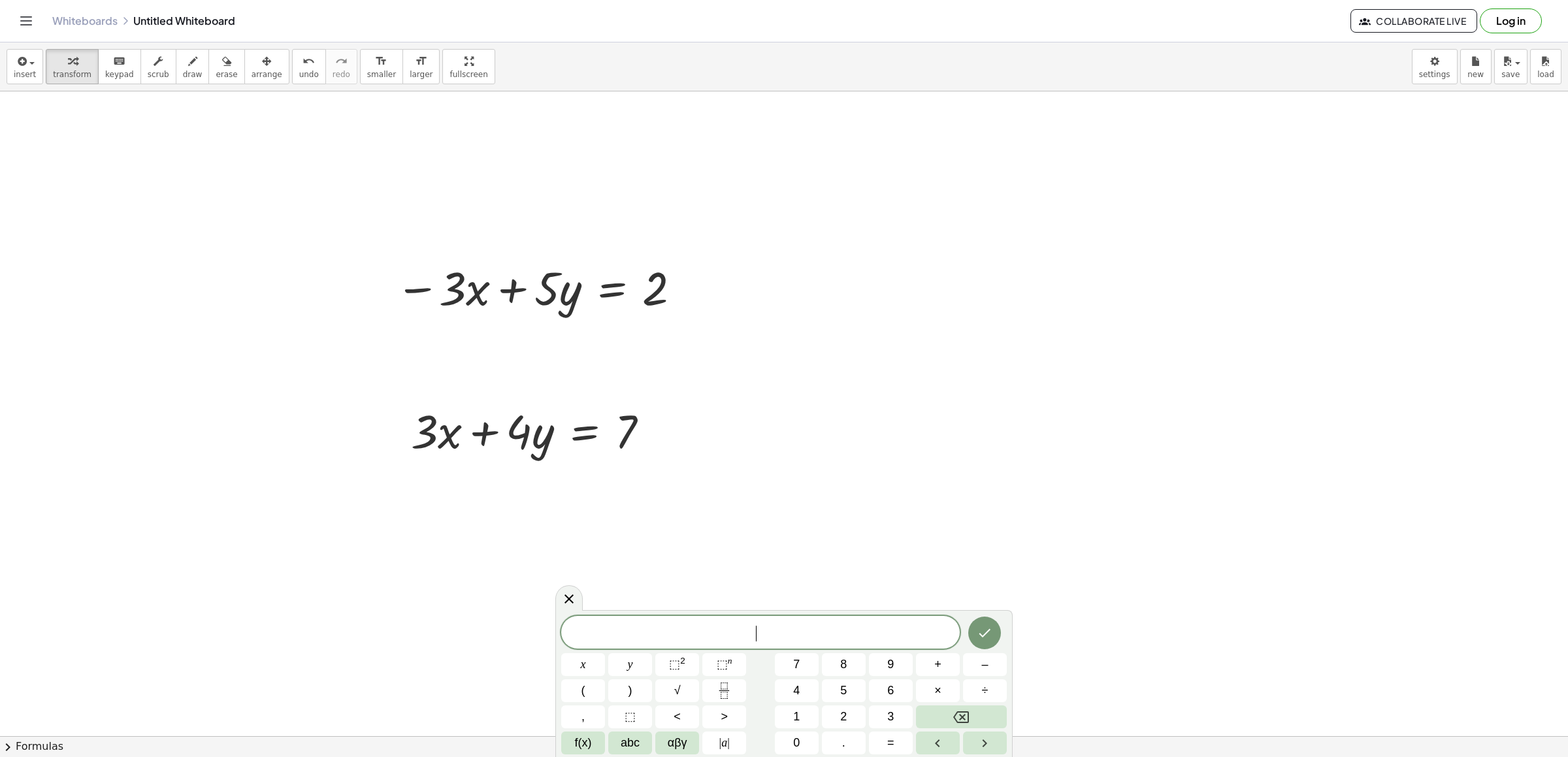
click at [886, 651] on div "x y ⬚ 2 ⬚ n 7 8 9 + – ( ) √ 4 5 6 × ÷ , ⬚ < > 1 2 3 f(x) abc αβγ | a | 0 . =" at bounding box center [784, 685] width 446 height 139
click at [624, 651] on div "x y ⬚ 2 ⬚ n 7 8 9 + – ( ) √ 4 5 6 × ÷ , ⬚ < > 1 2 3 f(x) abc αβγ | a | 0 . =" at bounding box center [784, 685] width 446 height 139
click at [900, 653] on div "x y ⬚ 2 ⬚ n 7 8 9 + – ( ) √ 4 5 6 × ÷ , ⬚ < > 1 2 3 f(x) abc αβγ | a | 0 . =" at bounding box center [784, 685] width 446 height 139
click at [896, 651] on div "x y ⬚ 2 ⬚ n 7 8 9 + – ( ) √ 4 5 6 × ÷ , ⬚ < > 1 2 3 f(x) abc αβγ | a | 0 . =" at bounding box center [784, 685] width 446 height 139
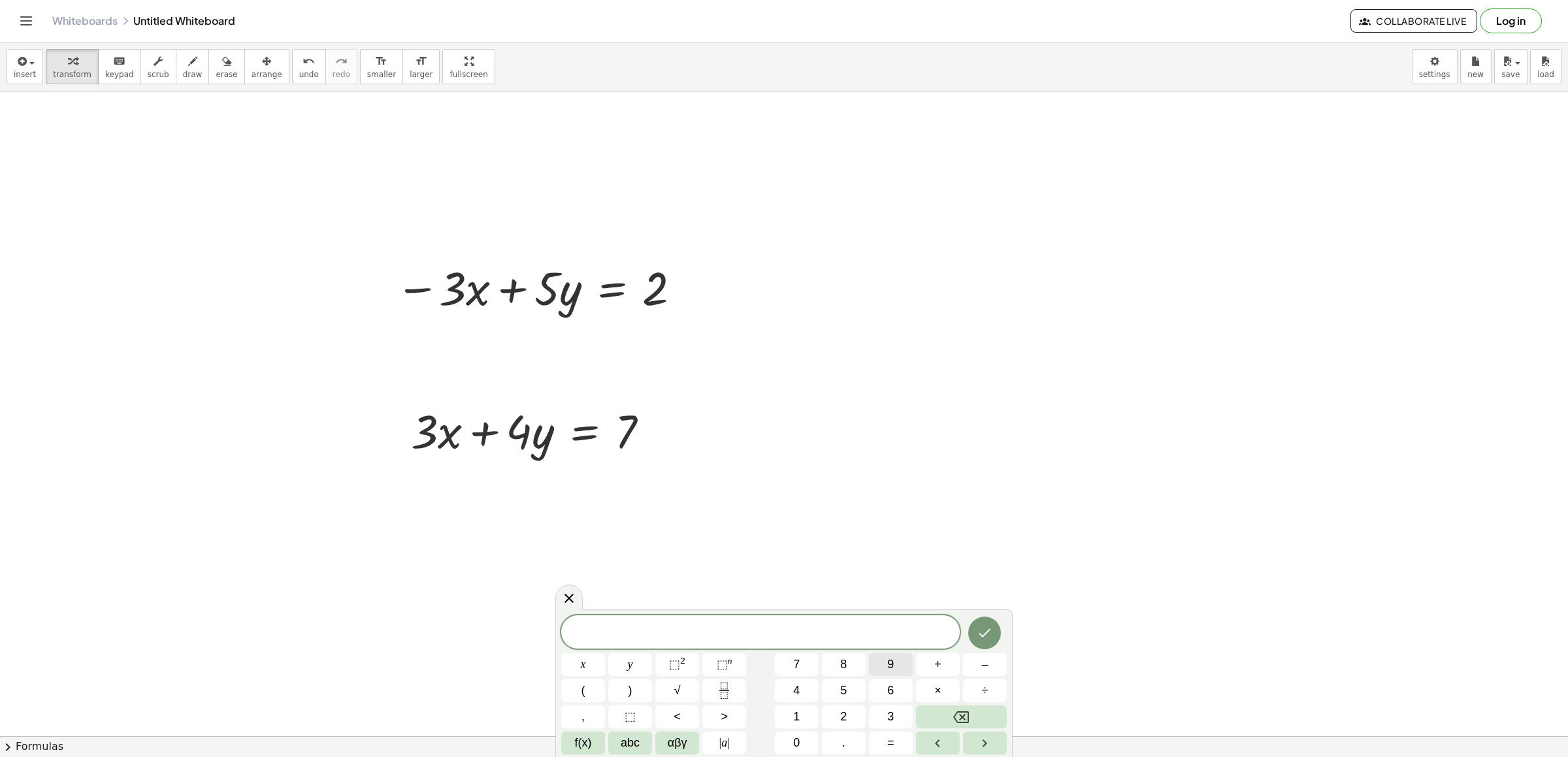
click at [895, 665] on button "9" at bounding box center [891, 665] width 44 height 23
click at [975, 717] on button "Backspace" at bounding box center [961, 717] width 91 height 23
click at [629, 663] on span "y" at bounding box center [630, 665] width 5 height 18
click at [890, 735] on span "=" at bounding box center [891, 743] width 7 height 18
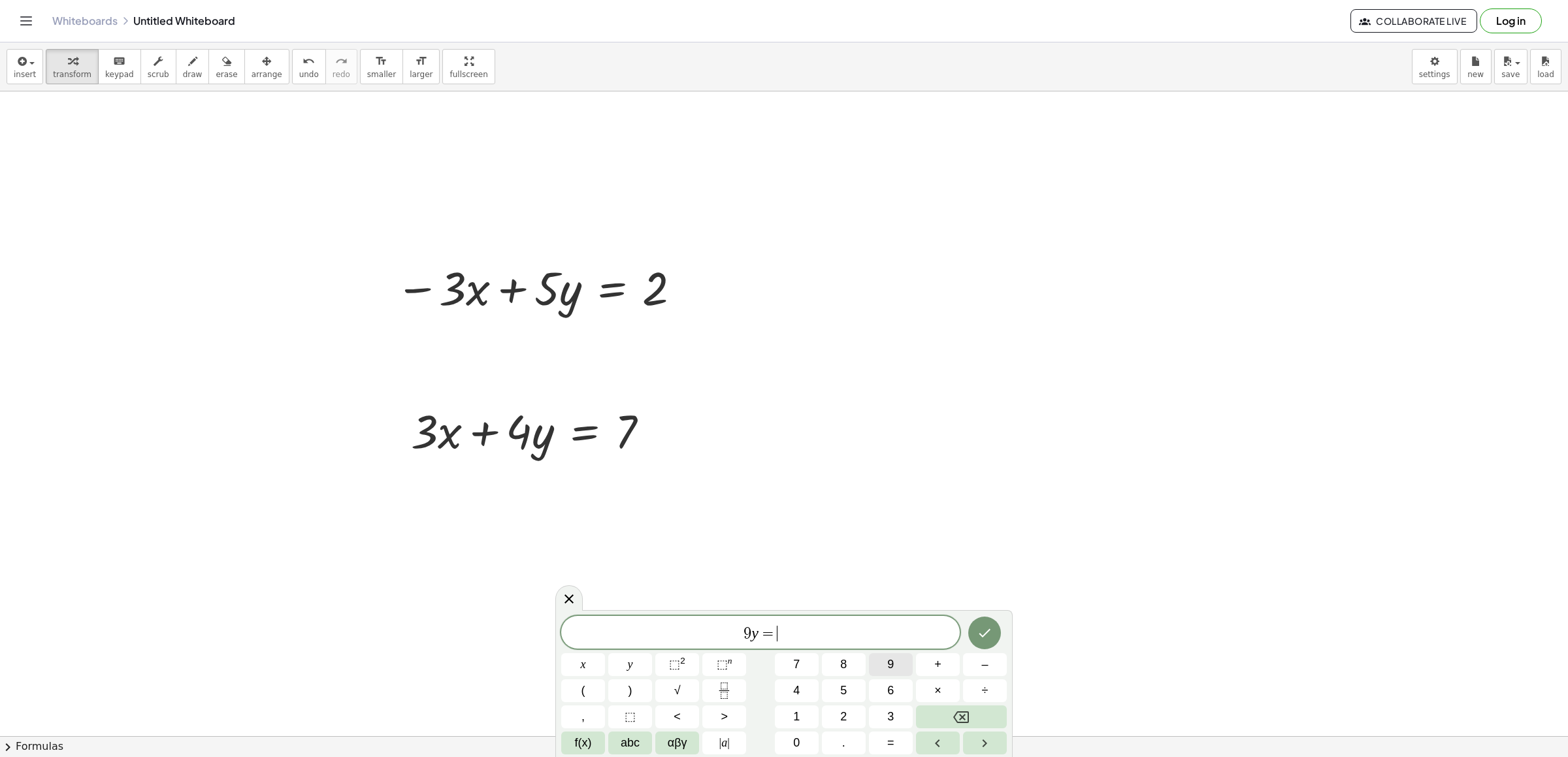
click at [898, 666] on button "9" at bounding box center [891, 665] width 44 height 23
click at [980, 628] on icon "Done" at bounding box center [985, 633] width 16 height 16
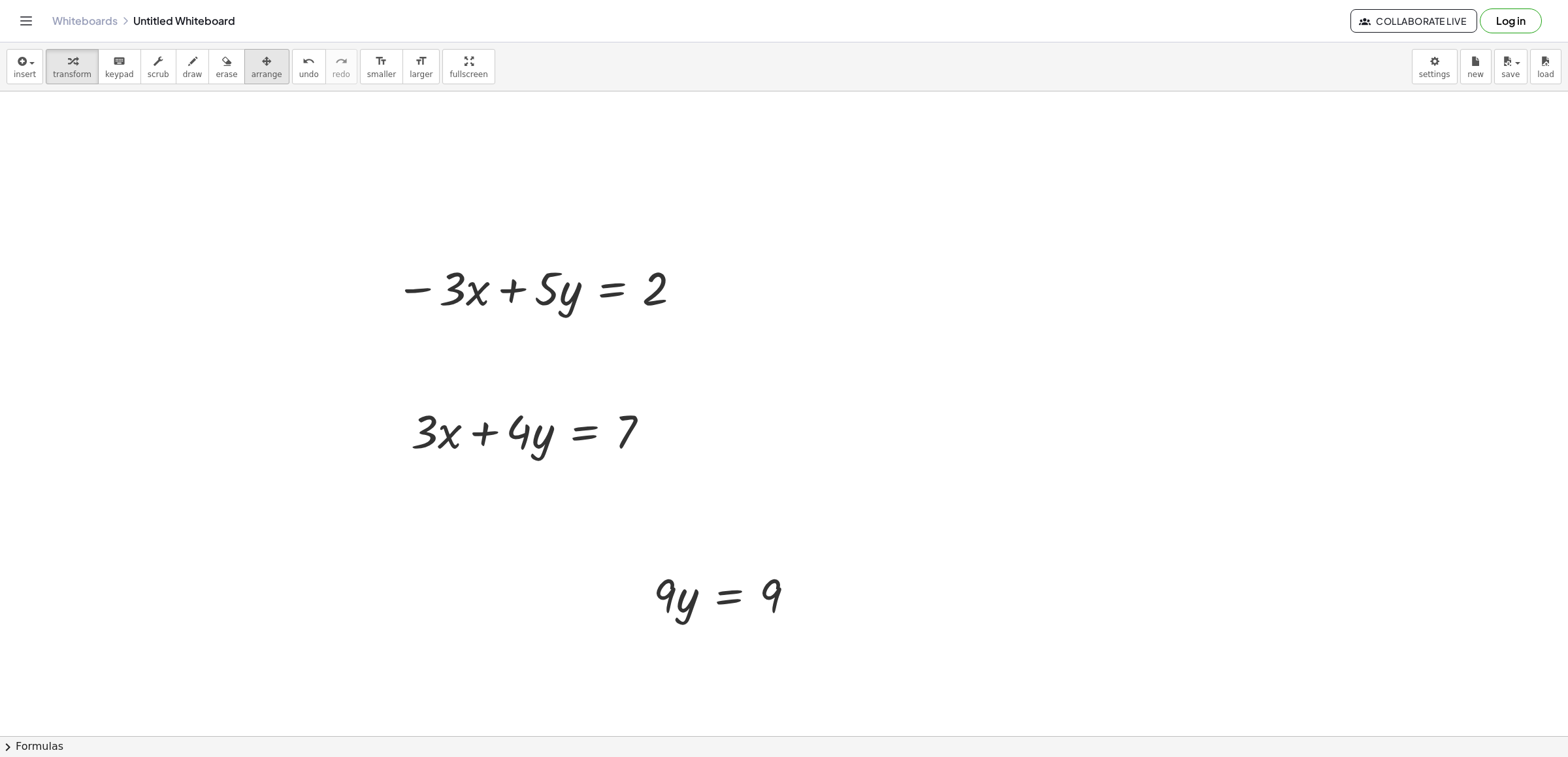
click at [262, 63] on icon "button" at bounding box center [266, 62] width 9 height 16
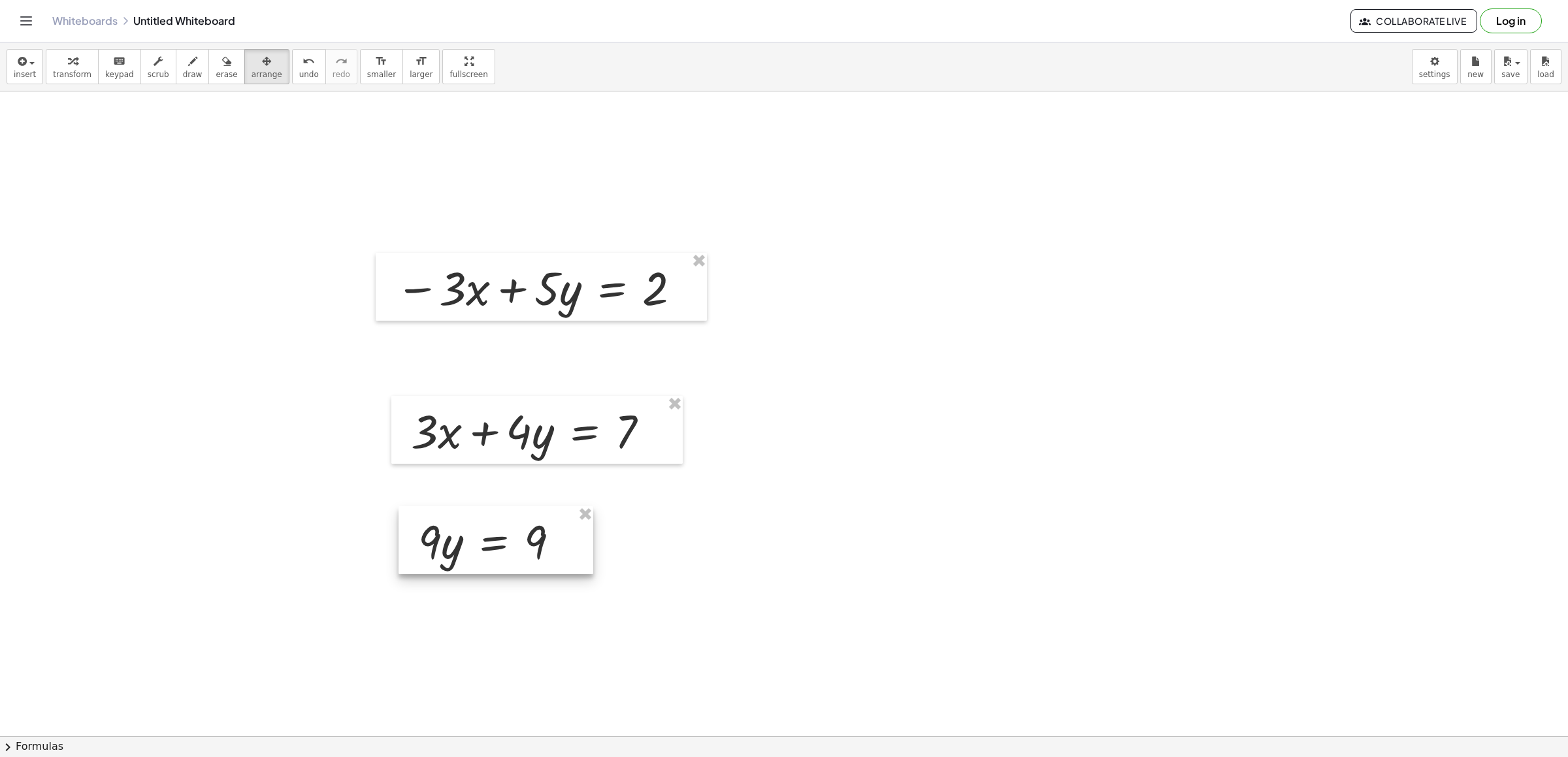
drag, startPoint x: 648, startPoint y: 571, endPoint x: 412, endPoint y: 517, distance: 242.1
click at [412, 517] on div at bounding box center [496, 541] width 194 height 68
drag, startPoint x: 48, startPoint y: 69, endPoint x: 118, endPoint y: 87, distance: 72.3
click at [55, 69] on button "transform" at bounding box center [72, 67] width 53 height 35
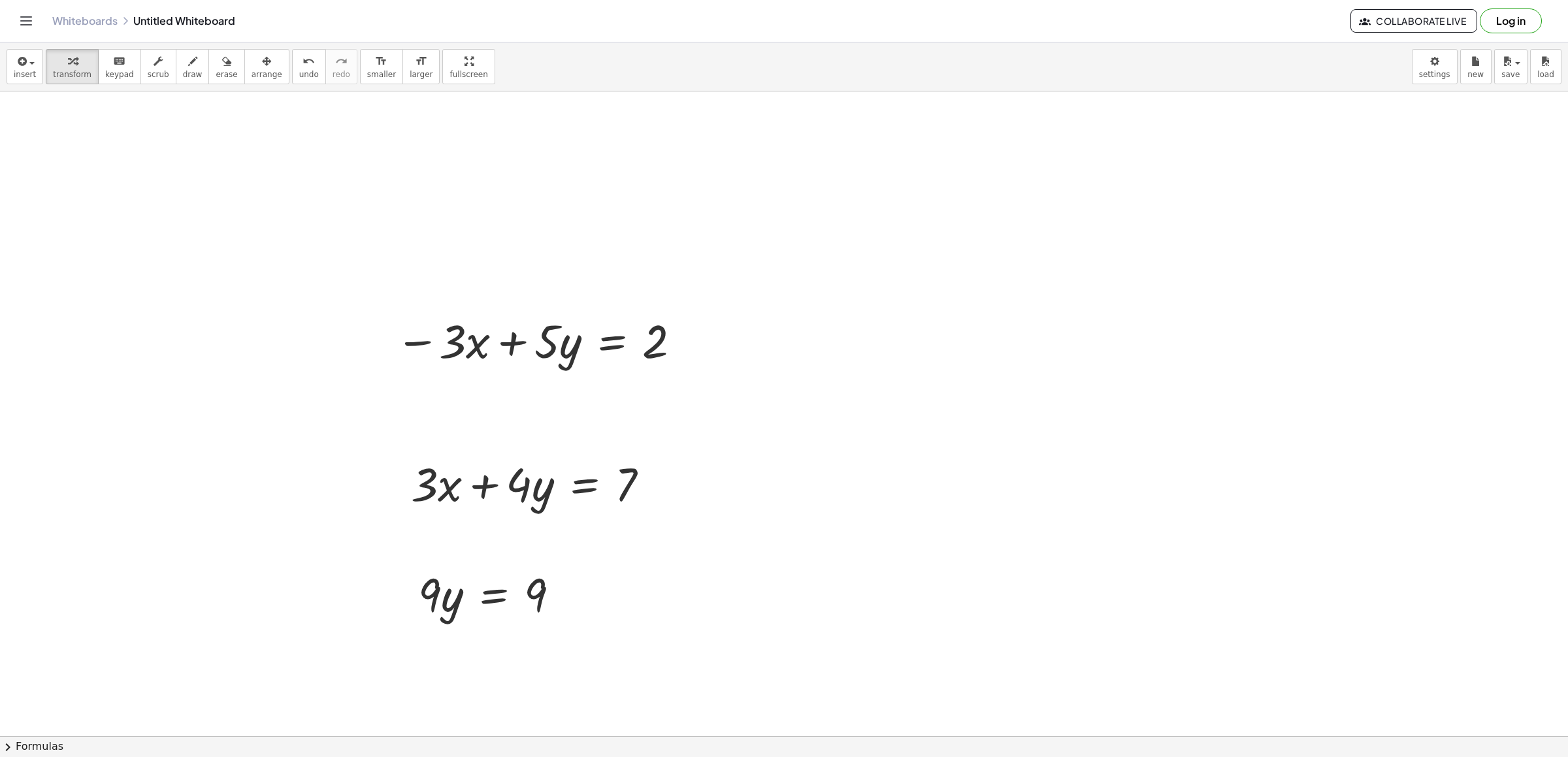
scroll to position [1918, 0]
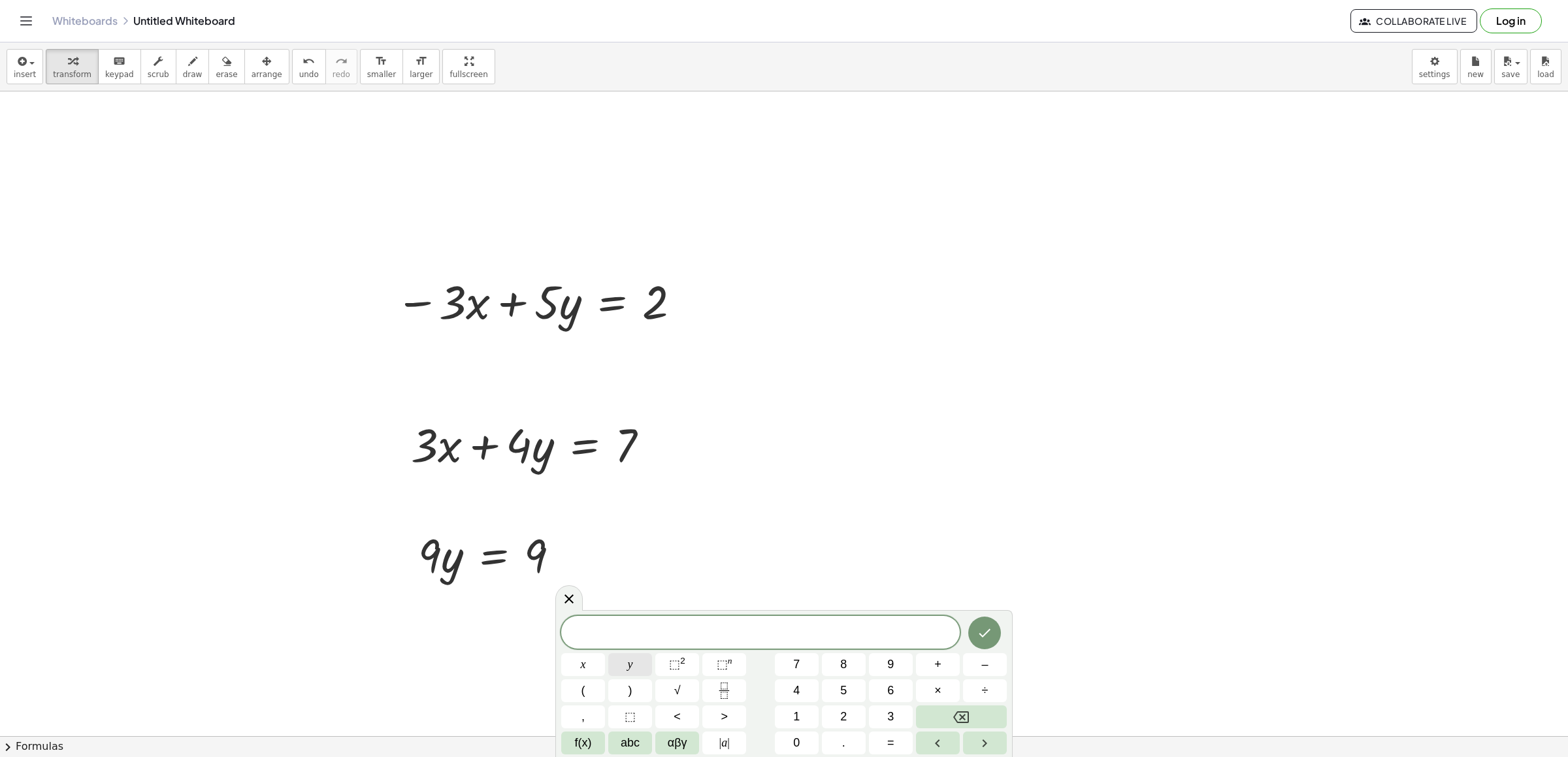
click at [625, 661] on button "y" at bounding box center [630, 665] width 44 height 23
click at [902, 735] on button "=" at bounding box center [891, 743] width 44 height 23
click at [728, 681] on button "Fraction" at bounding box center [724, 691] width 44 height 23
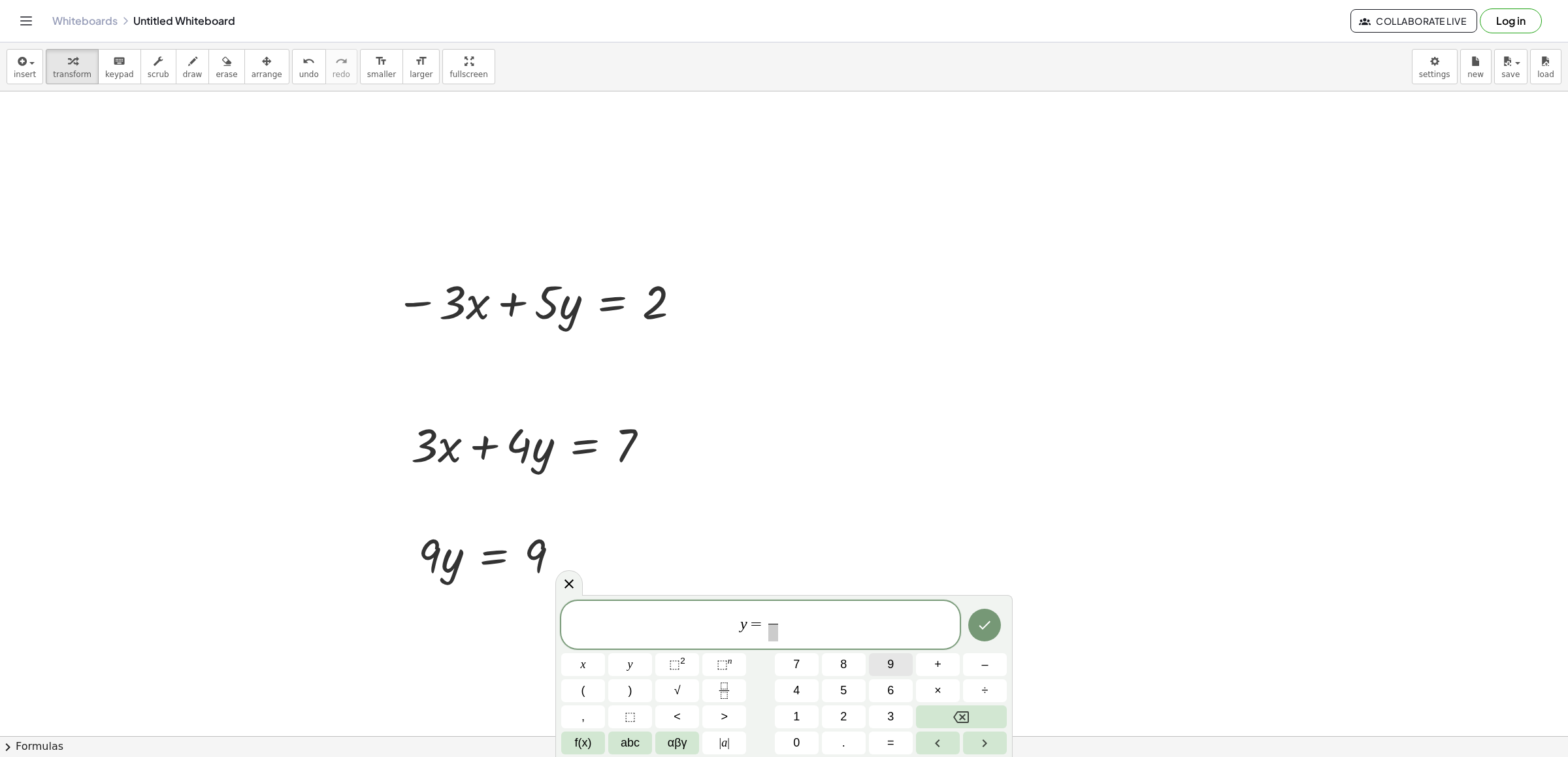
click at [898, 673] on button "9" at bounding box center [891, 665] width 44 height 23
click at [767, 643] on div "y = 9 ​ ​" at bounding box center [761, 625] width 399 height 48
click at [777, 639] on span "​" at bounding box center [773, 633] width 10 height 18
click at [897, 671] on button "9" at bounding box center [891, 665] width 44 height 23
click at [994, 621] on button "Done" at bounding box center [985, 625] width 33 height 33
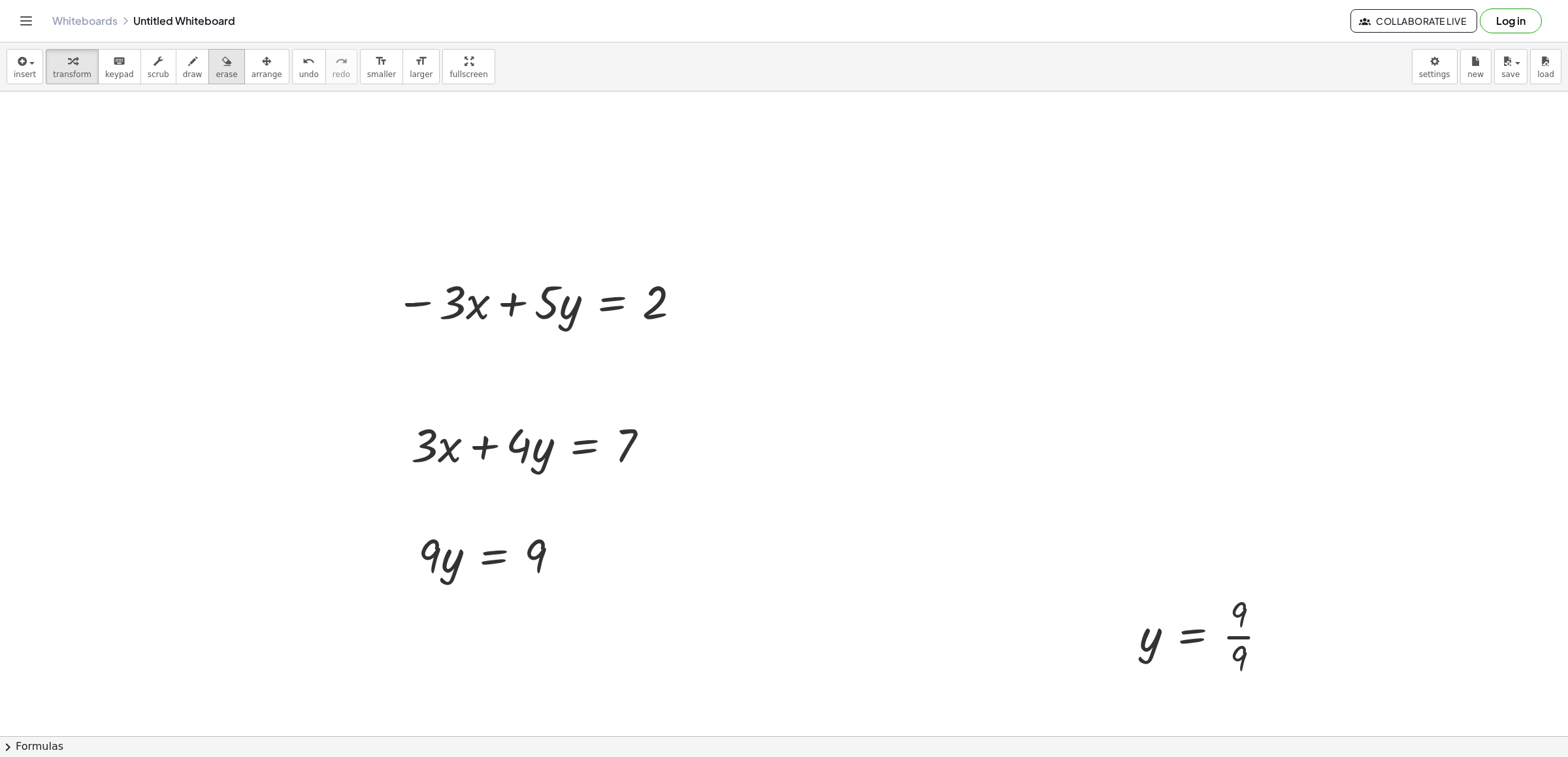
click at [216, 62] on div "button" at bounding box center [226, 61] width 21 height 16
click at [244, 60] on button "arrange" at bounding box center [267, 67] width 45 height 35
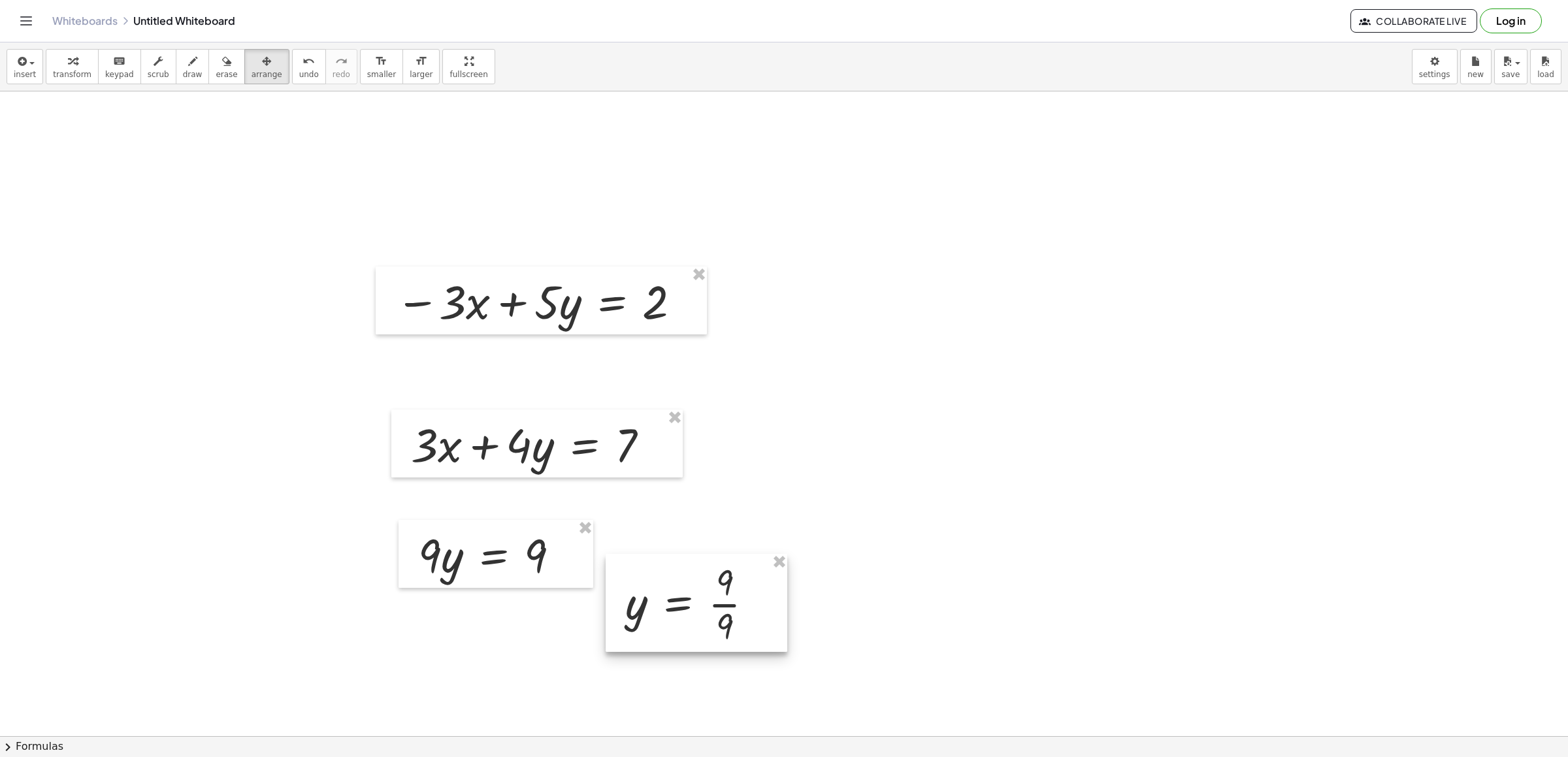
drag, startPoint x: 1141, startPoint y: 614, endPoint x: 627, endPoint y: 582, distance: 515.0
click at [627, 582] on div at bounding box center [697, 603] width 182 height 98
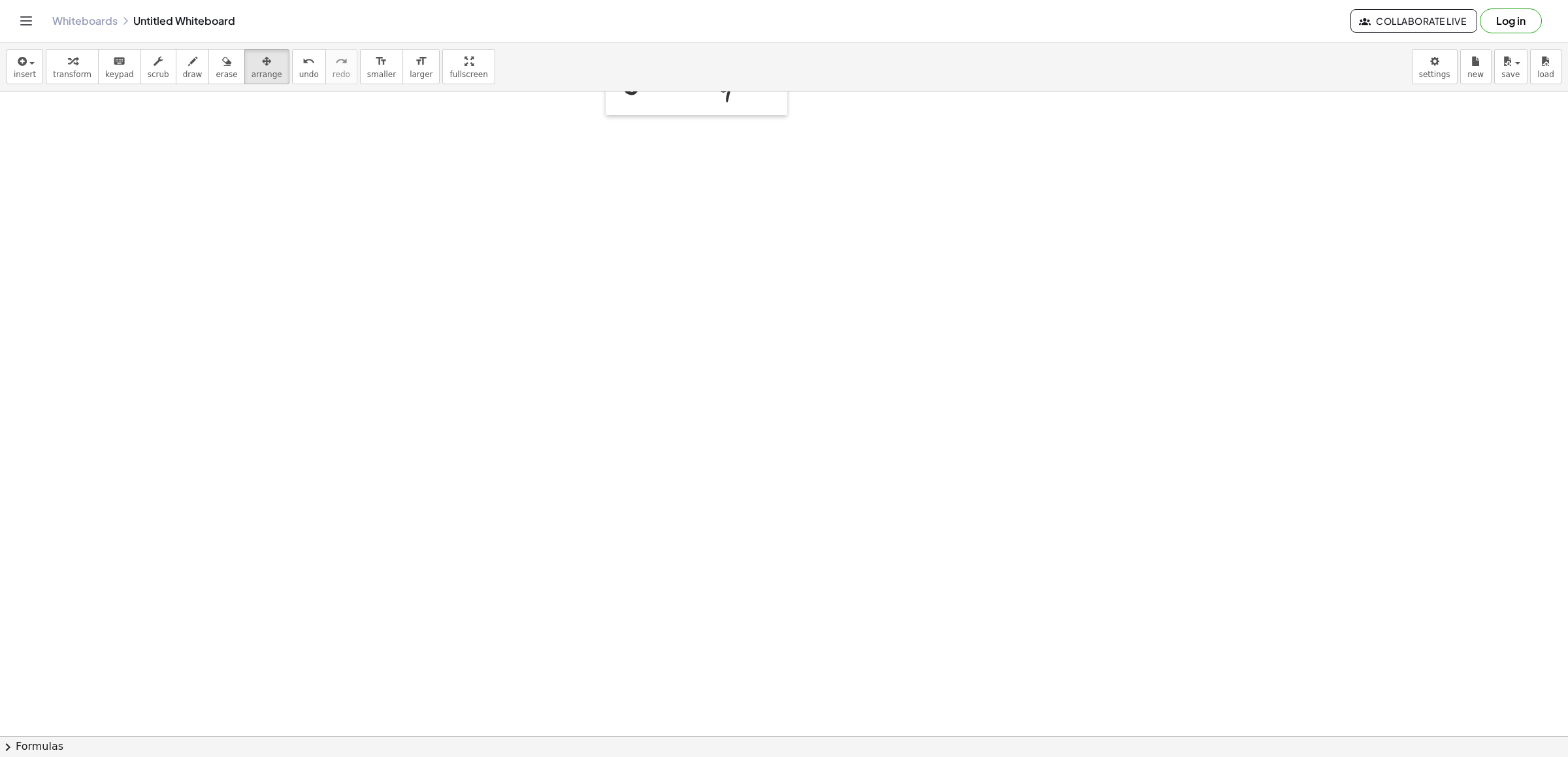
scroll to position [2467, 0]
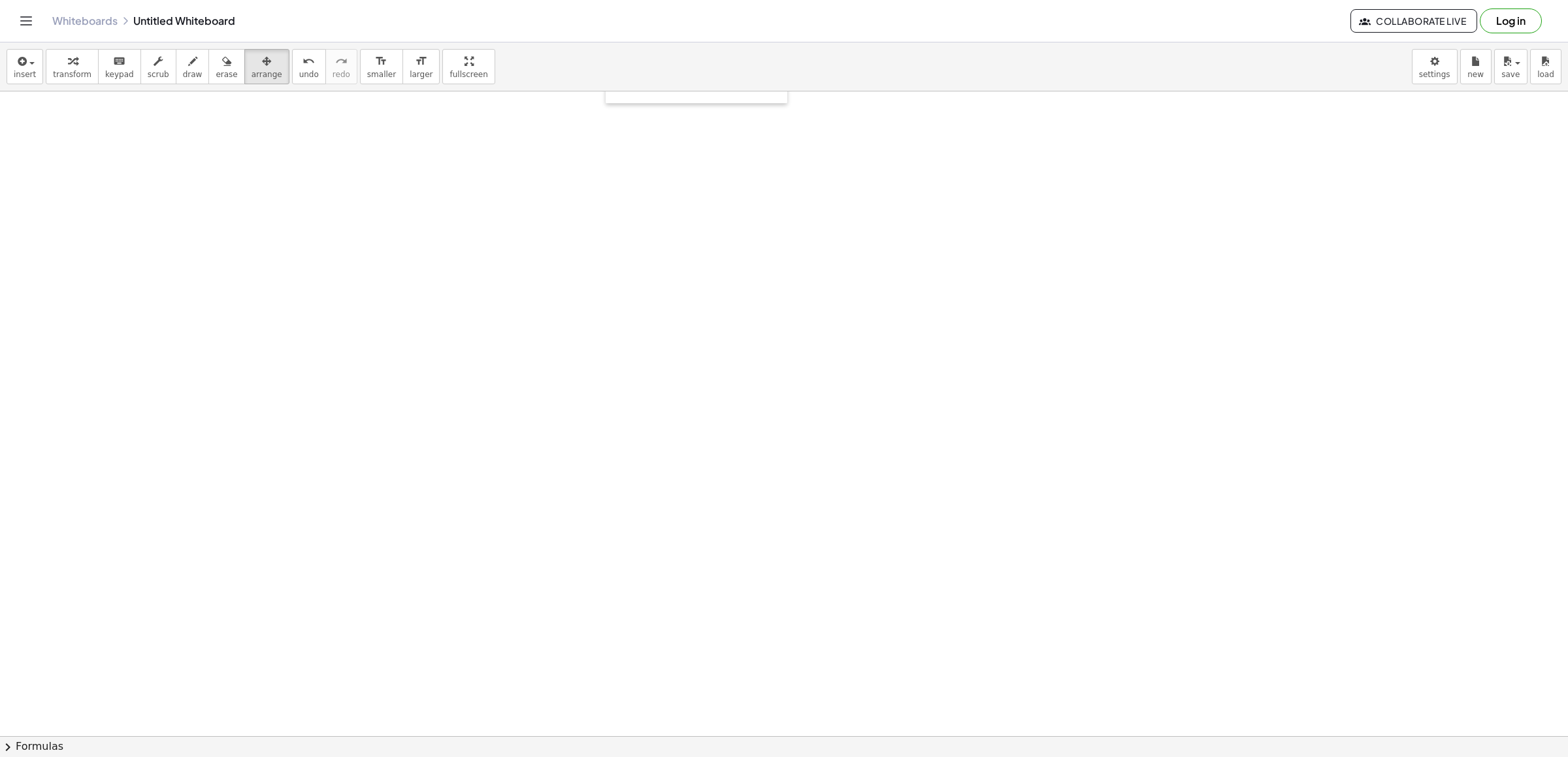
drag, startPoint x: 877, startPoint y: 621, endPoint x: 831, endPoint y: 524, distance: 107.4
click at [65, 47] on div "insert select one: Math Expression Function Text Youtube Video Graphing Geometr…" at bounding box center [784, 67] width 1568 height 49
drag, startPoint x: 612, startPoint y: 419, endPoint x: 624, endPoint y: 433, distance: 18.4
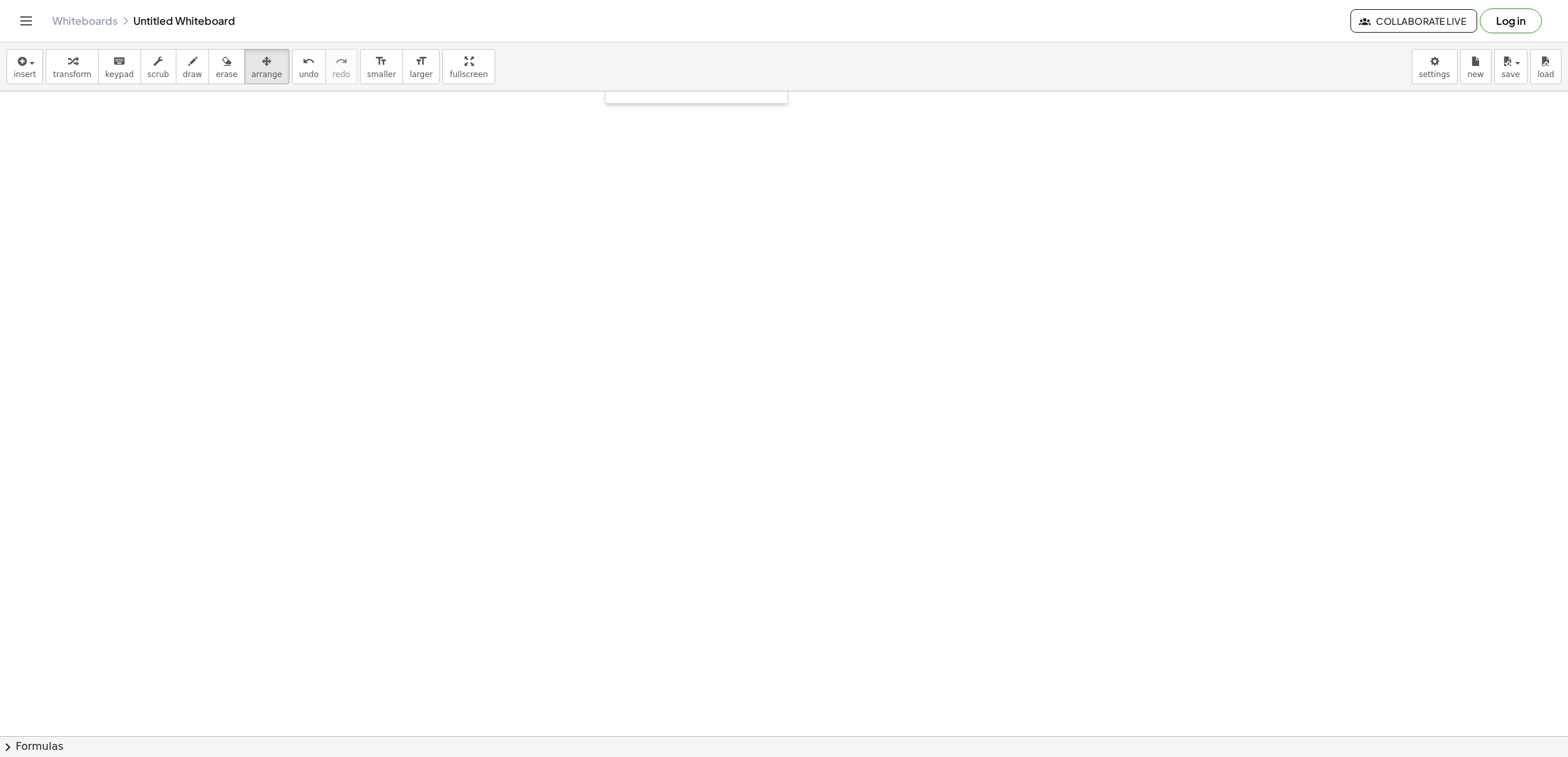
drag, startPoint x: 637, startPoint y: 446, endPoint x: 655, endPoint y: 470, distance: 30.0
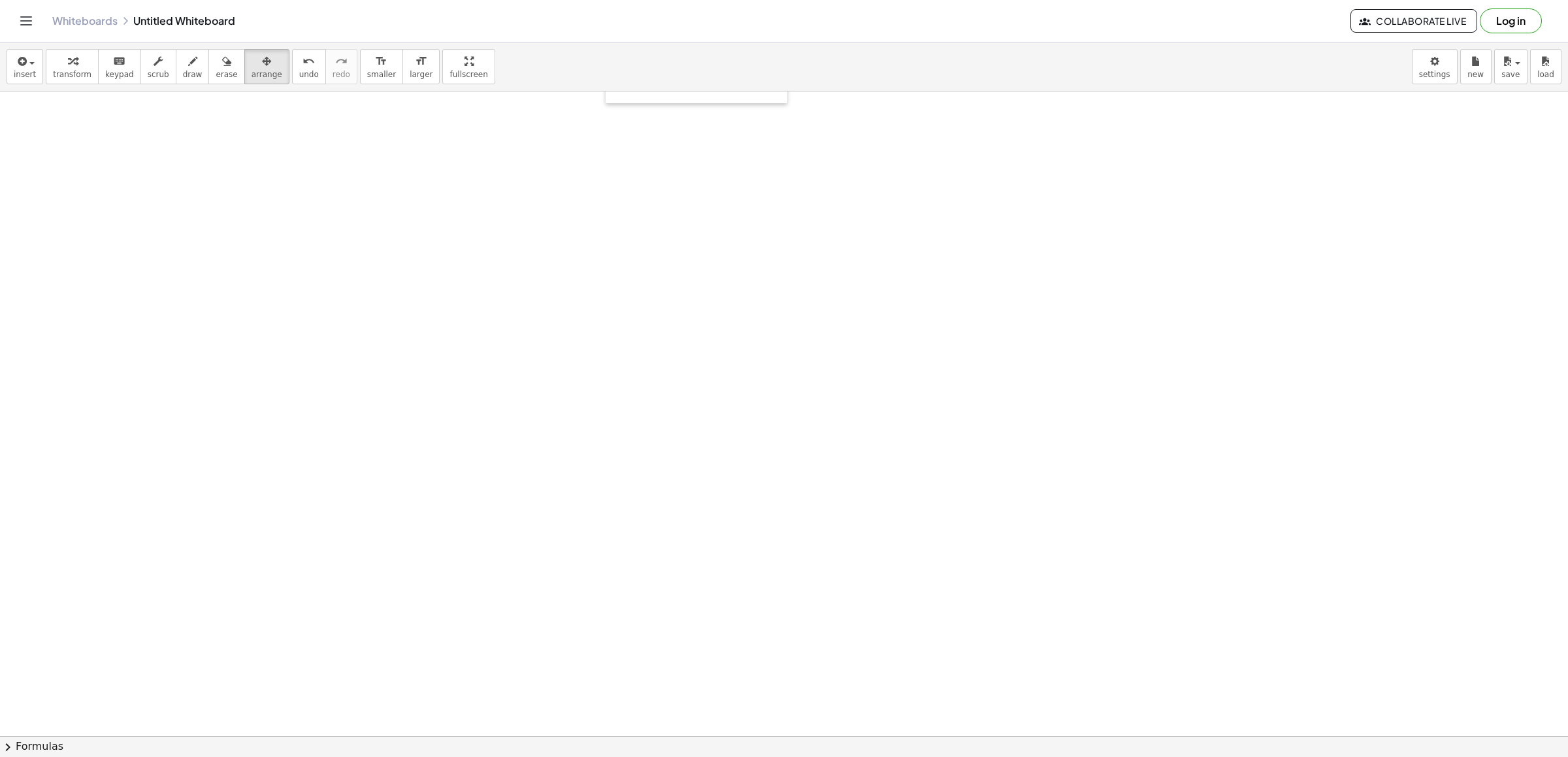
drag, startPoint x: 692, startPoint y: 492, endPoint x: 705, endPoint y: 492, distance: 13.0
drag, startPoint x: 724, startPoint y: 497, endPoint x: 737, endPoint y: 492, distance: 13.9
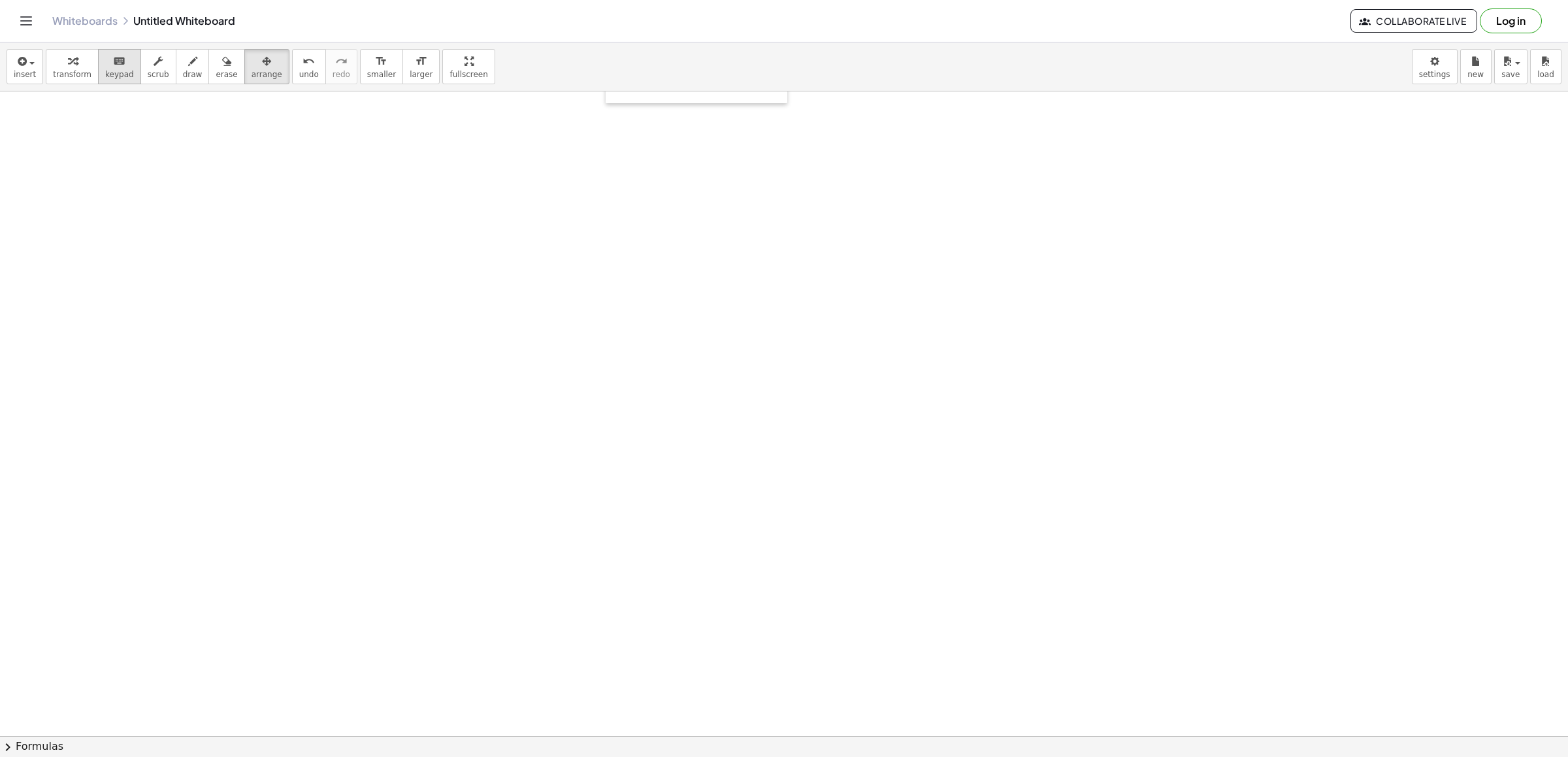
click at [106, 79] on span "keypad" at bounding box center [119, 74] width 29 height 9
click at [70, 67] on icon "button" at bounding box center [72, 62] width 9 height 16
drag, startPoint x: 556, startPoint y: 477, endPoint x: 663, endPoint y: 551, distance: 130.1
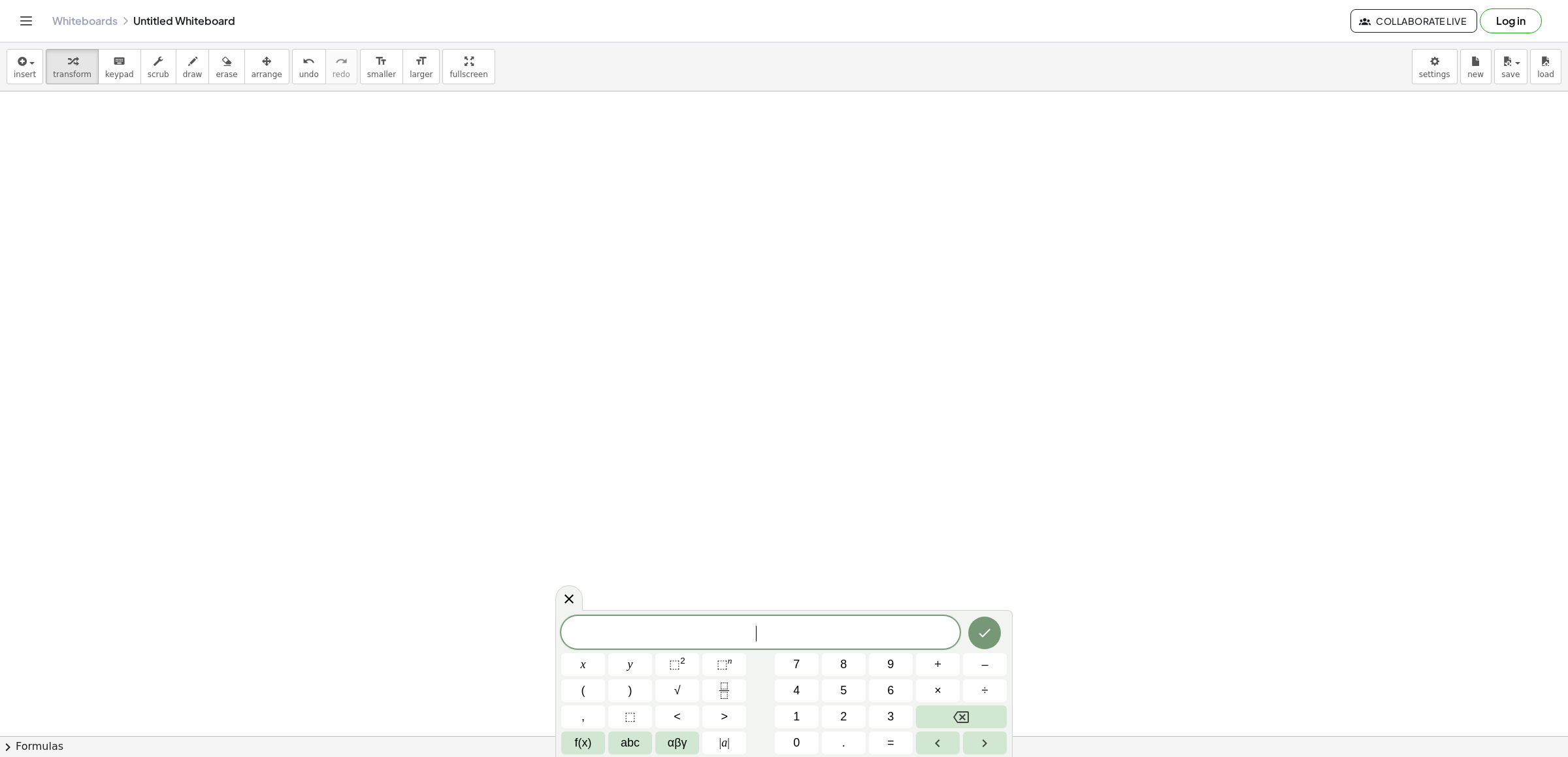
drag, startPoint x: 698, startPoint y: 585, endPoint x: 707, endPoint y: 592, distance: 11.4
click at [971, 666] on button "–" at bounding box center [985, 665] width 44 height 23
click at [792, 678] on div "− ​ x y ⬚ 2 ⬚ n 7 8 9 + – ( ) √ 4 5 6 × ÷ , ⬚ < > 1 2 3 f(x) abc αβγ | a | 0 . =" at bounding box center [784, 685] width 446 height 138
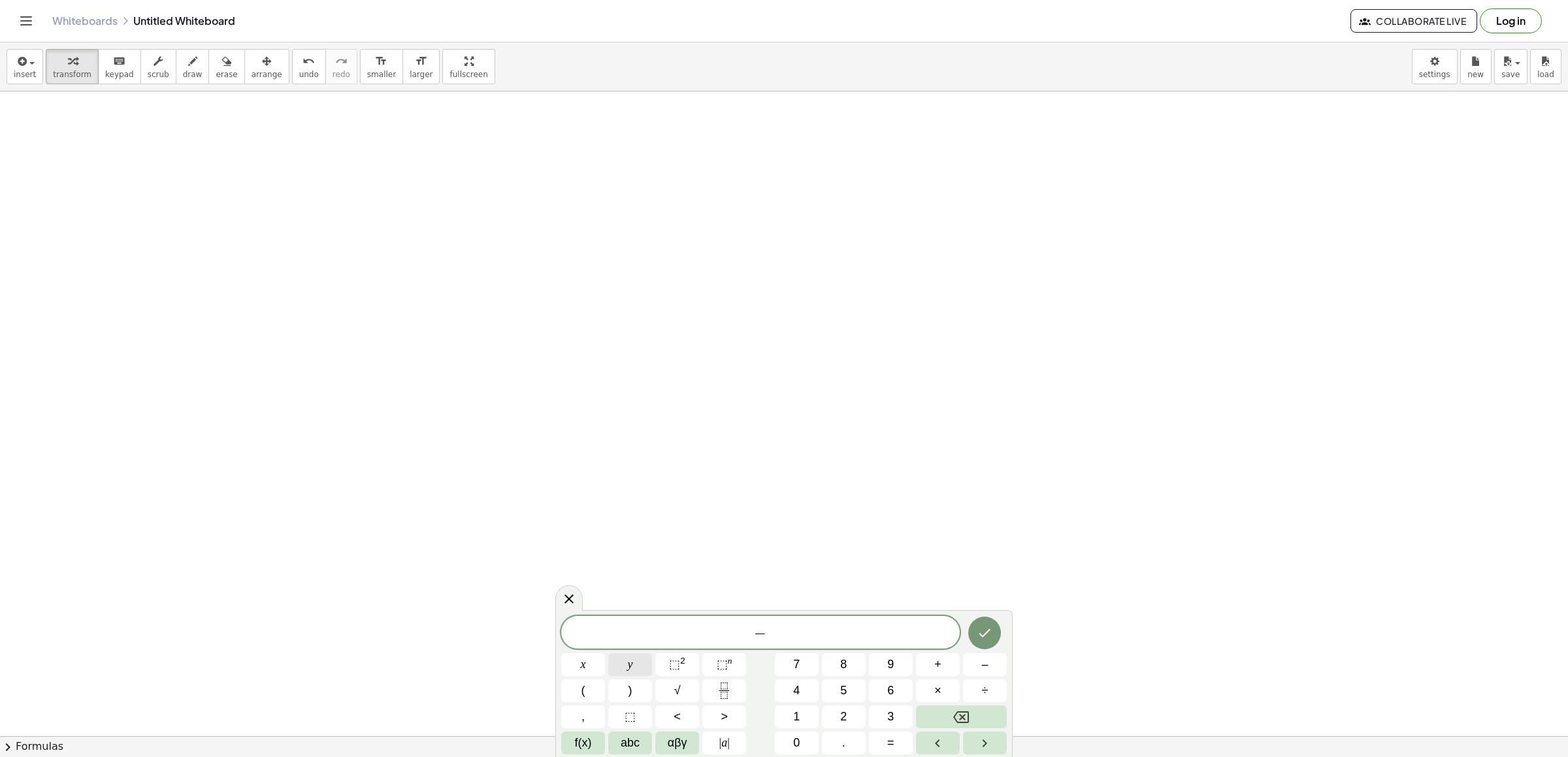
click at [634, 661] on button "y" at bounding box center [630, 665] width 44 height 23
click at [954, 724] on icon "Backspace" at bounding box center [961, 717] width 16 height 16
click at [992, 663] on button "–" at bounding box center [985, 665] width 44 height 23
click at [800, 690] on span "4" at bounding box center [796, 690] width 6 height 18
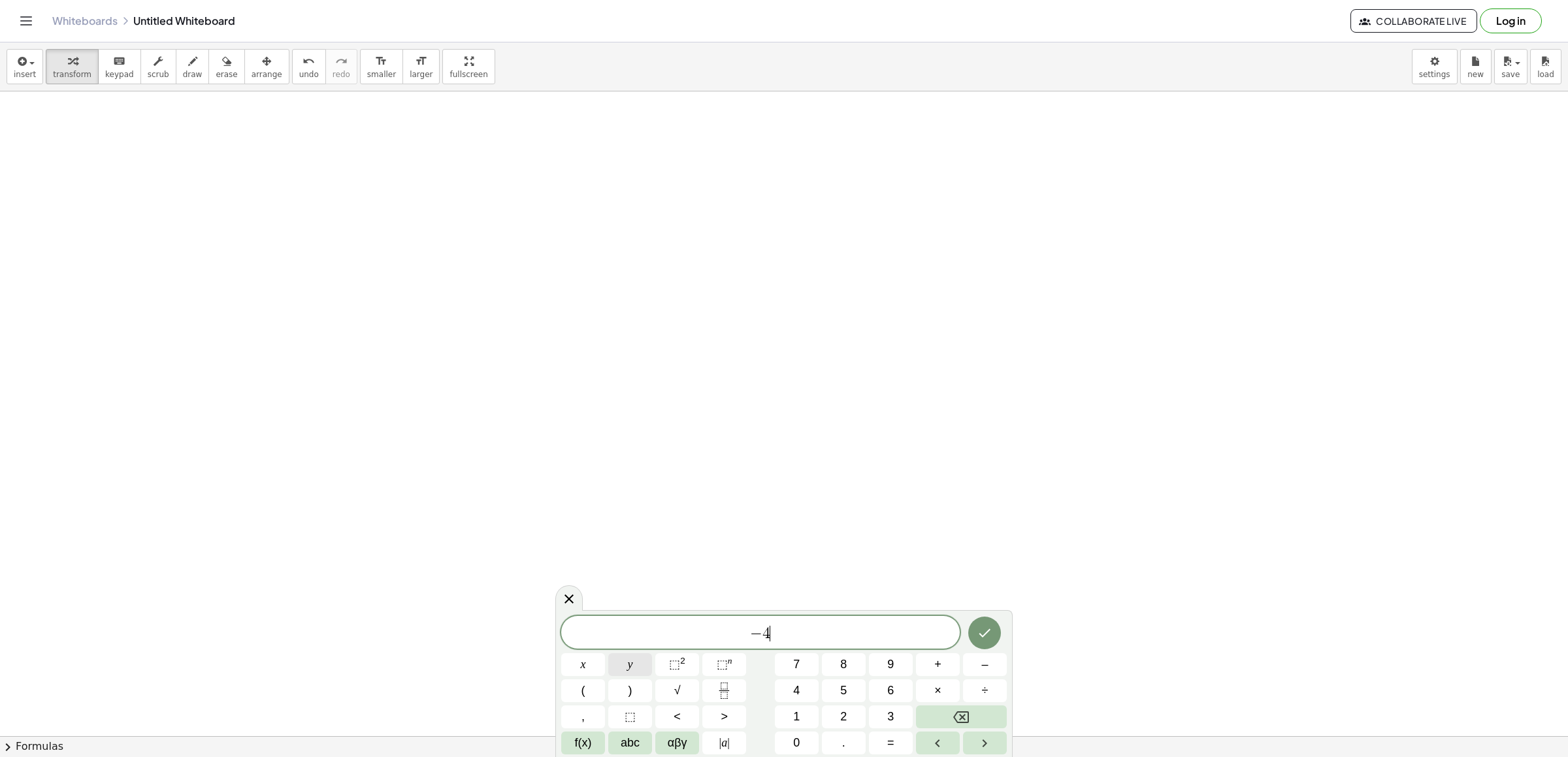
click at [641, 659] on button "y" at bounding box center [630, 665] width 44 height 23
click at [939, 657] on span "+" at bounding box center [938, 665] width 7 height 18
click at [794, 655] on button "7" at bounding box center [797, 665] width 44 height 23
click at [937, 685] on span "×" at bounding box center [938, 690] width 7 height 18
click at [964, 712] on icon "Backspace" at bounding box center [961, 717] width 16 height 16
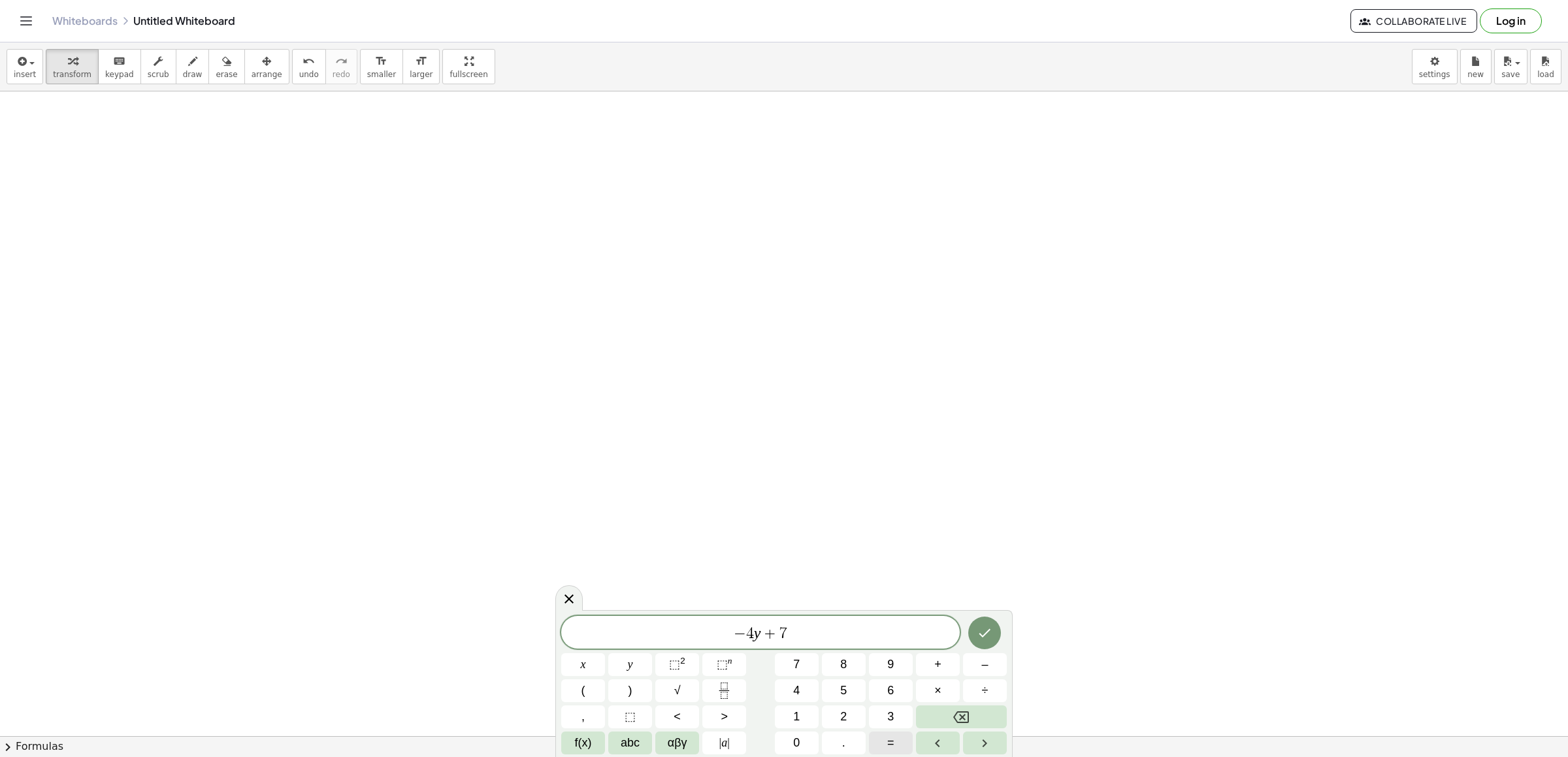
click at [902, 741] on button "=" at bounding box center [891, 743] width 44 height 23
click at [794, 707] on button "1" at bounding box center [797, 717] width 44 height 23
click at [800, 733] on button "0" at bounding box center [797, 743] width 44 height 23
click at [988, 624] on button "Done" at bounding box center [985, 633] width 33 height 33
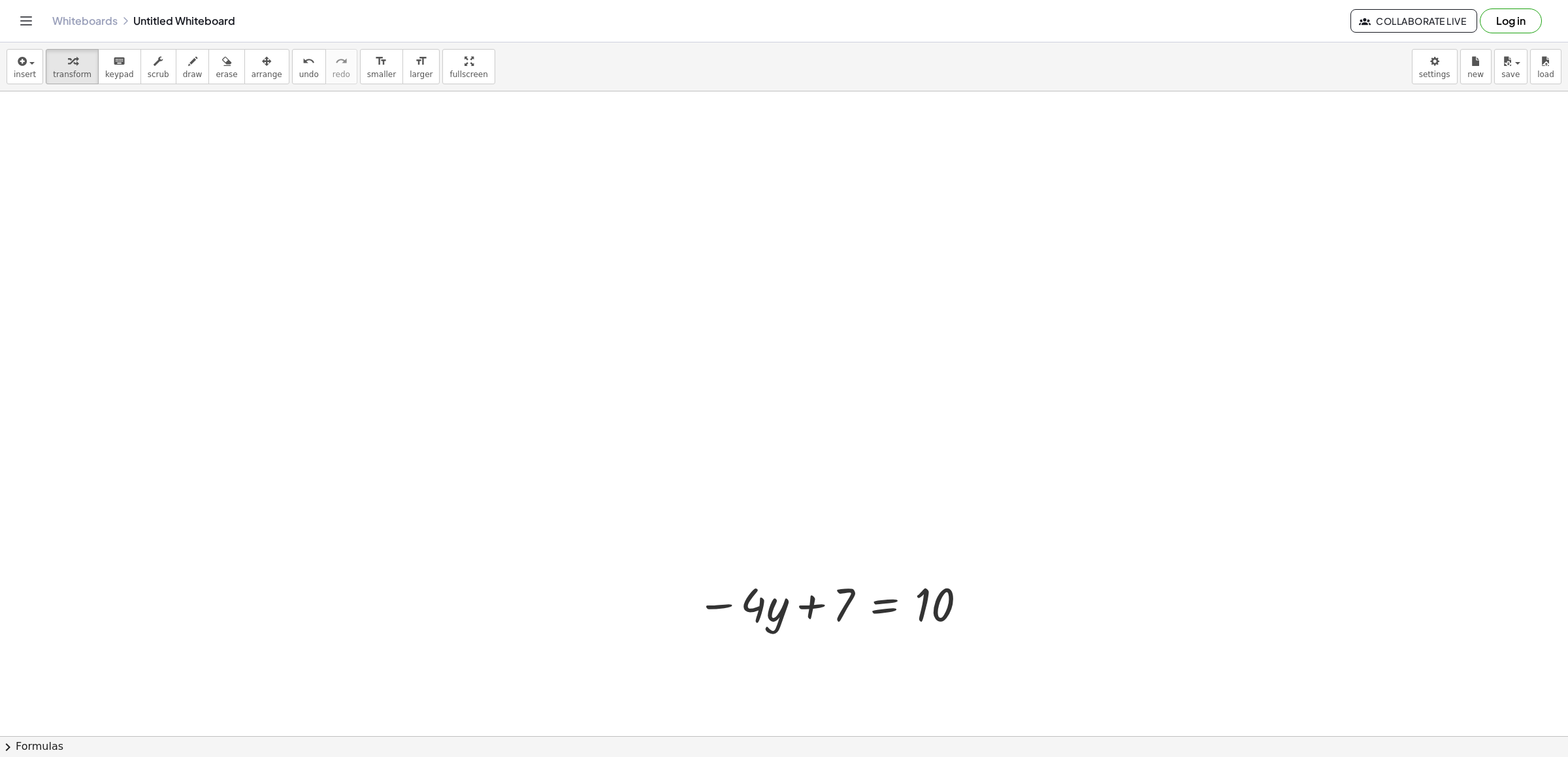
drag, startPoint x: 250, startPoint y: 61, endPoint x: 260, endPoint y: 104, distance: 44.1
click at [262, 62] on icon "button" at bounding box center [266, 62] width 9 height 16
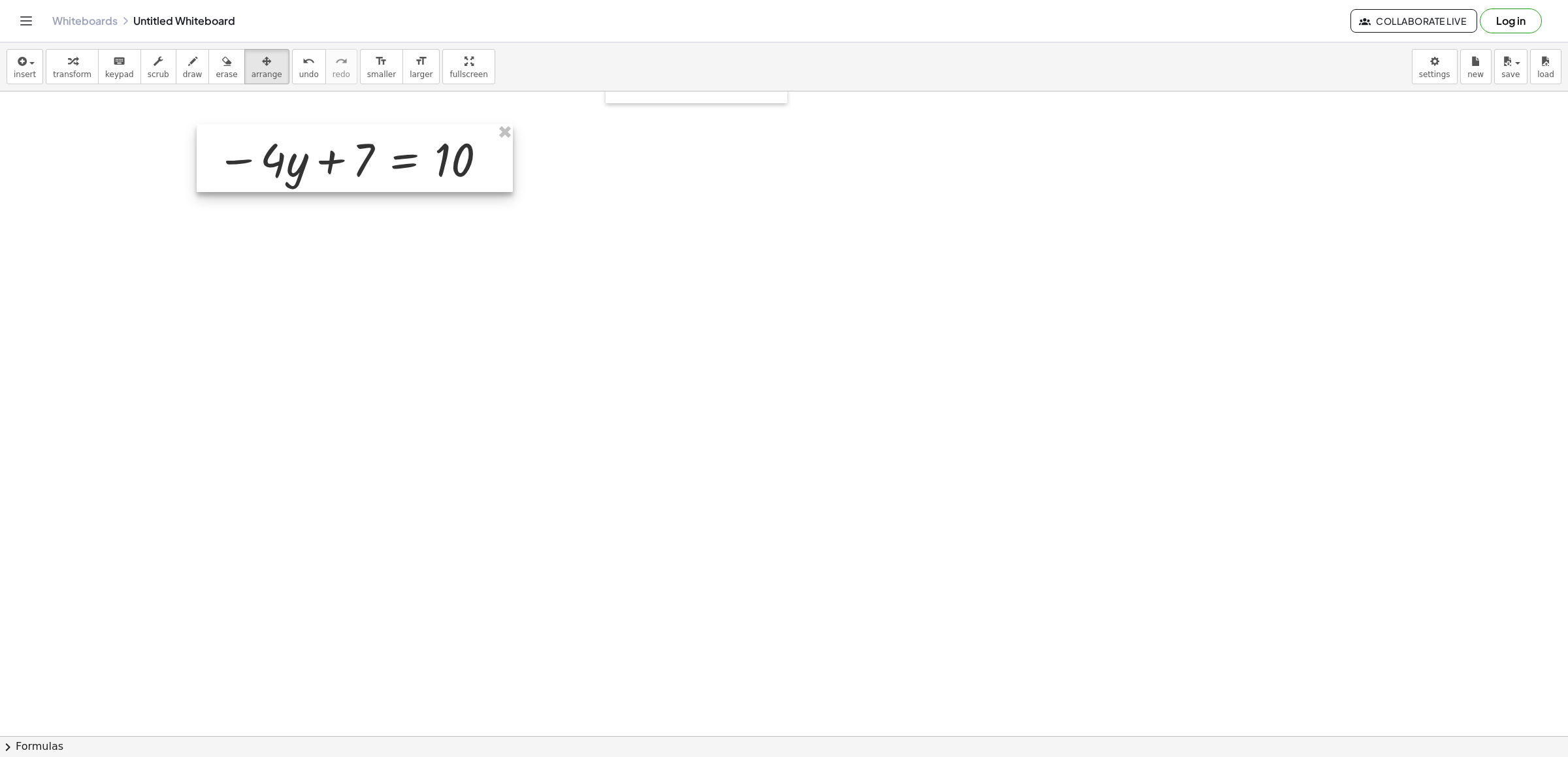
drag, startPoint x: 714, startPoint y: 612, endPoint x: 233, endPoint y: 167, distance: 655.3
click at [233, 167] on div at bounding box center [355, 158] width 316 height 68
drag, startPoint x: 220, startPoint y: 267, endPoint x: 121, endPoint y: 326, distance: 115.2
drag, startPoint x: 4, startPoint y: 365, endPoint x: 1220, endPoint y: 467, distance: 1220.3
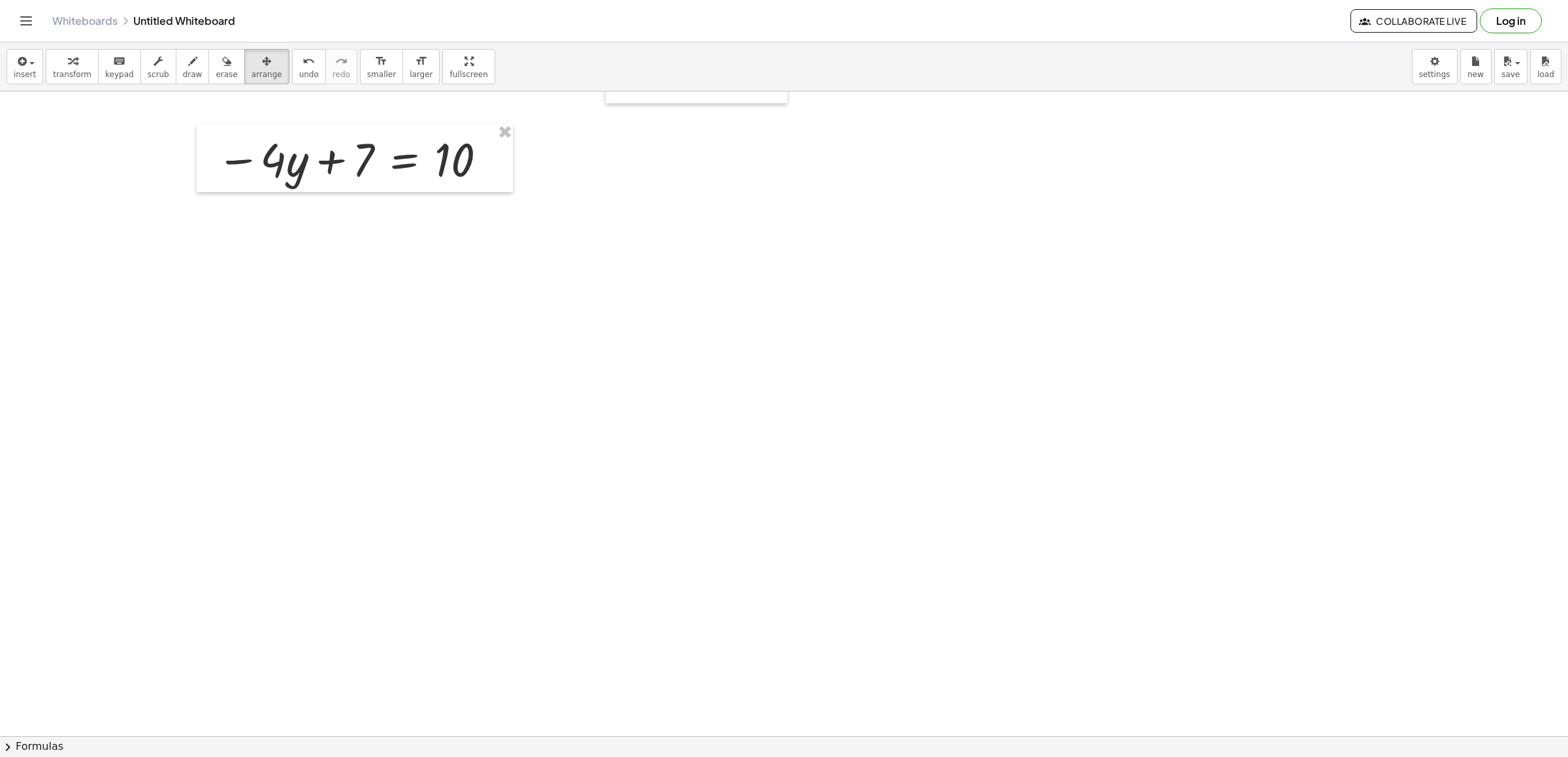
click at [82, 70] on span "transform" at bounding box center [72, 74] width 38 height 9
drag, startPoint x: 379, startPoint y: 310, endPoint x: 389, endPoint y: 322, distance: 15.6
drag, startPoint x: 633, startPoint y: 514, endPoint x: 663, endPoint y: 498, distance: 34.0
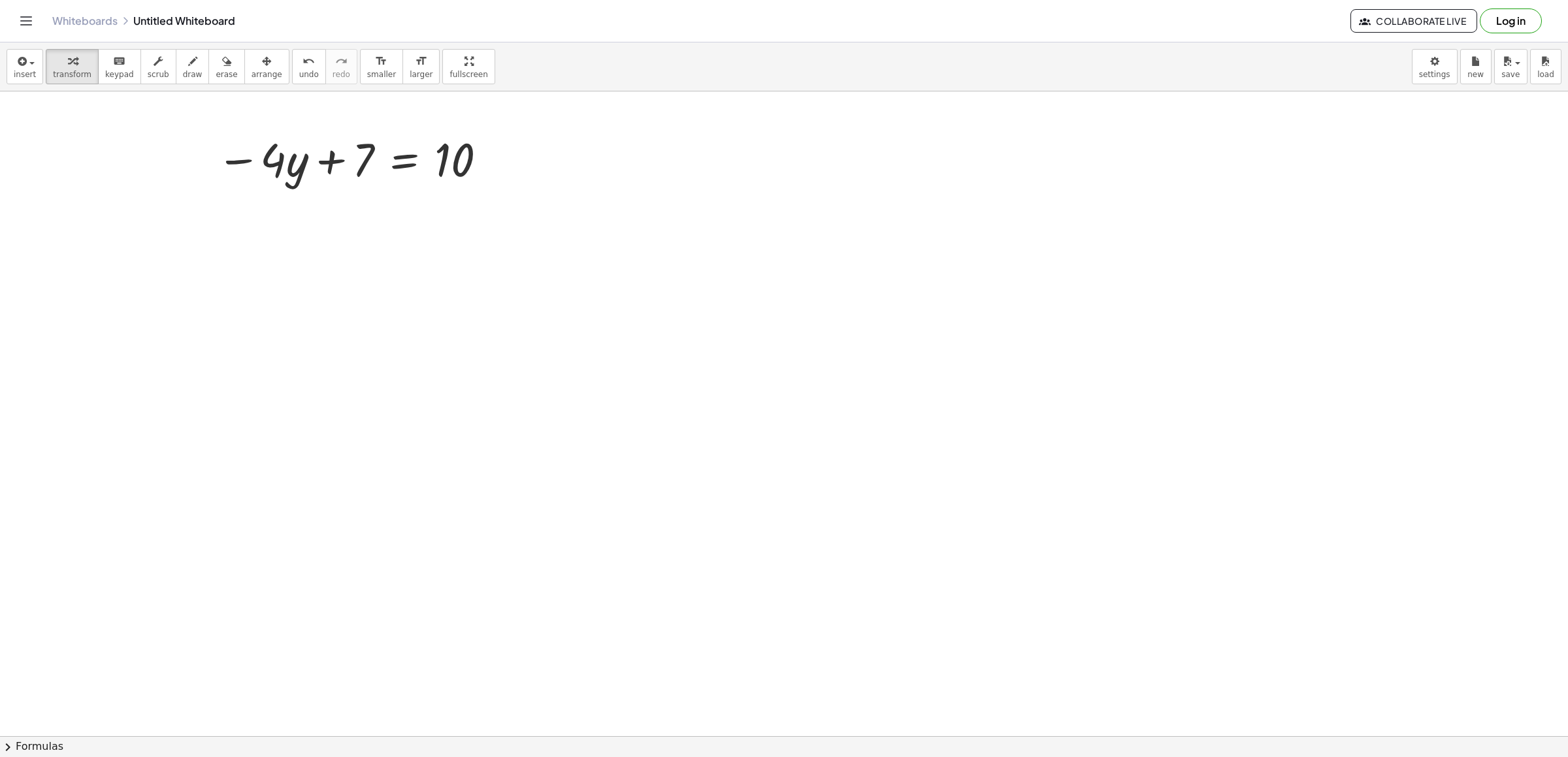
drag, startPoint x: 668, startPoint y: 502, endPoint x: 670, endPoint y: 482, distance: 20.1
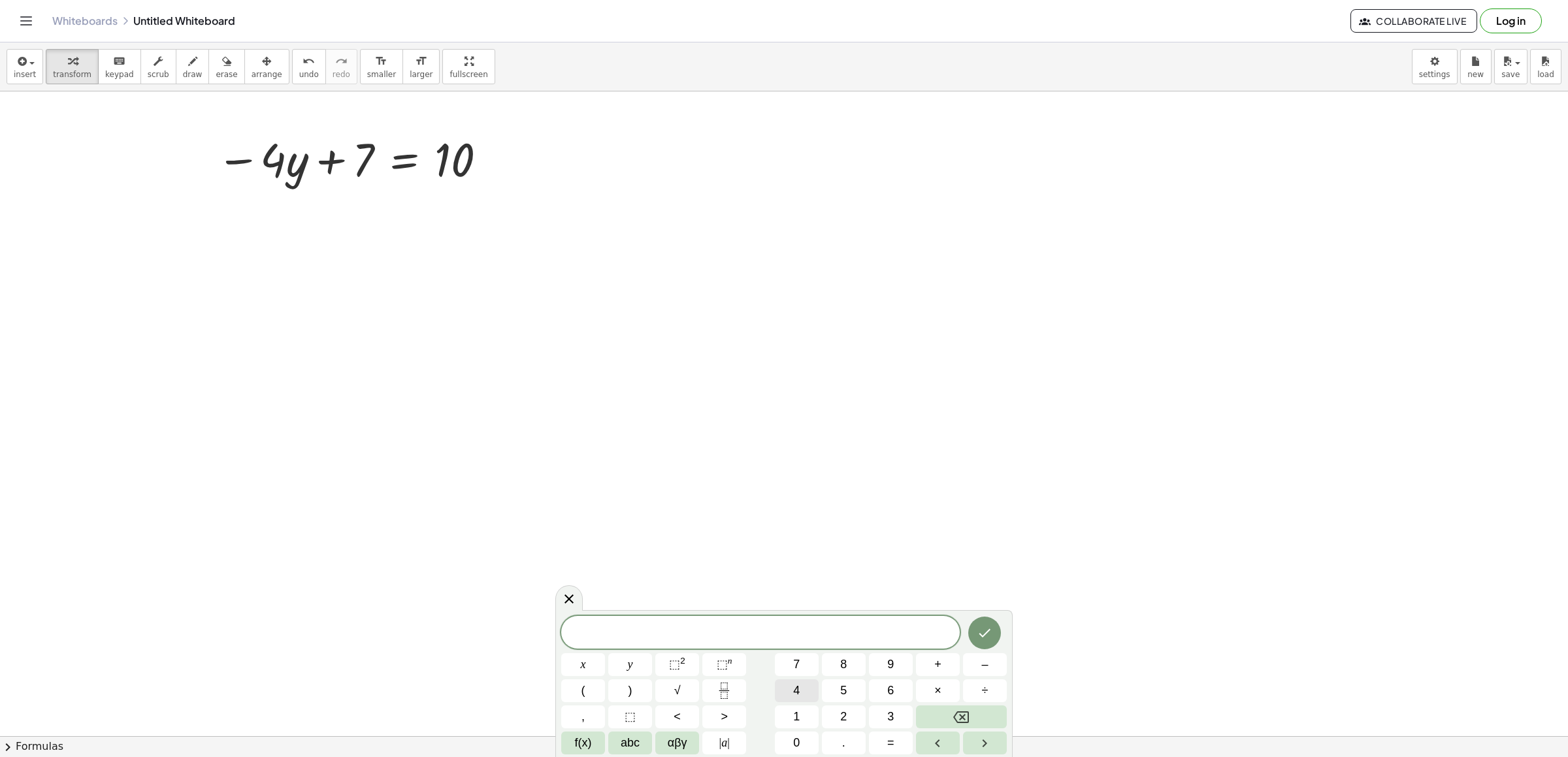
click at [798, 686] on span "4" at bounding box center [796, 690] width 6 height 18
click at [622, 655] on button "y" at bounding box center [630, 665] width 44 height 23
click at [936, 651] on div "4 y x y ⬚ 2 ⬚ n 7 8 9 + – ( ) √ 4 5 6 × ÷ , ⬚ < > 1 2 3 f(x) abc αβγ | a | 0 . =" at bounding box center [784, 685] width 446 height 138
click at [946, 659] on button "+" at bounding box center [938, 665] width 44 height 23
click at [851, 724] on button "2" at bounding box center [844, 717] width 44 height 23
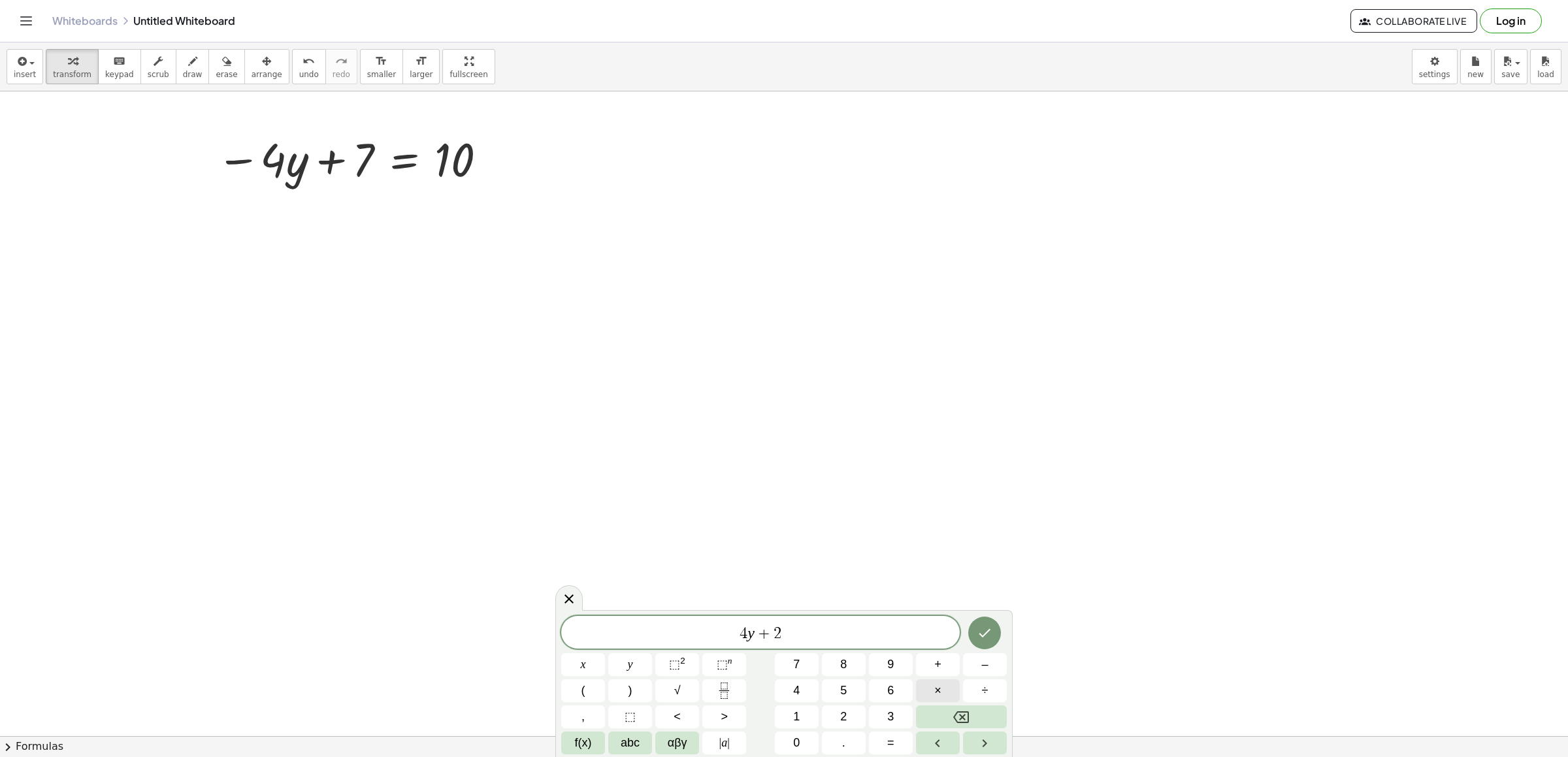
click at [932, 694] on button "×" at bounding box center [938, 691] width 44 height 23
click at [943, 714] on button "Backspace" at bounding box center [961, 717] width 91 height 23
click at [579, 661] on button "x" at bounding box center [583, 665] width 44 height 23
click at [875, 747] on button "=" at bounding box center [891, 743] width 44 height 23
click at [838, 661] on button "8" at bounding box center [844, 665] width 44 height 23
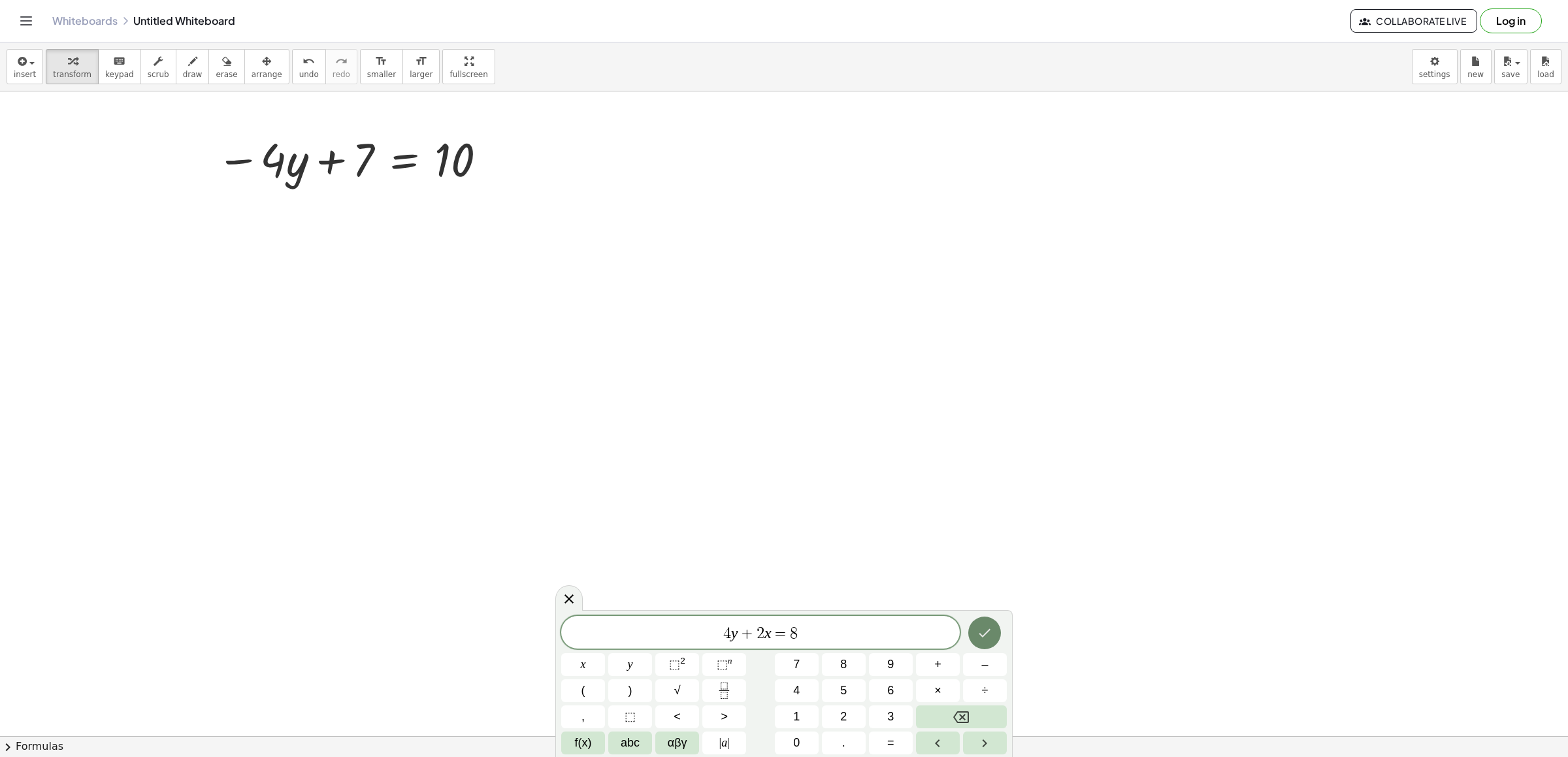
click at [982, 636] on icon "Done" at bounding box center [985, 634] width 12 height 9
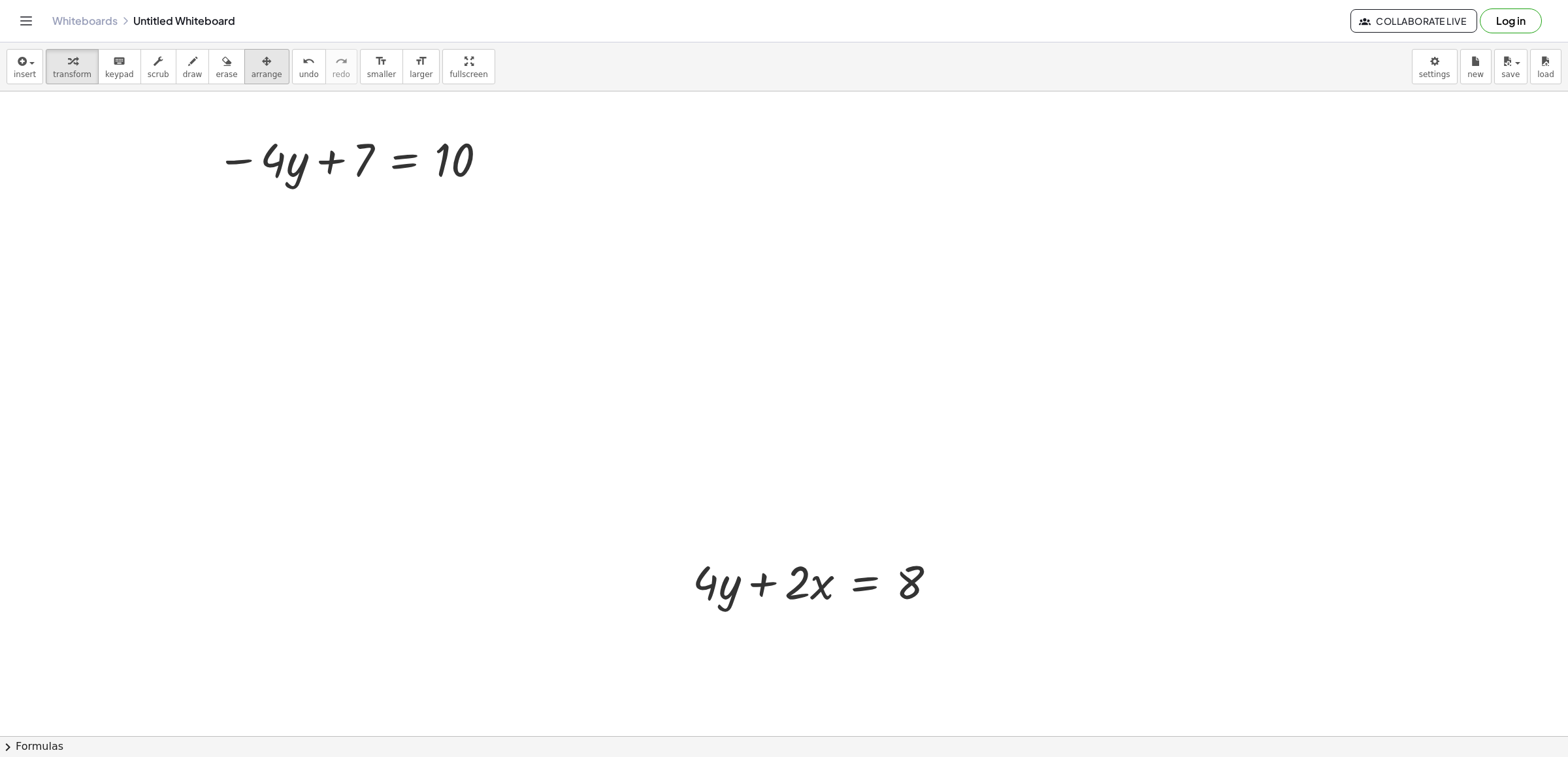
click at [262, 65] on icon "button" at bounding box center [266, 62] width 9 height 16
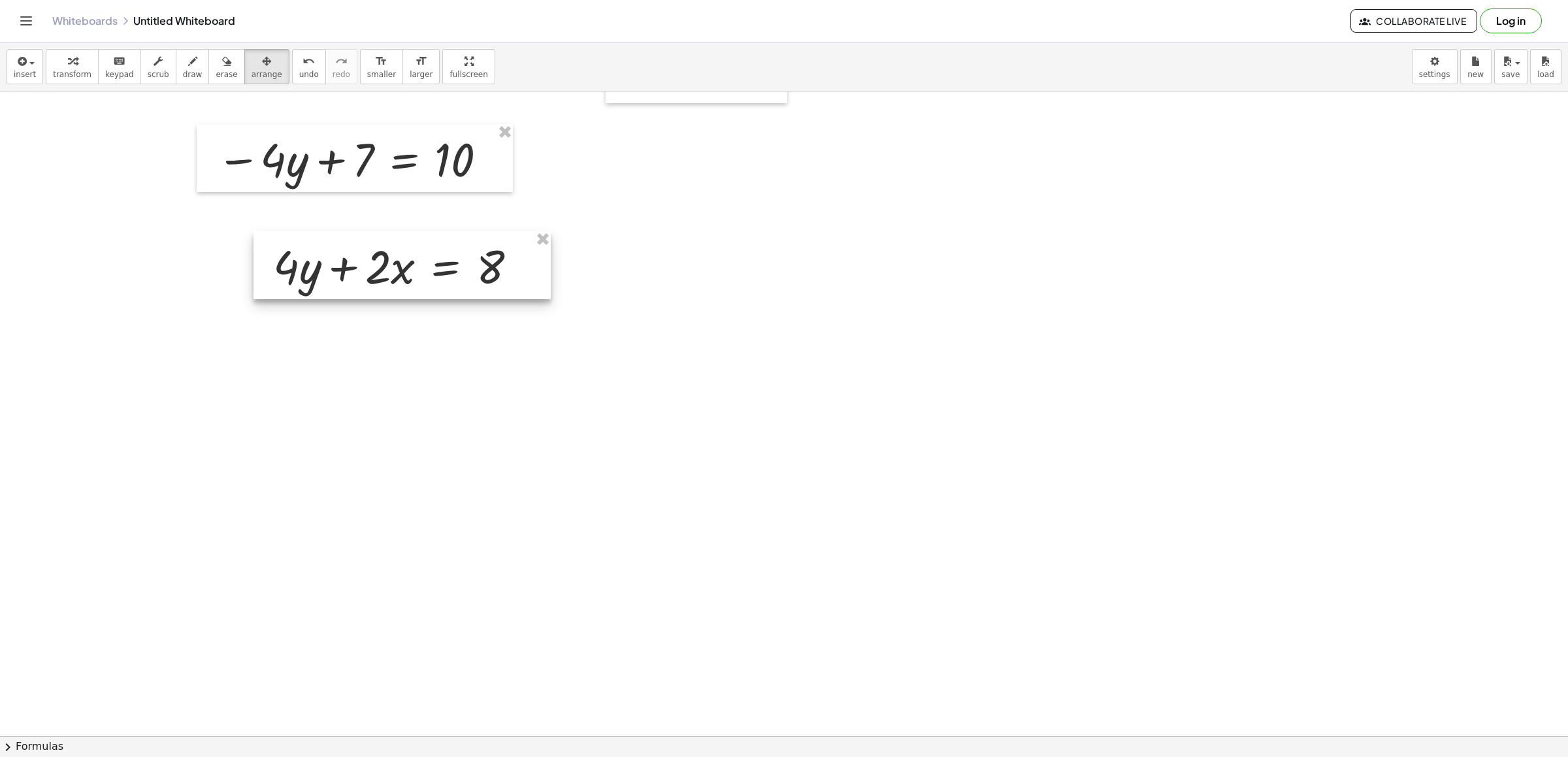
drag, startPoint x: 718, startPoint y: 584, endPoint x: 299, endPoint y: 269, distance: 524.2
click at [299, 269] on div at bounding box center [402, 265] width 297 height 68
click at [60, 73] on span "transform" at bounding box center [72, 74] width 38 height 9
